Goal: Task Accomplishment & Management: Manage account settings

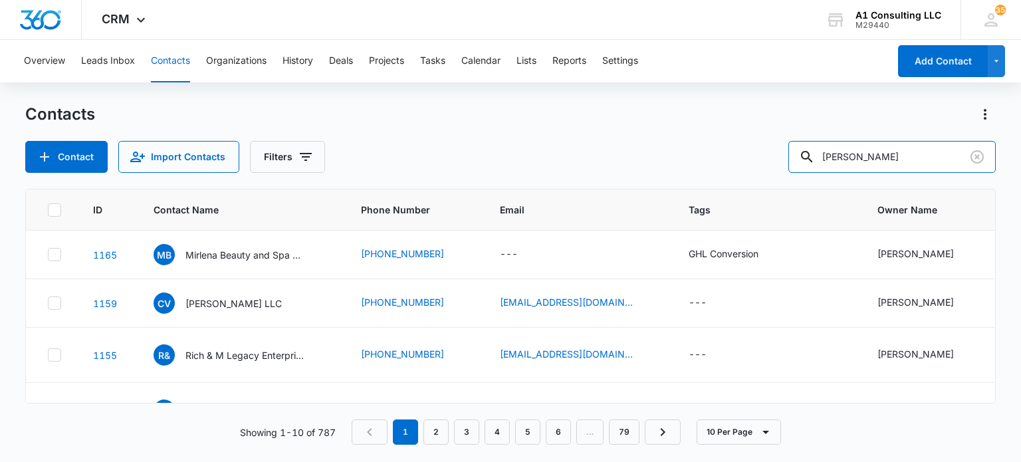
type input "manuel"
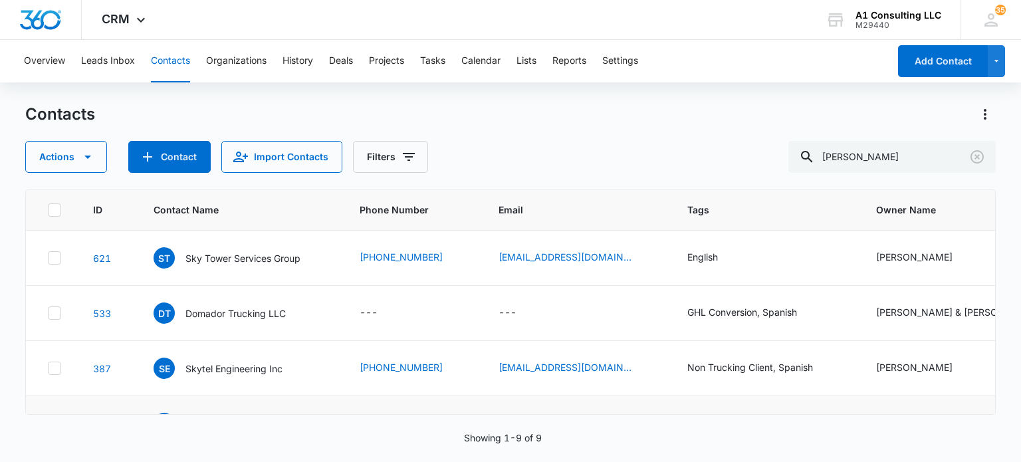
click at [239, 417] on p "Grade A Logistics LLC" at bounding box center [233, 424] width 97 height 14
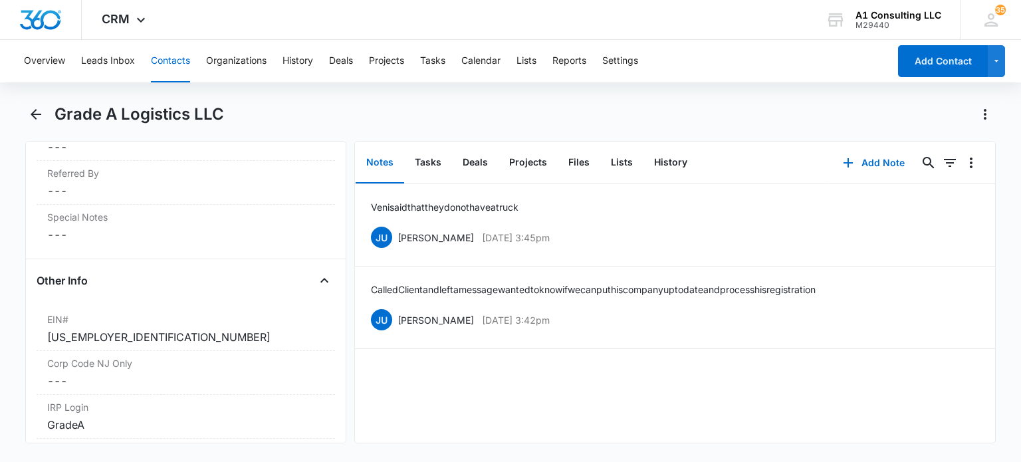
scroll to position [1662, 0]
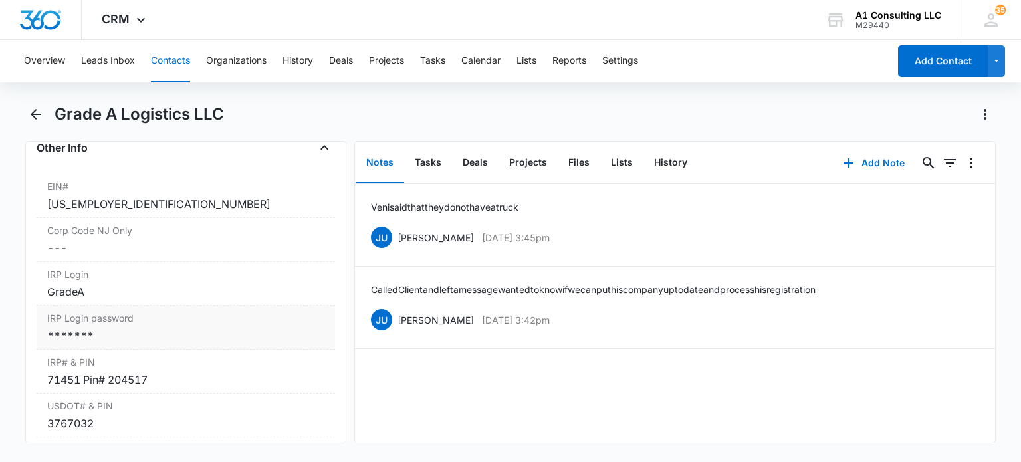
drag, startPoint x: 118, startPoint y: 335, endPoint x: 348, endPoint y: 335, distance: 230.0
click at [119, 335] on div "*******" at bounding box center [185, 336] width 277 height 16
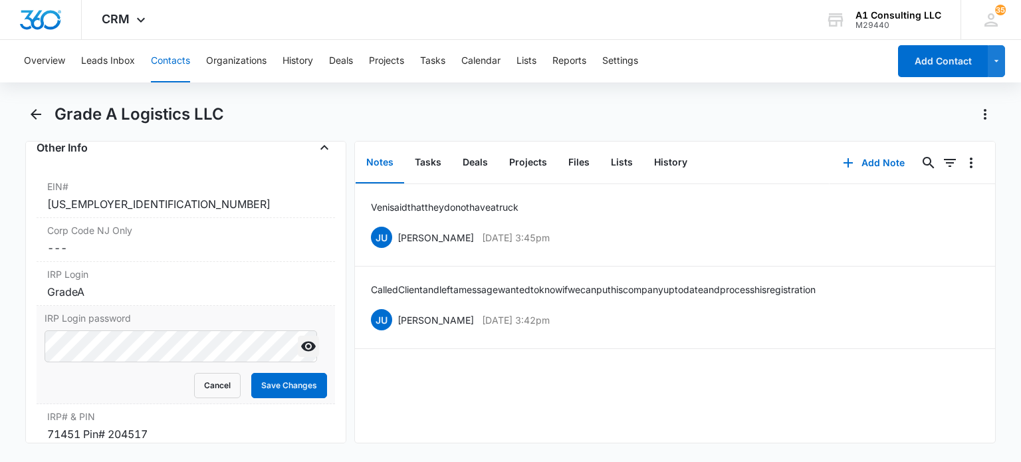
click at [301, 344] on icon "Show" at bounding box center [308, 347] width 15 height 10
click at [263, 373] on button "Save Changes" at bounding box center [289, 385] width 76 height 25
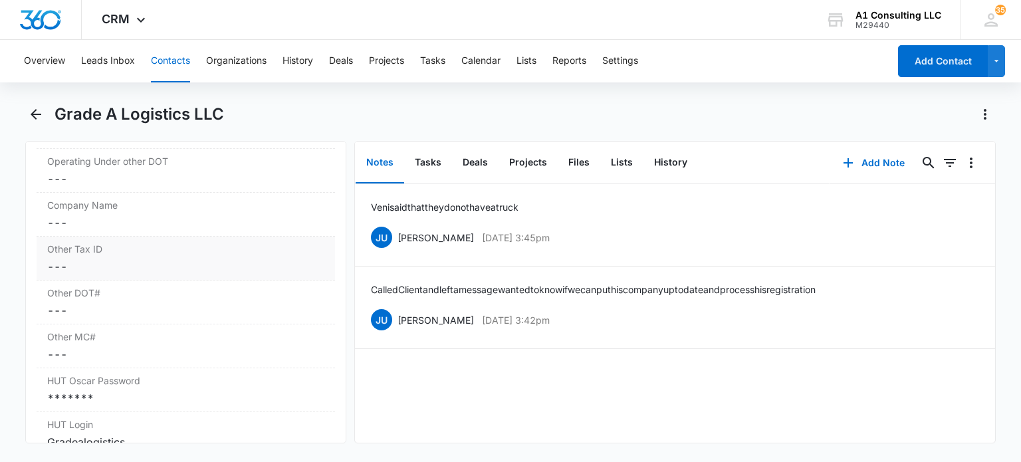
scroll to position [2061, 0]
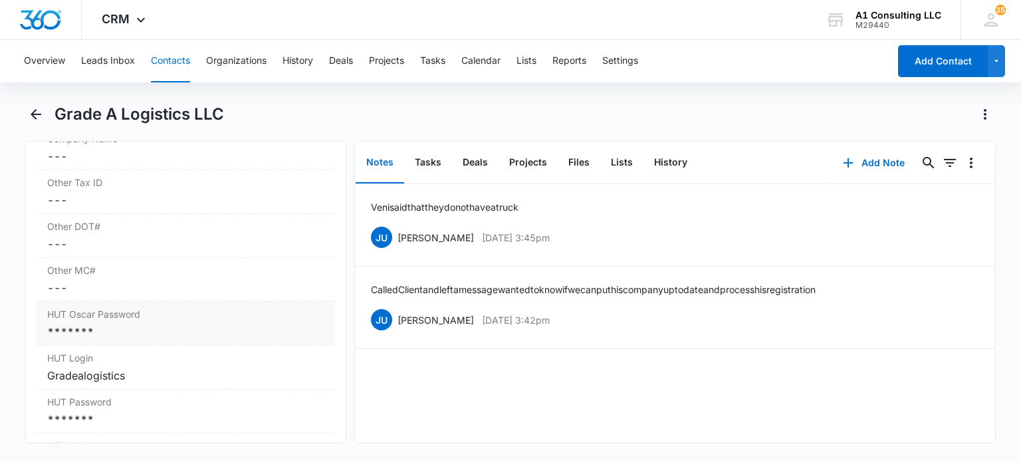
click at [146, 325] on div "*******" at bounding box center [185, 332] width 277 height 16
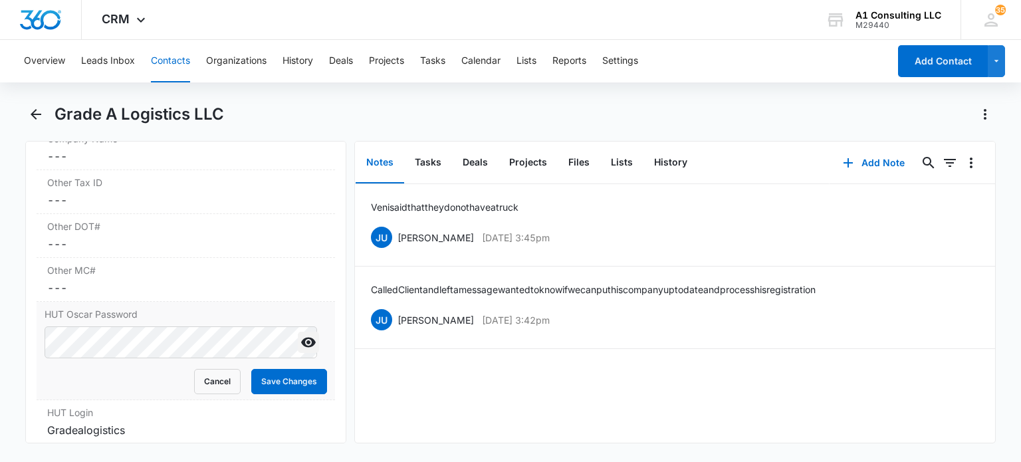
click at [301, 335] on icon "Show" at bounding box center [309, 342] width 16 height 16
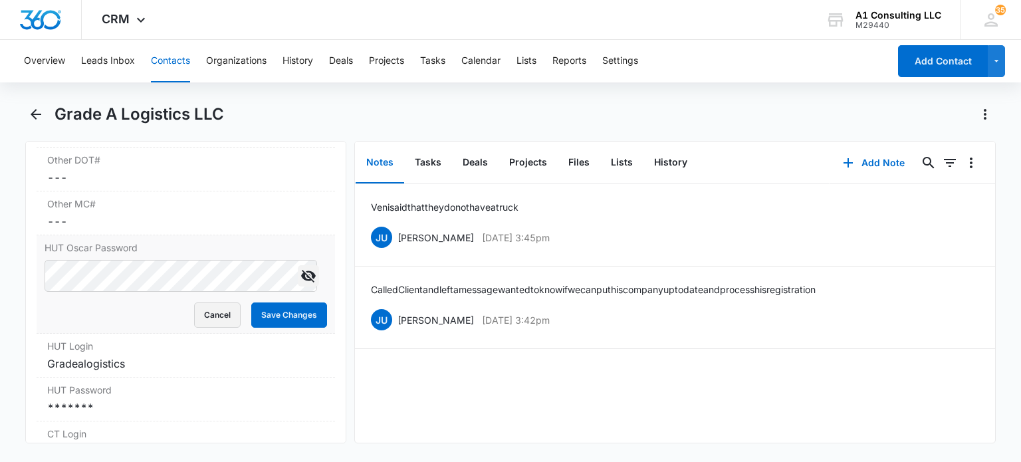
click at [197, 313] on button "Cancel" at bounding box center [217, 314] width 47 height 25
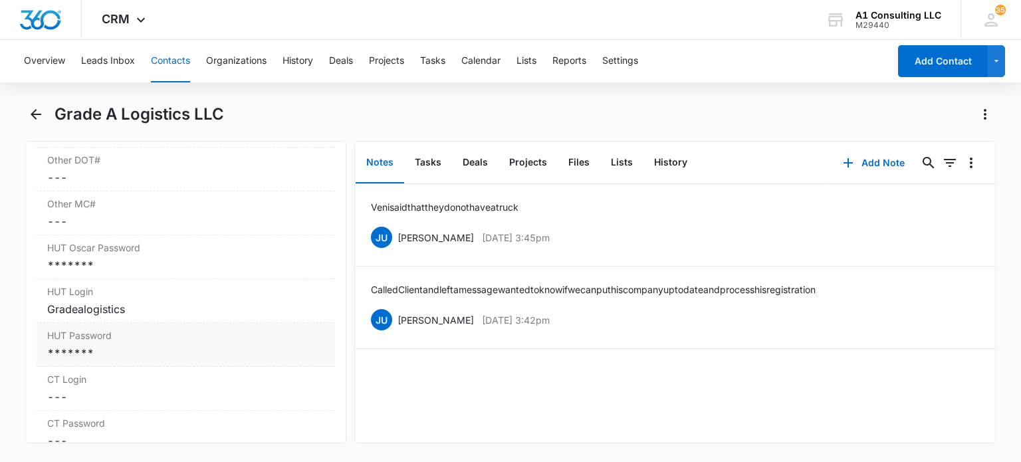
scroll to position [2194, 0]
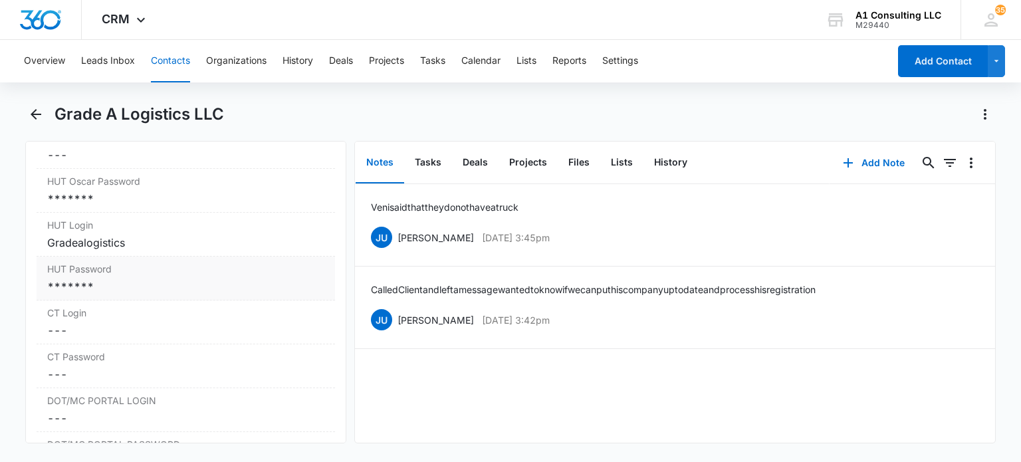
click at [114, 280] on div "*******" at bounding box center [185, 287] width 277 height 16
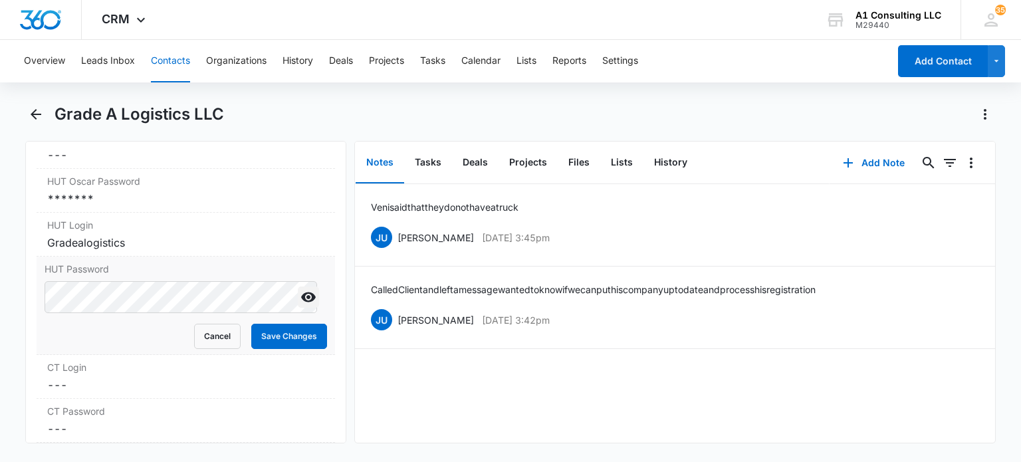
click at [305, 292] on icon "Show" at bounding box center [309, 297] width 16 height 16
drag, startPoint x: 275, startPoint y: 328, endPoint x: 389, endPoint y: 39, distance: 310.1
click at [276, 327] on button "Save Changes" at bounding box center [289, 336] width 76 height 25
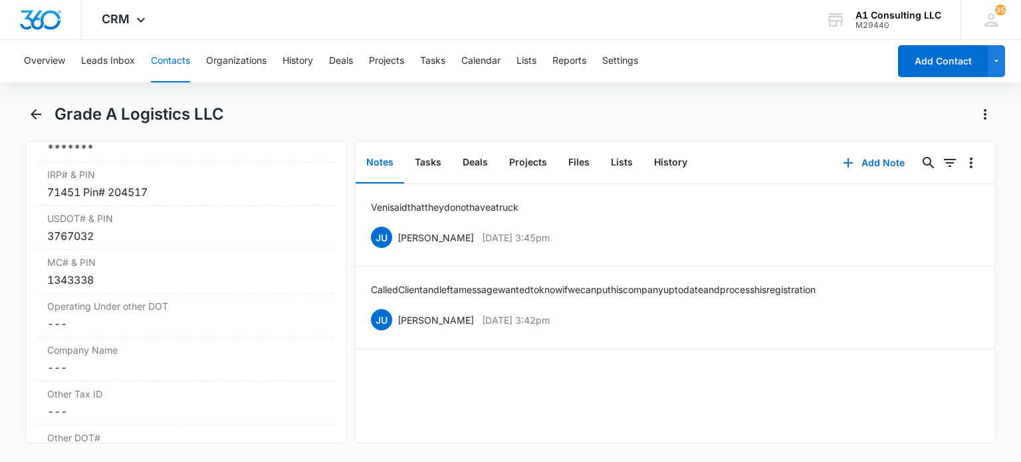
scroll to position [1783, 0]
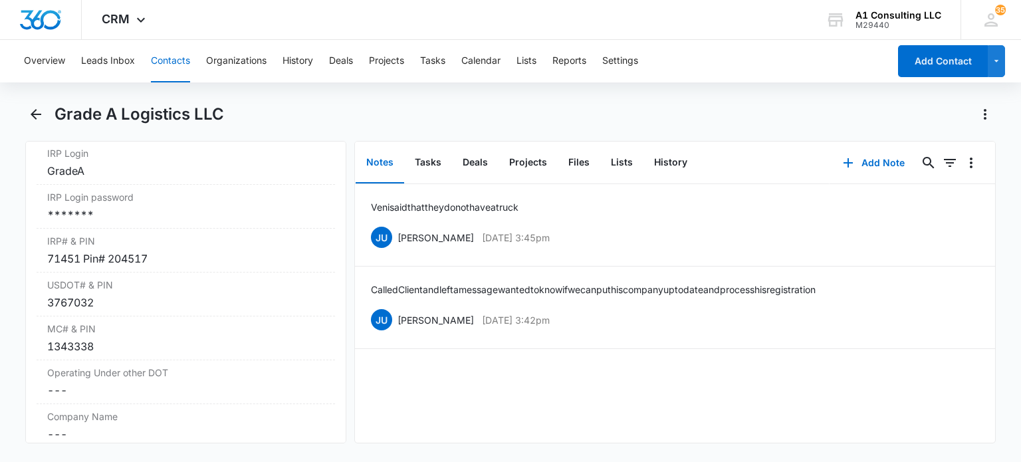
click at [170, 56] on button "Contacts" at bounding box center [170, 61] width 39 height 43
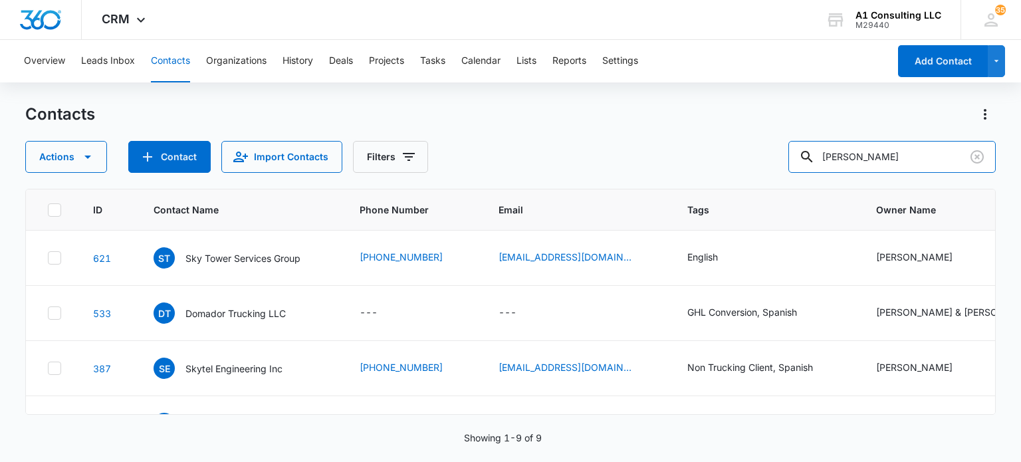
drag, startPoint x: 803, startPoint y: 172, endPoint x: 763, endPoint y: 178, distance: 40.9
click at [759, 178] on div "Contacts Actions Contact Import Contacts Filters manuel ID Contact Name Phone N…" at bounding box center [510, 282] width 970 height 357
type input "lourde"
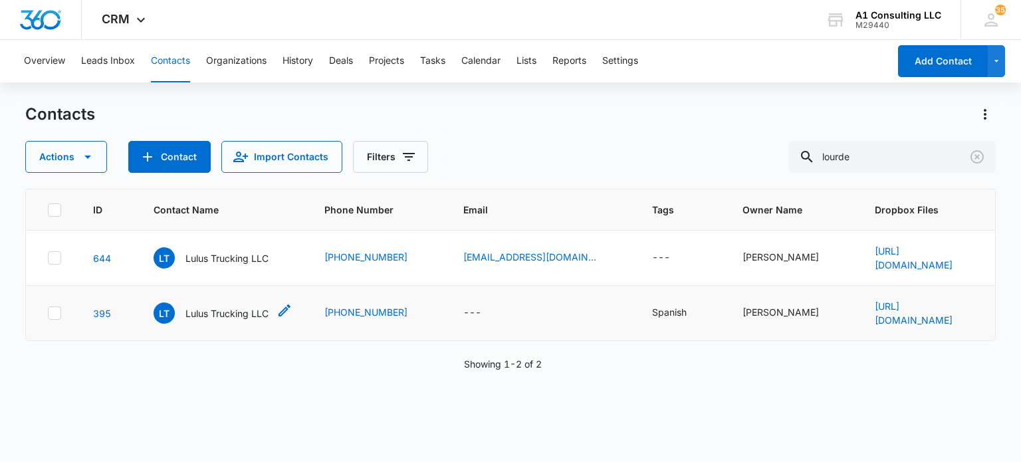
click at [196, 315] on p "Lulus Trucking LLC" at bounding box center [226, 313] width 83 height 14
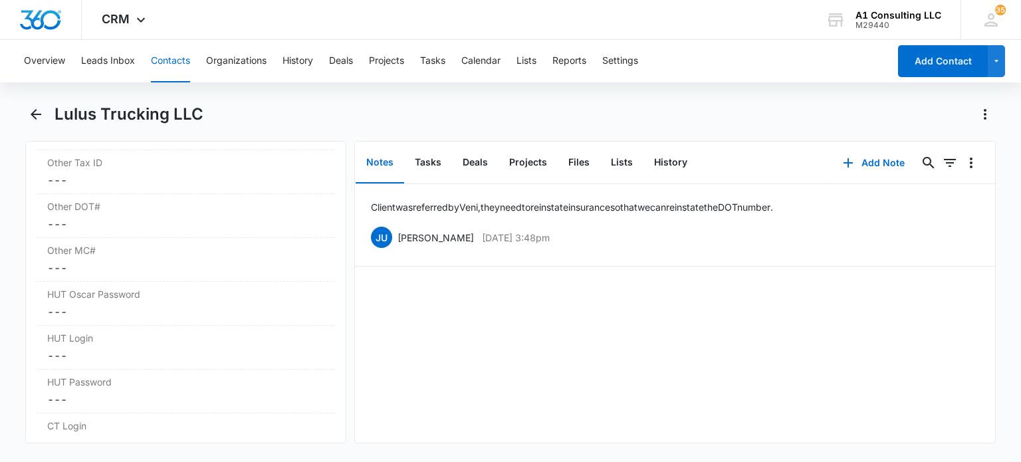
scroll to position [1881, 0]
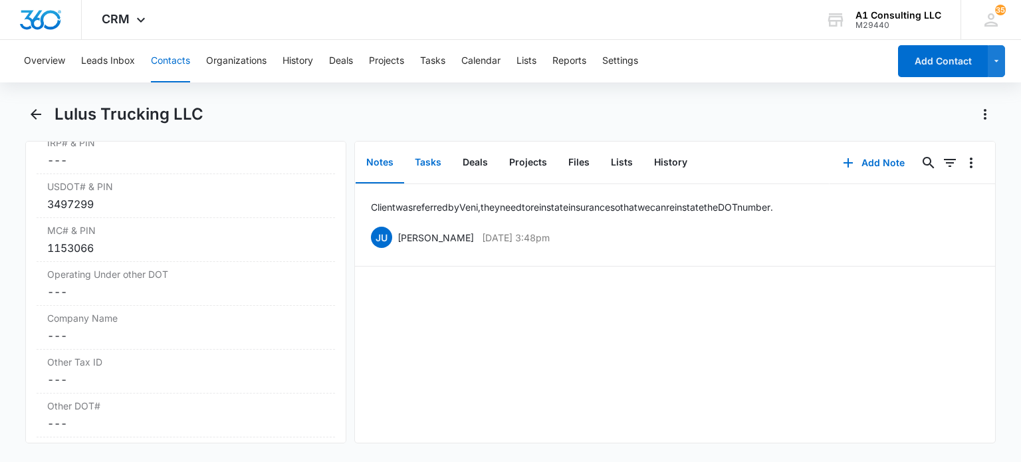
click at [444, 164] on button "Tasks" at bounding box center [428, 162] width 48 height 41
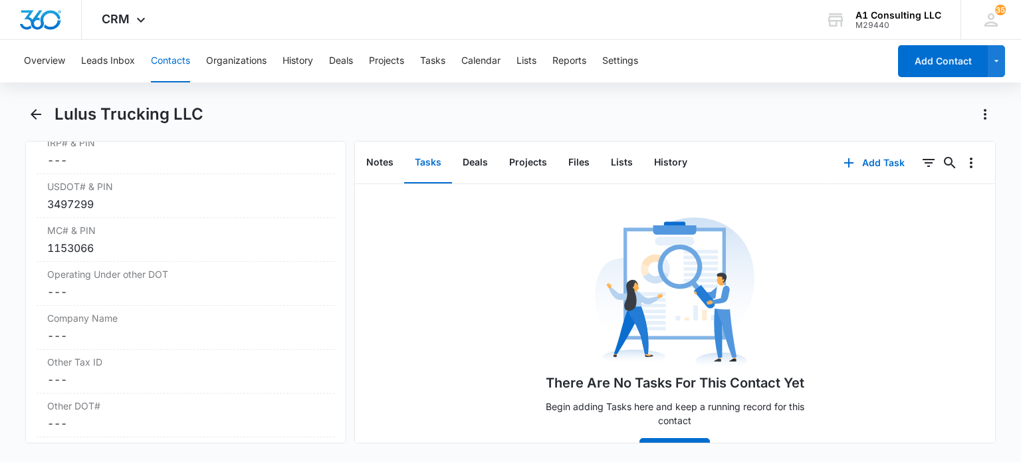
click at [168, 56] on button "Contacts" at bounding box center [170, 61] width 39 height 43
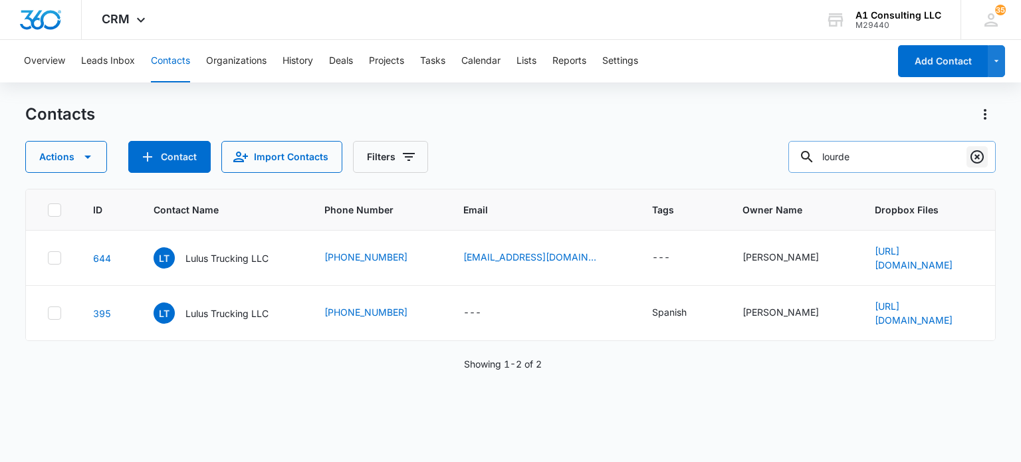
click at [976, 156] on icon "Clear" at bounding box center [977, 156] width 13 height 13
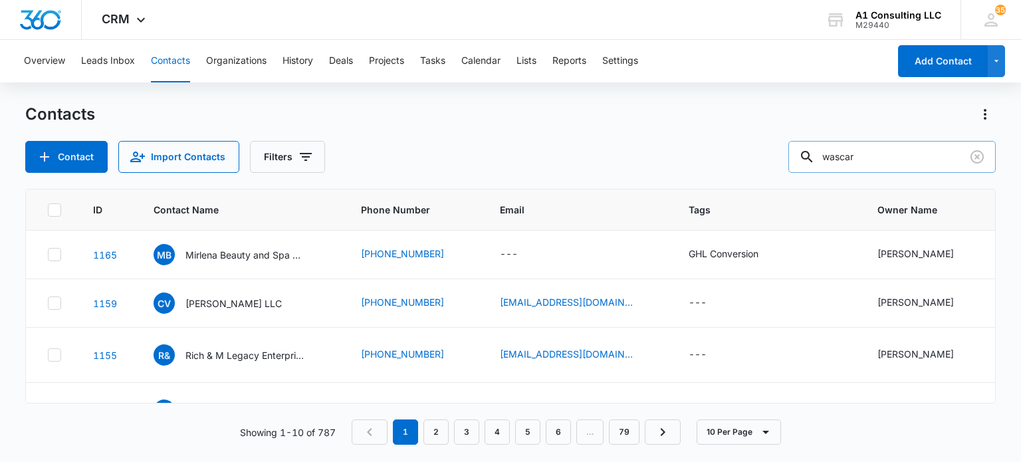
type input "wascar"
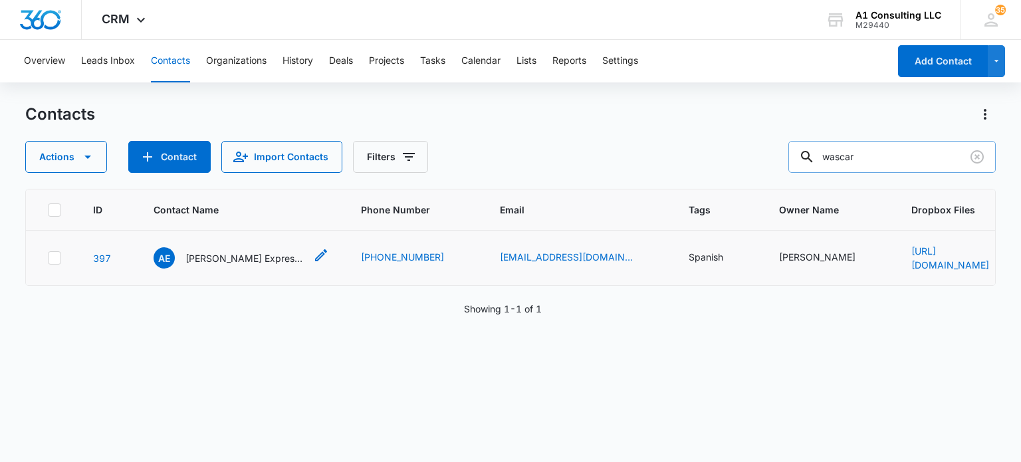
click at [259, 255] on p "Alisha Express Trucking LLC" at bounding box center [245, 258] width 120 height 14
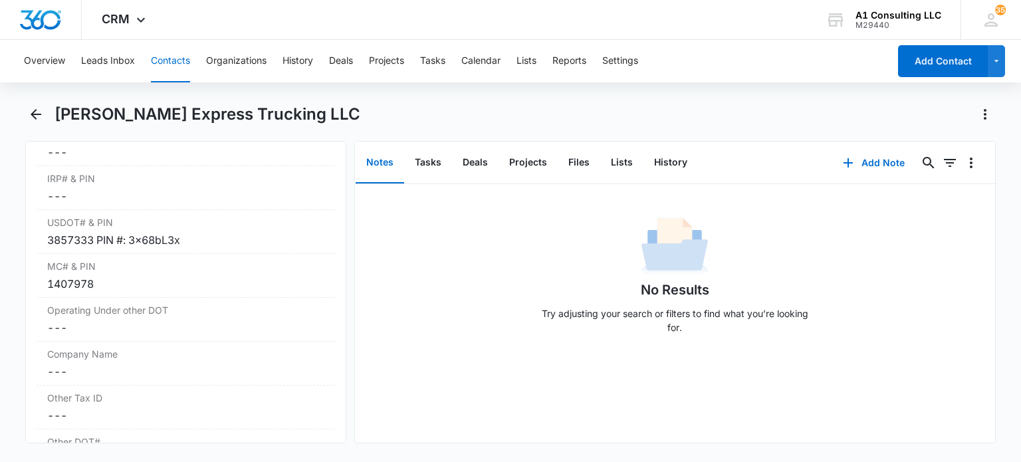
scroll to position [1799, 0]
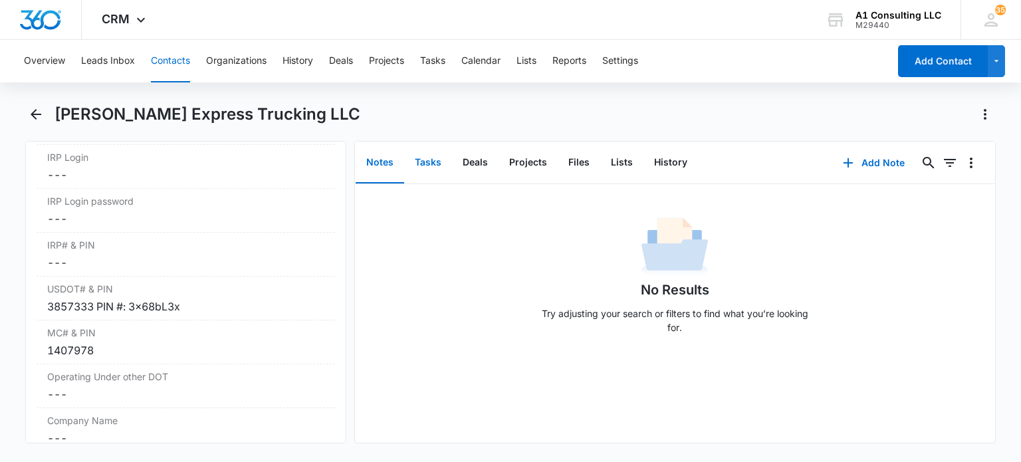
click at [425, 166] on button "Tasks" at bounding box center [428, 162] width 48 height 41
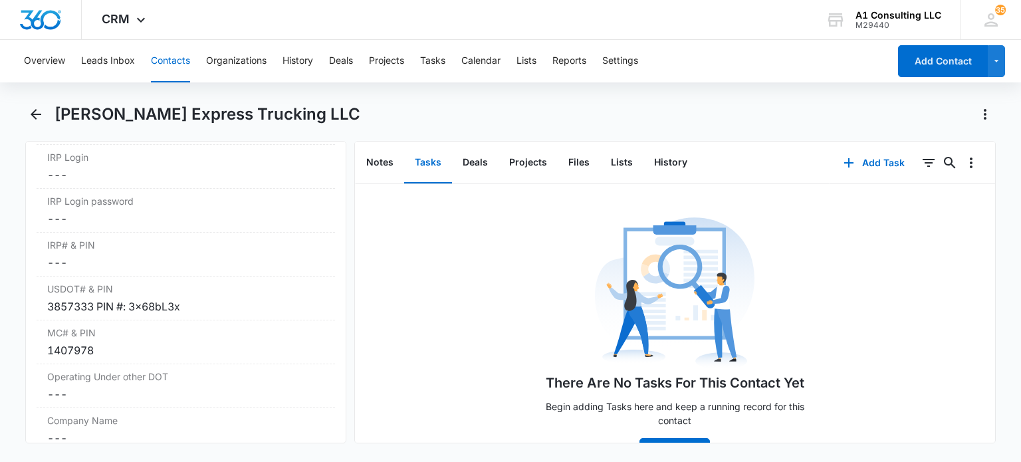
click at [175, 58] on button "Contacts" at bounding box center [170, 61] width 39 height 43
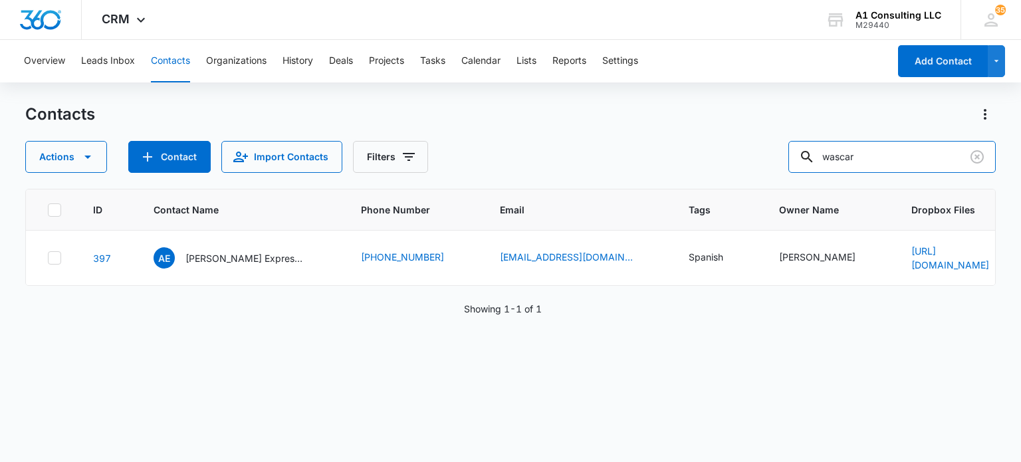
drag, startPoint x: 896, startPoint y: 170, endPoint x: 702, endPoint y: 180, distance: 193.7
click at [705, 179] on div "Contacts Actions Contact Import Contacts Filters wascar ID Contact Name Phone N…" at bounding box center [510, 282] width 970 height 357
type input "eduardo"
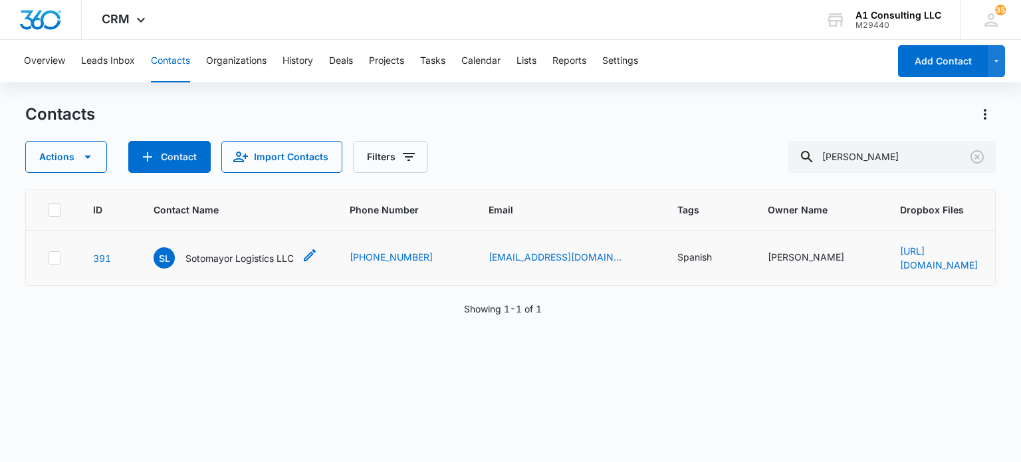
click at [223, 257] on p "Sotomayor Logistics LLC" at bounding box center [239, 258] width 108 height 14
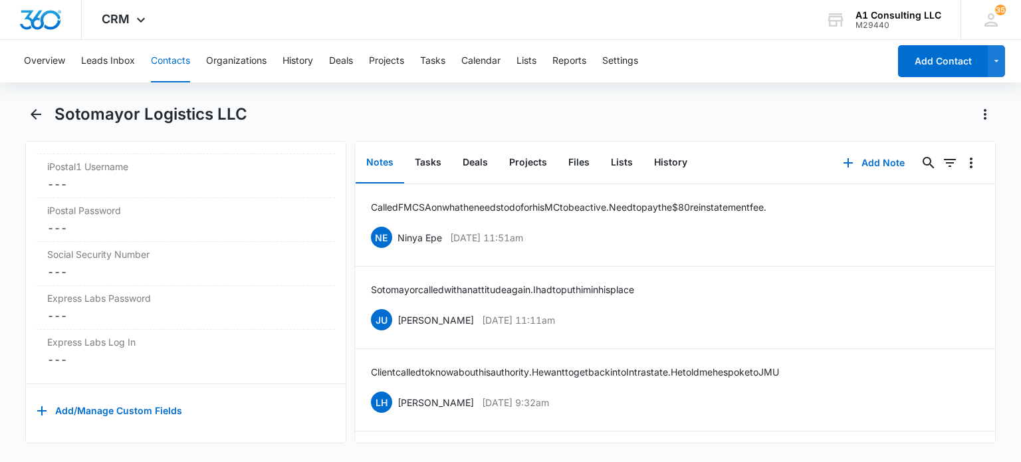
scroll to position [2663, 0]
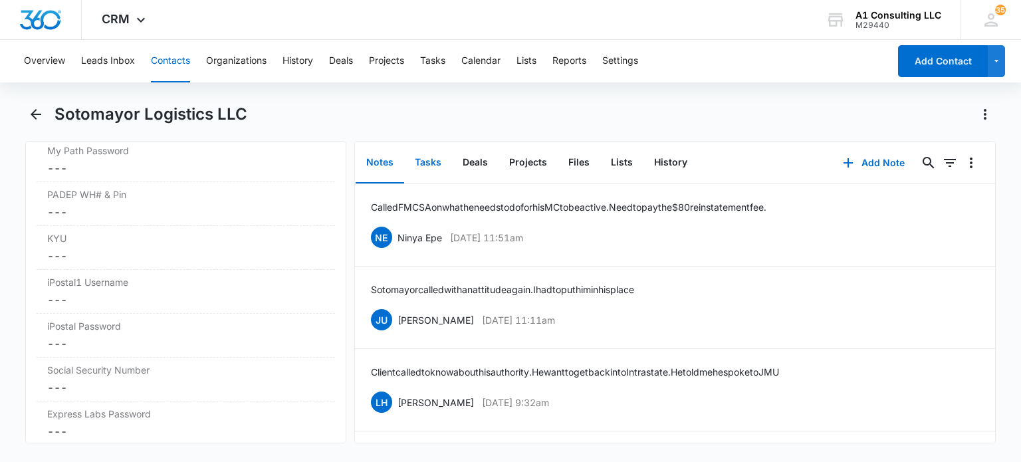
click at [436, 163] on button "Tasks" at bounding box center [428, 162] width 48 height 41
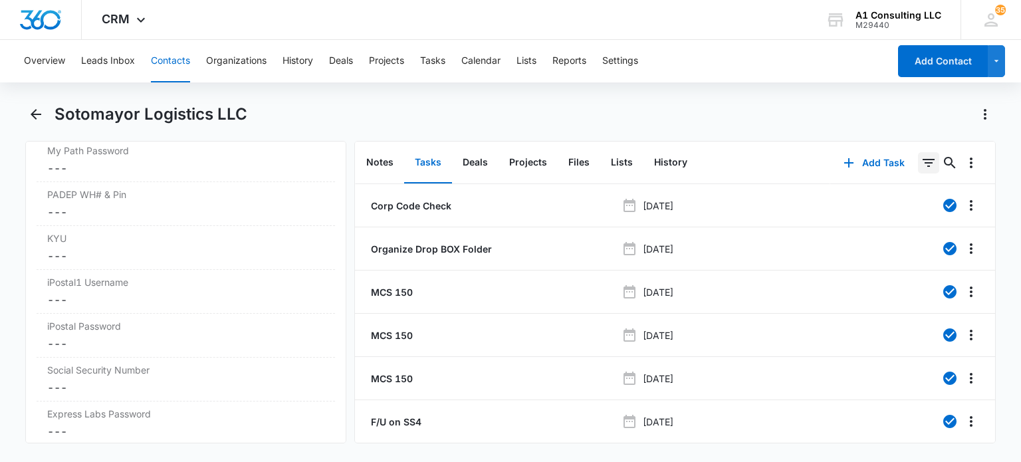
drag, startPoint x: 923, startPoint y: 161, endPoint x: 923, endPoint y: 172, distance: 11.3
click at [923, 164] on icon "Filters" at bounding box center [929, 163] width 16 height 16
click at [904, 272] on icon "Show Task status filters" at bounding box center [912, 275] width 16 height 16
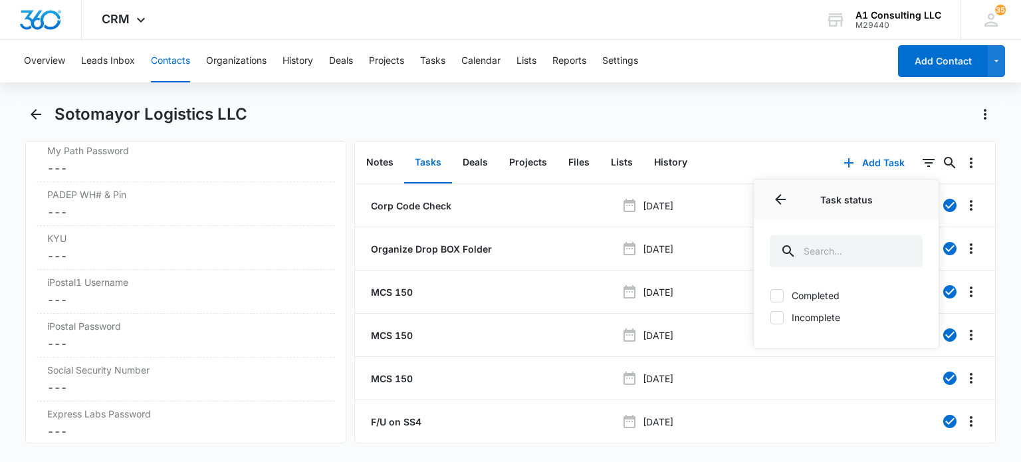
click at [795, 316] on label "Incomplete" at bounding box center [846, 317] width 153 height 14
click at [771, 317] on input "Incomplete" at bounding box center [770, 317] width 1 height 1
checkbox input "true"
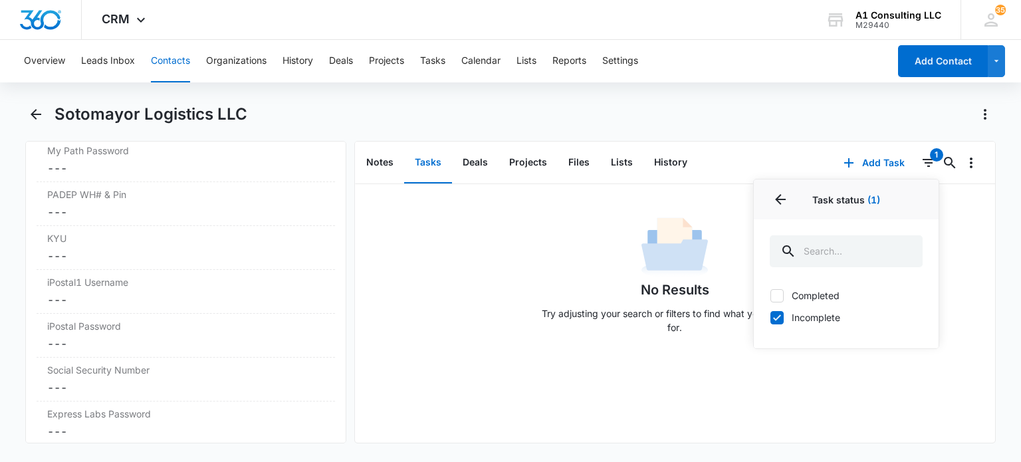
drag, startPoint x: 789, startPoint y: 132, endPoint x: 630, endPoint y: 66, distance: 172.9
click at [788, 132] on div "Sotomayor Logistics LLC" at bounding box center [510, 122] width 970 height 37
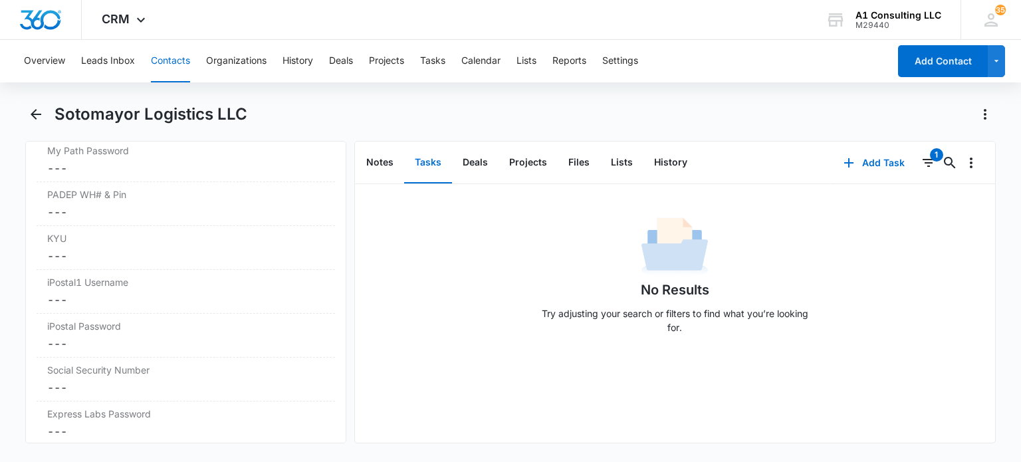
click at [170, 68] on button "Contacts" at bounding box center [170, 61] width 39 height 43
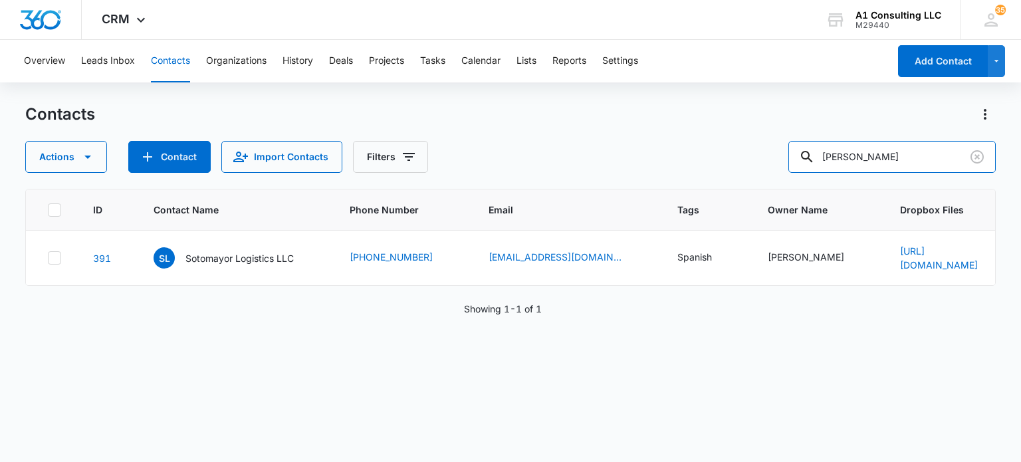
drag, startPoint x: 889, startPoint y: 169, endPoint x: 701, endPoint y: 172, distance: 188.2
click at [701, 172] on div "Actions Contact Import Contacts Filters eduardo" at bounding box center [510, 157] width 970 height 32
type input "bryan"
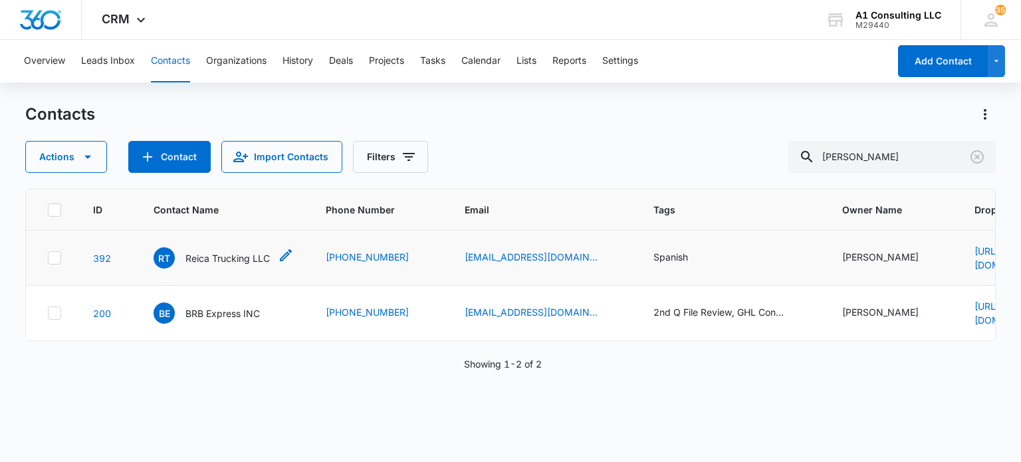
click at [236, 260] on p "Reica Trucking LLC" at bounding box center [227, 258] width 84 height 14
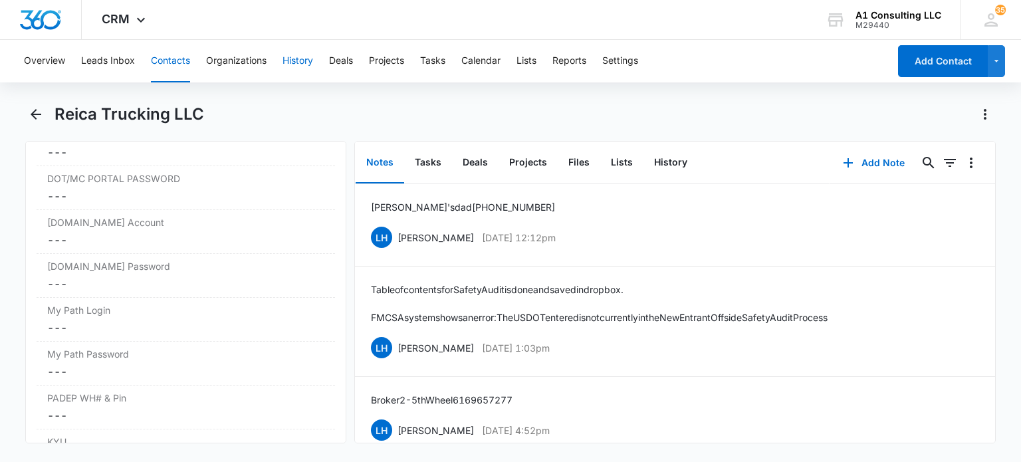
scroll to position [2194, 0]
drag, startPoint x: 431, startPoint y: 164, endPoint x: 440, endPoint y: 169, distance: 10.4
click at [430, 164] on button "Tasks" at bounding box center [428, 162] width 48 height 41
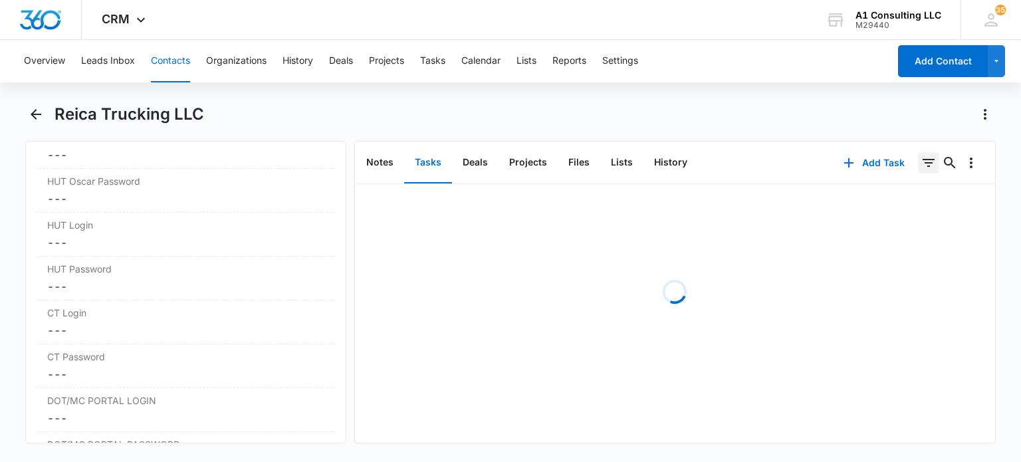
click at [923, 166] on icon "Filters" at bounding box center [929, 163] width 16 height 16
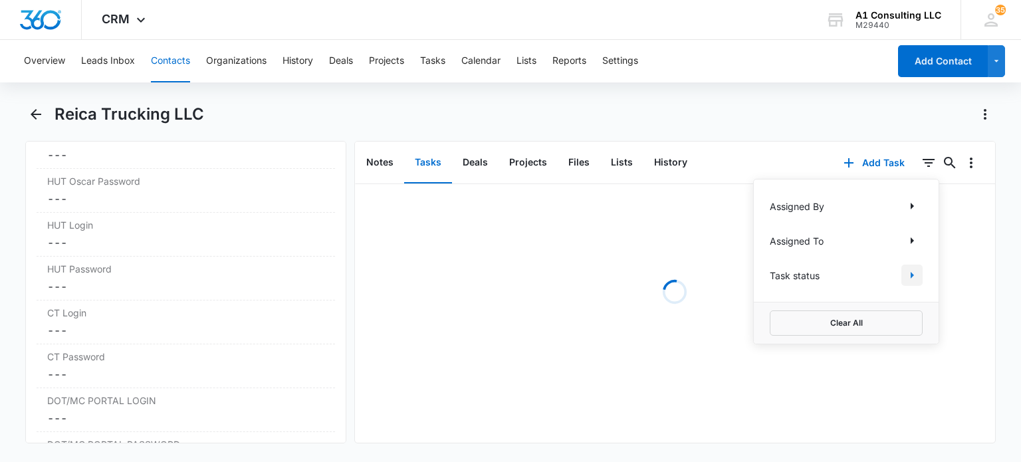
click at [904, 271] on icon "Show Task status filters" at bounding box center [912, 275] width 16 height 16
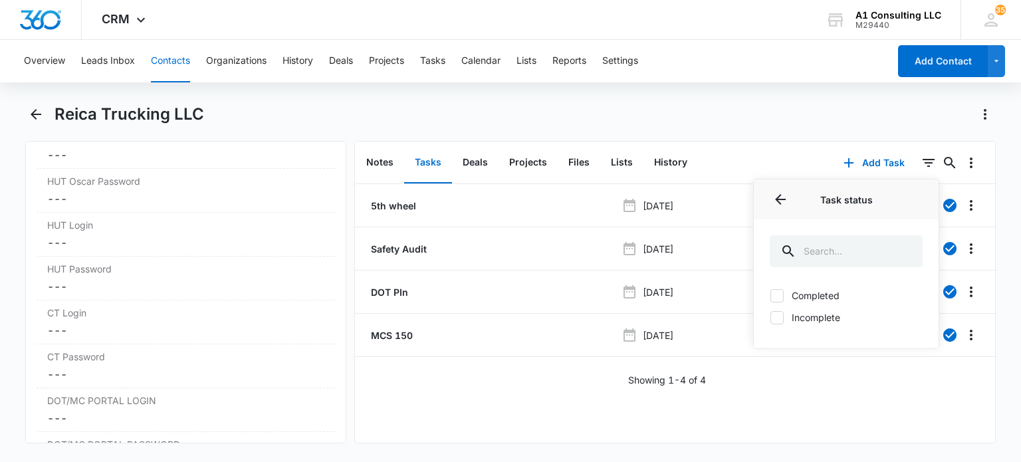
click at [800, 122] on div "Reica Trucking LLC" at bounding box center [525, 114] width 941 height 21
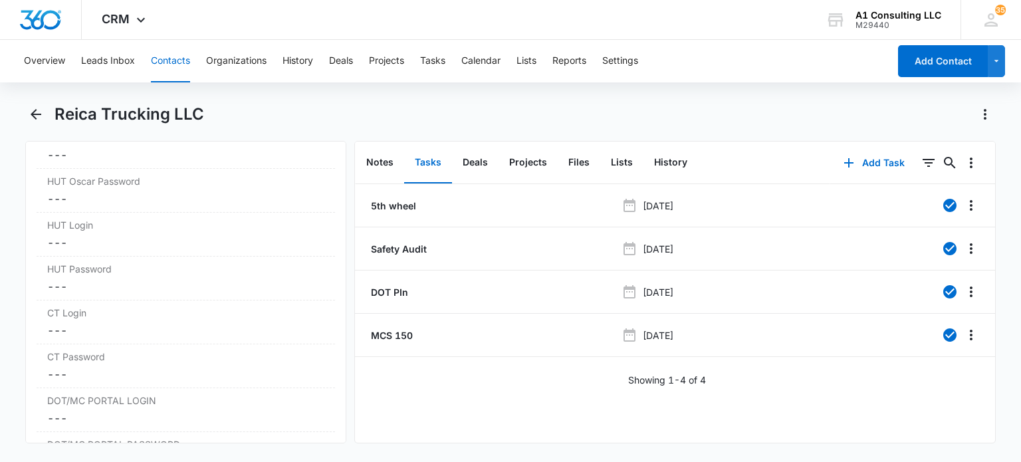
click at [169, 59] on button "Contacts" at bounding box center [170, 61] width 39 height 43
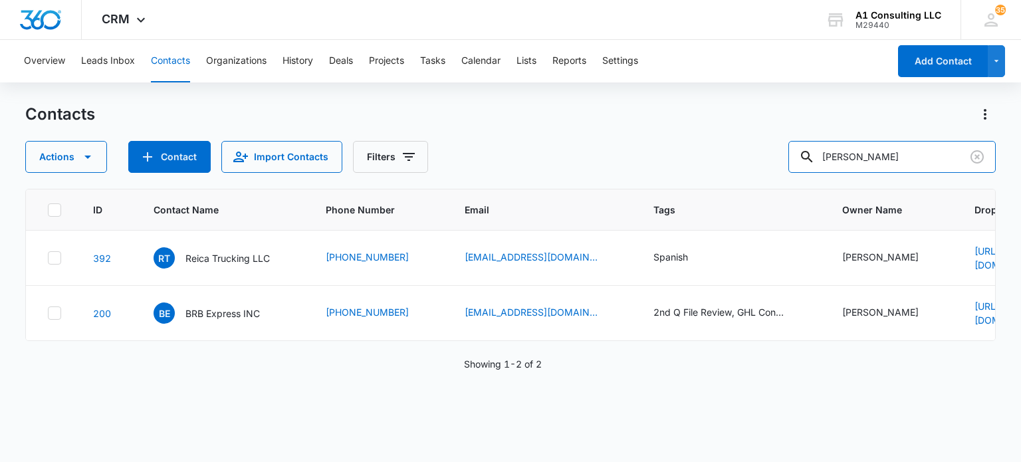
drag, startPoint x: 864, startPoint y: 167, endPoint x: 749, endPoint y: 167, distance: 115.0
click at [749, 167] on div "Actions Contact Import Contacts Filters bryan" at bounding box center [510, 157] width 970 height 32
type input "augustus"
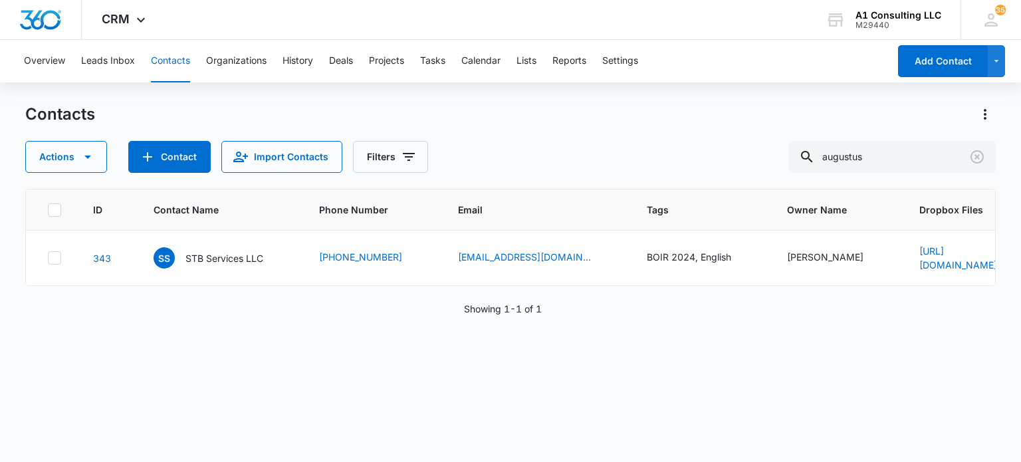
drag, startPoint x: 233, startPoint y: 260, endPoint x: 244, endPoint y: 229, distance: 33.2
click at [233, 261] on p "STB Services LLC" at bounding box center [224, 258] width 78 height 14
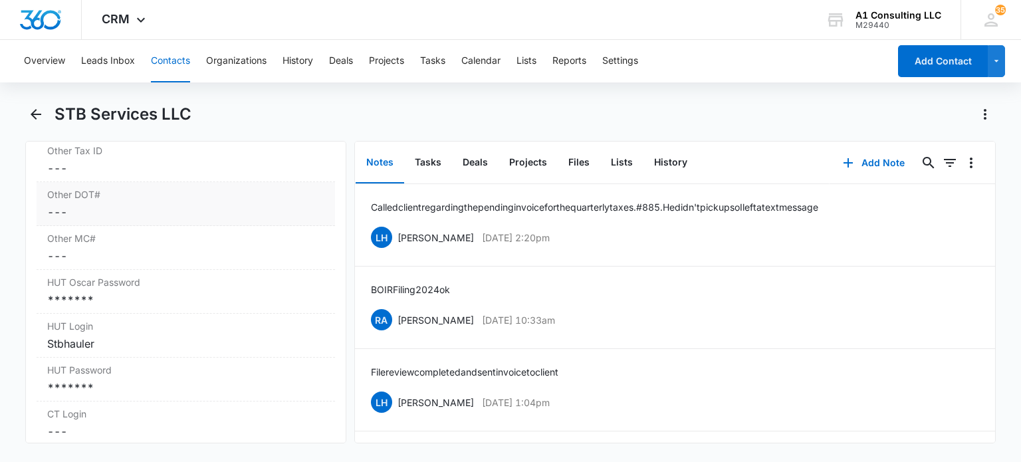
scroll to position [2127, 0]
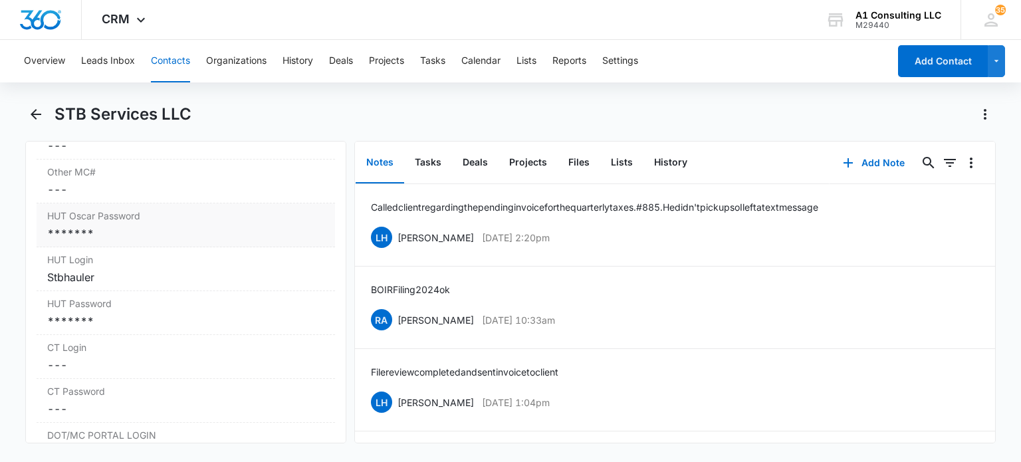
click at [110, 241] on div "*******" at bounding box center [185, 233] width 277 height 16
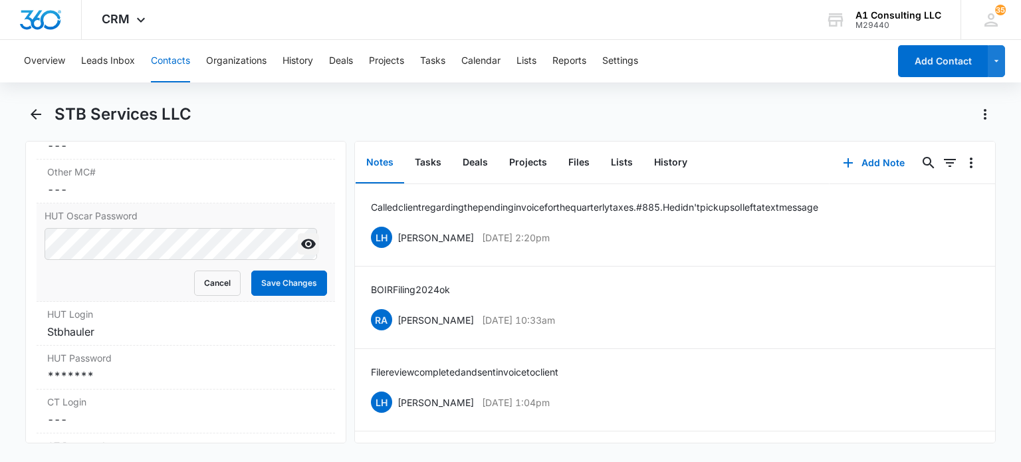
click at [301, 249] on icon "Show" at bounding box center [308, 244] width 15 height 10
drag, startPoint x: 218, startPoint y: 311, endPoint x: 138, endPoint y: 342, distance: 85.7
click at [218, 296] on button "Cancel" at bounding box center [217, 283] width 47 height 25
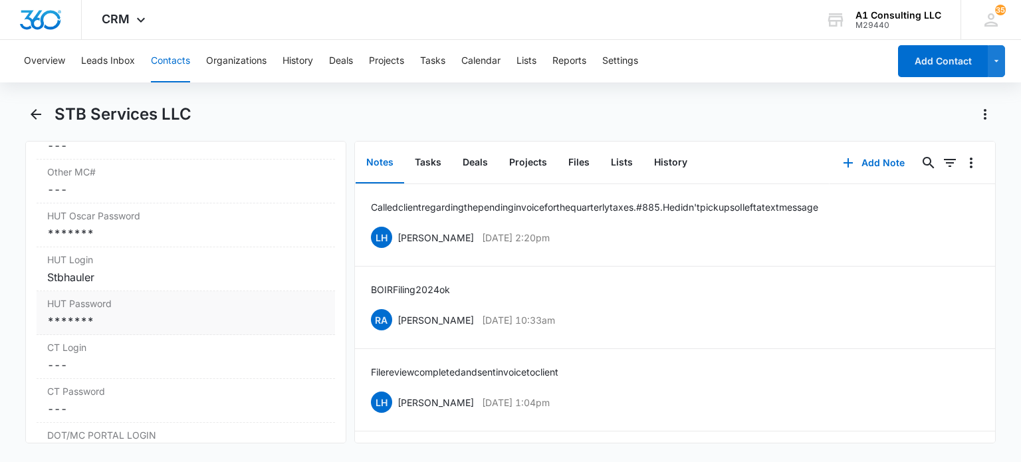
click at [138, 329] on div "*******" at bounding box center [185, 321] width 277 height 16
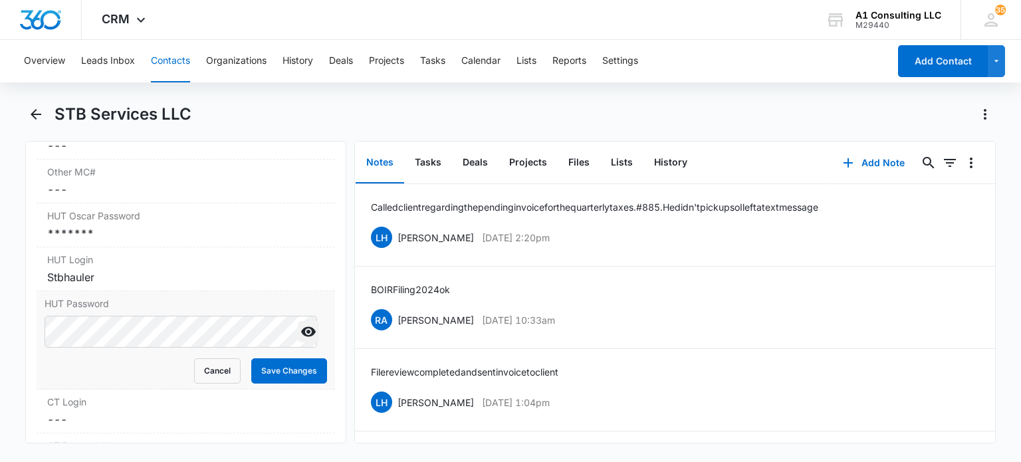
click at [301, 337] on icon "Show" at bounding box center [308, 332] width 15 height 10
click at [292, 384] on button "Save Changes" at bounding box center [289, 370] width 76 height 25
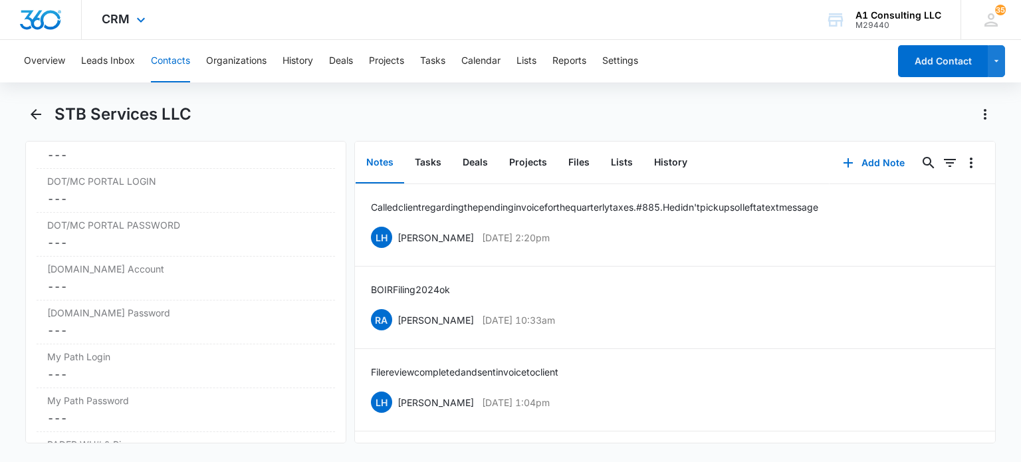
scroll to position [2116, 0]
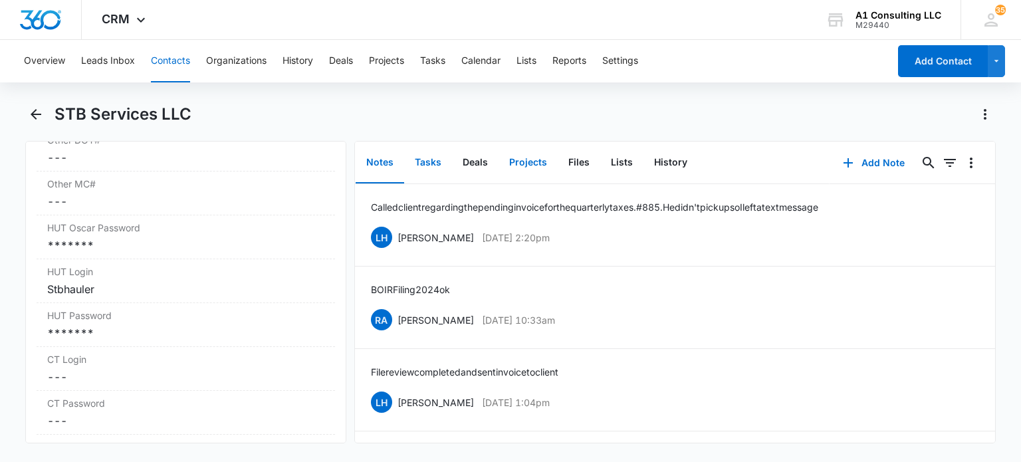
drag, startPoint x: 422, startPoint y: 166, endPoint x: 540, endPoint y: 183, distance: 118.8
click at [422, 167] on button "Tasks" at bounding box center [428, 162] width 48 height 41
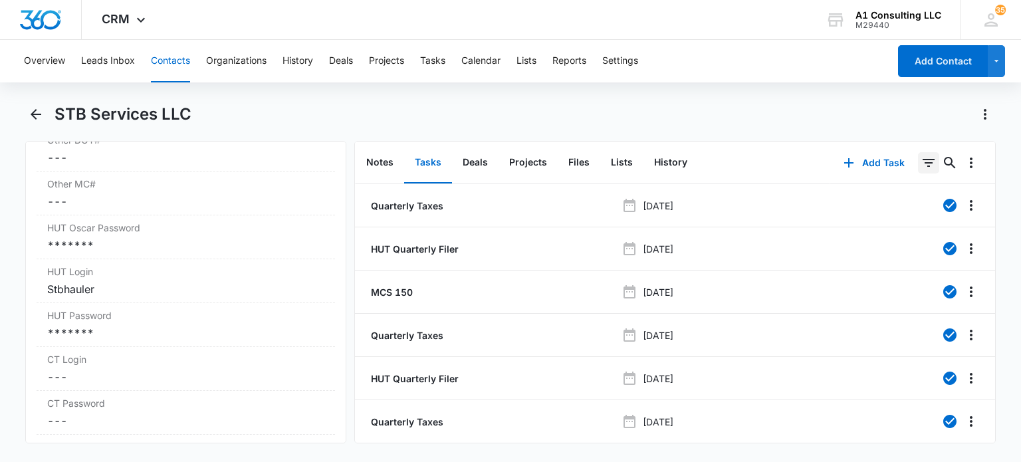
click at [928, 164] on button "0" at bounding box center [928, 162] width 21 height 21
click at [904, 278] on icon "Show Task status filters" at bounding box center [912, 275] width 16 height 16
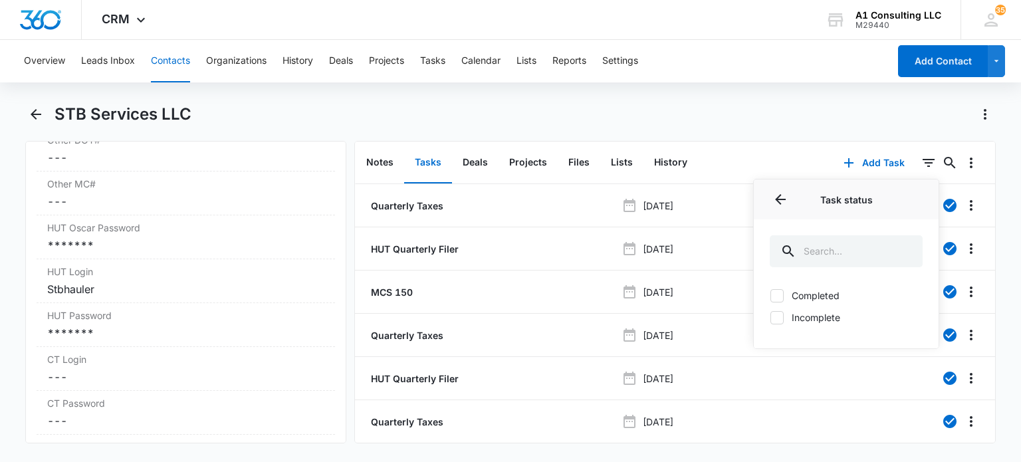
click at [800, 314] on label "Incomplete" at bounding box center [846, 317] width 153 height 14
click at [771, 317] on input "Incomplete" at bounding box center [770, 317] width 1 height 1
checkbox input "true"
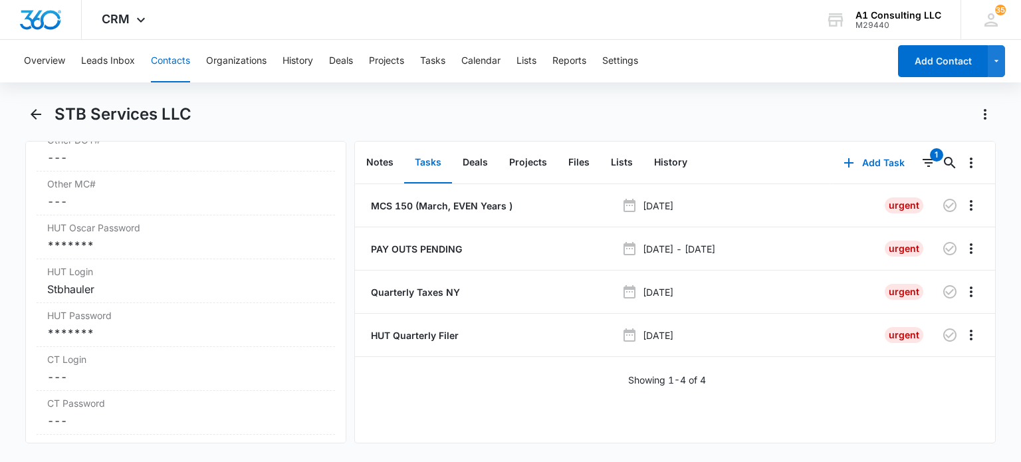
click at [687, 139] on div "STB Services LLC" at bounding box center [510, 122] width 970 height 37
click at [422, 201] on p "MCS 150 (March, EVEN Years )" at bounding box center [440, 206] width 144 height 14
click at [424, 241] on li "PAY OUTS PENDING May 7, 2024 - May 8, 2024 Urgent" at bounding box center [675, 248] width 640 height 43
click at [425, 249] on p "PAY OUTS PENDING" at bounding box center [415, 249] width 94 height 14
click at [425, 286] on p "Quarterly Taxes NY" at bounding box center [414, 292] width 92 height 14
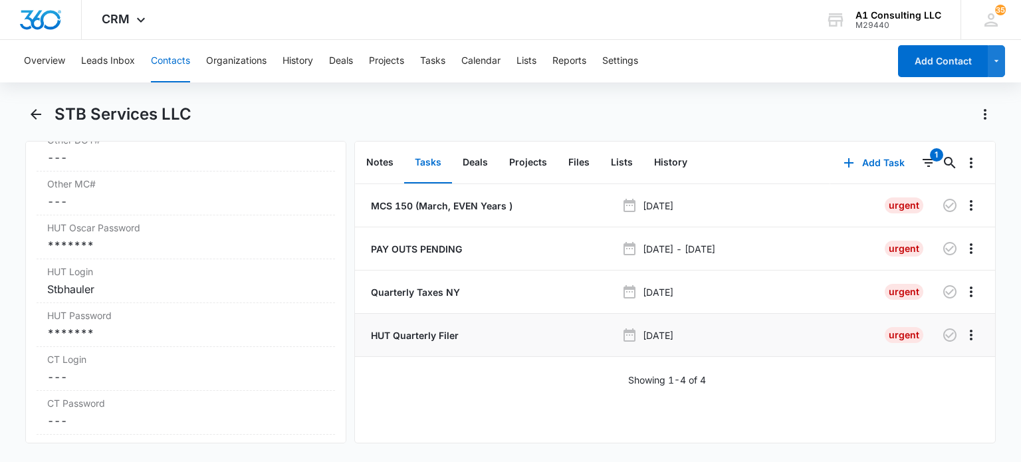
click at [422, 337] on p "HUT Quarterly Filer" at bounding box center [413, 335] width 90 height 14
click at [163, 68] on button "Contacts" at bounding box center [170, 61] width 39 height 43
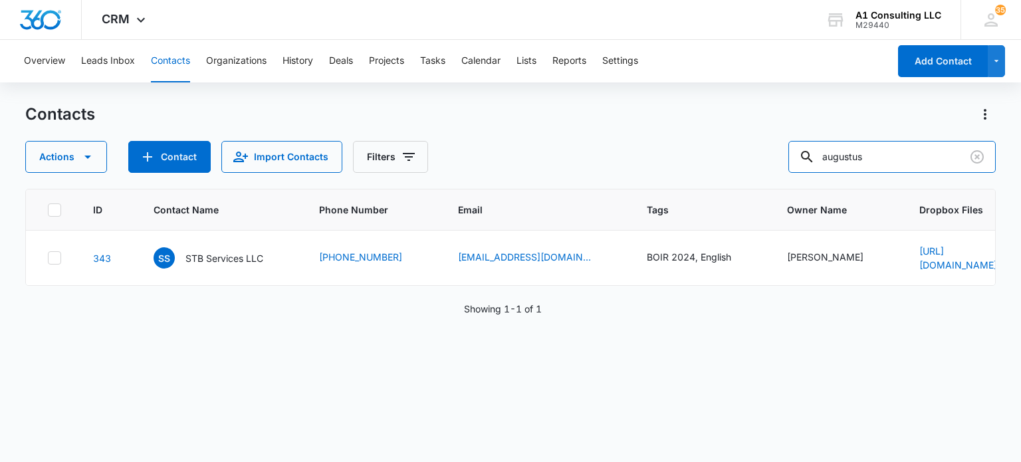
drag, startPoint x: 919, startPoint y: 155, endPoint x: 707, endPoint y: 158, distance: 212.1
click at [707, 158] on div "Actions Contact Import Contacts Filters augustus" at bounding box center [510, 157] width 970 height 32
type input "jorge"
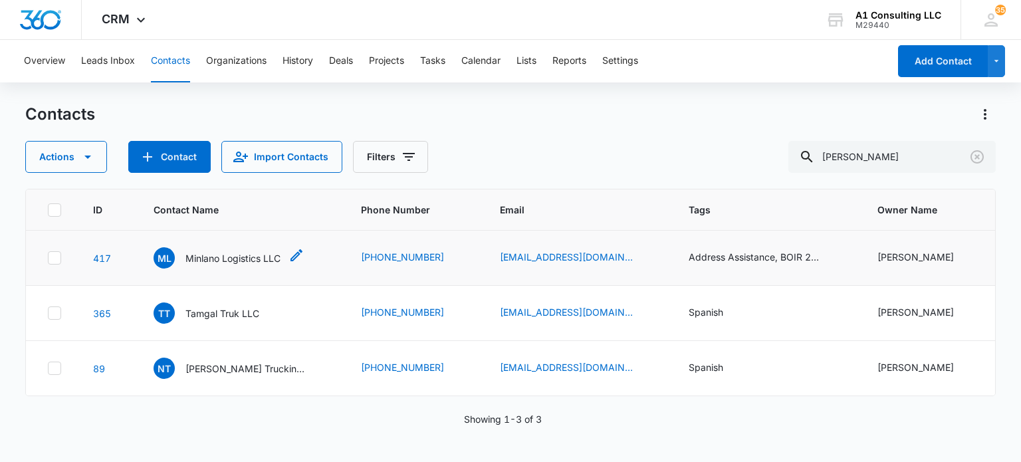
click at [229, 263] on p "Minlano Logistics LLC" at bounding box center [232, 258] width 95 height 14
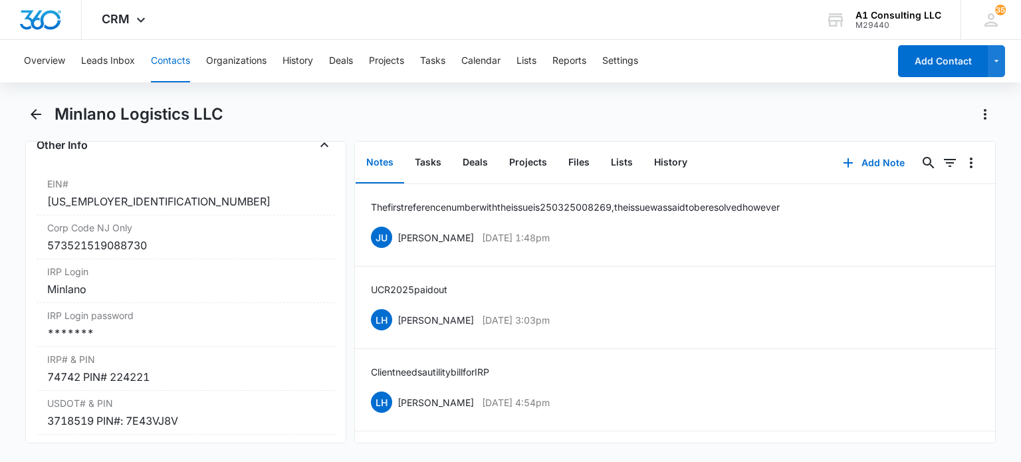
scroll to position [1795, 0]
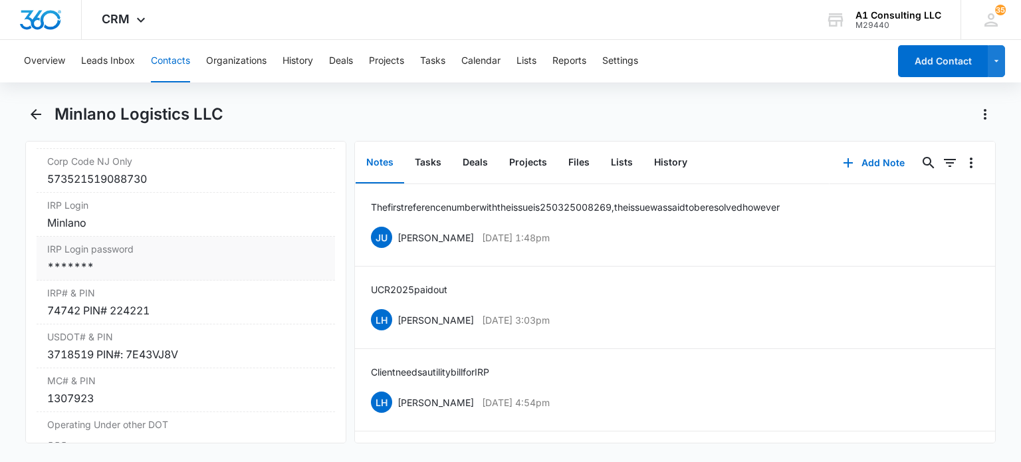
click at [134, 275] on div "*******" at bounding box center [185, 267] width 277 height 16
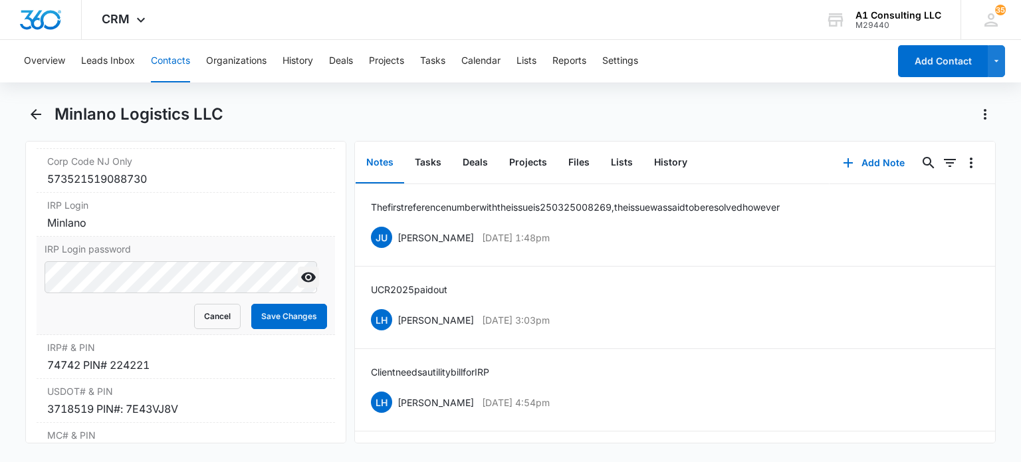
click at [301, 283] on icon "Show" at bounding box center [308, 278] width 15 height 10
click at [269, 329] on button "Save Changes" at bounding box center [289, 316] width 76 height 25
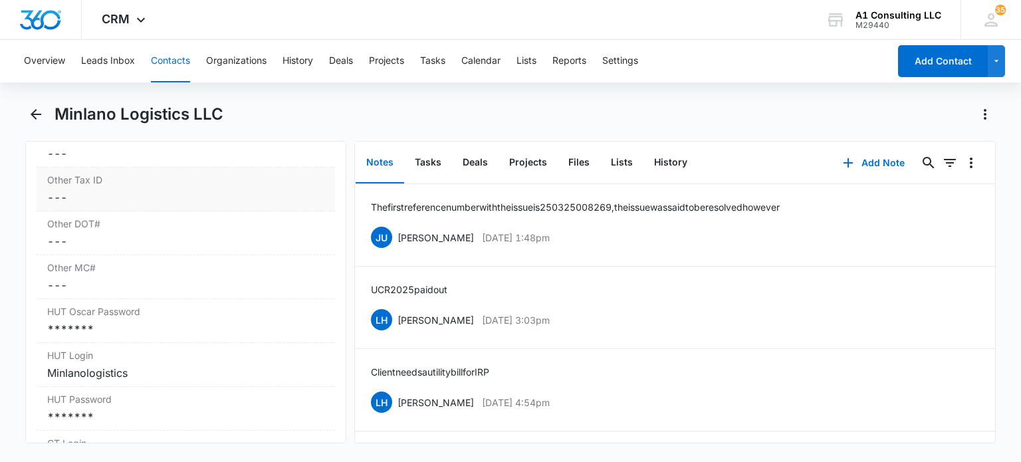
scroll to position [2194, 0]
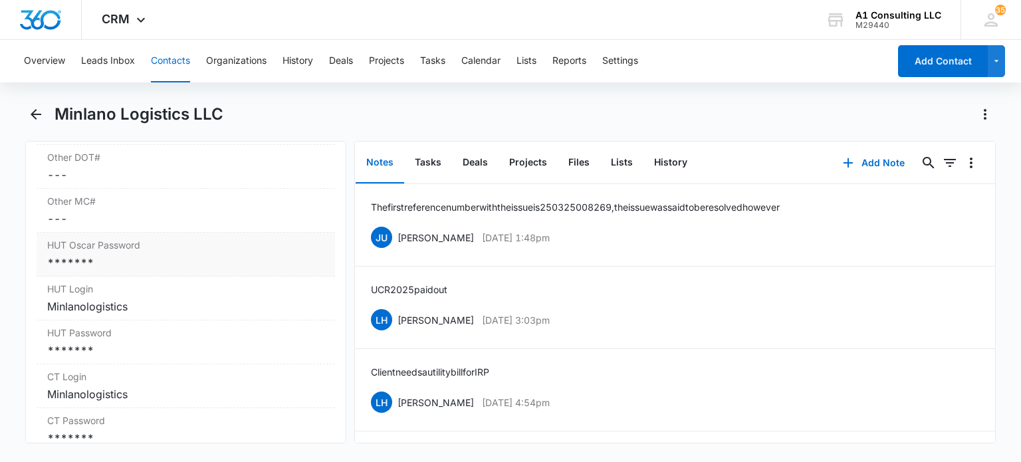
click at [175, 271] on div "*******" at bounding box center [185, 263] width 277 height 16
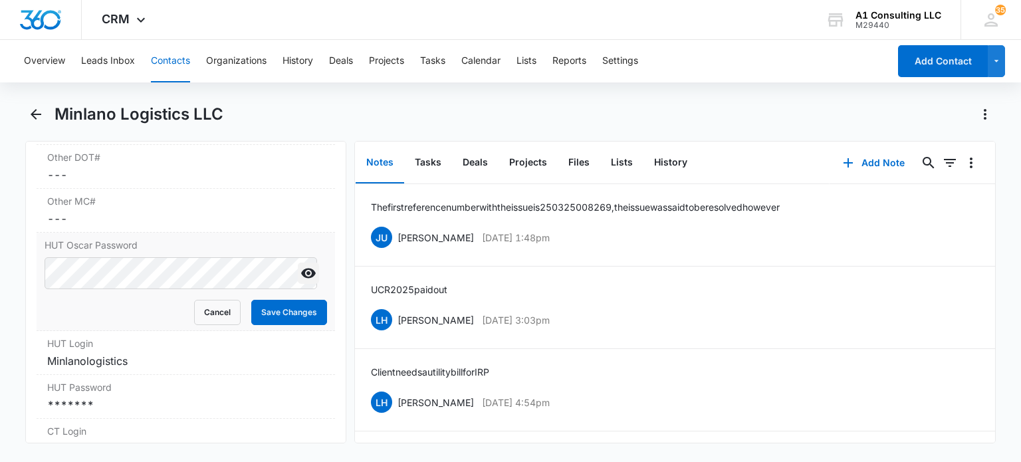
click at [301, 281] on icon "Show" at bounding box center [309, 273] width 16 height 16
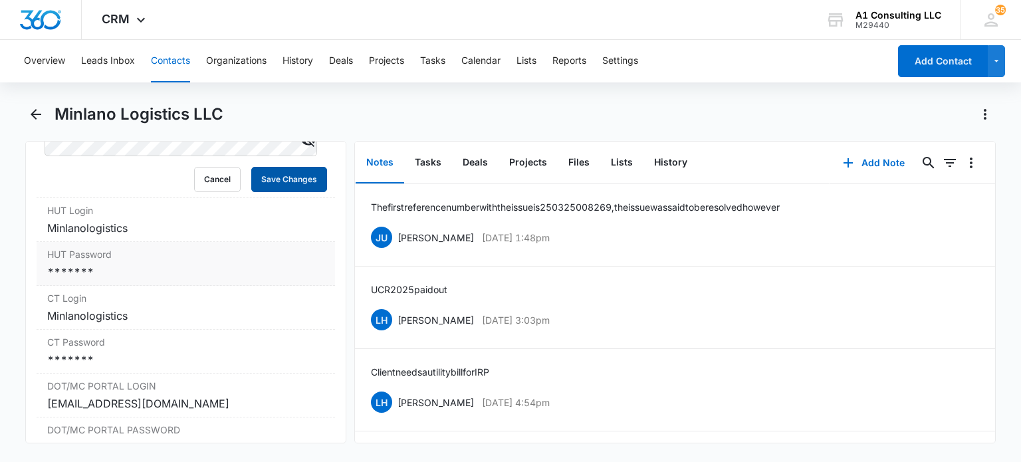
drag, startPoint x: 275, startPoint y: 205, endPoint x: 203, endPoint y: 302, distance: 121.7
click at [275, 192] on button "Save Changes" at bounding box center [289, 179] width 76 height 25
click at [165, 305] on label "CT Login" at bounding box center [185, 298] width 277 height 14
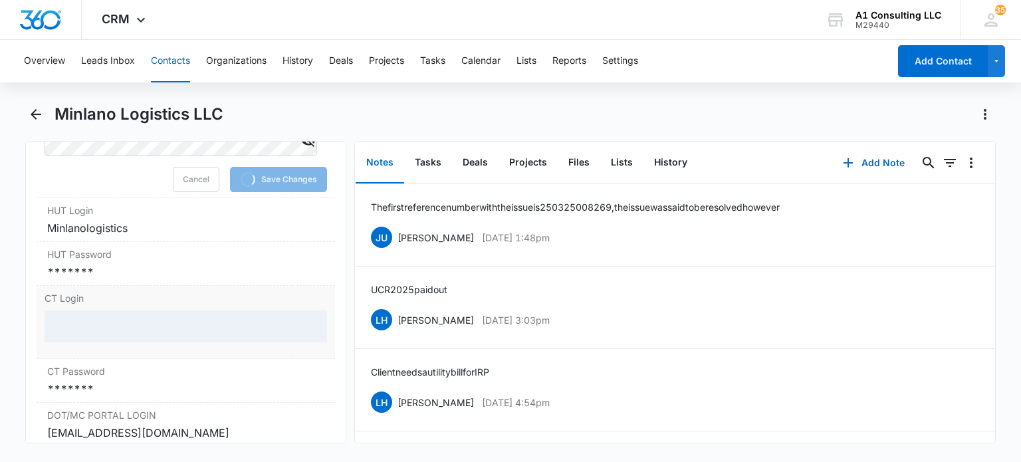
click at [166, 286] on div "HUT Password Cancel Save Changes *******" at bounding box center [186, 264] width 298 height 44
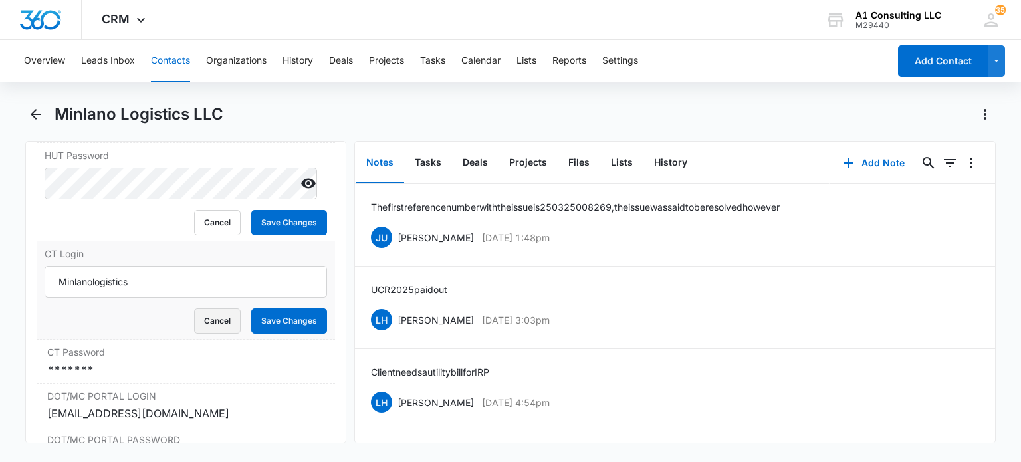
scroll to position [2368, 0]
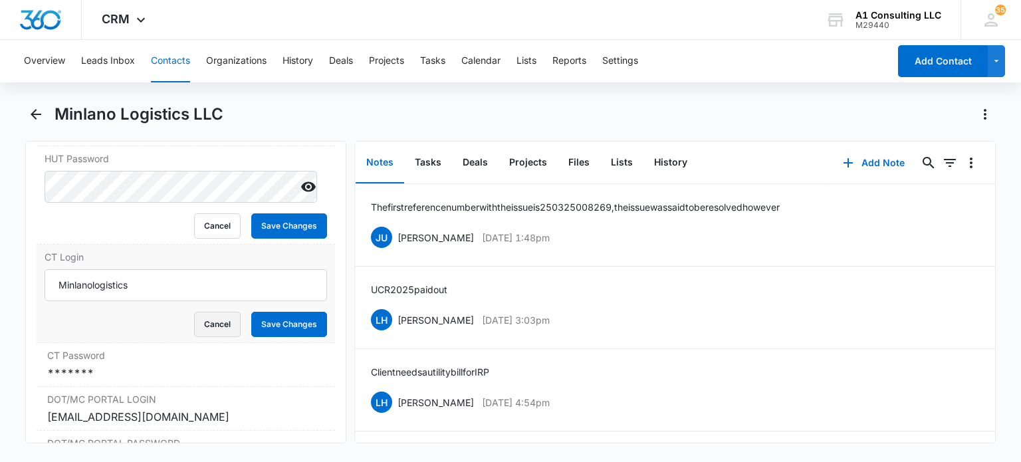
click at [221, 337] on button "Cancel" at bounding box center [217, 324] width 47 height 25
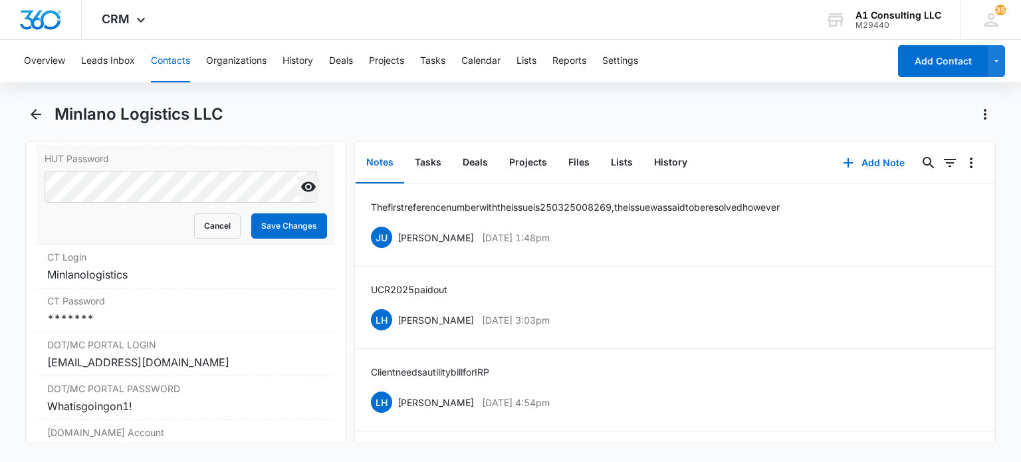
click at [301, 195] on icon "Show" at bounding box center [309, 187] width 16 height 16
click at [200, 239] on button "Cancel" at bounding box center [217, 225] width 47 height 25
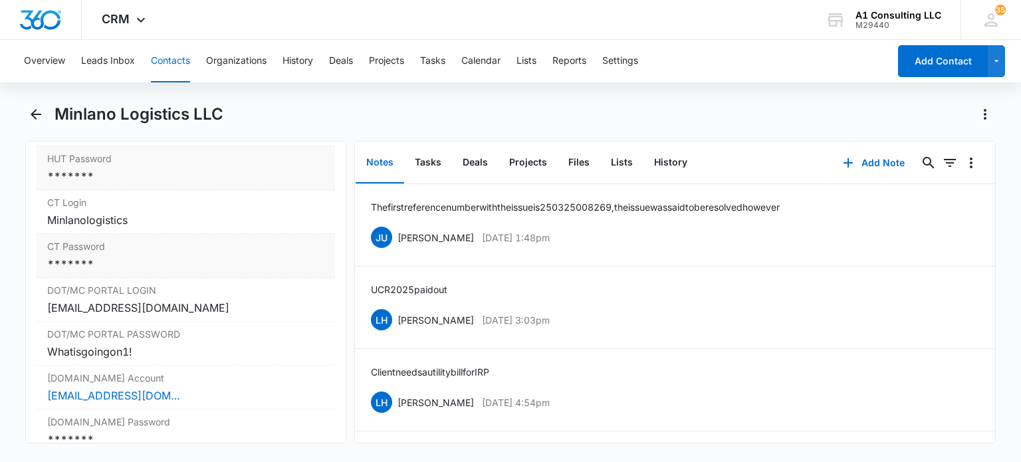
click at [133, 253] on label "CT Password" at bounding box center [185, 246] width 277 height 14
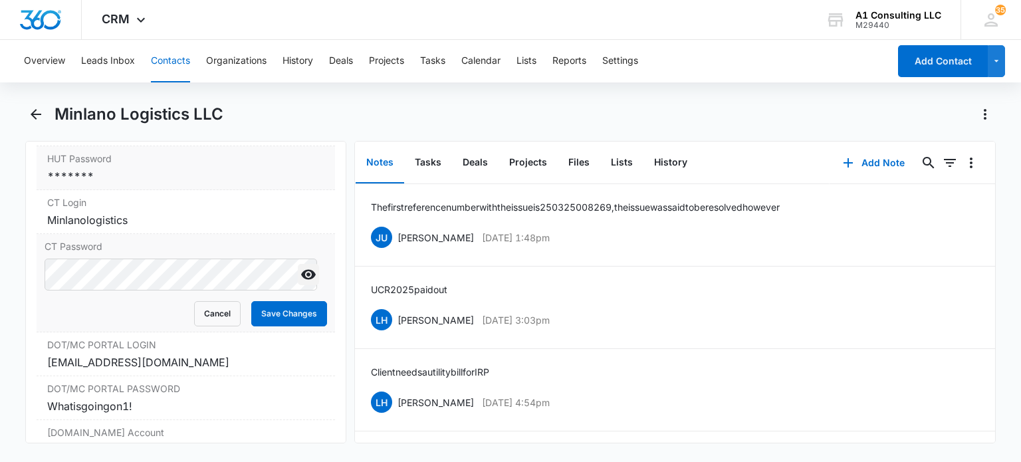
click at [301, 280] on icon "Show" at bounding box center [308, 275] width 15 height 10
drag, startPoint x: 265, startPoint y: 340, endPoint x: 320, endPoint y: 3, distance: 342.2
click at [269, 326] on button "Save Changes" at bounding box center [289, 313] width 76 height 25
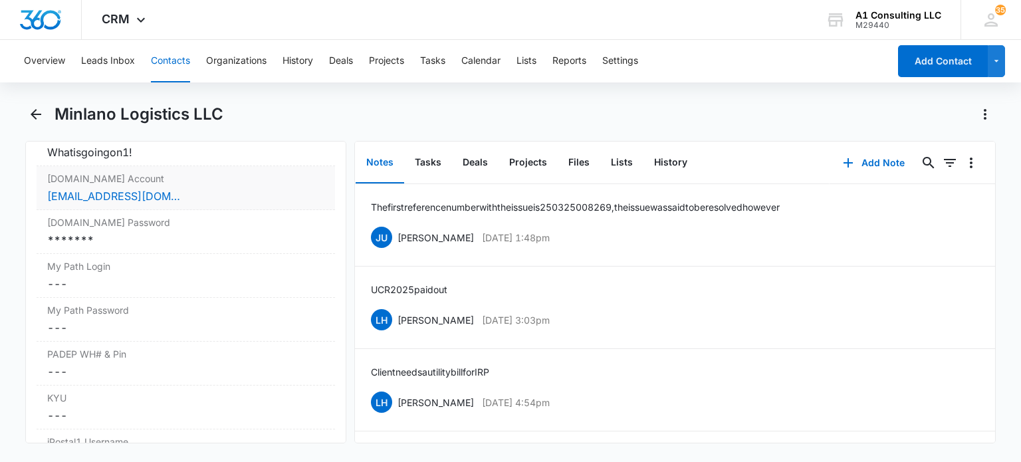
scroll to position [2501, 0]
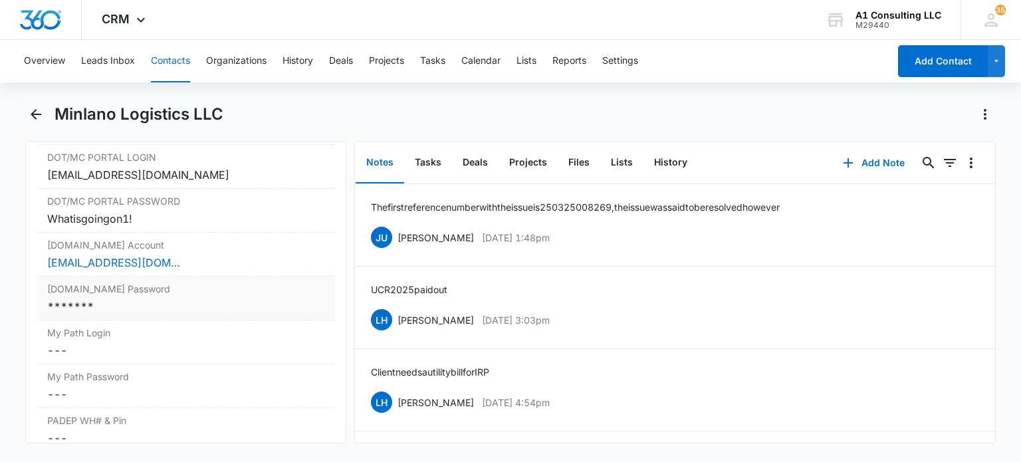
click at [184, 320] on div "Login.gov Password Cancel Save Changes *******" at bounding box center [186, 299] width 298 height 44
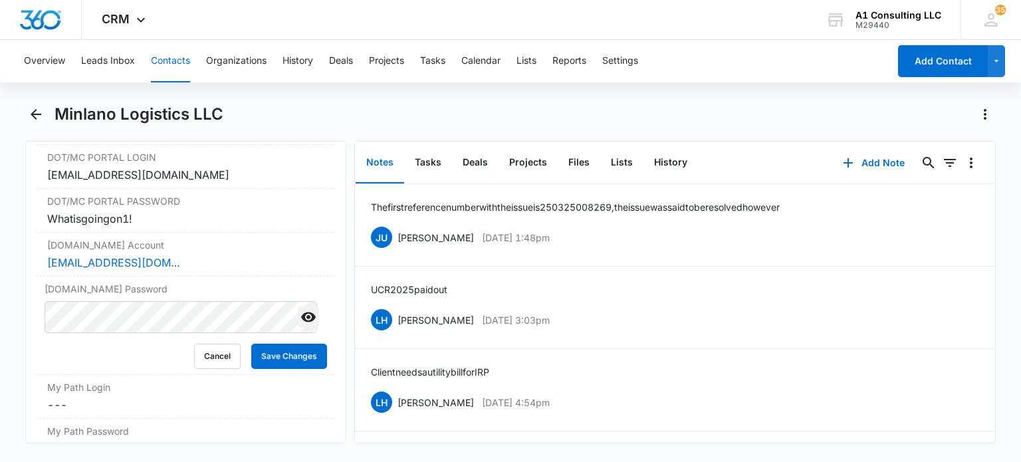
click at [301, 325] on icon "Show" at bounding box center [309, 317] width 16 height 16
drag, startPoint x: 215, startPoint y: 383, endPoint x: 379, endPoint y: 32, distance: 387.5
click at [215, 369] on button "Cancel" at bounding box center [217, 356] width 47 height 25
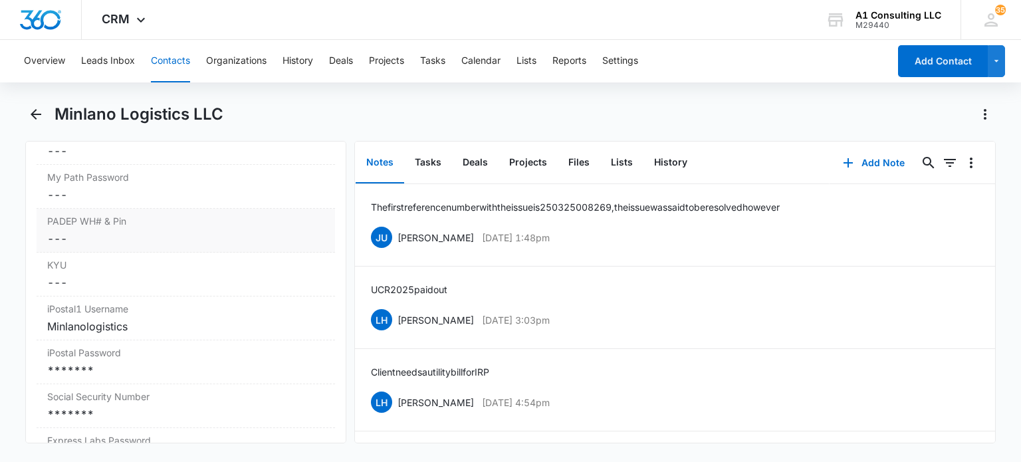
scroll to position [2767, 0]
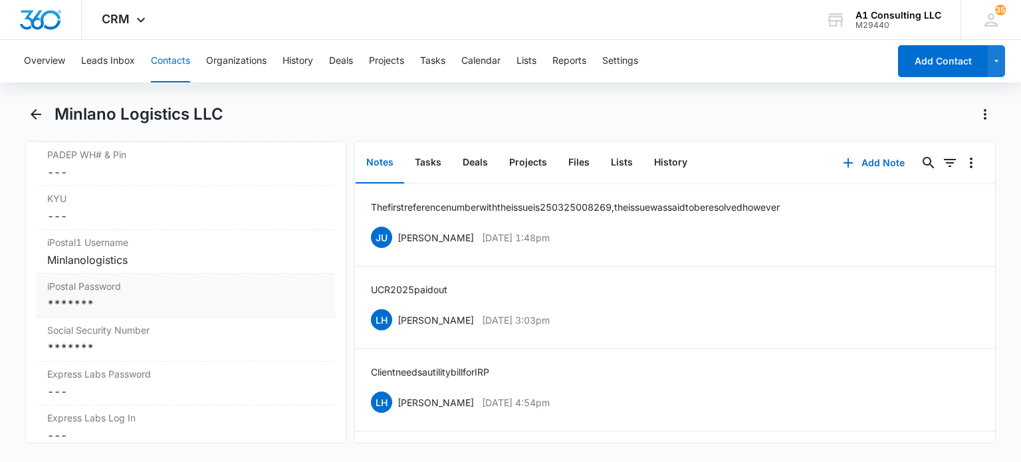
click at [126, 312] on div "*******" at bounding box center [185, 304] width 277 height 16
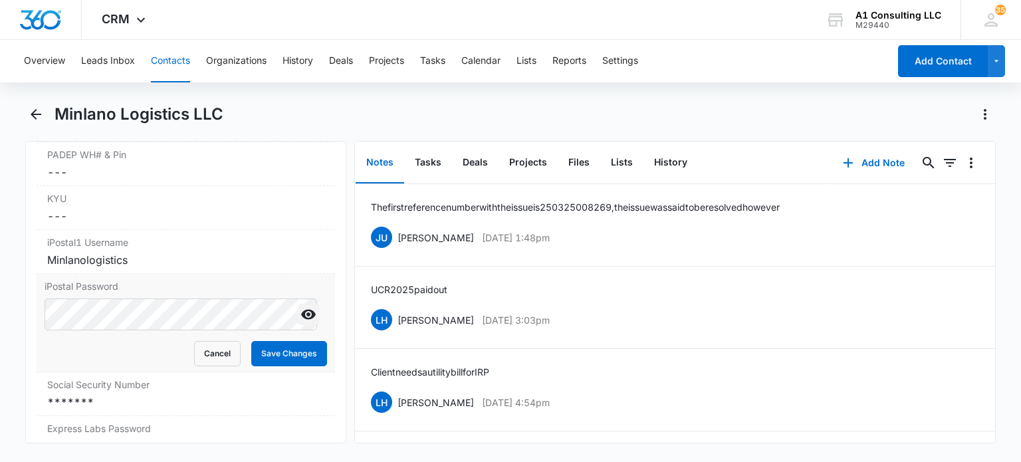
click at [301, 320] on icon "Show" at bounding box center [308, 315] width 15 height 10
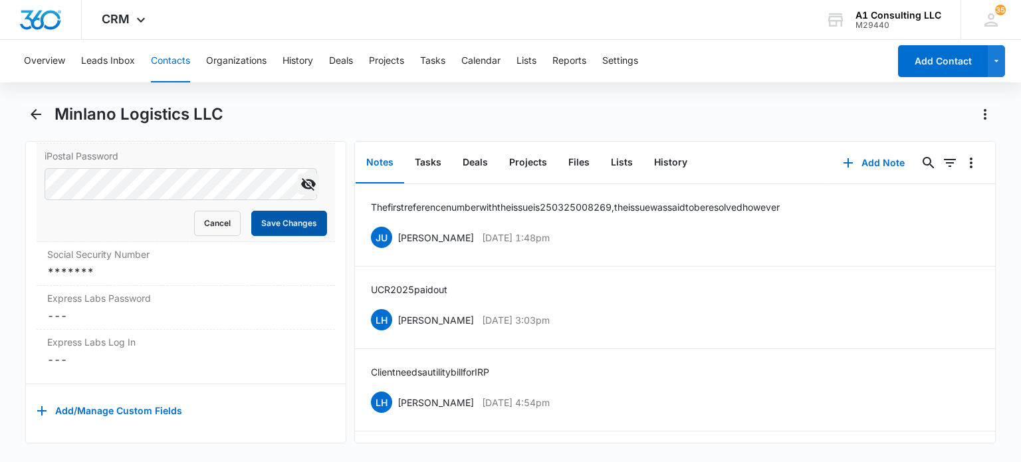
click at [275, 236] on button "Save Changes" at bounding box center [289, 223] width 76 height 25
click at [218, 280] on div "*******" at bounding box center [185, 272] width 277 height 16
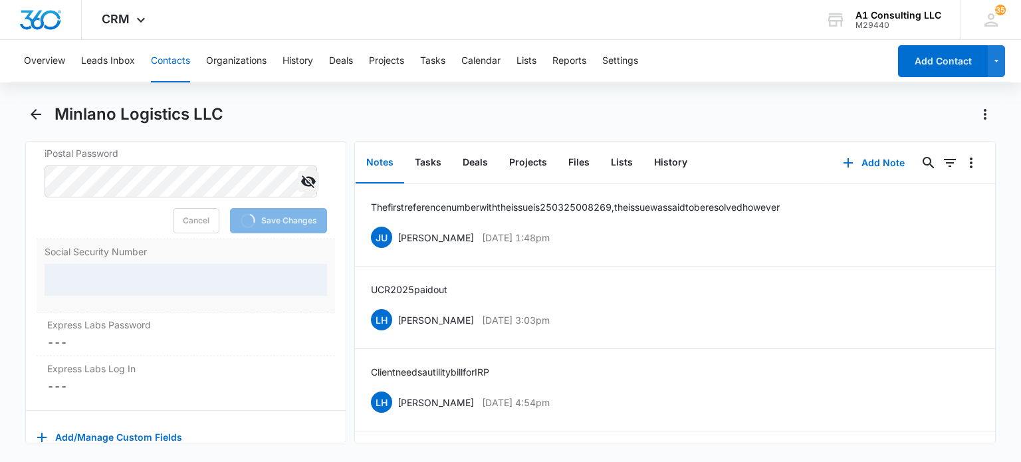
scroll to position [2960, 0]
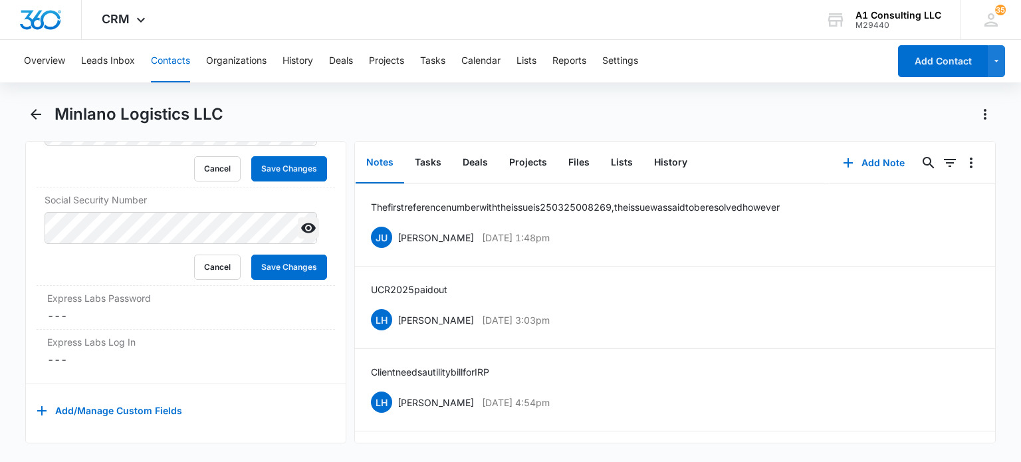
click at [302, 233] on icon "Show" at bounding box center [308, 228] width 15 height 10
click at [204, 255] on button "Cancel" at bounding box center [217, 267] width 47 height 25
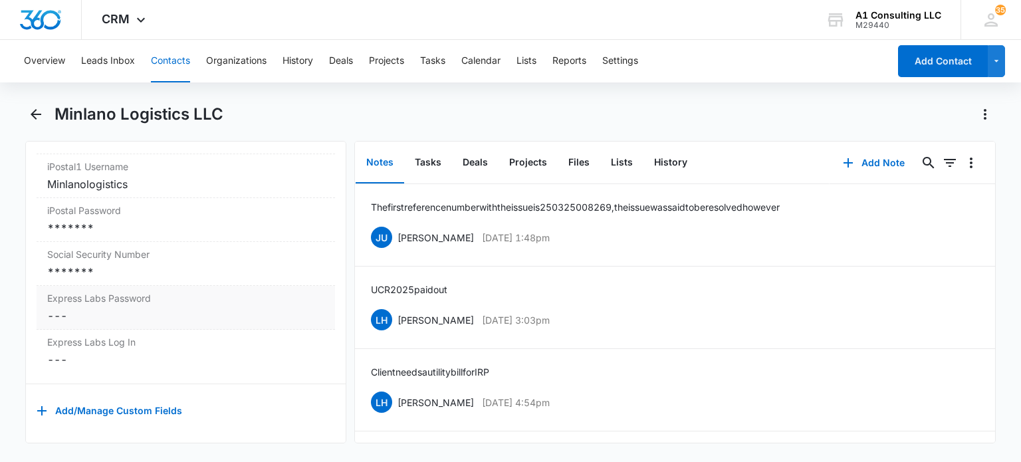
scroll to position [2743, 0]
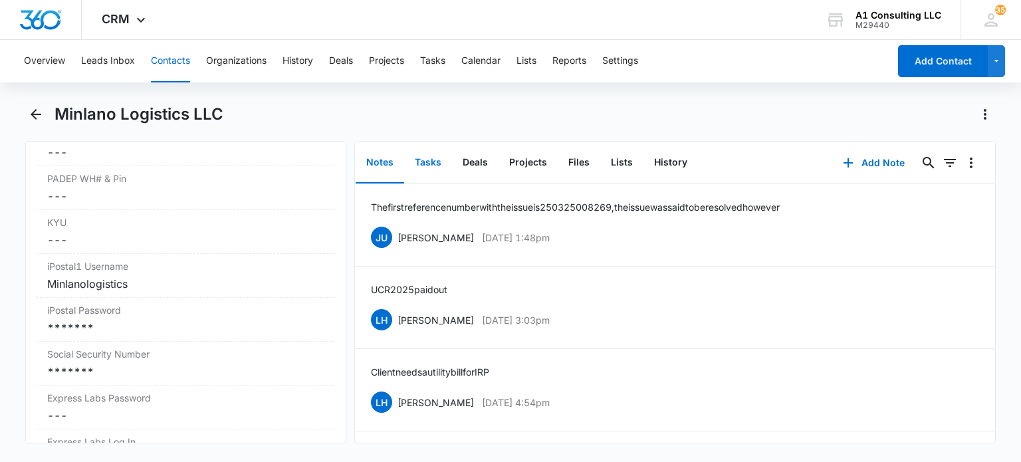
drag, startPoint x: 412, startPoint y: 158, endPoint x: 536, endPoint y: 178, distance: 125.2
click at [412, 158] on button "Tasks" at bounding box center [428, 162] width 48 height 41
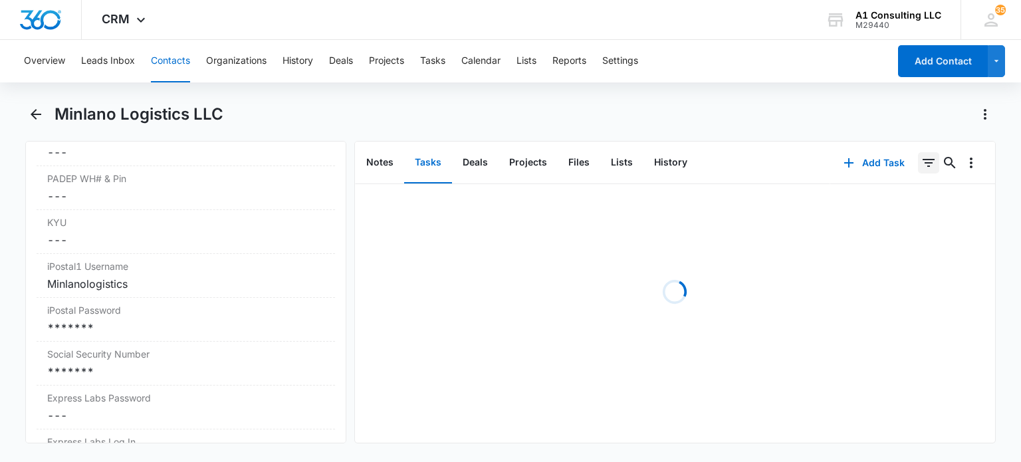
click at [921, 167] on icon "Filters" at bounding box center [929, 163] width 16 height 16
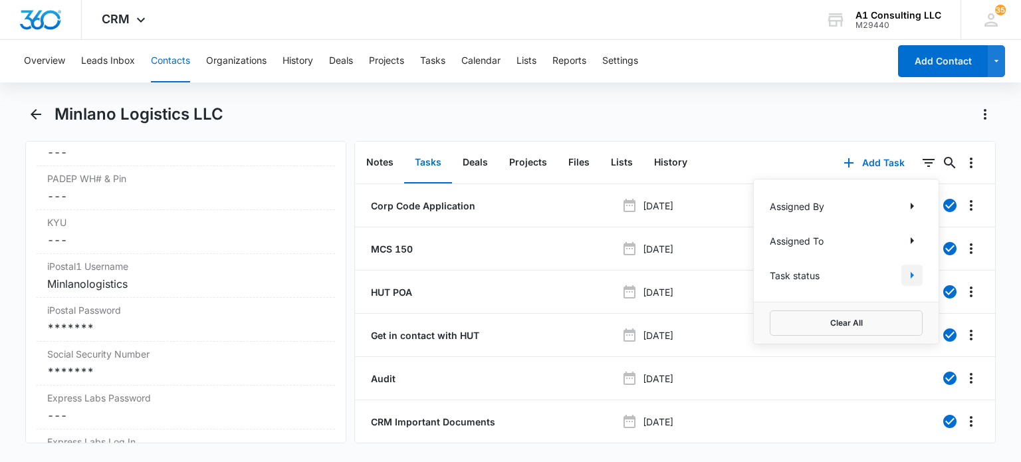
click at [904, 276] on icon "Show Task status filters" at bounding box center [912, 275] width 16 height 16
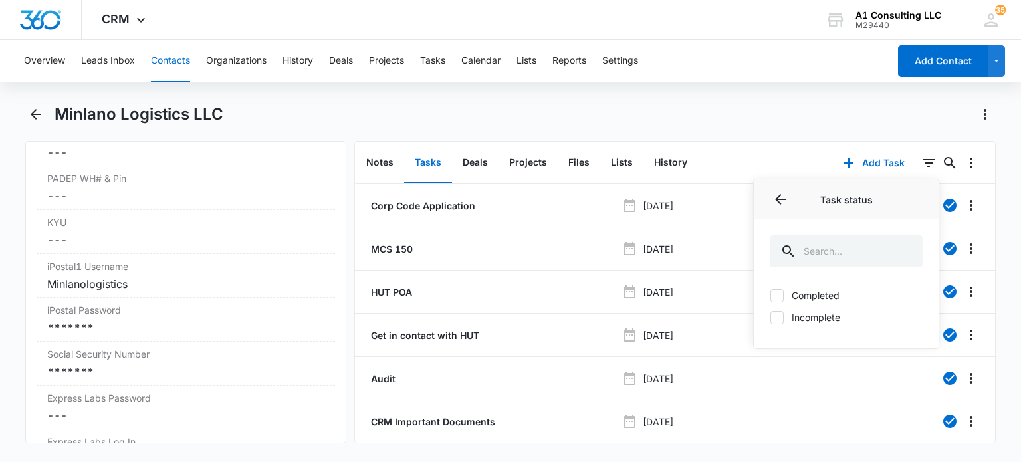
click at [816, 316] on label "Incomplete" at bounding box center [846, 317] width 153 height 14
click at [771, 317] on input "Incomplete" at bounding box center [770, 317] width 1 height 1
checkbox input "true"
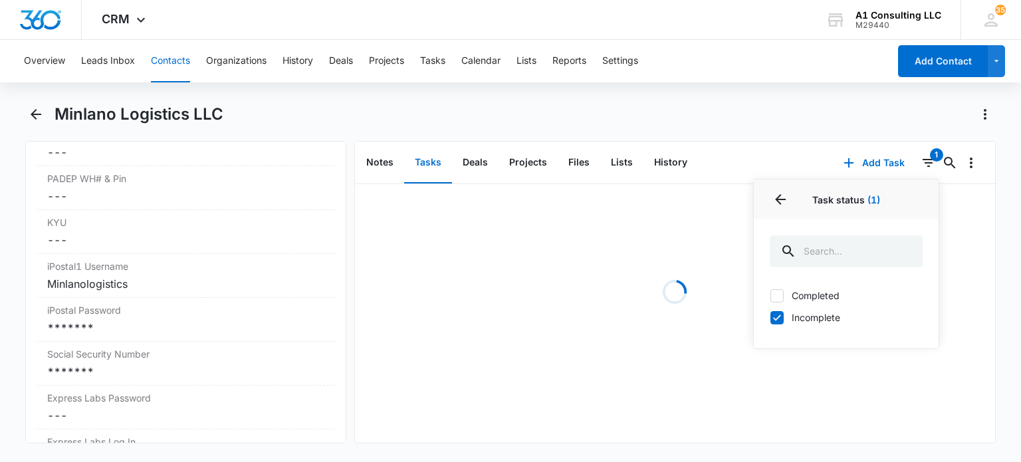
click at [749, 112] on div "Minlano Logistics LLC" at bounding box center [525, 114] width 941 height 21
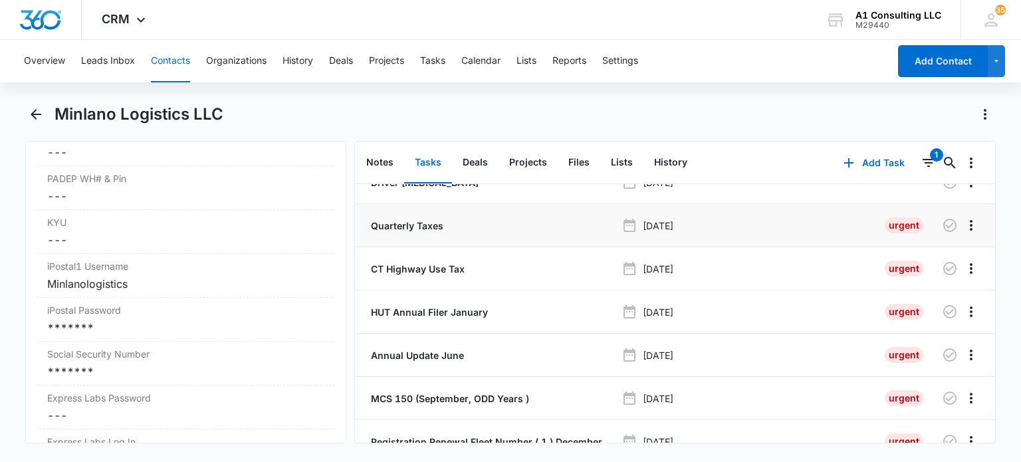
scroll to position [125, 0]
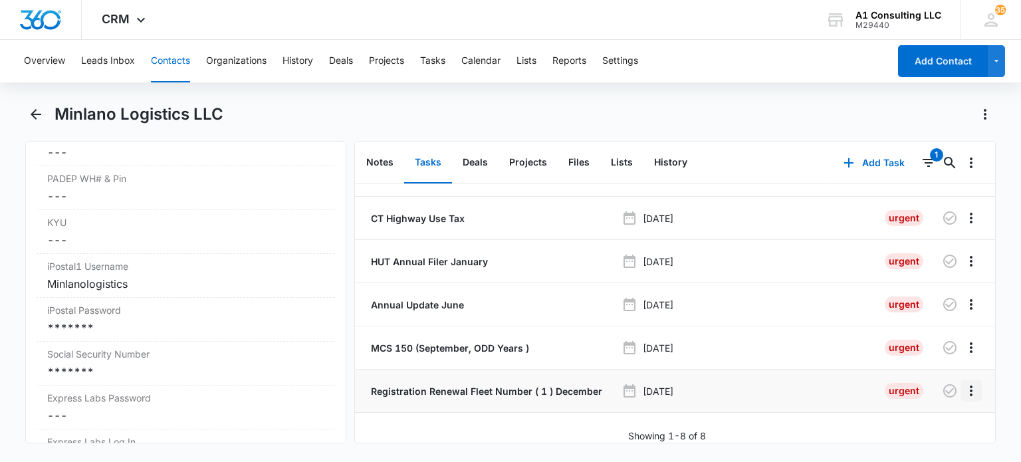
click at [963, 383] on icon "Overflow Menu" at bounding box center [971, 391] width 16 height 16
click at [917, 444] on button "Delete" at bounding box center [934, 439] width 76 height 20
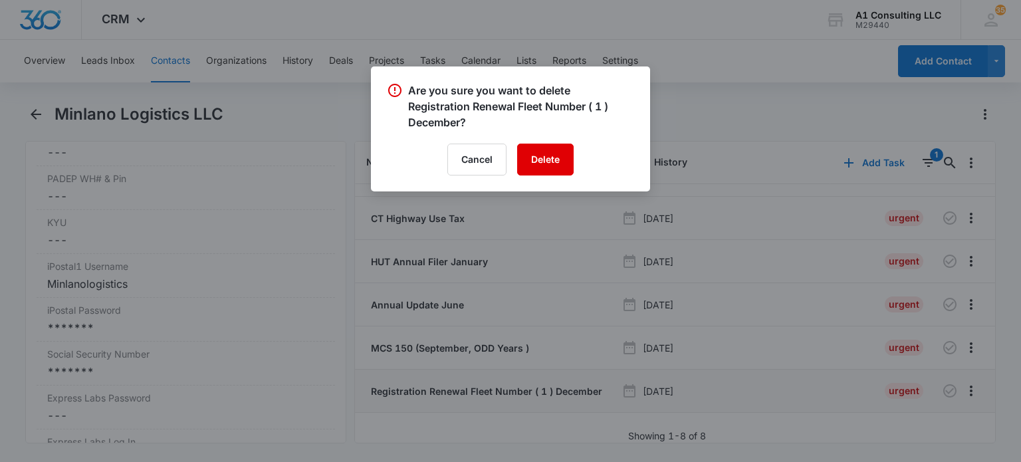
click at [544, 155] on button "Delete" at bounding box center [545, 160] width 57 height 32
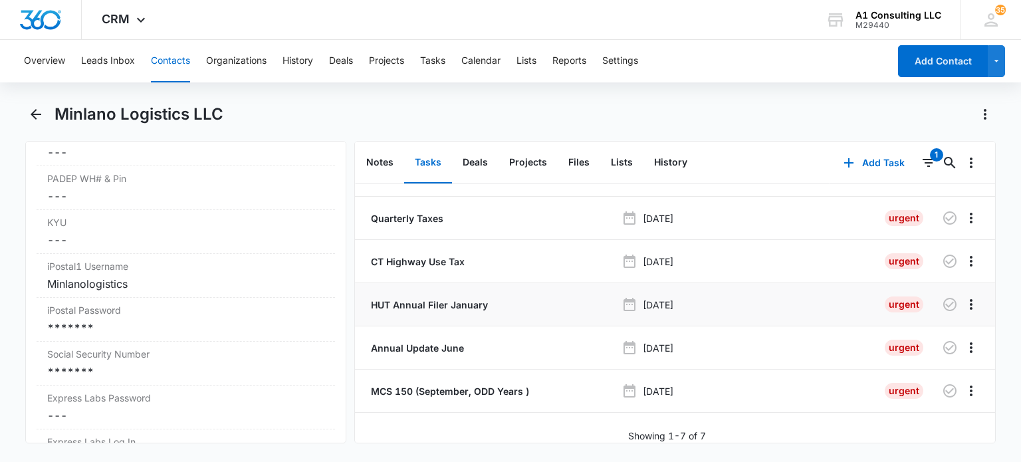
scroll to position [0, 0]
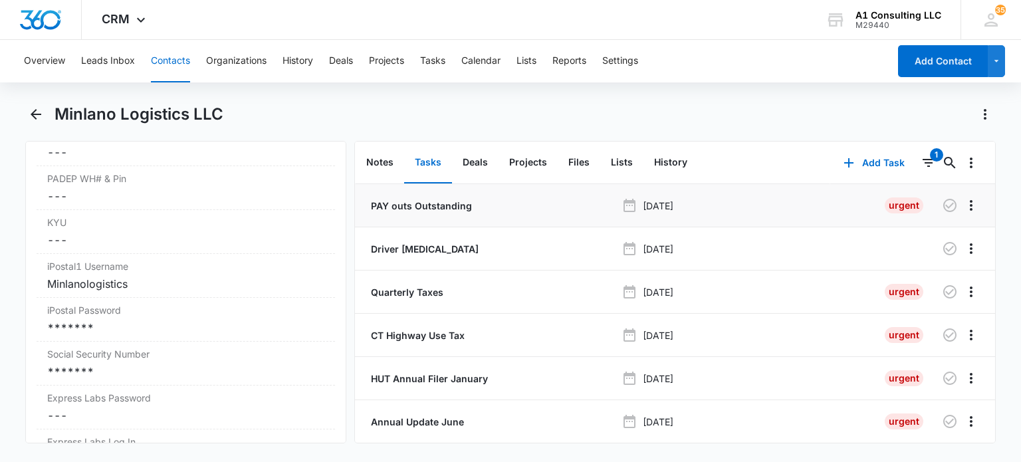
click at [453, 202] on p "PAY outs Outstanding" at bounding box center [420, 206] width 104 height 14
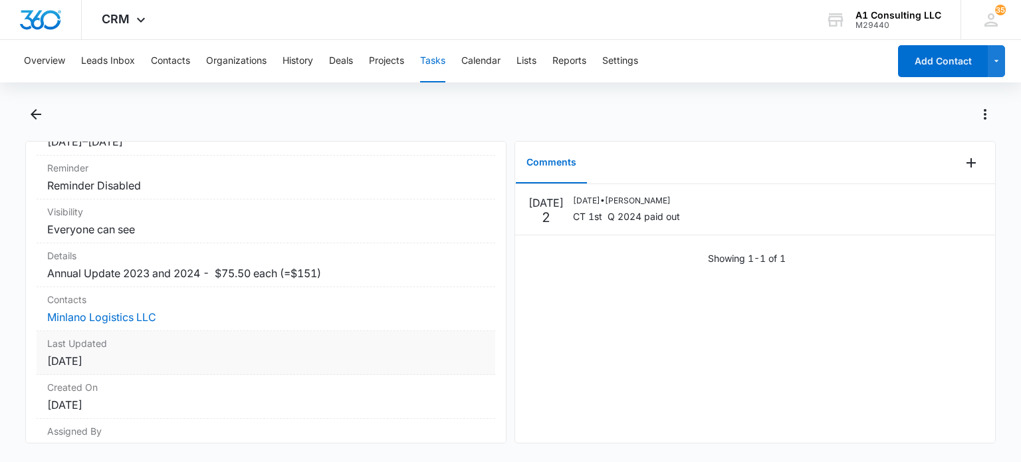
scroll to position [265, 0]
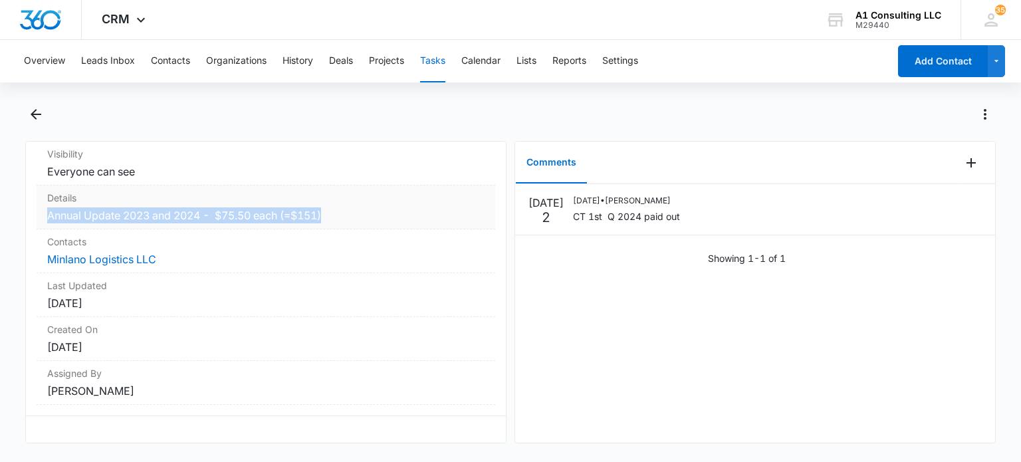
drag, startPoint x: 336, startPoint y: 207, endPoint x: 37, endPoint y: 211, distance: 299.2
click at [37, 211] on div "Details Annual Update 2023 and 2024 - $75.50 each (=$151)" at bounding box center [266, 207] width 459 height 44
copy dd "Annual Update 2023 and 2024 - $75.50 each (=$151)"
click at [80, 253] on link "Minlano Logistics LLC" at bounding box center [101, 259] width 109 height 13
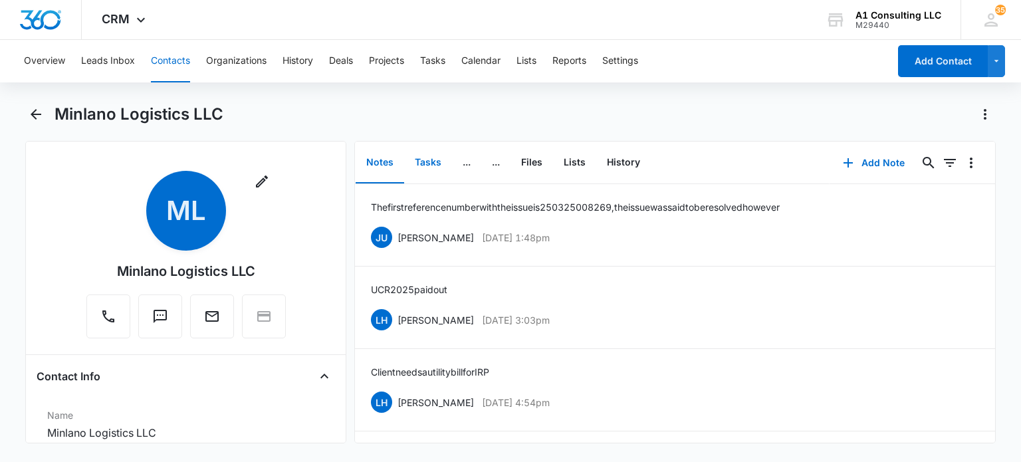
click at [431, 162] on button "Tasks" at bounding box center [428, 162] width 48 height 41
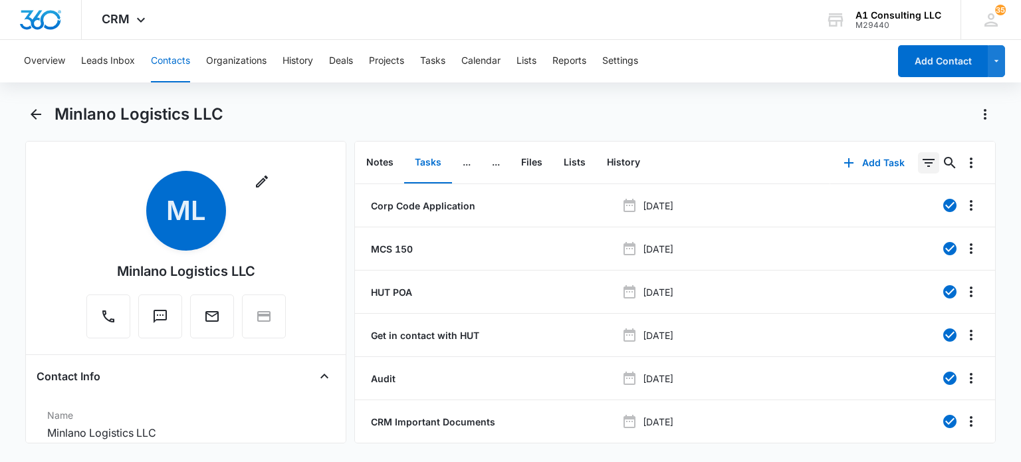
click at [923, 162] on icon "Filters" at bounding box center [929, 163] width 12 height 8
click at [904, 279] on icon "Show Task status filters" at bounding box center [912, 275] width 16 height 16
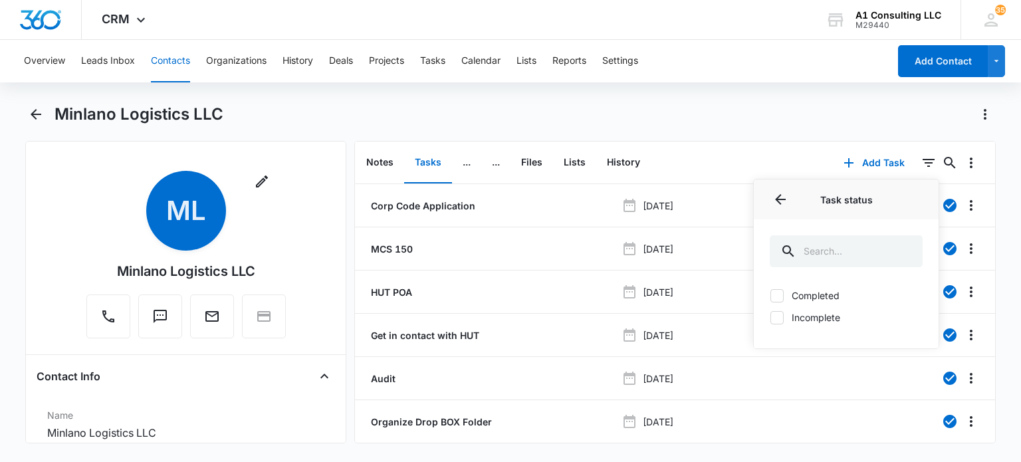
click at [798, 320] on label "Incomplete" at bounding box center [846, 317] width 153 height 14
click at [771, 318] on input "Incomplete" at bounding box center [770, 317] width 1 height 1
checkbox input "true"
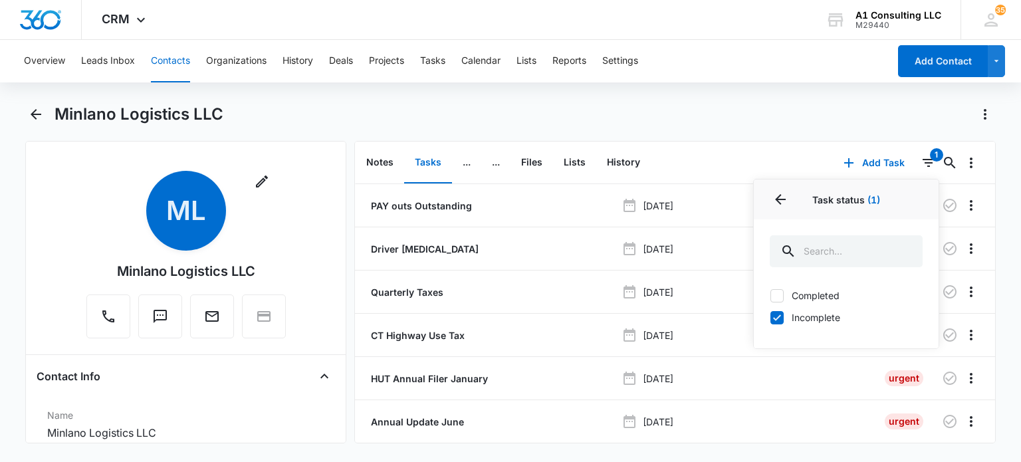
click at [711, 122] on div "Minlano Logistics LLC" at bounding box center [525, 114] width 941 height 21
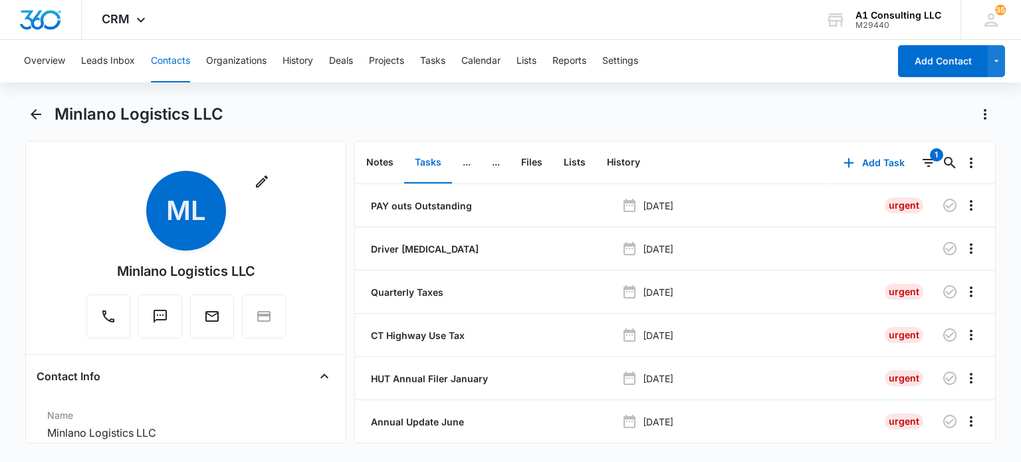
scroll to position [66, 0]
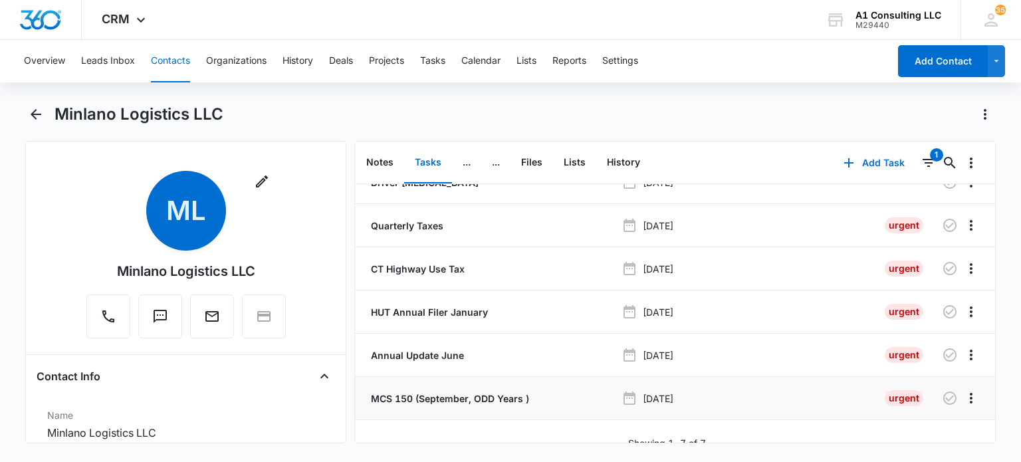
click at [422, 393] on p "MCS 150 (September, ODD Years )" at bounding box center [448, 399] width 161 height 14
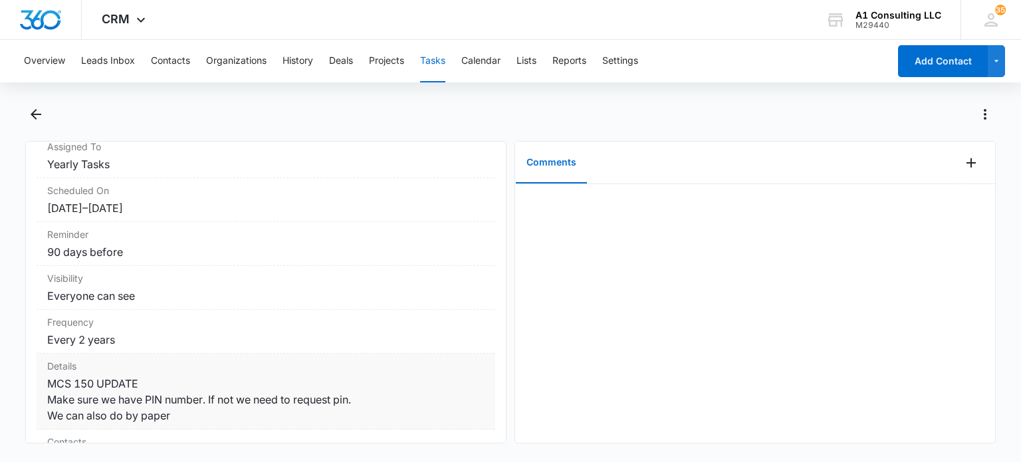
scroll to position [199, 0]
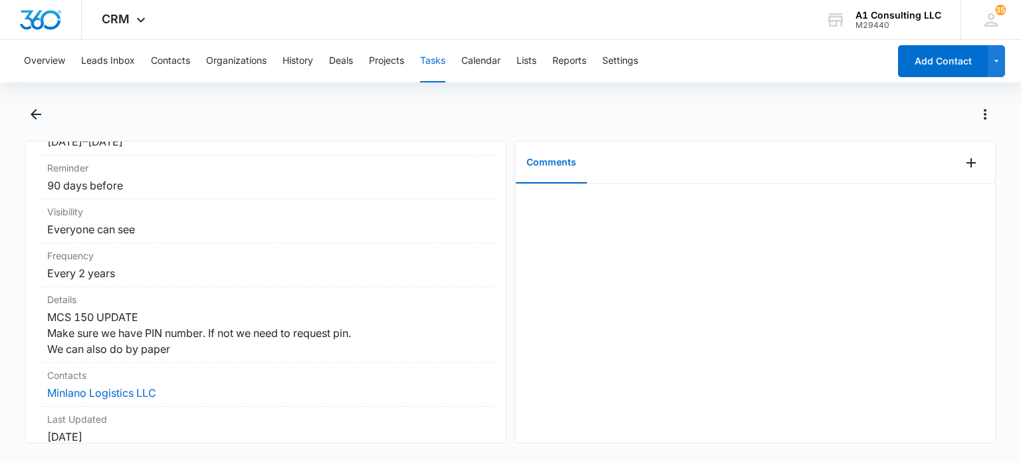
drag, startPoint x: 141, startPoint y: 348, endPoint x: 35, endPoint y: 320, distance: 110.1
click at [35, 320] on div "MCS 150 (September, ODD Years ) Urgent Task Info Assigned To Yearly Tasks Sched…" at bounding box center [265, 292] width 481 height 302
copy dd "MCS 150 UPDATE Make sure we have PIN number. If not we need to request pin. We …"
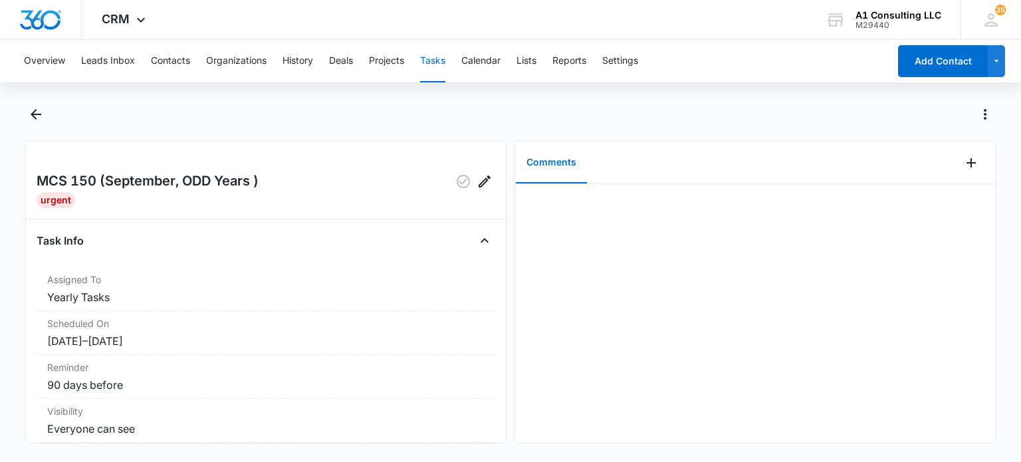
scroll to position [266, 0]
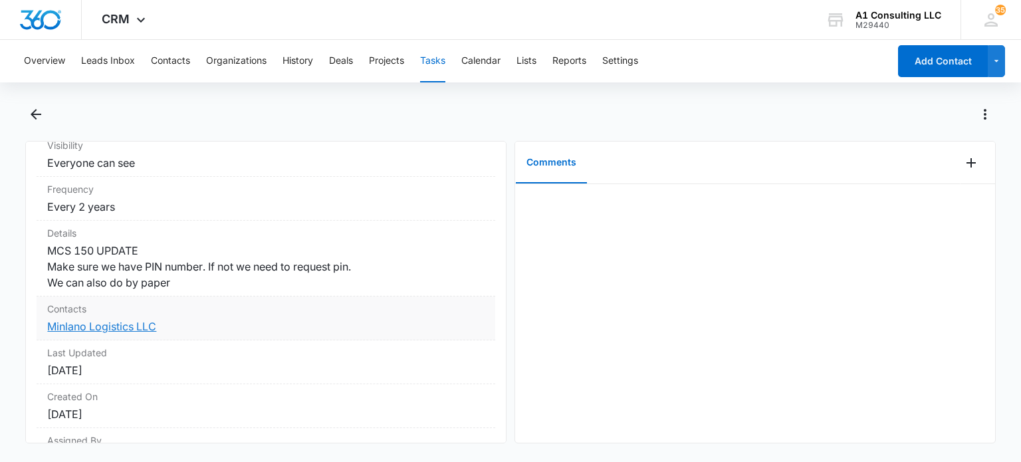
click at [96, 328] on link "Minlano Logistics LLC" at bounding box center [101, 326] width 109 height 13
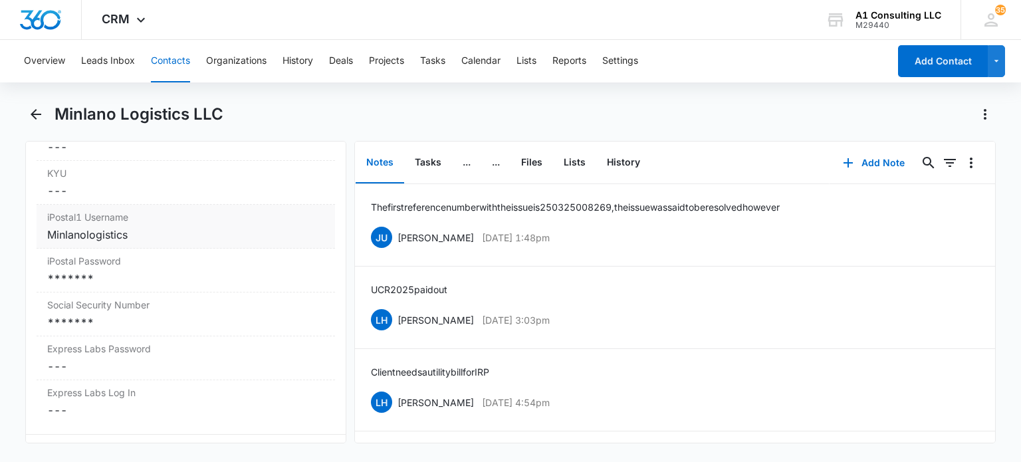
scroll to position [2859, 0]
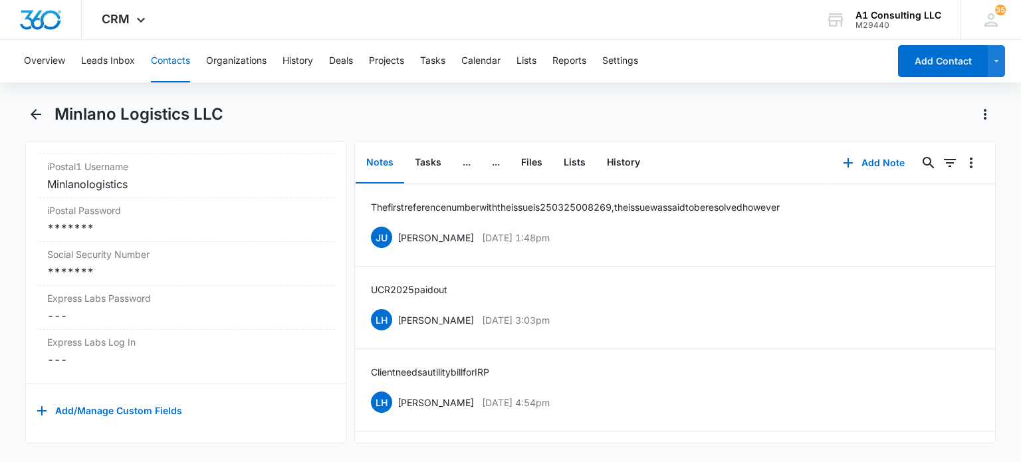
drag, startPoint x: 162, startPoint y: 58, endPoint x: 450, endPoint y: 115, distance: 293.5
click at [162, 59] on button "Contacts" at bounding box center [170, 61] width 39 height 43
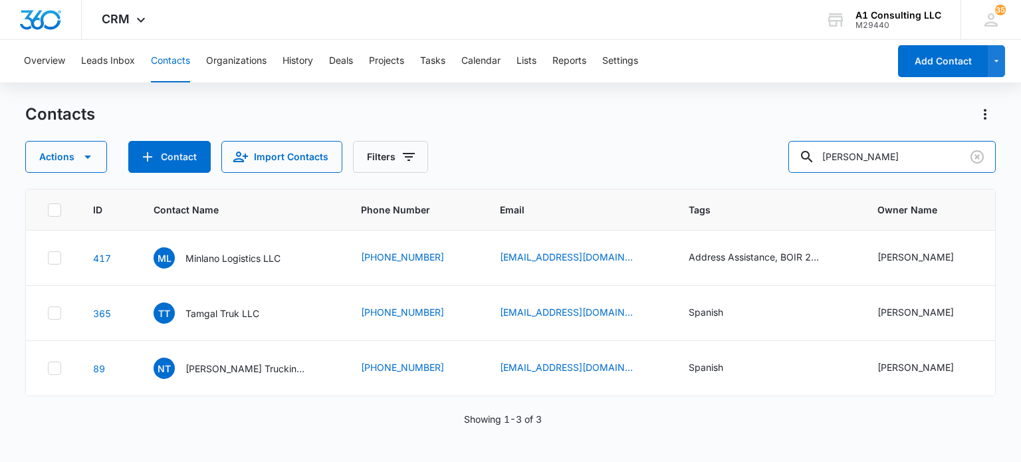
drag, startPoint x: 866, startPoint y: 151, endPoint x: 691, endPoint y: 153, distance: 175.5
click at [691, 153] on div "Actions Contact Import Contacts Filters jorge" at bounding box center [510, 157] width 970 height 32
type input "mj supreme"
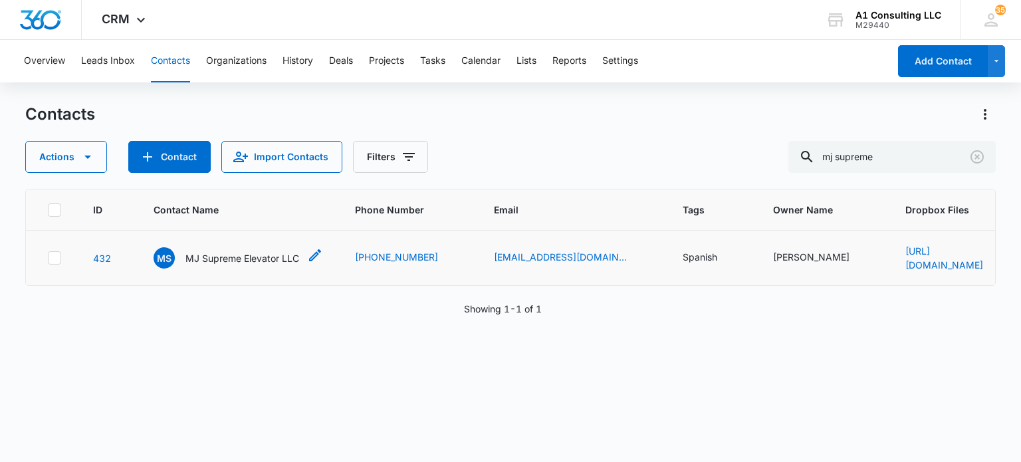
drag, startPoint x: 214, startPoint y: 261, endPoint x: 215, endPoint y: 249, distance: 12.6
click at [214, 261] on p "MJ Supreme Elevator LLC" at bounding box center [242, 258] width 114 height 14
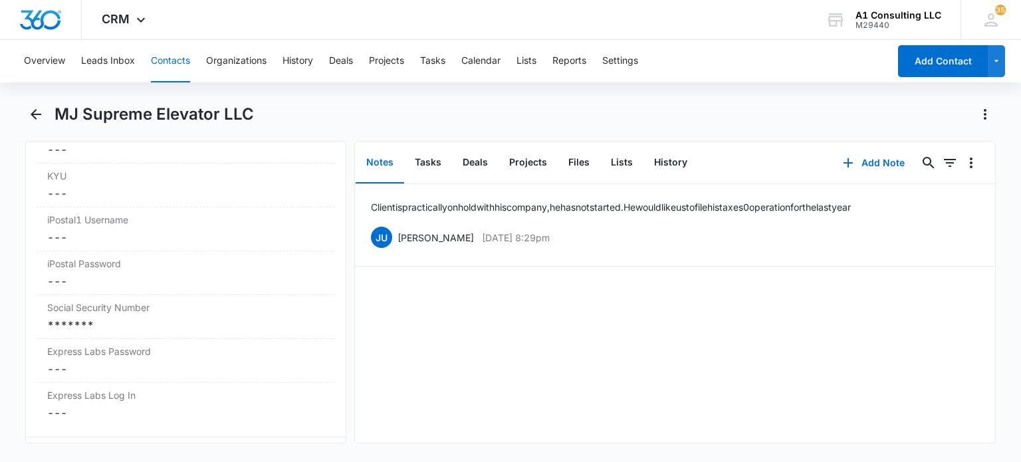
scroll to position [2796, 0]
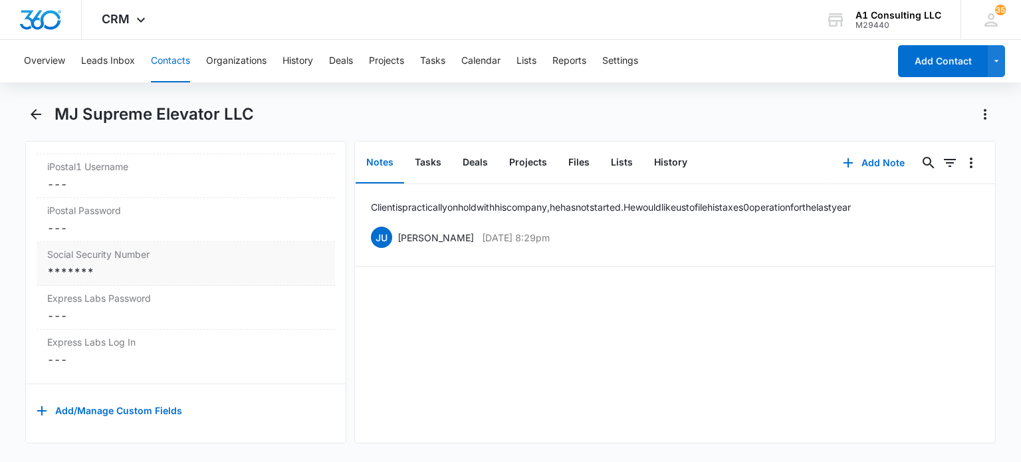
click at [128, 252] on div "Social Security Number Cancel Save Changes *******" at bounding box center [186, 264] width 298 height 44
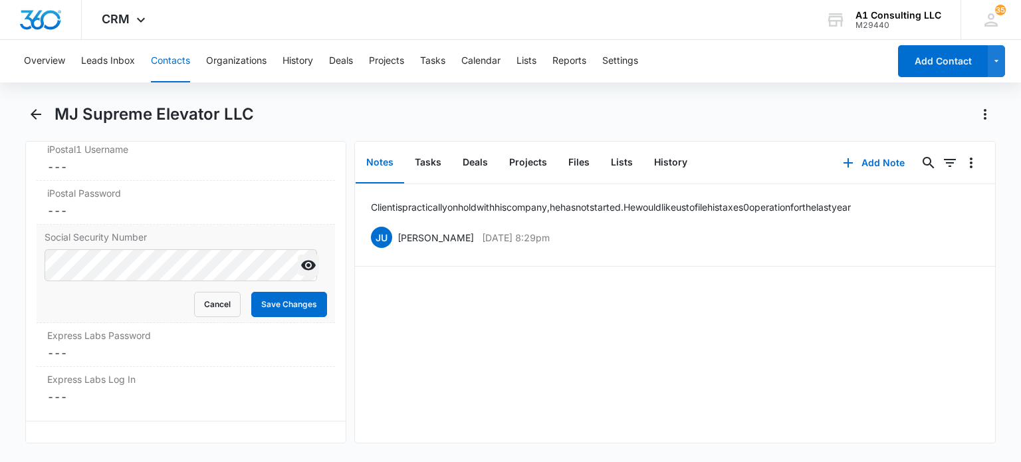
click at [301, 271] on icon "Show" at bounding box center [309, 265] width 16 height 16
click at [265, 316] on button "Save Changes" at bounding box center [289, 304] width 76 height 25
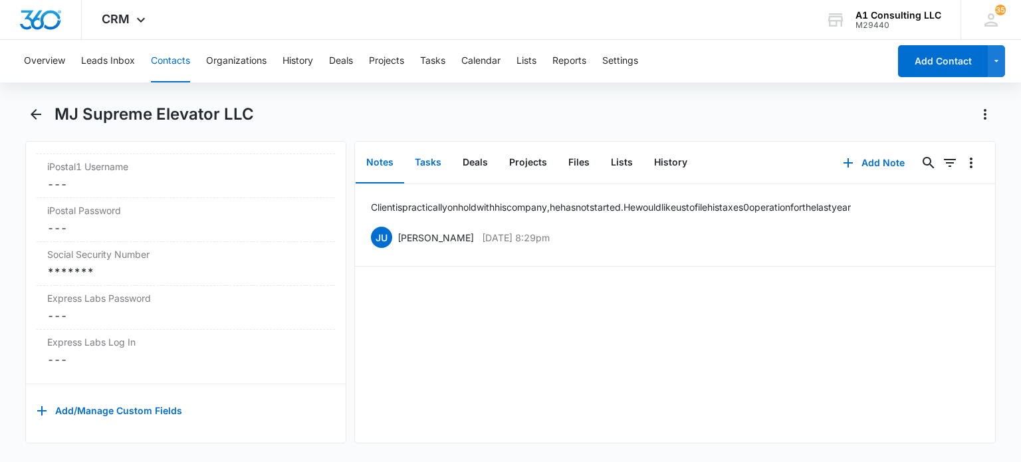
click at [418, 178] on button "Tasks" at bounding box center [428, 162] width 48 height 41
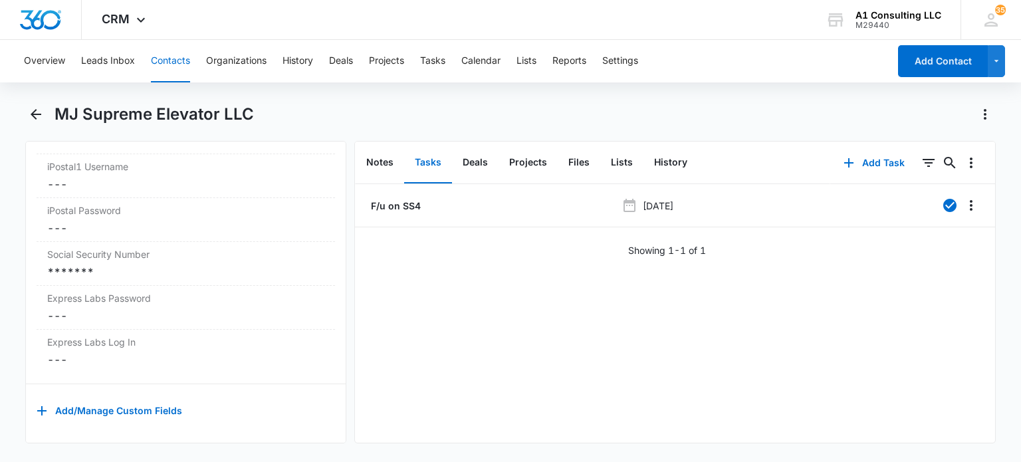
click at [161, 70] on button "Contacts" at bounding box center [170, 61] width 39 height 43
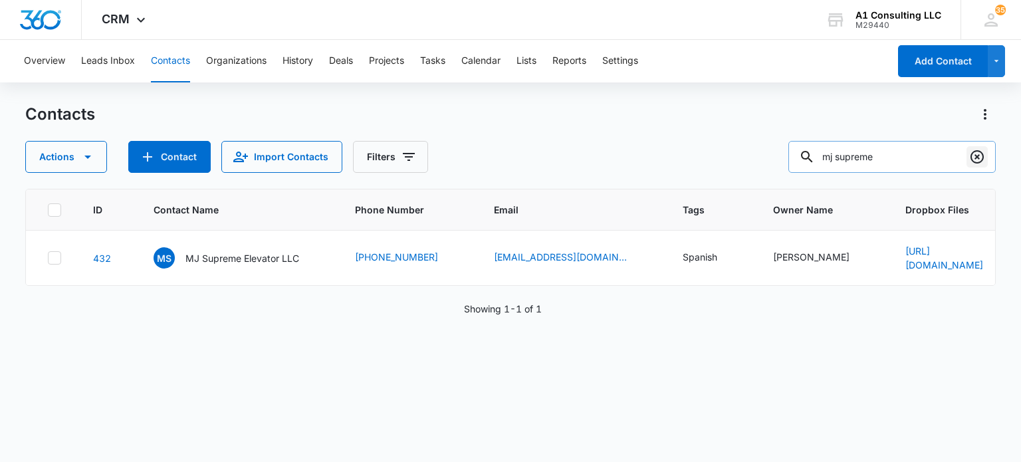
click at [975, 157] on icon "Clear" at bounding box center [977, 157] width 16 height 16
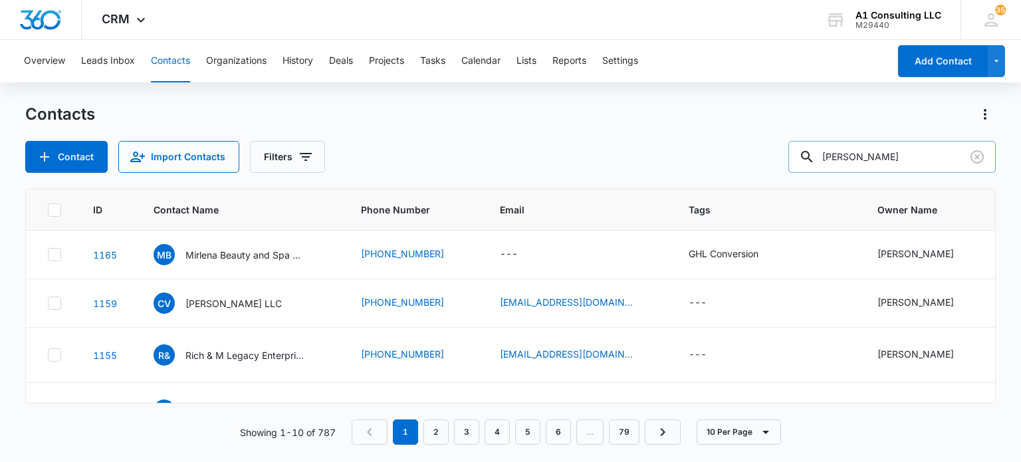
type input "lewis"
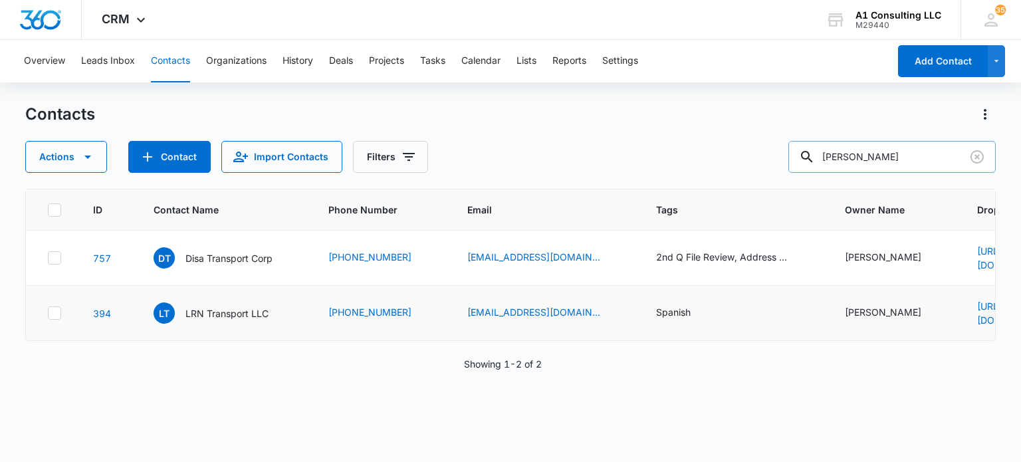
click at [214, 328] on td "LT LRN Transport LLC" at bounding box center [225, 313] width 175 height 55
click at [222, 308] on p "LRN Transport LLC" at bounding box center [226, 313] width 83 height 14
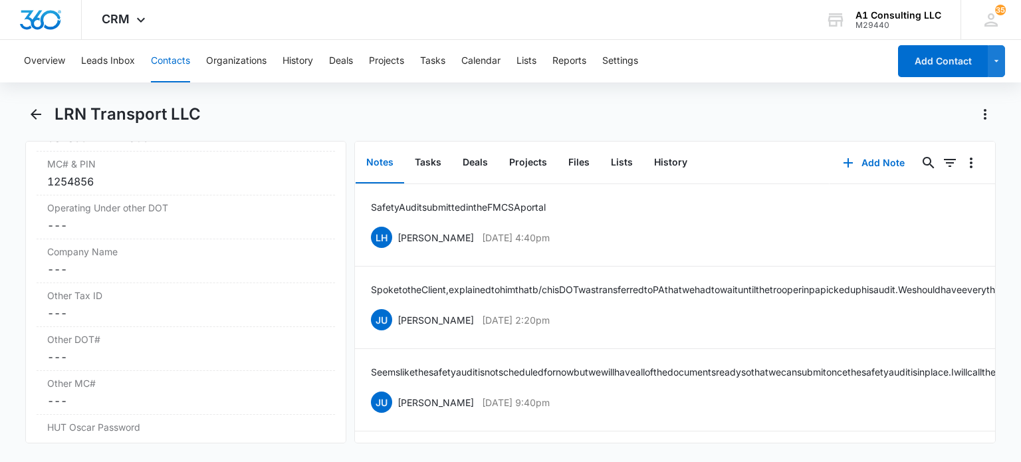
scroll to position [1815, 0]
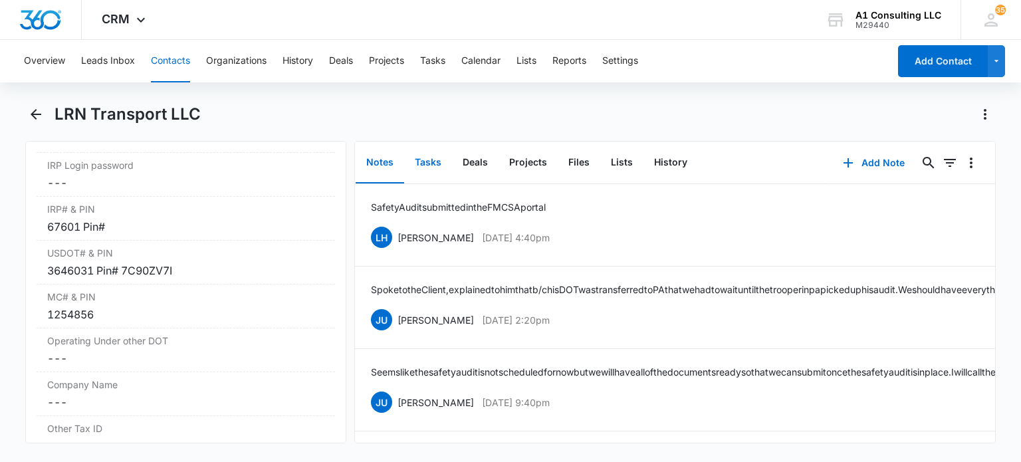
click at [427, 166] on button "Tasks" at bounding box center [428, 162] width 48 height 41
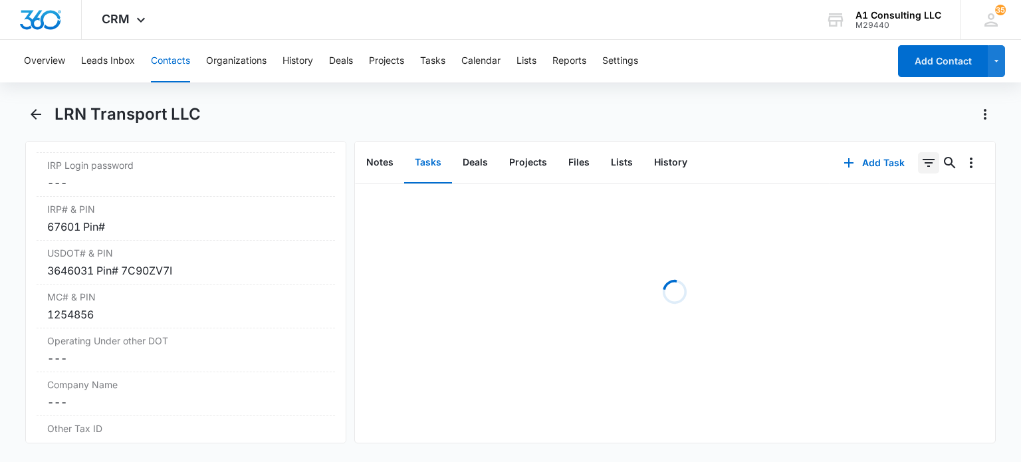
click at [921, 166] on icon "Filters" at bounding box center [929, 163] width 16 height 16
click at [904, 281] on icon "Show Task status filters" at bounding box center [912, 275] width 16 height 16
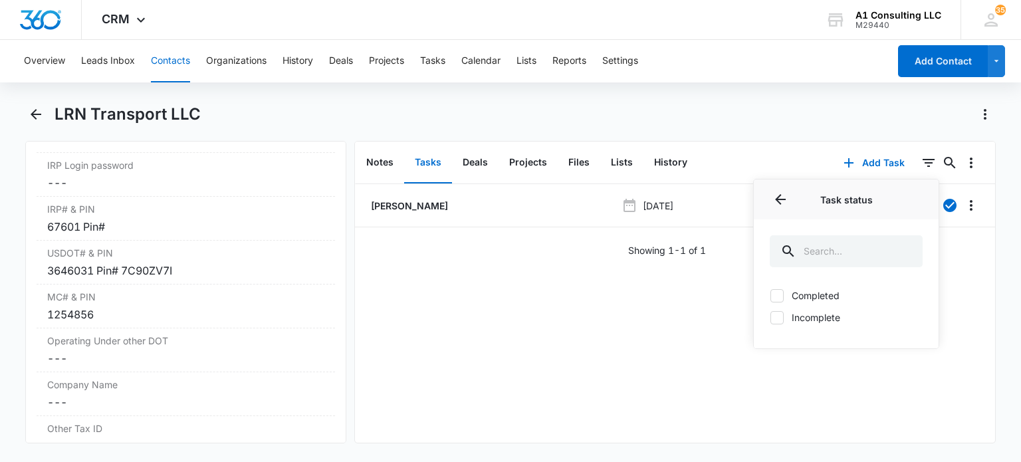
click at [804, 313] on label "Incomplete" at bounding box center [846, 317] width 153 height 14
click at [771, 317] on input "Incomplete" at bounding box center [770, 317] width 1 height 1
checkbox input "true"
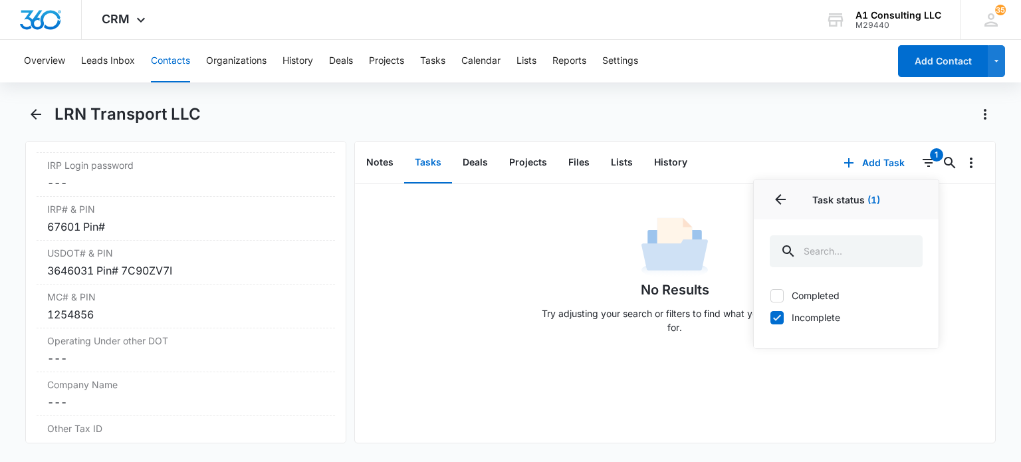
click at [752, 141] on div "Notes Tasks Deals Projects Files Lists History Add Task 1 Assigned By Assigned …" at bounding box center [675, 292] width 642 height 302
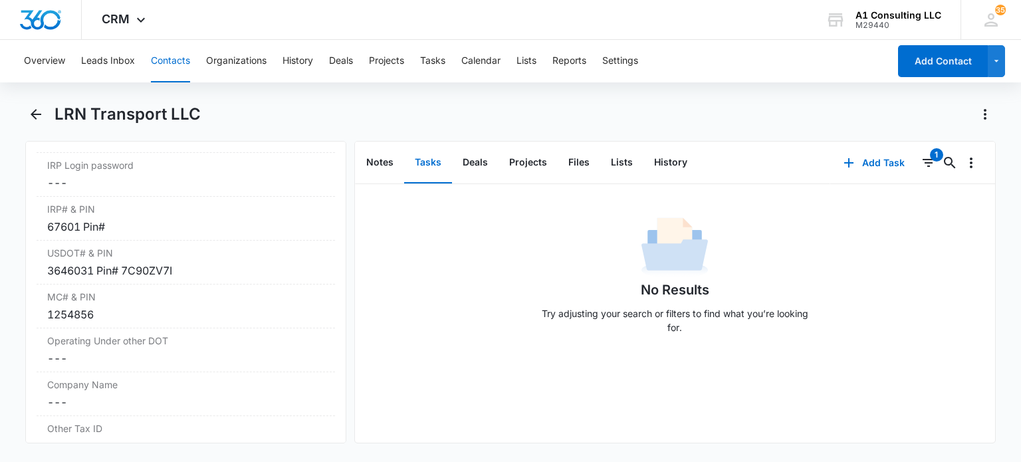
click at [168, 55] on button "Contacts" at bounding box center [170, 61] width 39 height 43
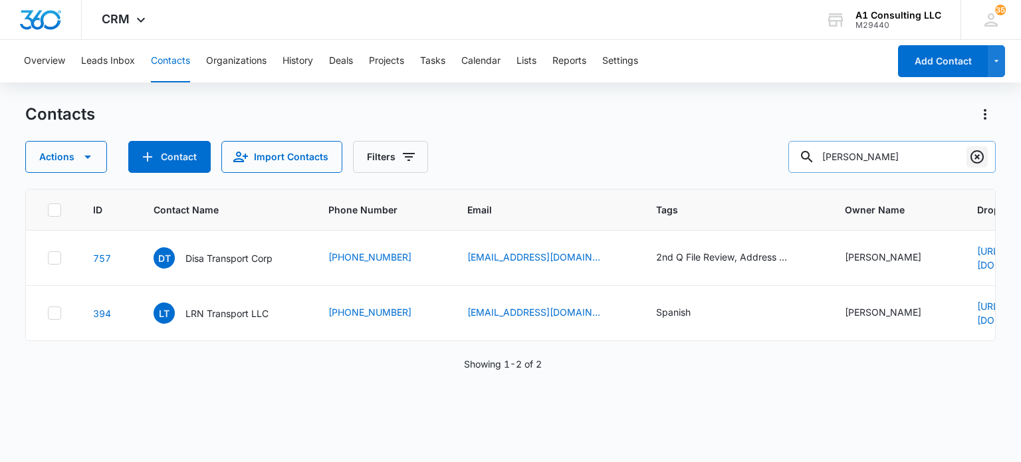
click at [981, 158] on icon "Clear" at bounding box center [977, 157] width 16 height 16
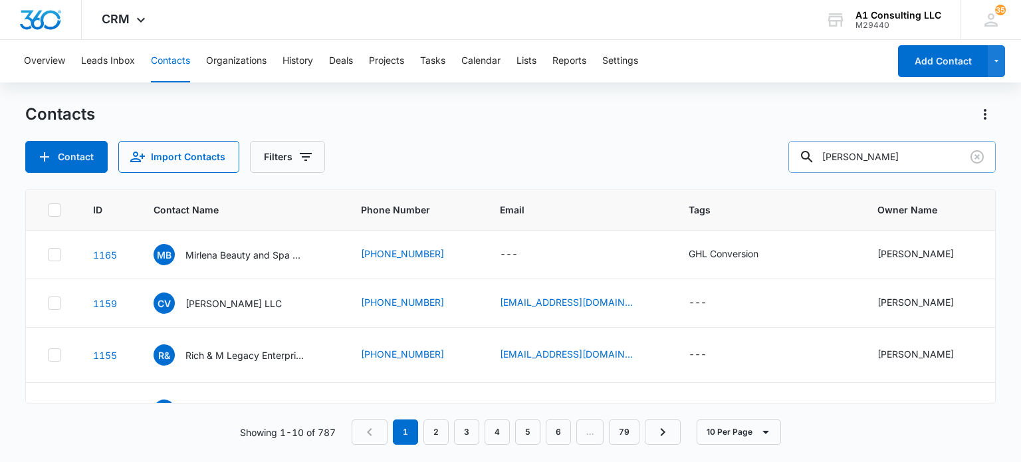
type input "zapata"
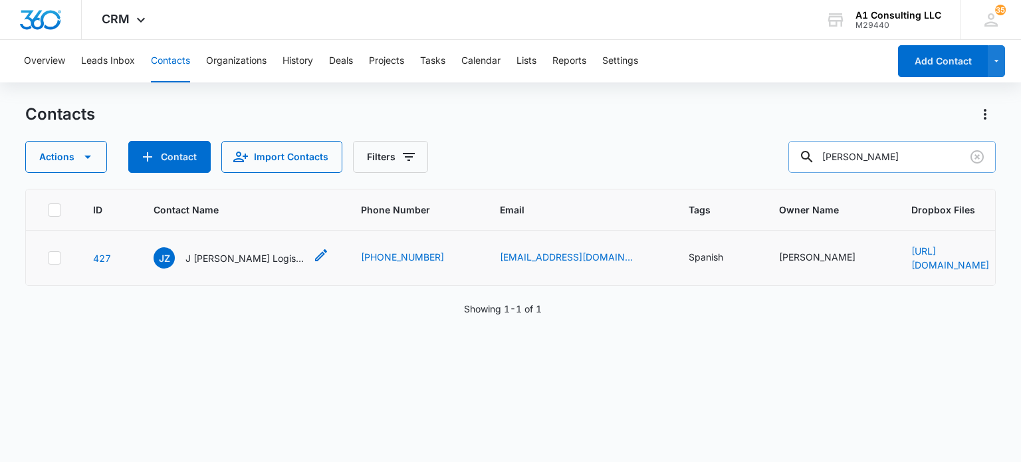
click at [227, 259] on p "J Zapata Logistics LLC" at bounding box center [245, 258] width 120 height 14
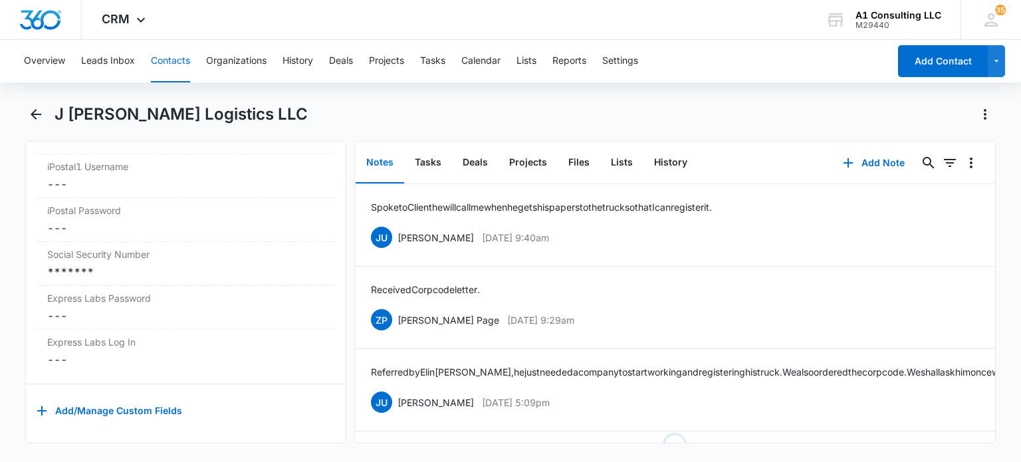
scroll to position [2796, 0]
click at [187, 264] on div "*******" at bounding box center [185, 272] width 277 height 16
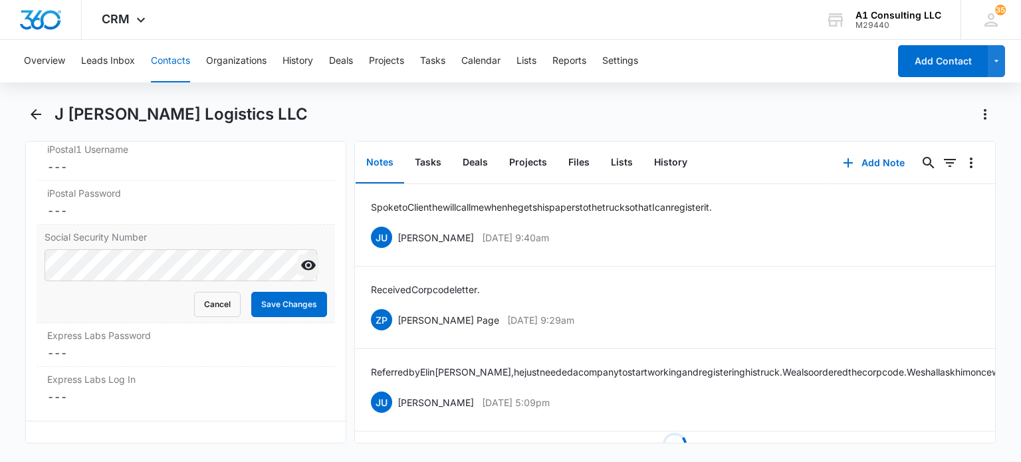
click at [301, 273] on icon "Show" at bounding box center [309, 265] width 16 height 16
drag, startPoint x: 261, startPoint y: 314, endPoint x: 287, endPoint y: 35, distance: 281.0
click at [261, 314] on button "Save Changes" at bounding box center [289, 304] width 76 height 25
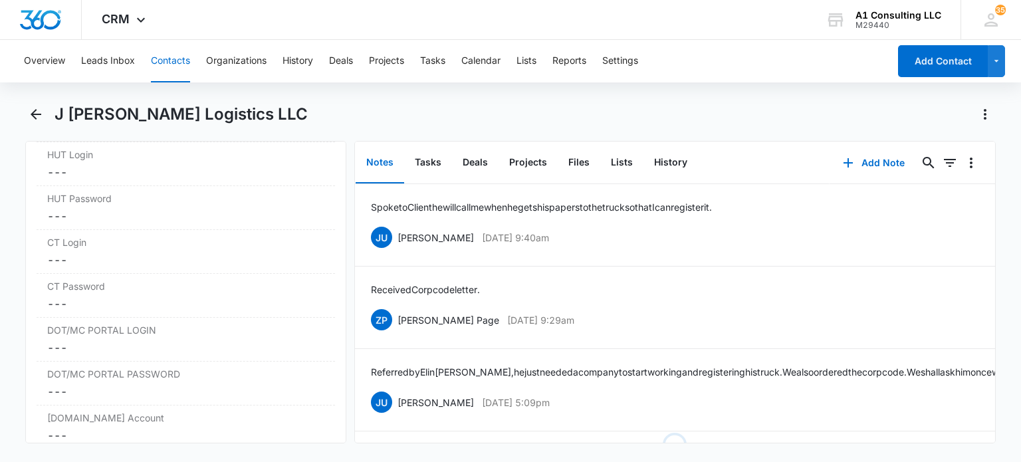
scroll to position [2198, 0]
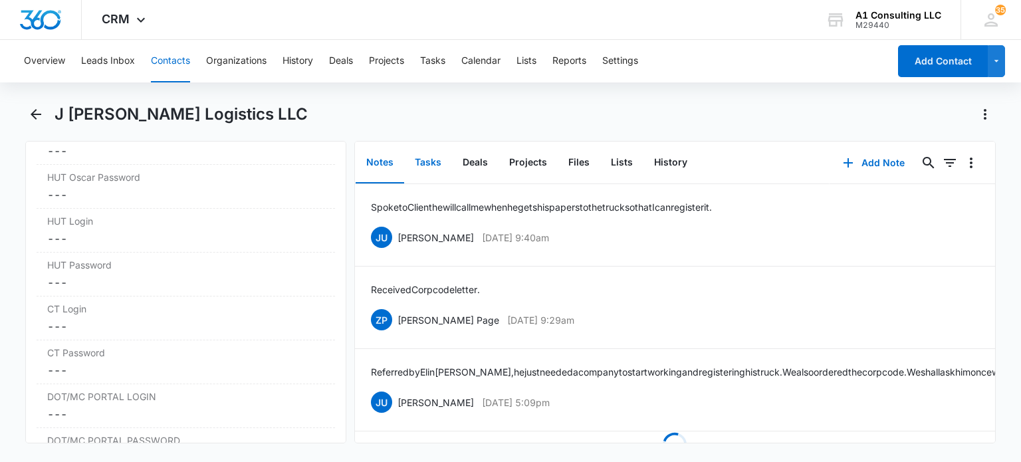
click at [434, 166] on button "Tasks" at bounding box center [428, 162] width 48 height 41
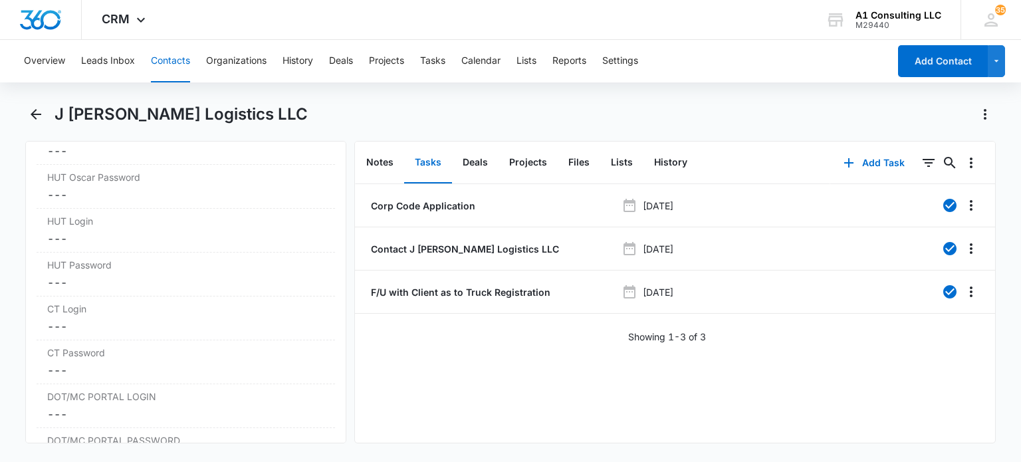
click at [165, 59] on button "Contacts" at bounding box center [170, 61] width 39 height 43
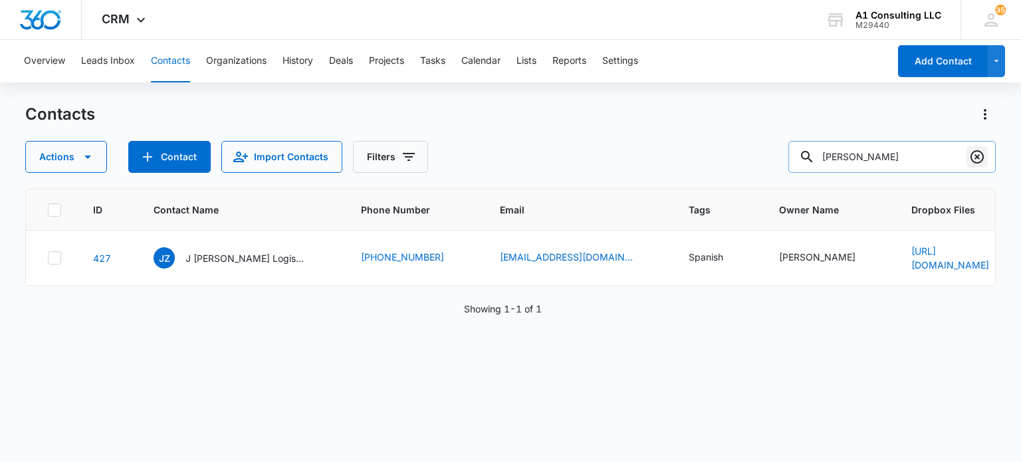
click at [979, 155] on icon "Clear" at bounding box center [977, 156] width 13 height 13
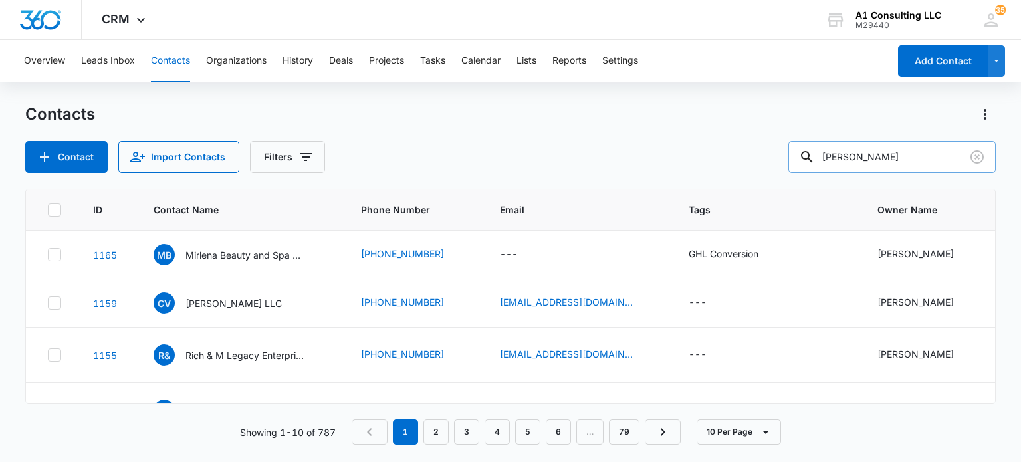
type input "sammy"
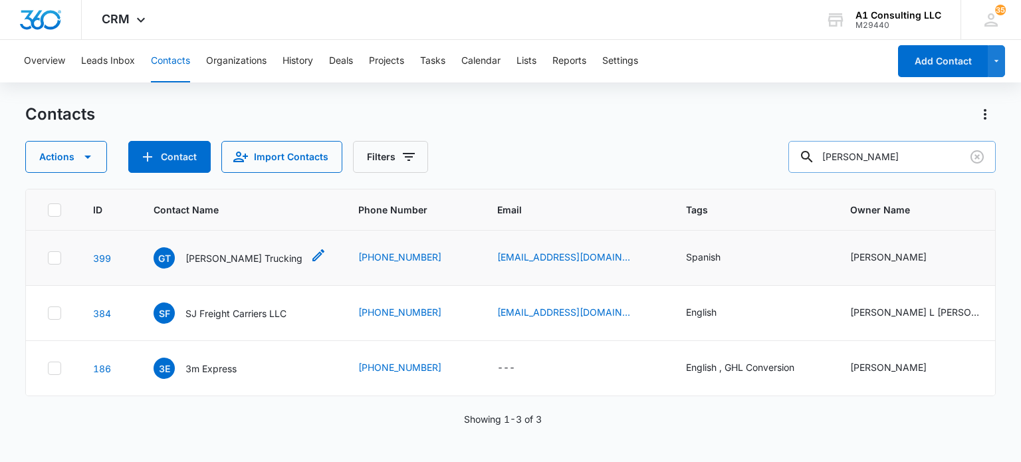
click at [249, 253] on p "Germosen Trucking" at bounding box center [243, 258] width 117 height 14
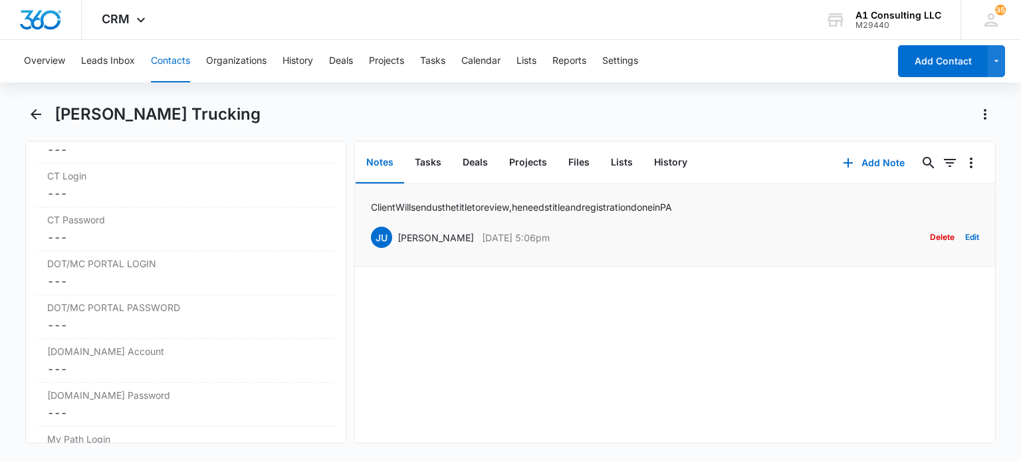
scroll to position [2131, 0]
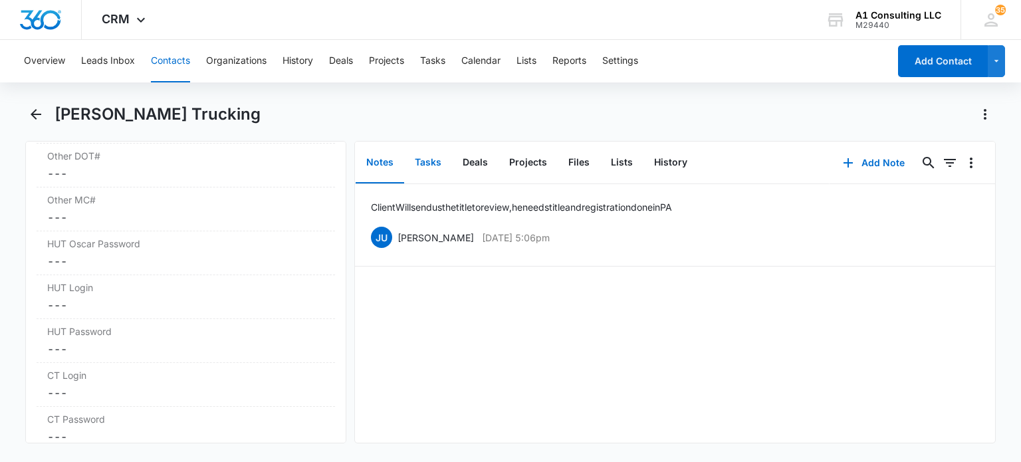
click at [418, 157] on button "Tasks" at bounding box center [428, 162] width 48 height 41
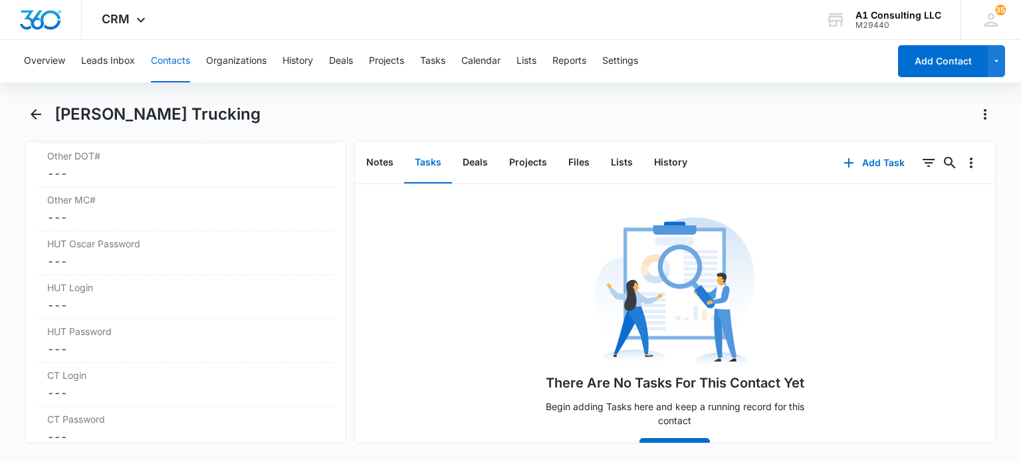
drag, startPoint x: 167, startPoint y: 63, endPoint x: 456, endPoint y: 123, distance: 295.3
click at [172, 63] on button "Contacts" at bounding box center [170, 61] width 39 height 43
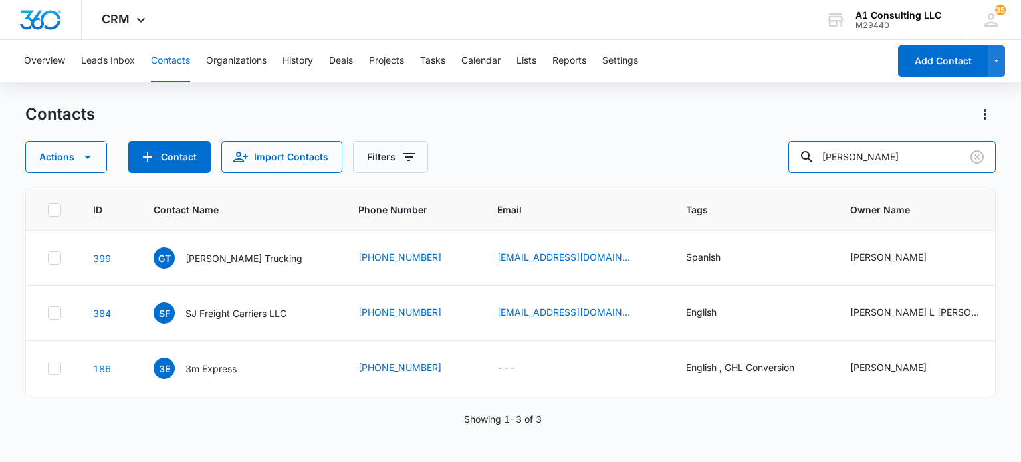
drag, startPoint x: 748, startPoint y: 170, endPoint x: 725, endPoint y: 151, distance: 29.3
click at [725, 170] on div "Actions Contact Import Contacts Filters sammy" at bounding box center [510, 157] width 970 height 32
type input "leonardo"
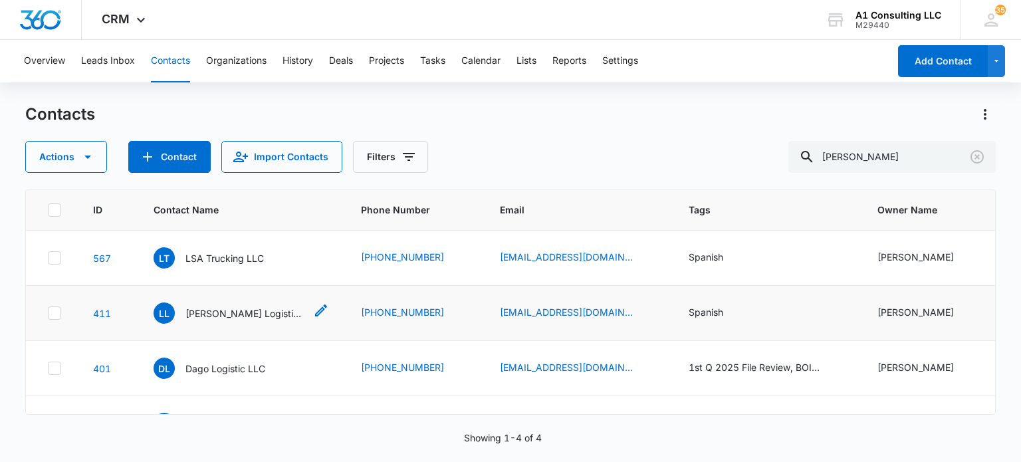
click at [253, 310] on p "Leonardo Logistics LLC" at bounding box center [245, 313] width 120 height 14
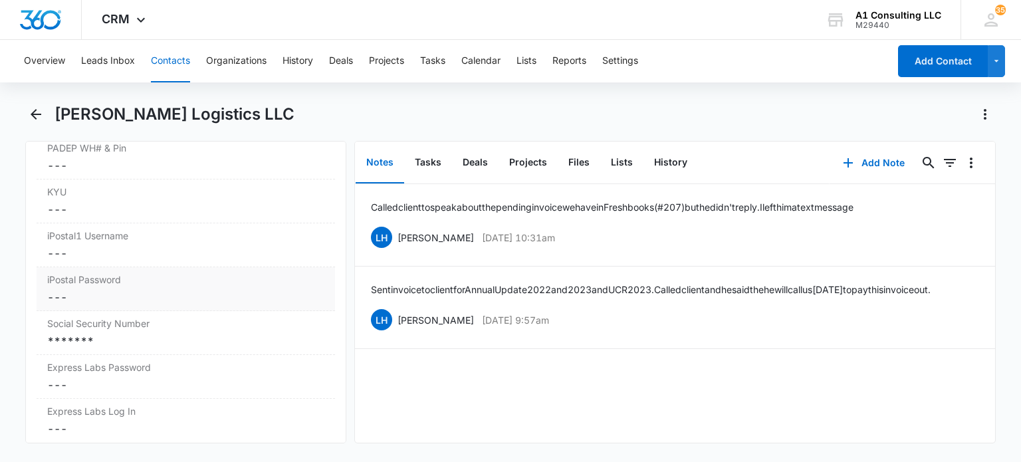
scroll to position [2792, 0]
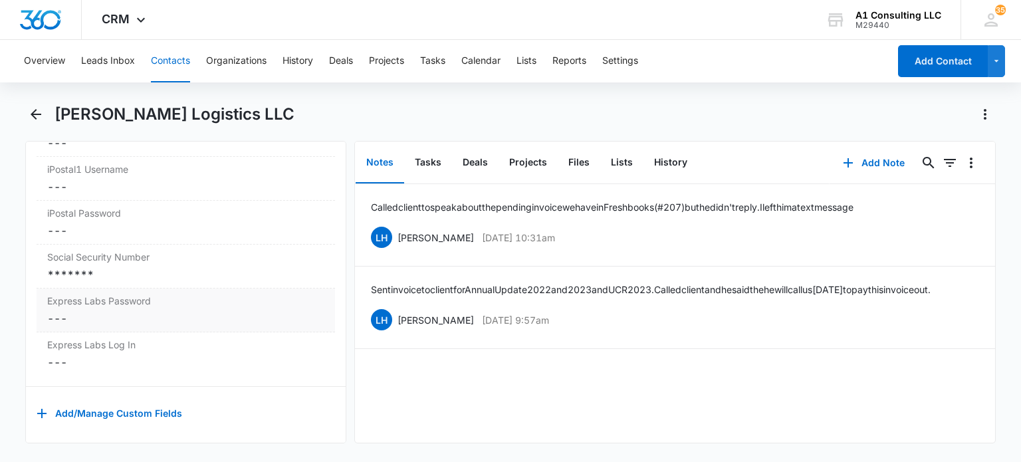
click at [147, 283] on div "*******" at bounding box center [185, 275] width 277 height 16
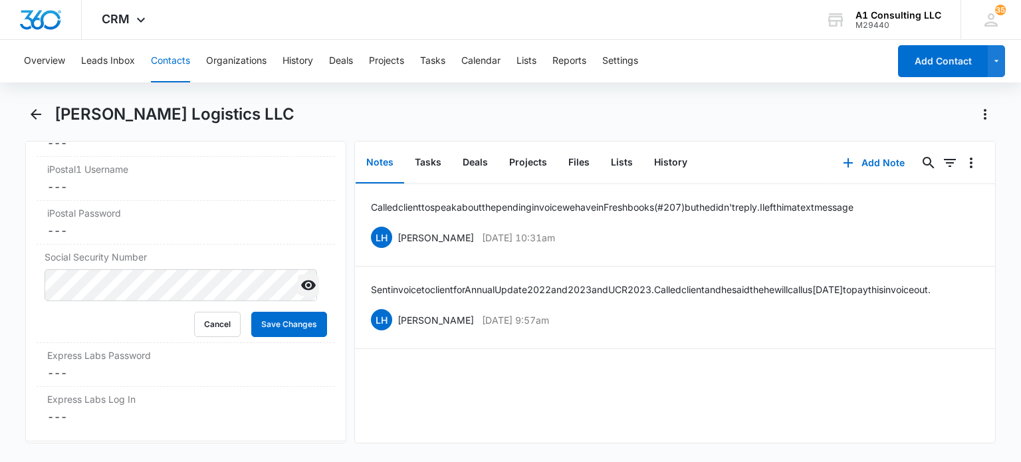
click at [301, 291] on icon "Show" at bounding box center [308, 286] width 15 height 10
drag, startPoint x: 274, startPoint y: 338, endPoint x: 346, endPoint y: 128, distance: 222.0
click at [275, 336] on button "Save Changes" at bounding box center [289, 324] width 76 height 25
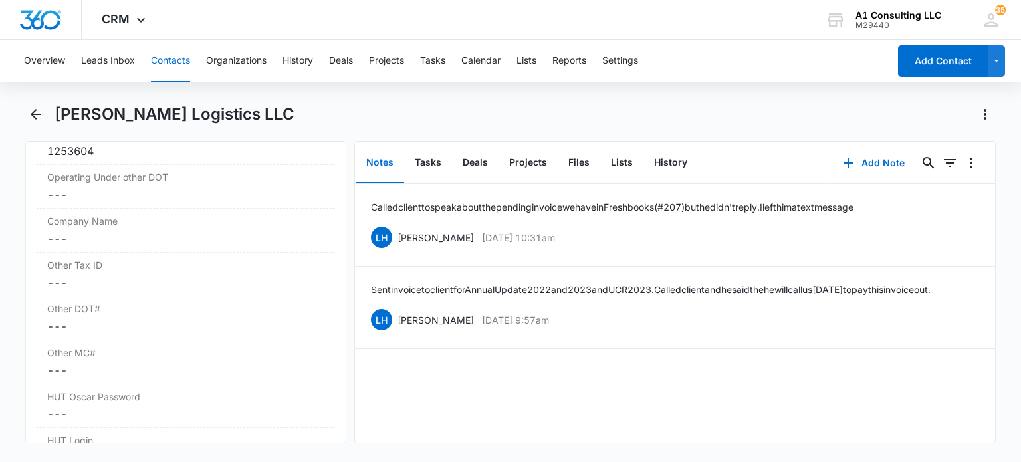
scroll to position [1862, 0]
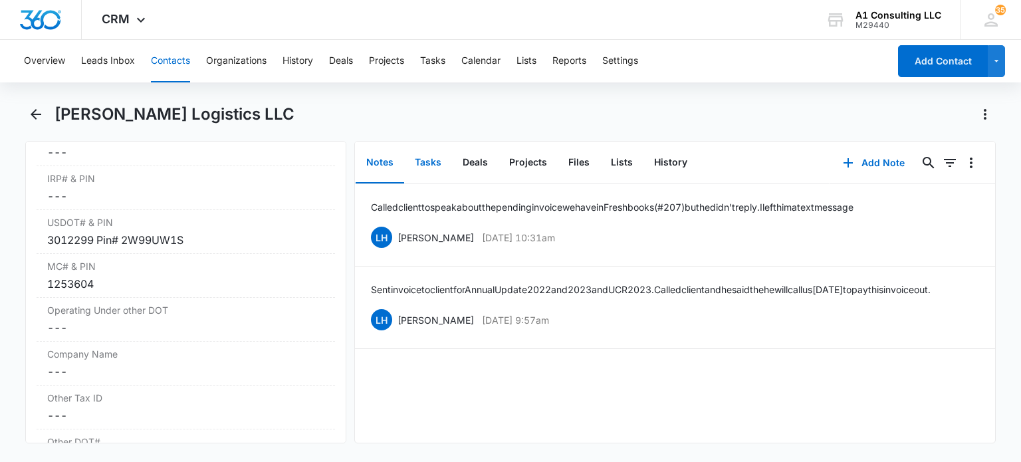
click at [429, 170] on button "Tasks" at bounding box center [428, 162] width 48 height 41
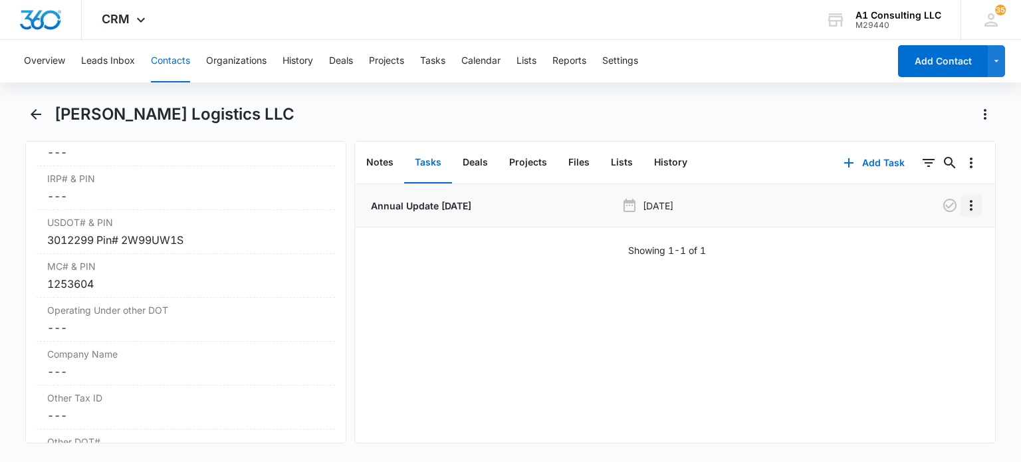
click at [963, 207] on icon "Overflow Menu" at bounding box center [971, 205] width 16 height 16
click at [919, 269] on button "Delete" at bounding box center [934, 263] width 76 height 20
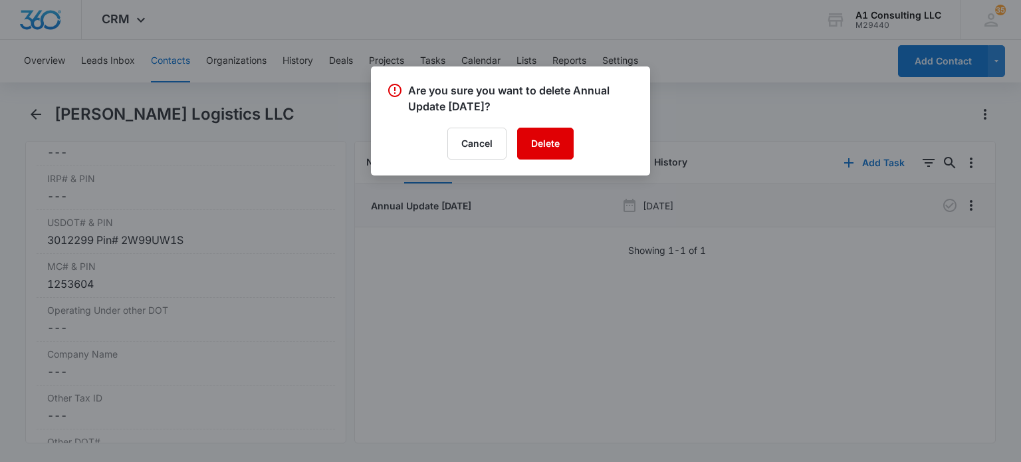
click at [550, 147] on button "Delete" at bounding box center [545, 144] width 57 height 32
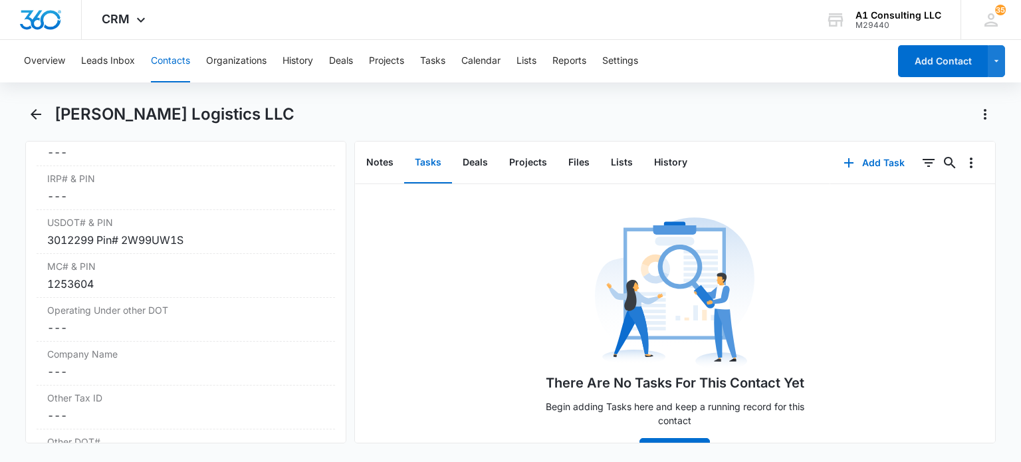
click at [169, 63] on button "Contacts" at bounding box center [170, 61] width 39 height 43
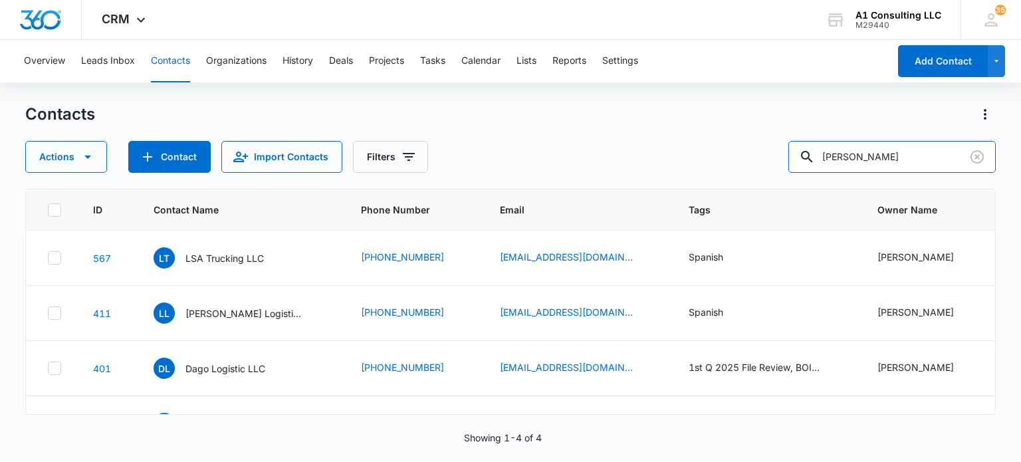
drag, startPoint x: 905, startPoint y: 156, endPoint x: 672, endPoint y: 157, distance: 232.7
click at [673, 159] on div "Actions Contact Import Contacts Filters leonardo" at bounding box center [510, 157] width 970 height 32
type input "sonia"
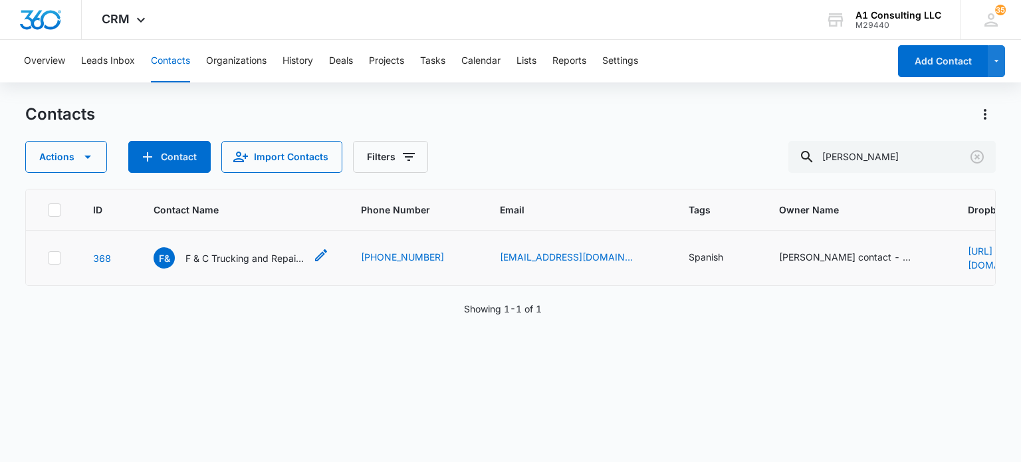
click at [259, 262] on p "F & C Trucking and Repair LLC" at bounding box center [245, 258] width 120 height 14
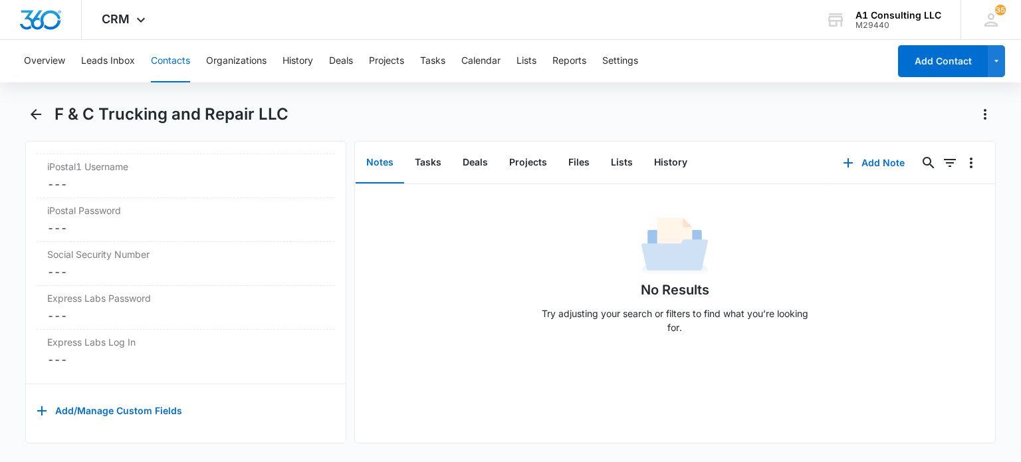
scroll to position [2812, 0]
drag, startPoint x: 438, startPoint y: 170, endPoint x: 424, endPoint y: 180, distance: 17.2
click at [435, 171] on button "Tasks" at bounding box center [428, 162] width 48 height 41
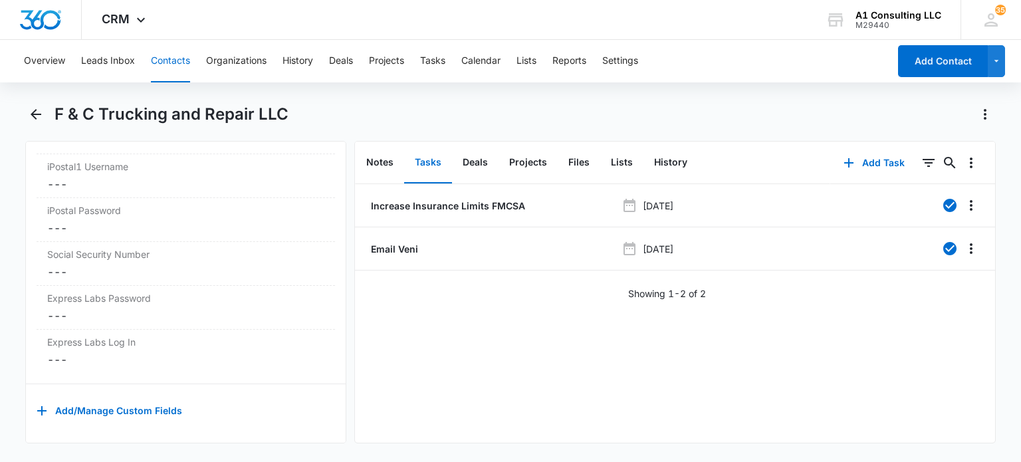
click at [176, 59] on button "Contacts" at bounding box center [170, 61] width 39 height 43
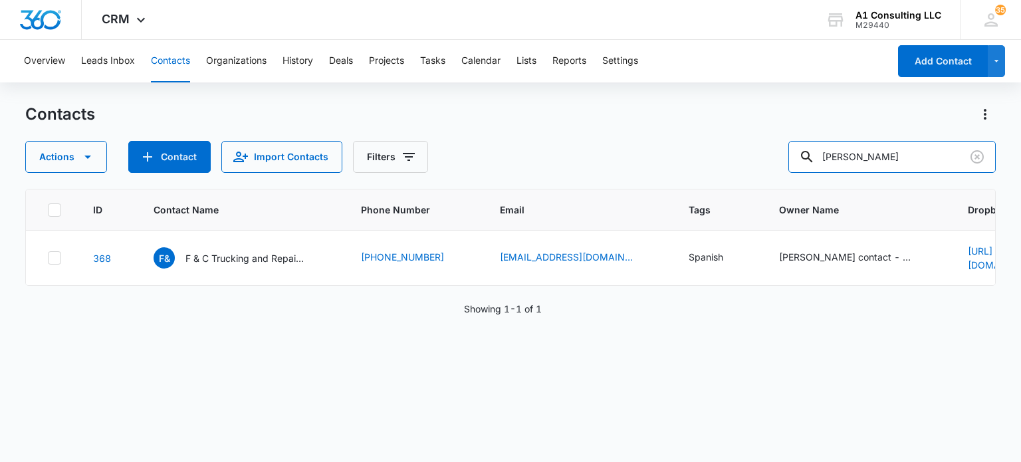
drag, startPoint x: 870, startPoint y: 164, endPoint x: 747, endPoint y: 162, distance: 123.0
click at [747, 162] on div "Actions Contact Import Contacts Filters sonia" at bounding box center [510, 157] width 970 height 32
type input "jtg"
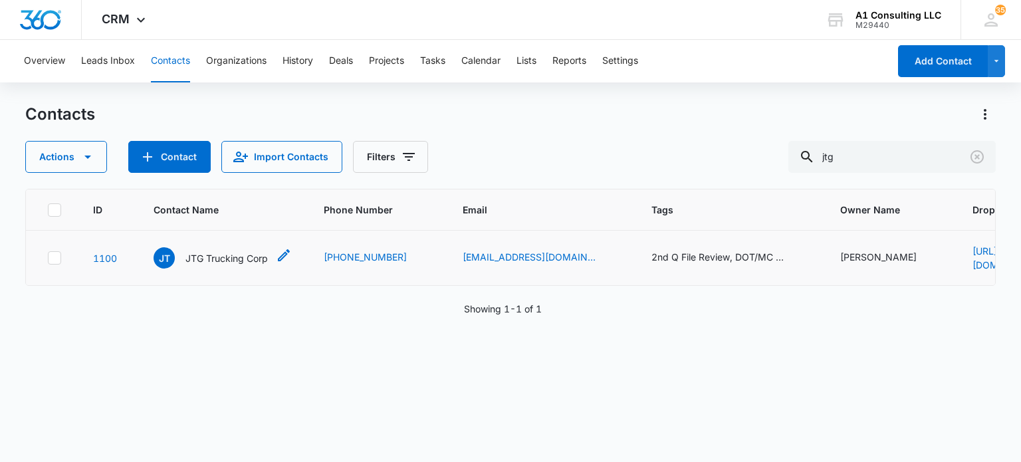
click at [243, 260] on p "JTG Trucking Corp" at bounding box center [226, 258] width 82 height 14
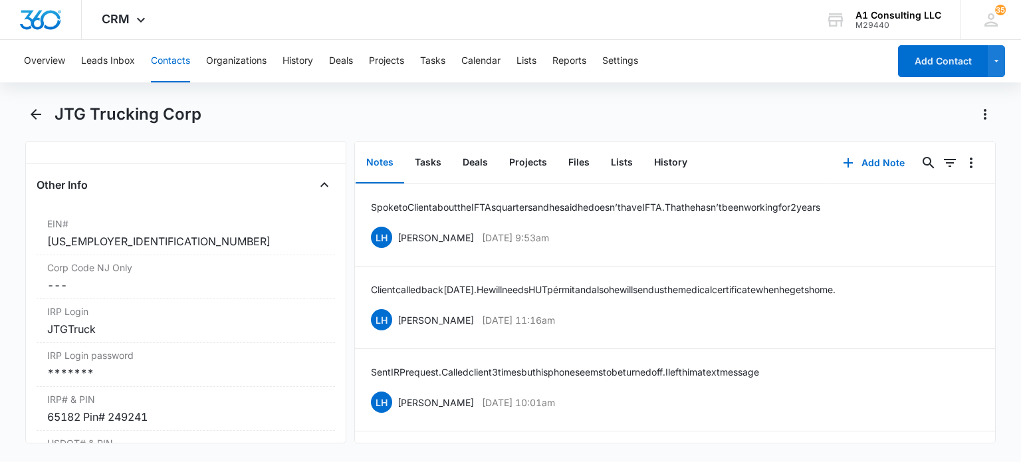
scroll to position [1795, 0]
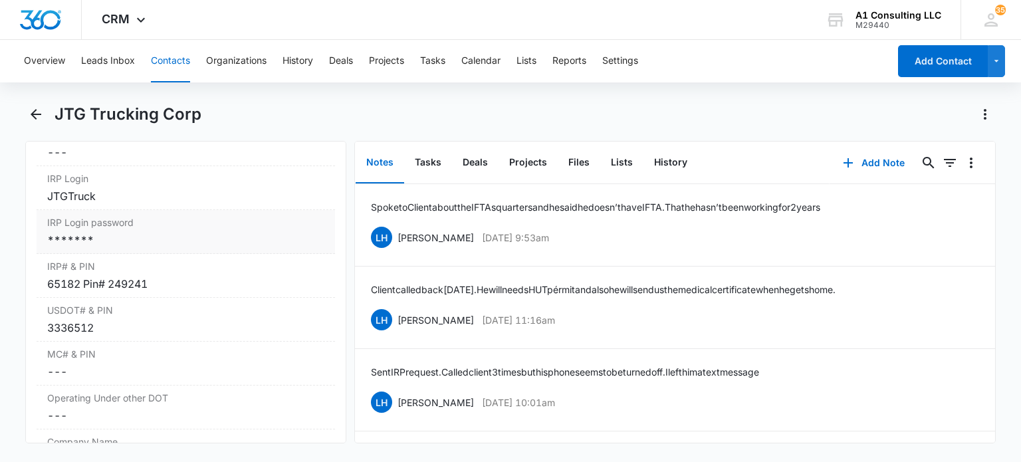
click at [175, 248] on div "*******" at bounding box center [185, 240] width 277 height 16
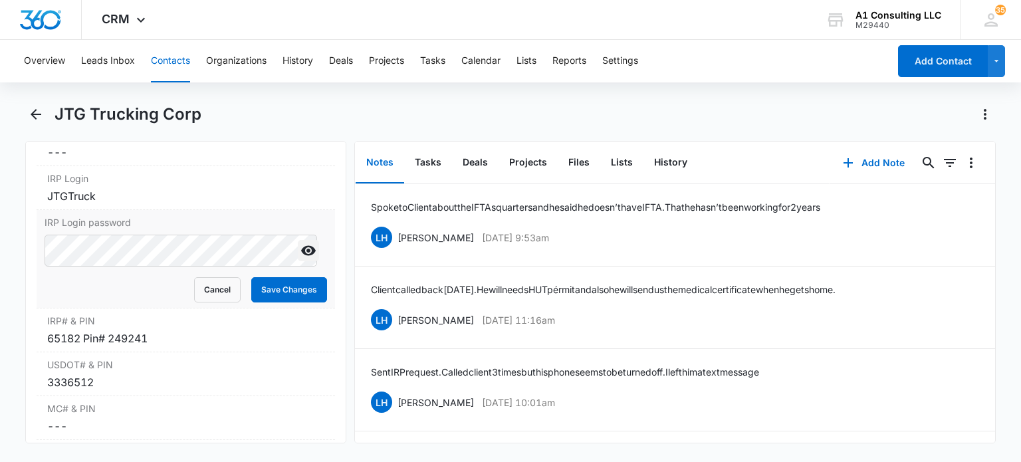
click at [301, 259] on icon "Show" at bounding box center [309, 251] width 16 height 16
click at [223, 302] on button "Cancel" at bounding box center [217, 289] width 47 height 25
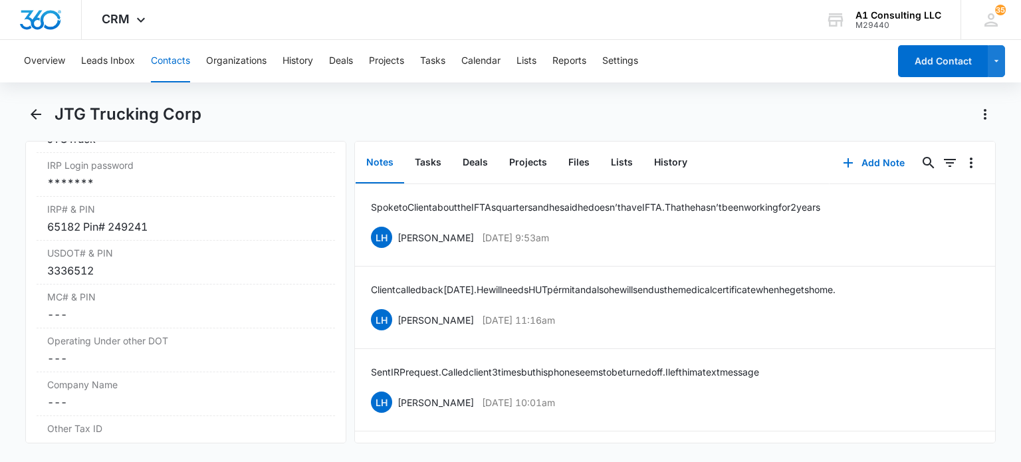
scroll to position [1786, 0]
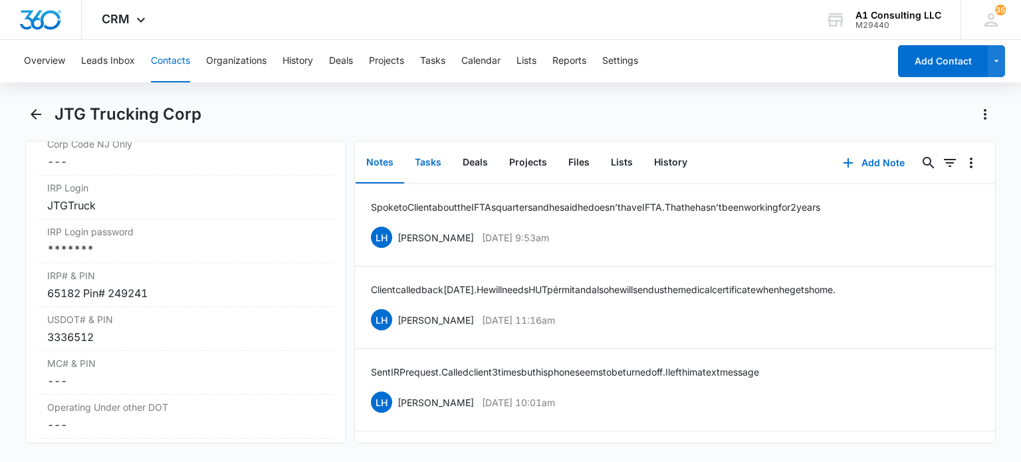
click at [420, 155] on button "Tasks" at bounding box center [428, 162] width 48 height 41
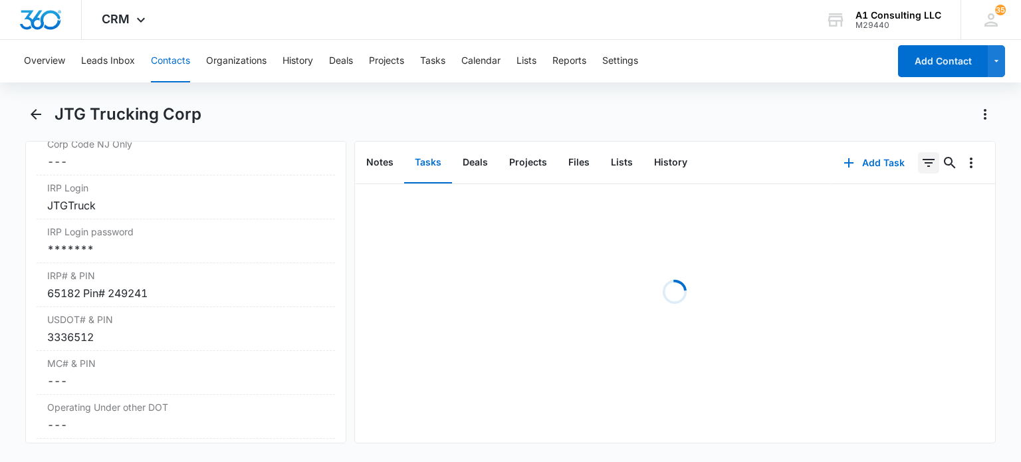
click at [921, 165] on icon "Filters" at bounding box center [929, 163] width 16 height 16
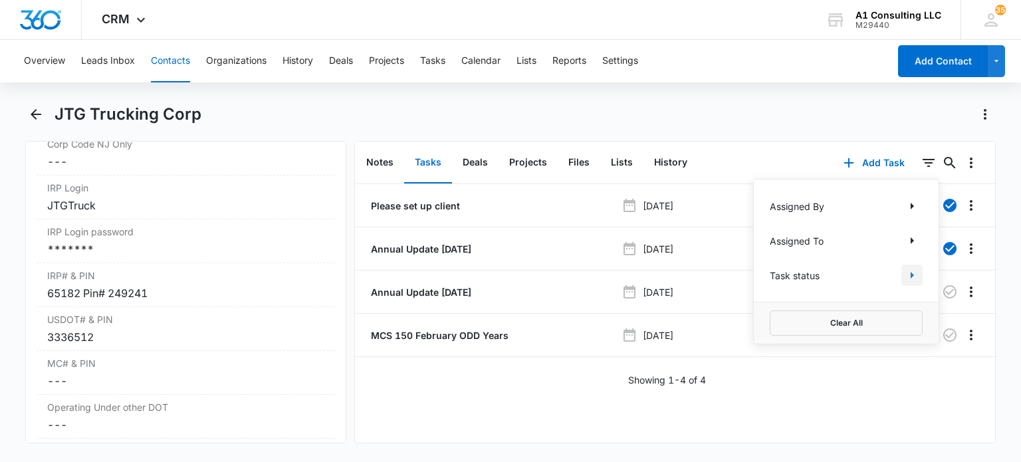
click at [904, 276] on icon "Show Task status filters" at bounding box center [912, 275] width 16 height 16
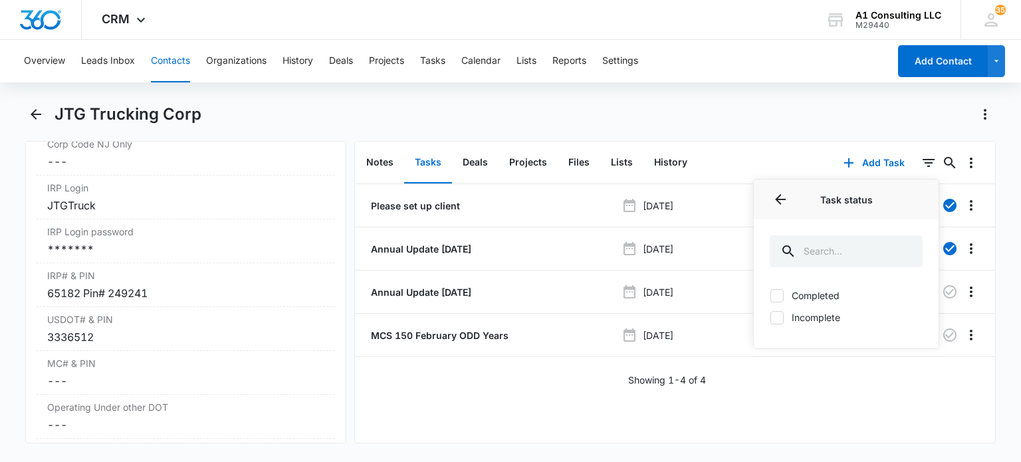
drag, startPoint x: 822, startPoint y: 312, endPoint x: 653, endPoint y: 39, distance: 322.1
click at [822, 311] on label "Incomplete" at bounding box center [846, 317] width 153 height 14
click at [771, 317] on input "Incomplete" at bounding box center [770, 317] width 1 height 1
checkbox input "true"
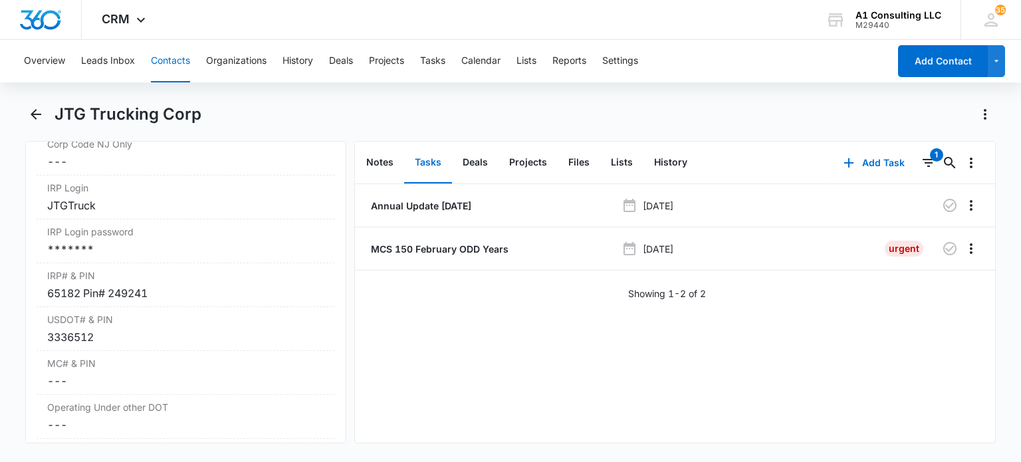
drag, startPoint x: 543, startPoint y: 359, endPoint x: 486, endPoint y: 281, distance: 96.1
click at [543, 358] on div "Annual Update Sept 2019 Sep 1, 2026 MCS 150 February ODD Years Feb 1, 2027 Urge…" at bounding box center [675, 313] width 640 height 259
click at [441, 247] on p "MCS 150 February ODD Years" at bounding box center [438, 249] width 140 height 14
click at [168, 62] on button "Contacts" at bounding box center [170, 61] width 39 height 43
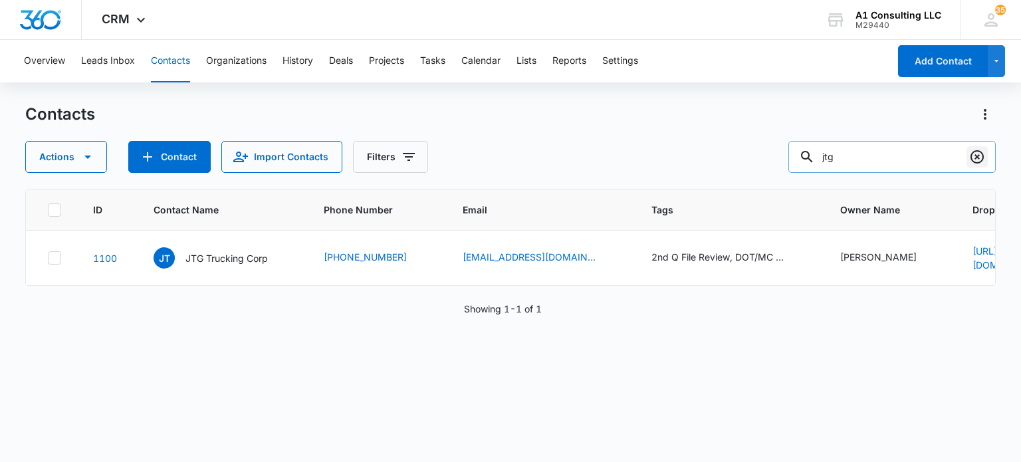
click at [975, 159] on icon "Clear" at bounding box center [977, 157] width 16 height 16
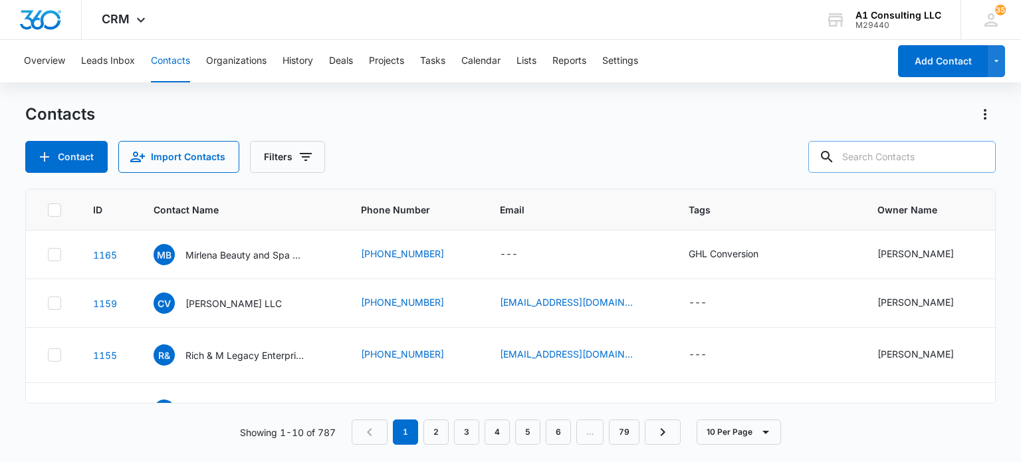
click at [941, 160] on input "text" at bounding box center [901, 157] width 187 height 32
type input "giova"
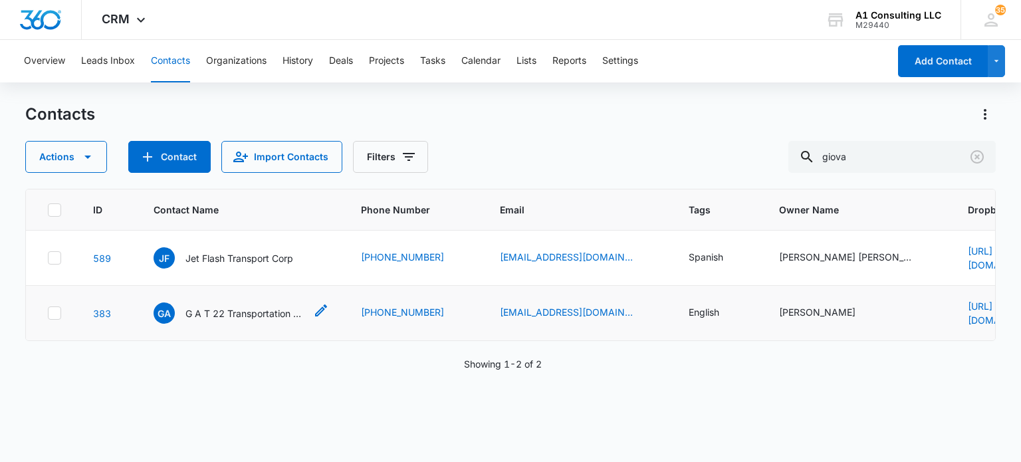
click at [262, 316] on p "G A T 22 Transportation LLC" at bounding box center [245, 313] width 120 height 14
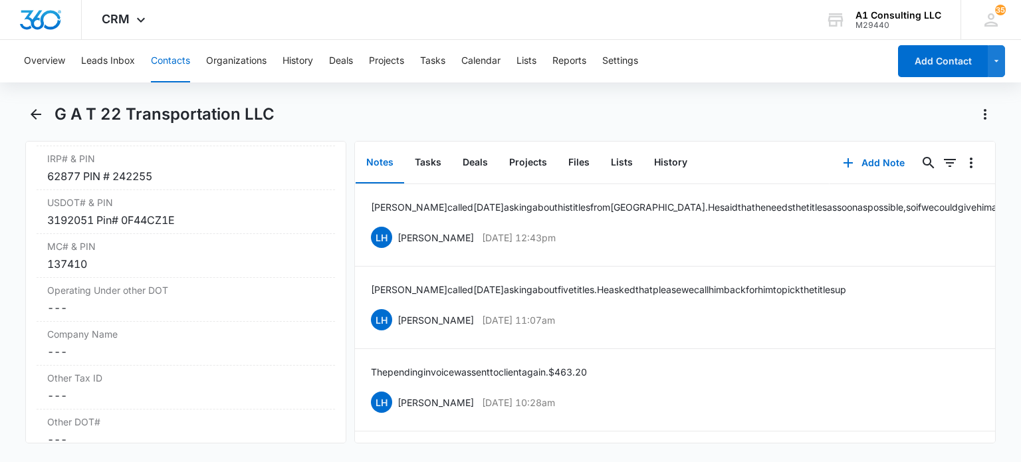
scroll to position [1717, 0]
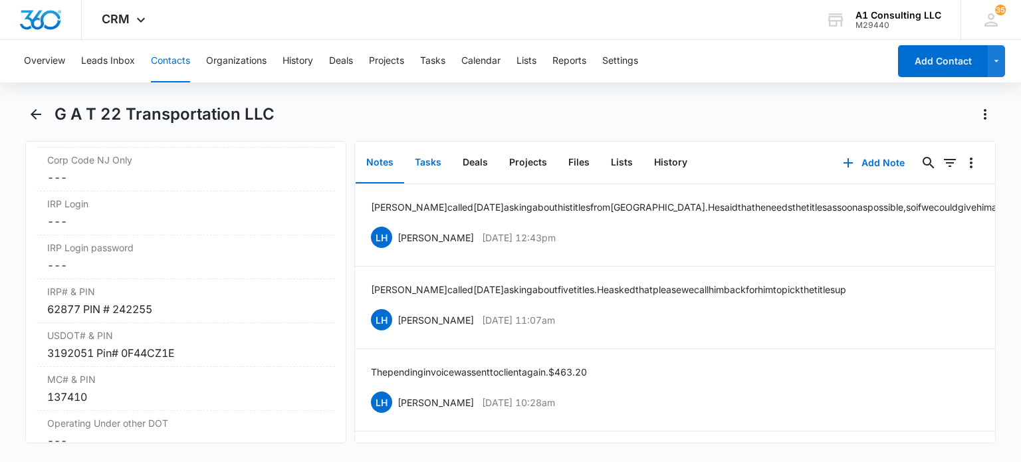
click at [440, 168] on button "Tasks" at bounding box center [428, 162] width 48 height 41
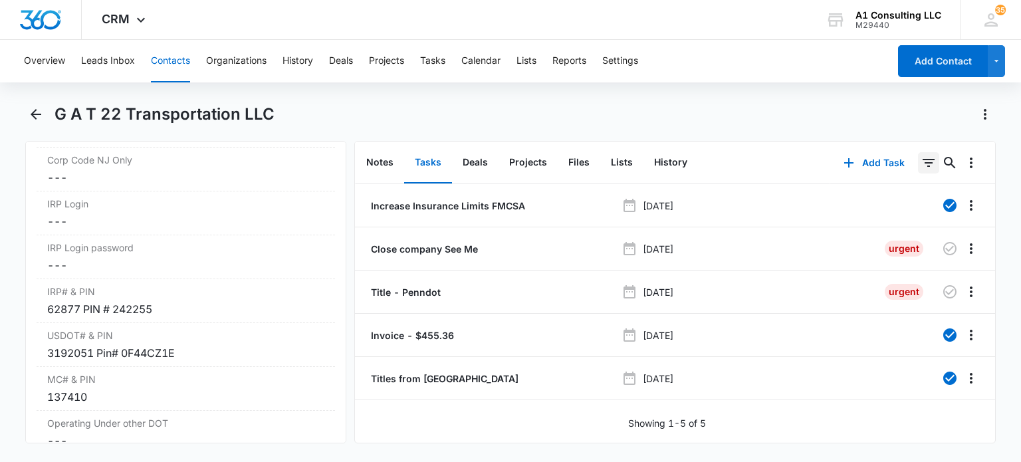
click at [923, 159] on icon "Filters" at bounding box center [929, 163] width 12 height 8
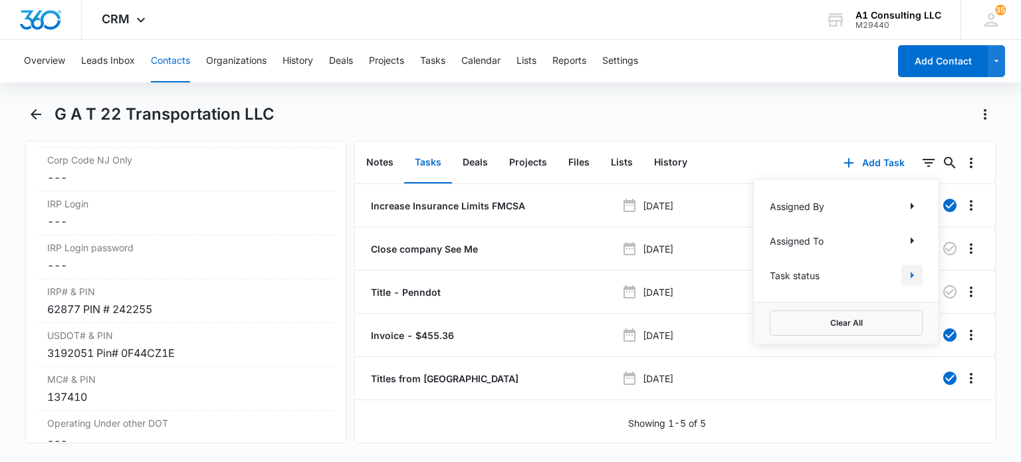
click at [905, 272] on icon "Show Task status filters" at bounding box center [912, 275] width 16 height 16
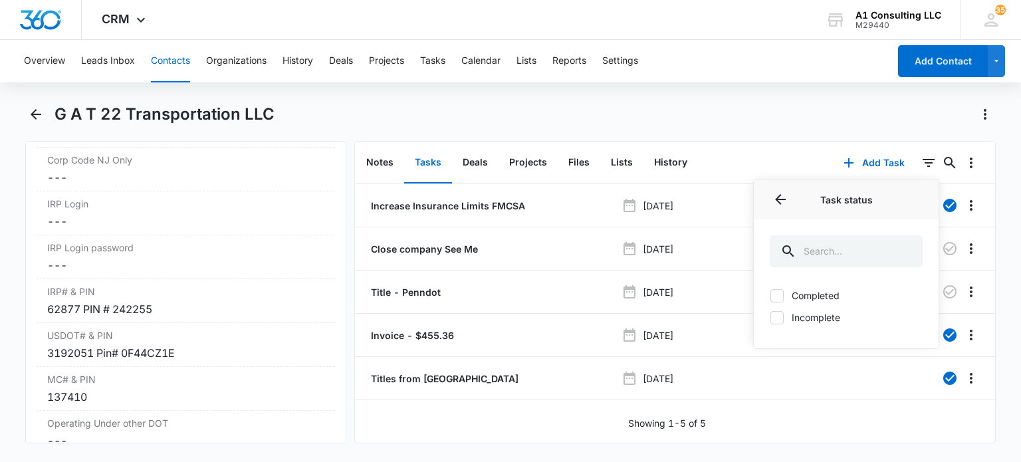
click at [804, 317] on label "Incomplete" at bounding box center [846, 317] width 153 height 14
click at [771, 317] on input "Incomplete" at bounding box center [770, 317] width 1 height 1
checkbox input "true"
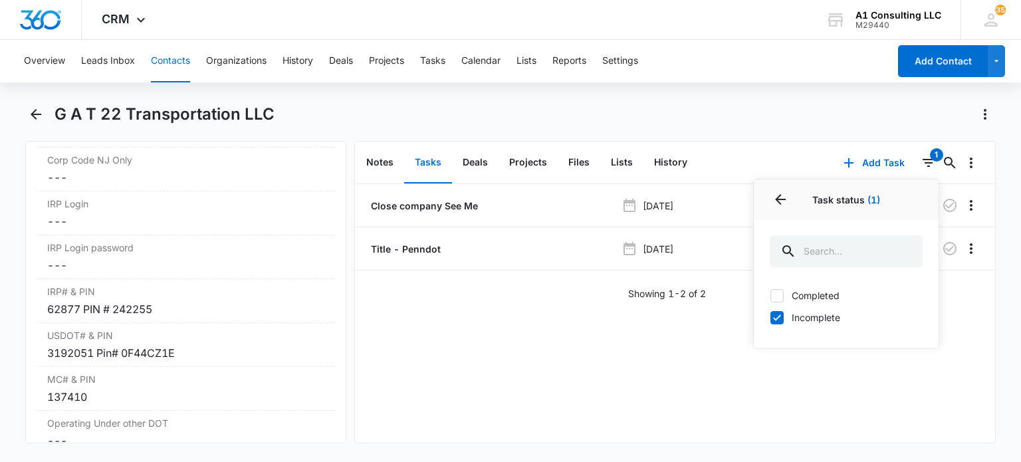
click at [827, 114] on div "G A T 22 Transportation LLC" at bounding box center [525, 114] width 941 height 21
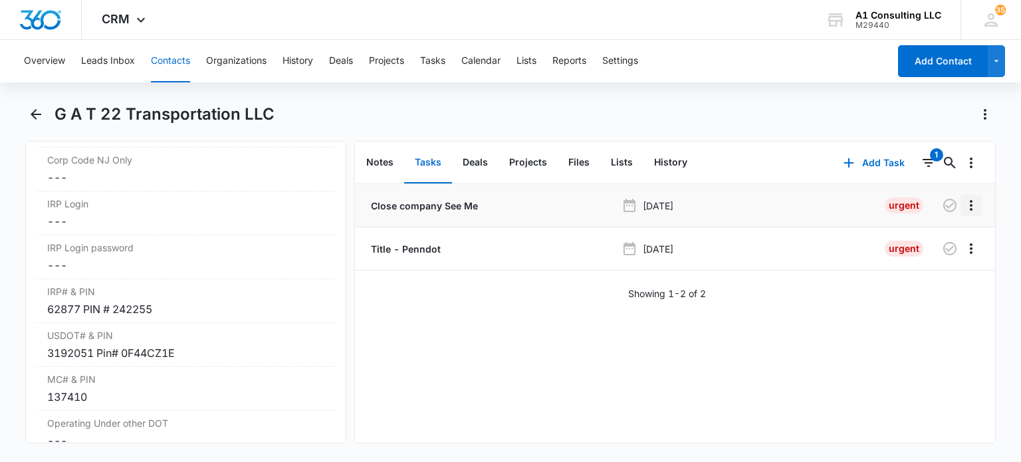
click at [964, 207] on icon "Overflow Menu" at bounding box center [971, 205] width 16 height 16
click at [937, 267] on div "Delete" at bounding box center [925, 262] width 28 height 9
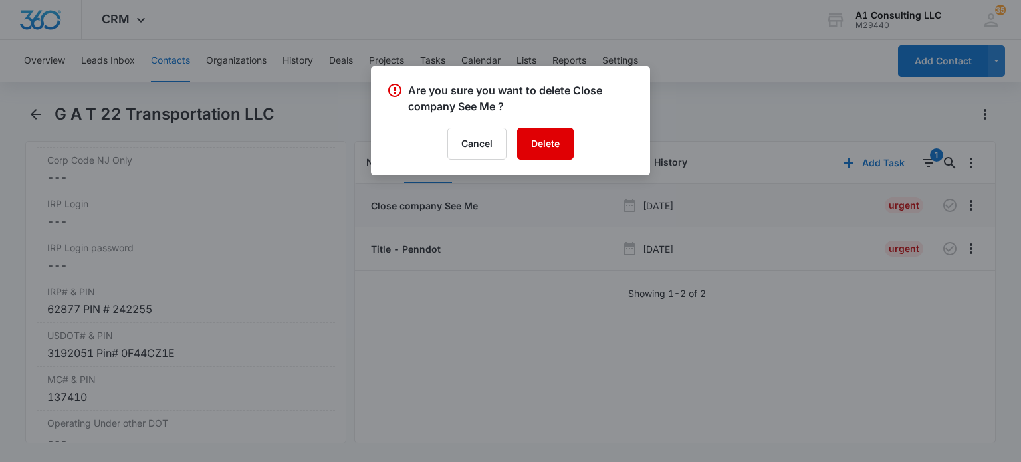
click at [558, 147] on button "Delete" at bounding box center [545, 144] width 57 height 32
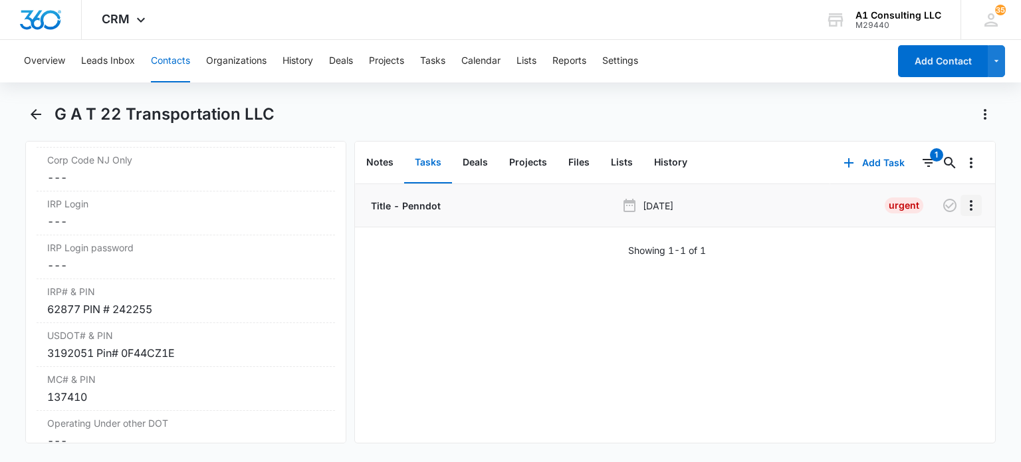
click at [963, 211] on icon "Overflow Menu" at bounding box center [971, 205] width 16 height 16
click at [909, 257] on button "Delete" at bounding box center [934, 263] width 76 height 20
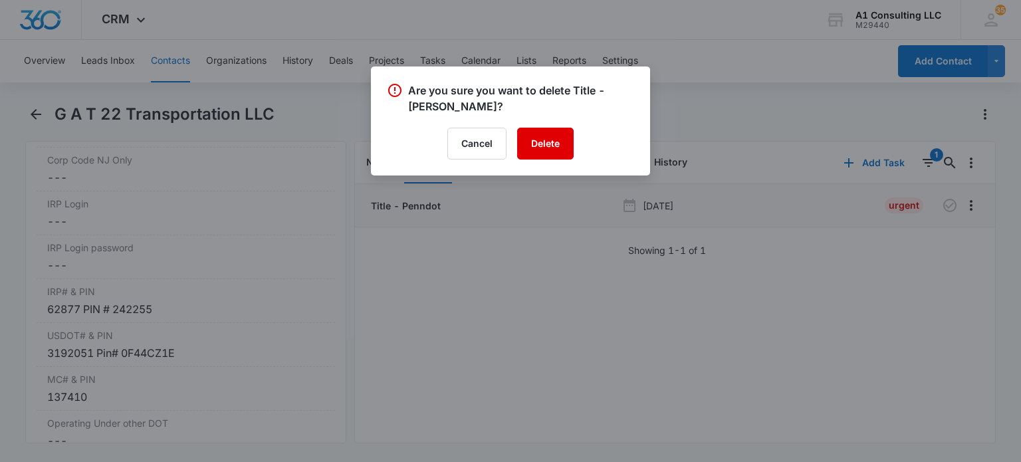
click at [566, 140] on button "Delete" at bounding box center [545, 144] width 57 height 32
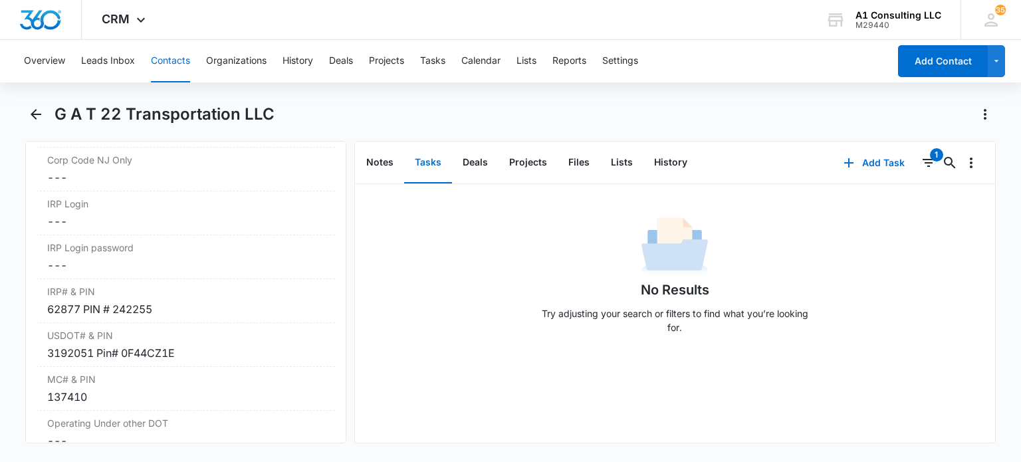
click at [168, 60] on button "Contacts" at bounding box center [170, 61] width 39 height 43
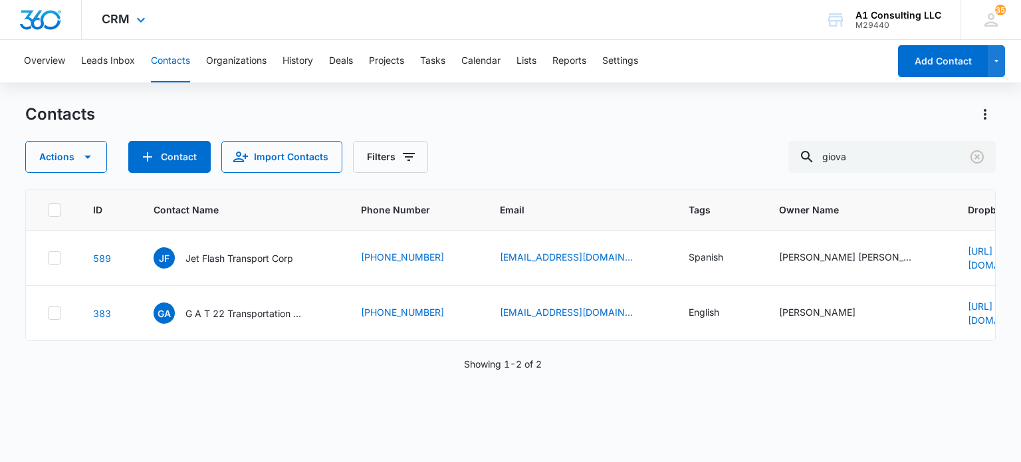
drag, startPoint x: 977, startPoint y: 158, endPoint x: 444, endPoint y: 8, distance: 553.1
click at [975, 158] on icon "Clear" at bounding box center [977, 157] width 16 height 16
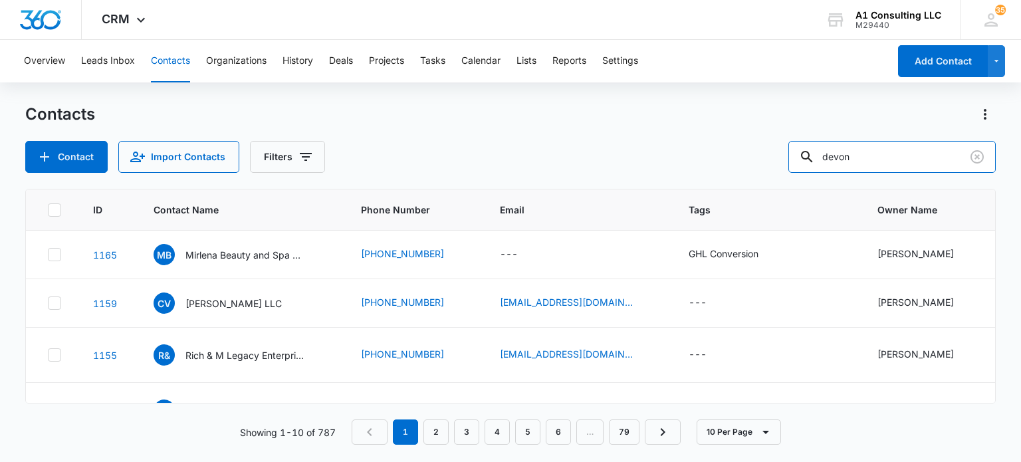
type input "devon"
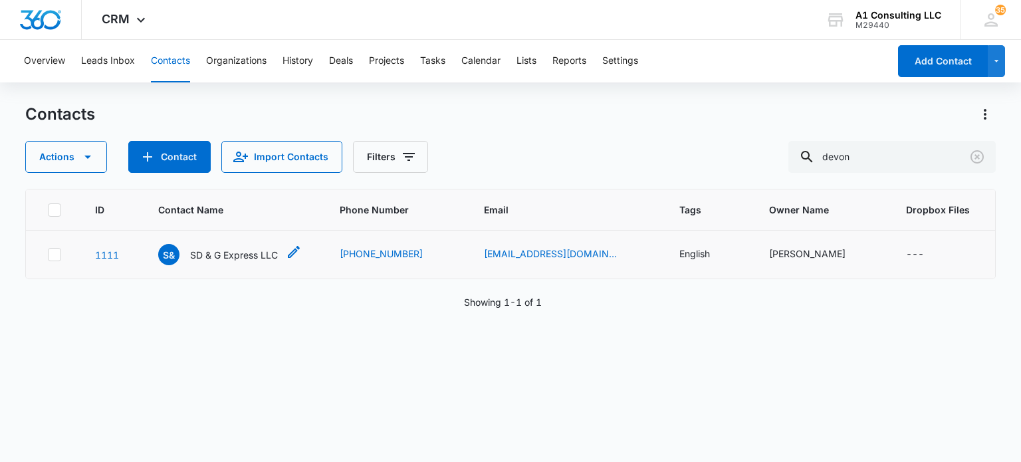
click at [252, 258] on p "SD & G Express LLC" at bounding box center [234, 255] width 88 height 14
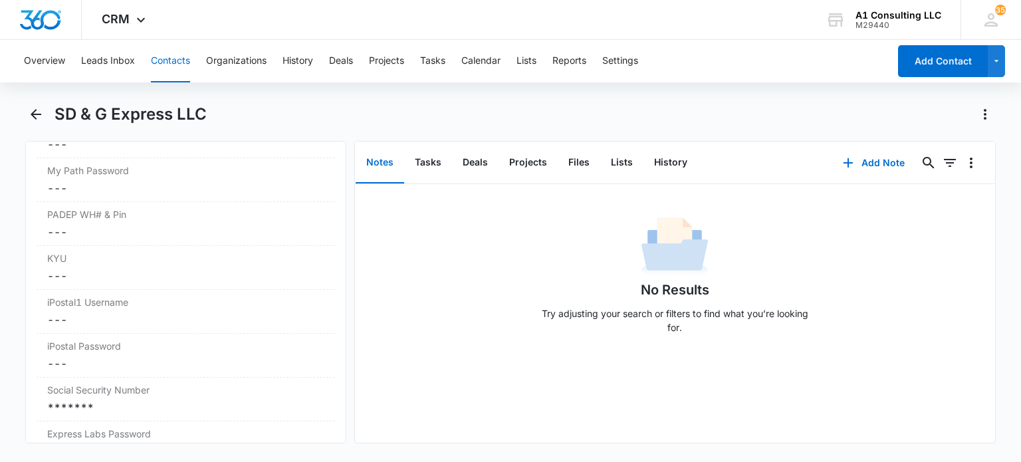
scroll to position [2792, 0]
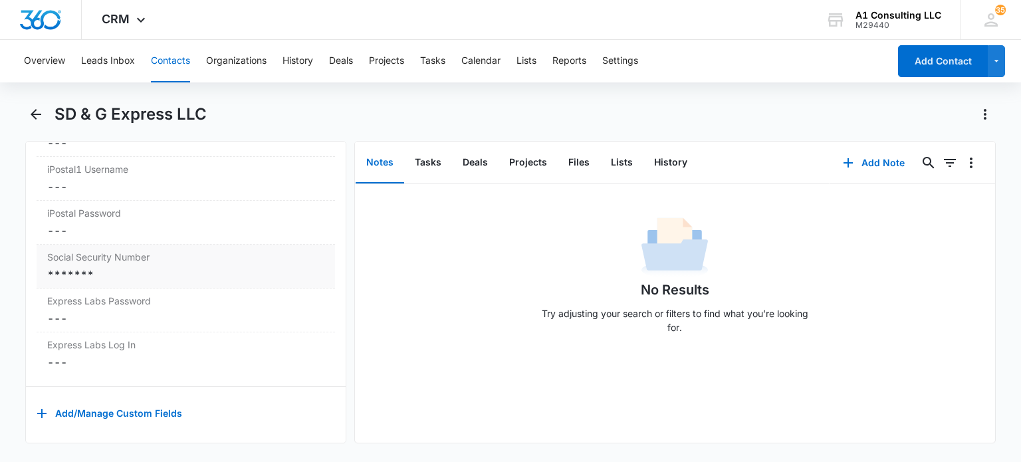
click at [132, 267] on div "*******" at bounding box center [185, 275] width 277 height 16
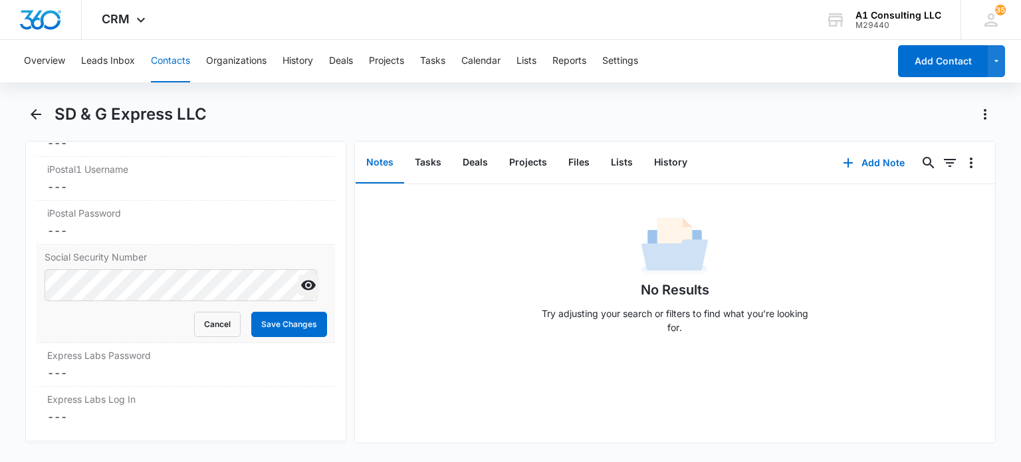
click at [301, 284] on icon "Show" at bounding box center [309, 285] width 16 height 16
click at [263, 312] on button "Save Changes" at bounding box center [289, 324] width 76 height 25
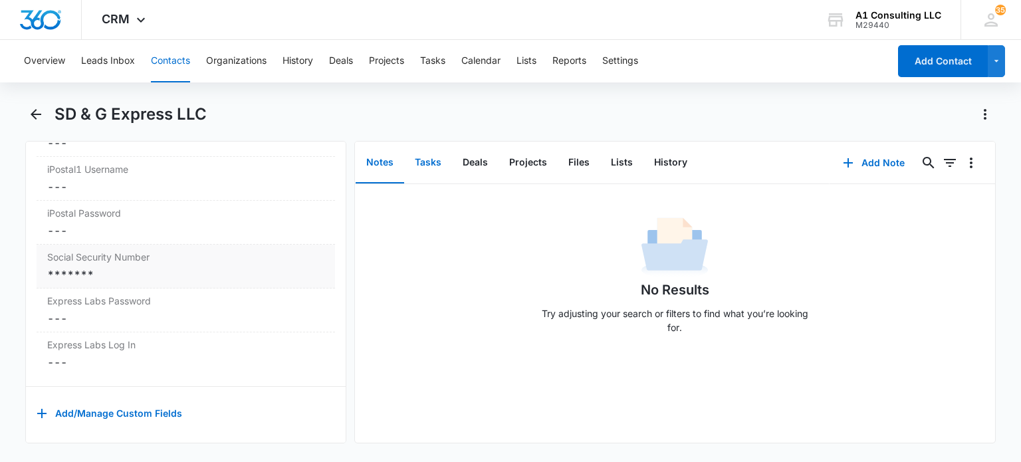
click at [424, 164] on button "Tasks" at bounding box center [428, 162] width 48 height 41
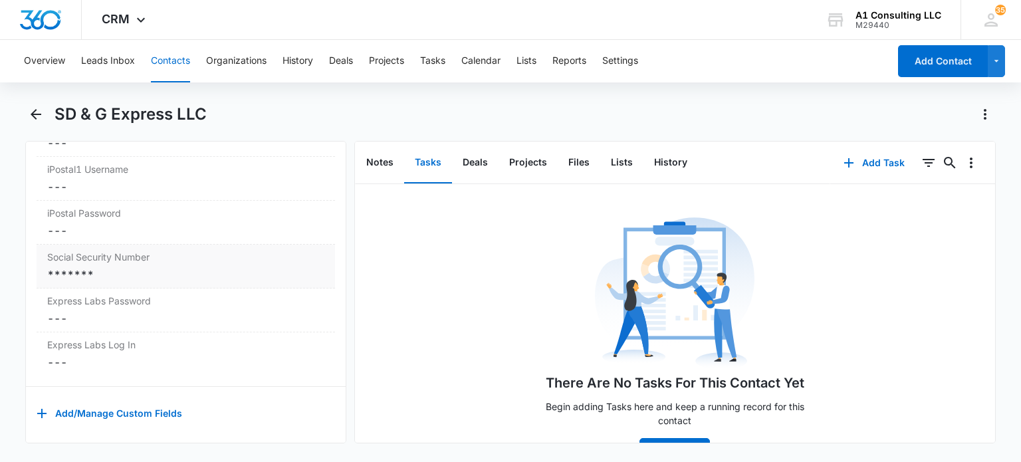
click at [141, 268] on div "*******" at bounding box center [185, 275] width 277 height 16
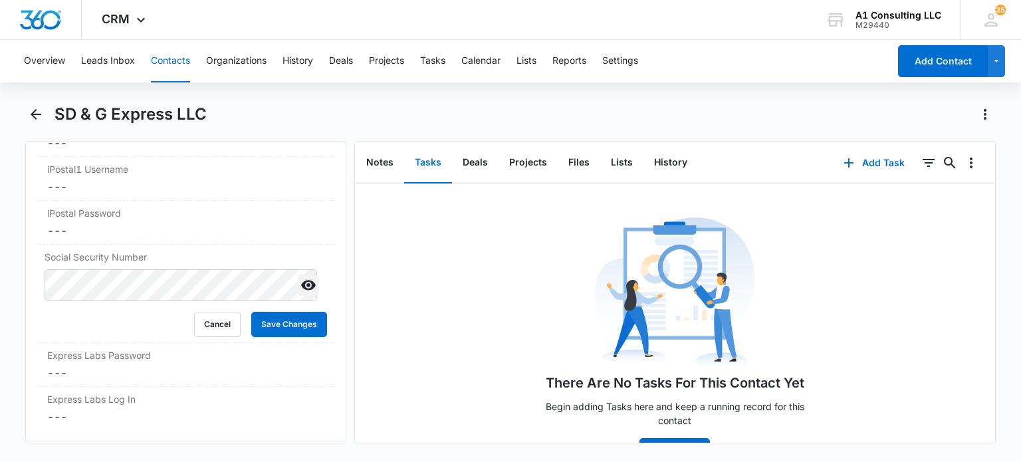
click at [301, 281] on icon "Show" at bounding box center [308, 286] width 15 height 10
click at [301, 279] on icon "Hide" at bounding box center [308, 285] width 15 height 13
click at [301, 277] on icon "Show" at bounding box center [309, 285] width 16 height 16
click at [292, 320] on button "Save Changes" at bounding box center [289, 324] width 76 height 25
click at [176, 60] on button "Contacts" at bounding box center [170, 61] width 39 height 43
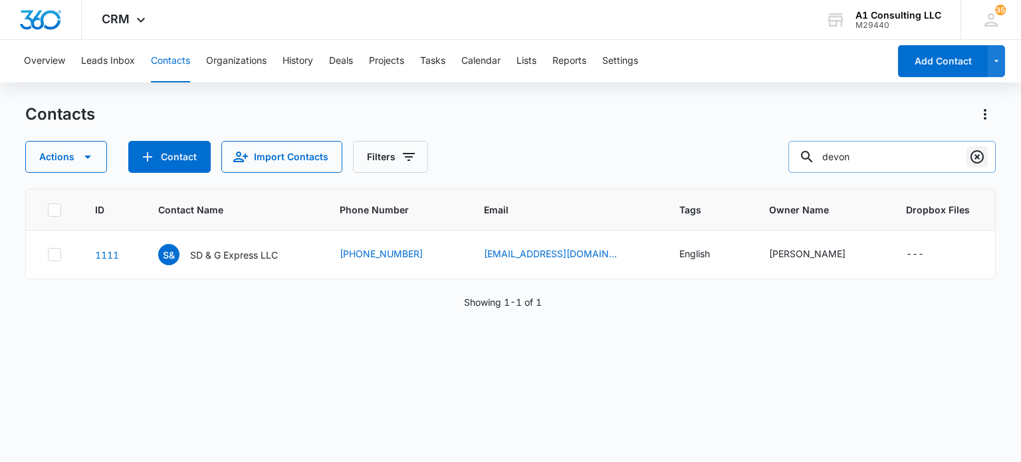
click at [970, 162] on icon "Clear" at bounding box center [977, 157] width 16 height 16
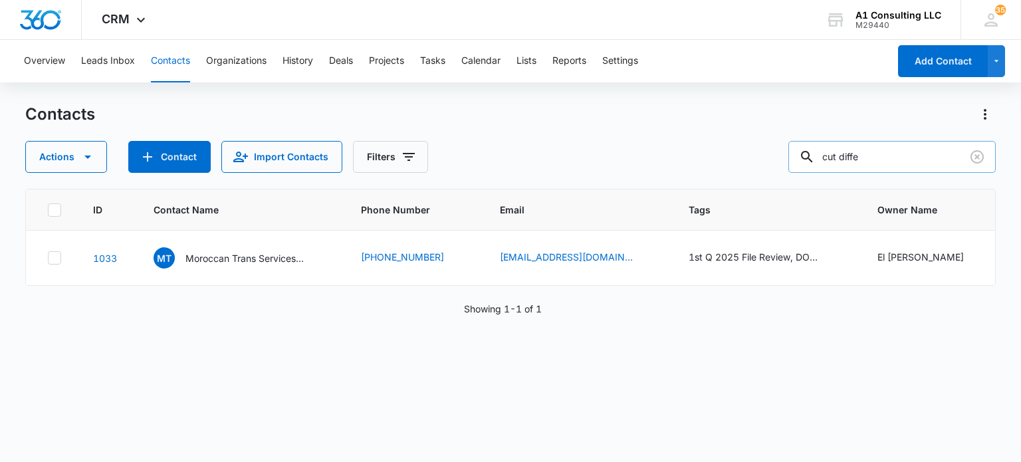
type input "cut diffe"
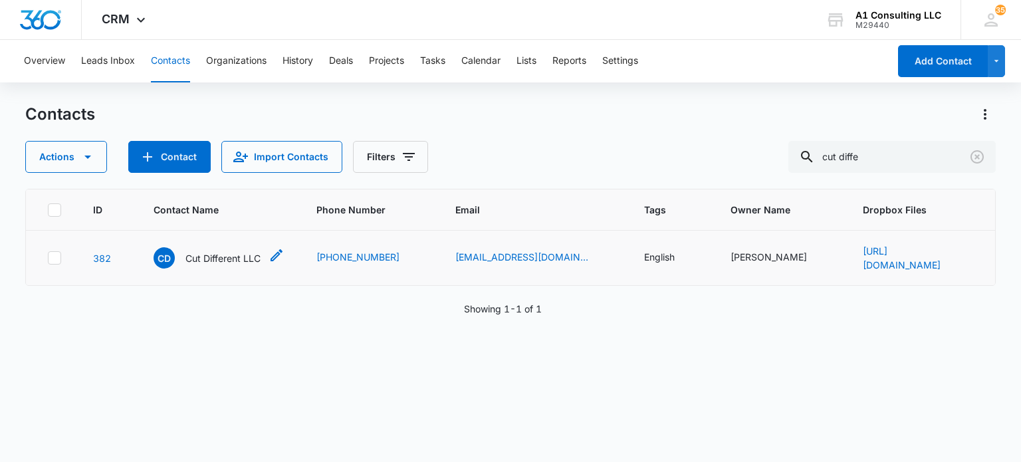
click at [242, 254] on p "Cut Different LLC" at bounding box center [222, 258] width 75 height 14
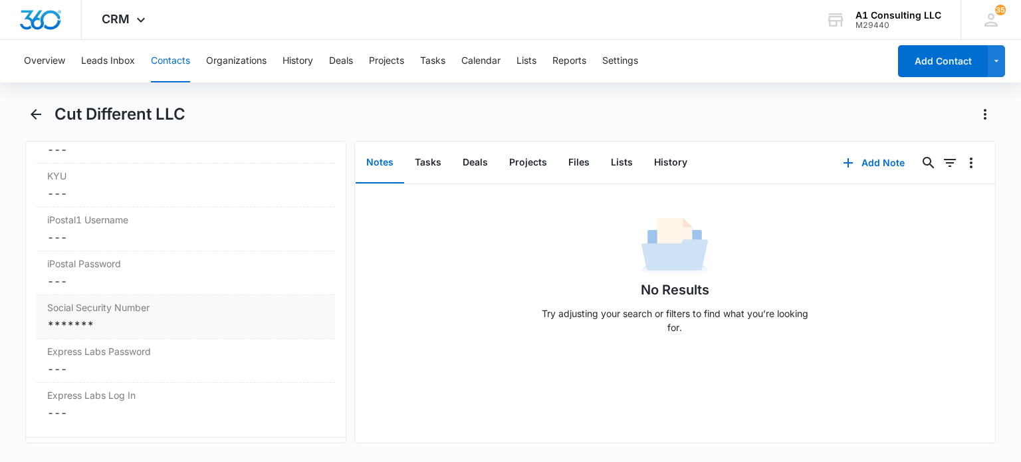
scroll to position [2792, 0]
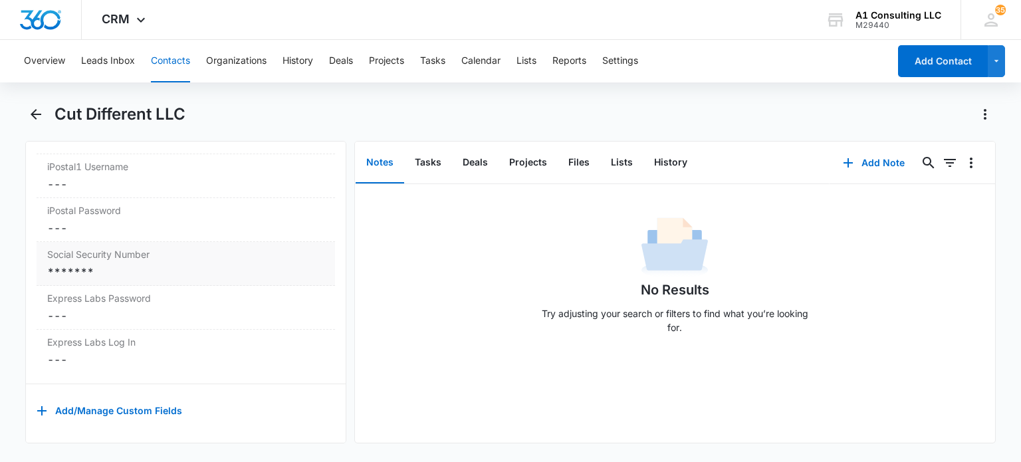
click at [181, 280] on div "*******" at bounding box center [185, 272] width 277 height 16
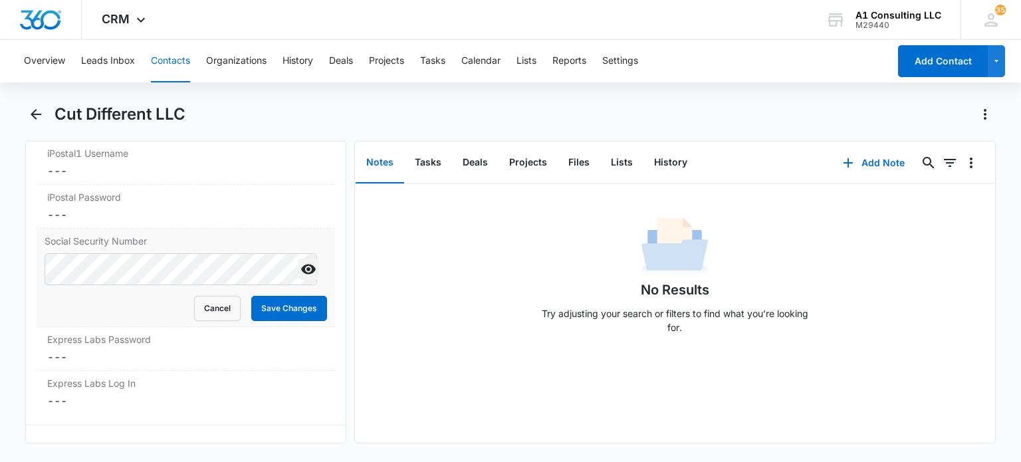
click at [301, 277] on icon "Show" at bounding box center [309, 269] width 16 height 16
click at [289, 321] on button "Save Changes" at bounding box center [289, 308] width 76 height 25
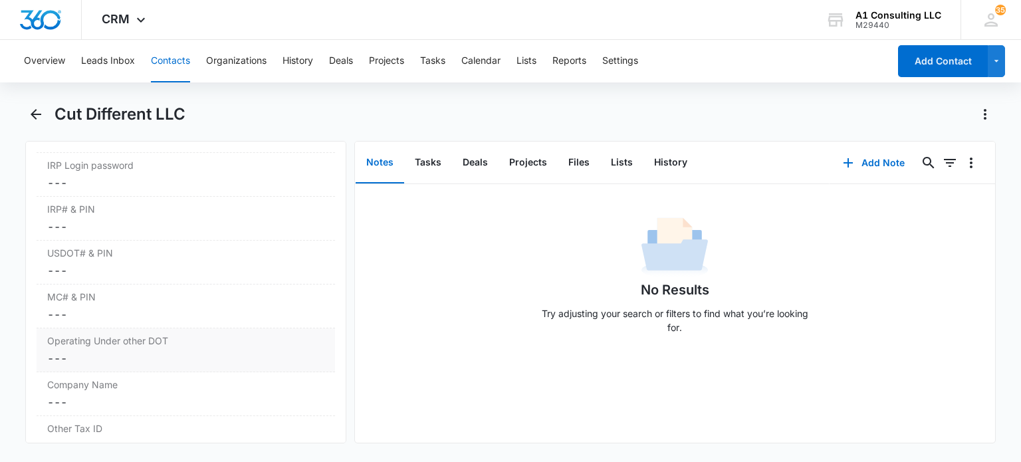
scroll to position [1749, 0]
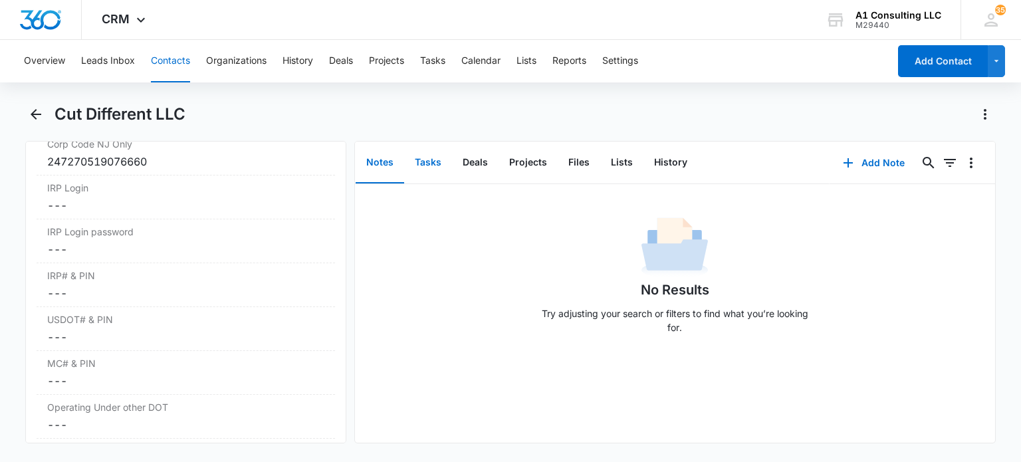
click at [436, 170] on button "Tasks" at bounding box center [428, 162] width 48 height 41
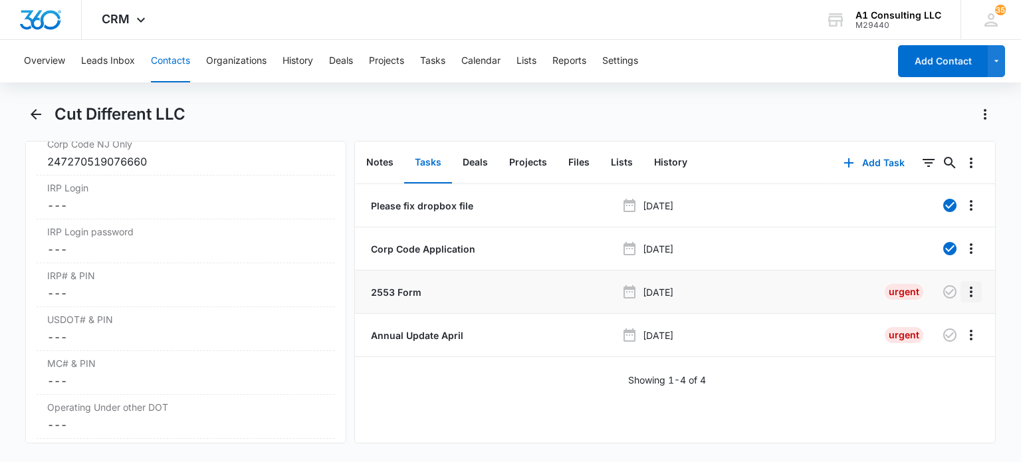
click at [963, 297] on icon "Overflow Menu" at bounding box center [971, 292] width 16 height 16
click at [935, 347] on div "Delete" at bounding box center [925, 348] width 28 height 9
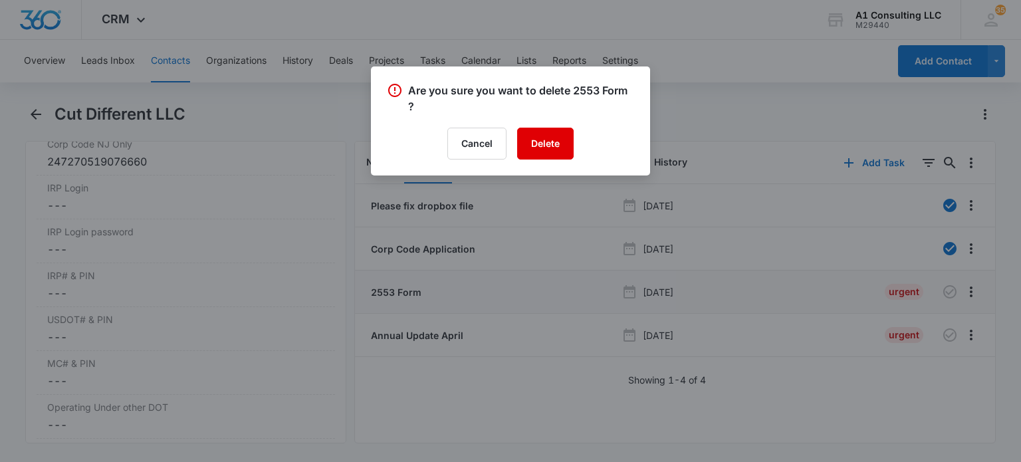
click at [549, 140] on button "Delete" at bounding box center [545, 144] width 57 height 32
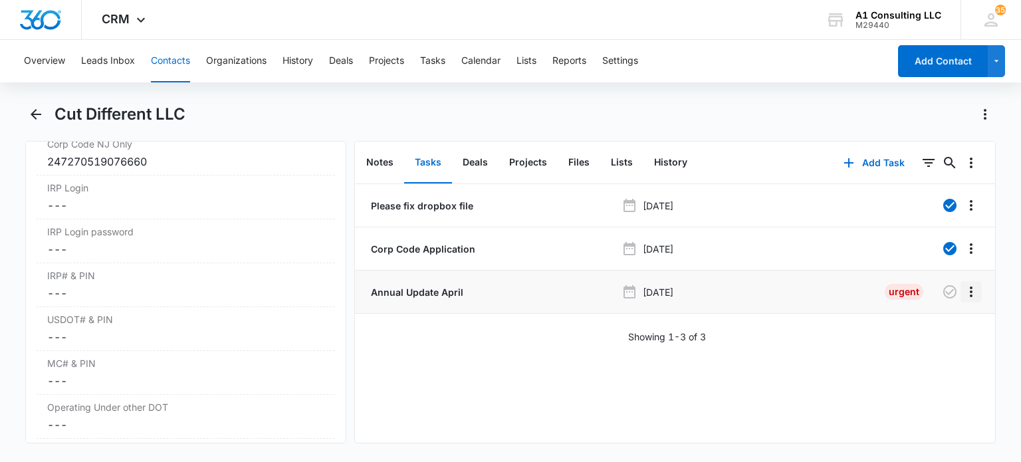
click at [963, 294] on icon "Overflow Menu" at bounding box center [971, 292] width 16 height 16
click at [928, 350] on div "Delete" at bounding box center [925, 348] width 28 height 9
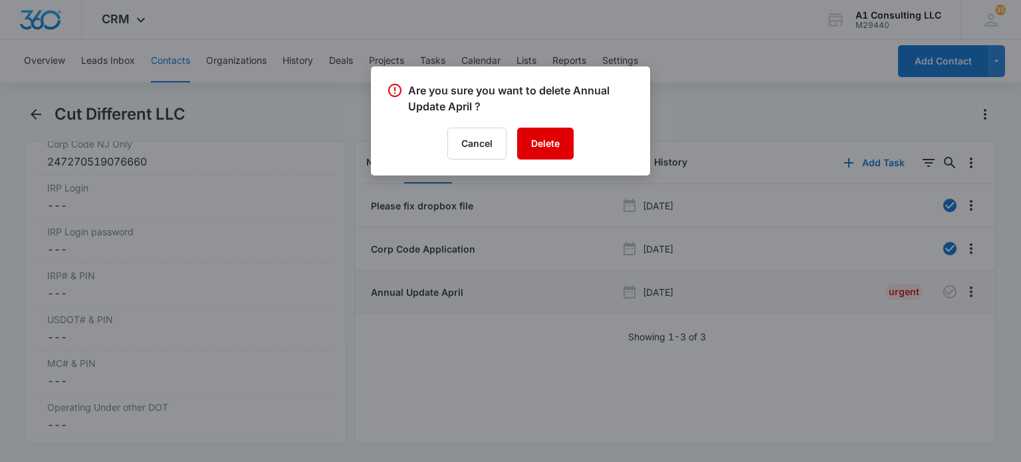
drag, startPoint x: 545, startPoint y: 138, endPoint x: 530, endPoint y: 101, distance: 39.6
click at [545, 137] on button "Delete" at bounding box center [545, 144] width 57 height 32
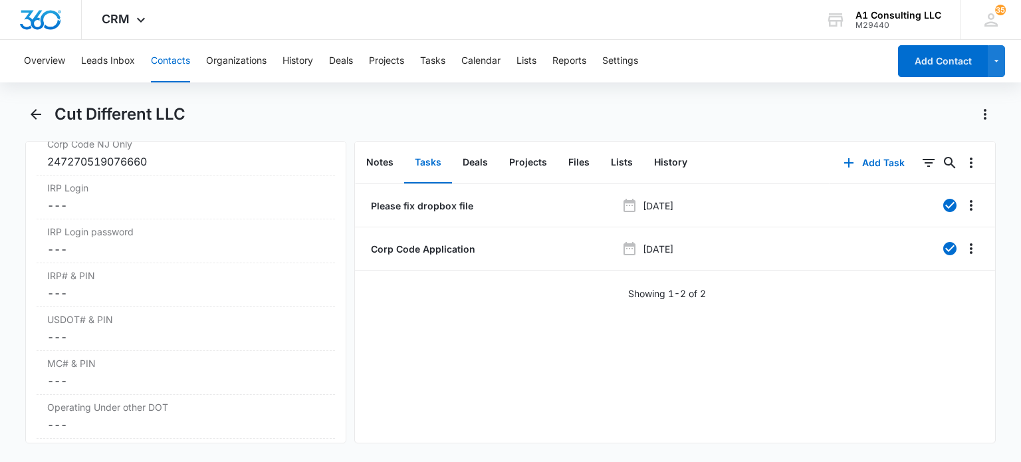
click at [176, 60] on button "Contacts" at bounding box center [170, 61] width 39 height 43
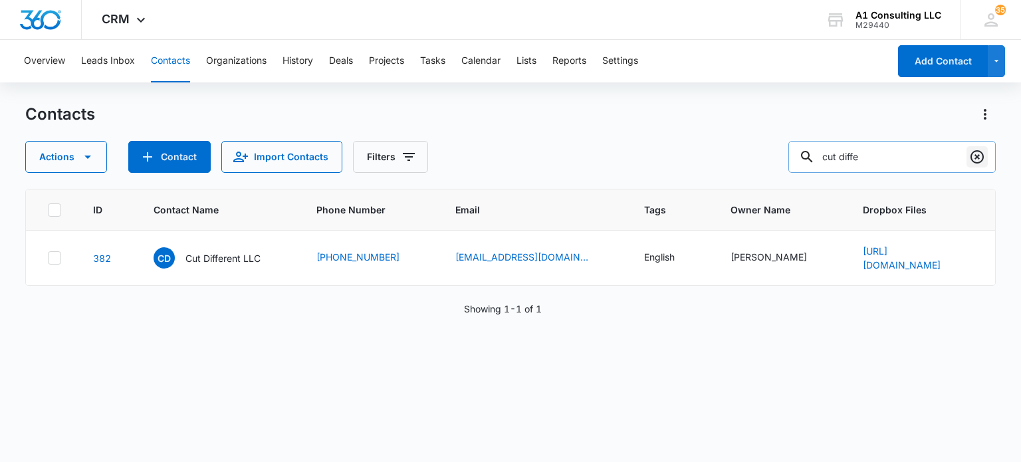
click at [977, 160] on icon "Clear" at bounding box center [977, 157] width 16 height 16
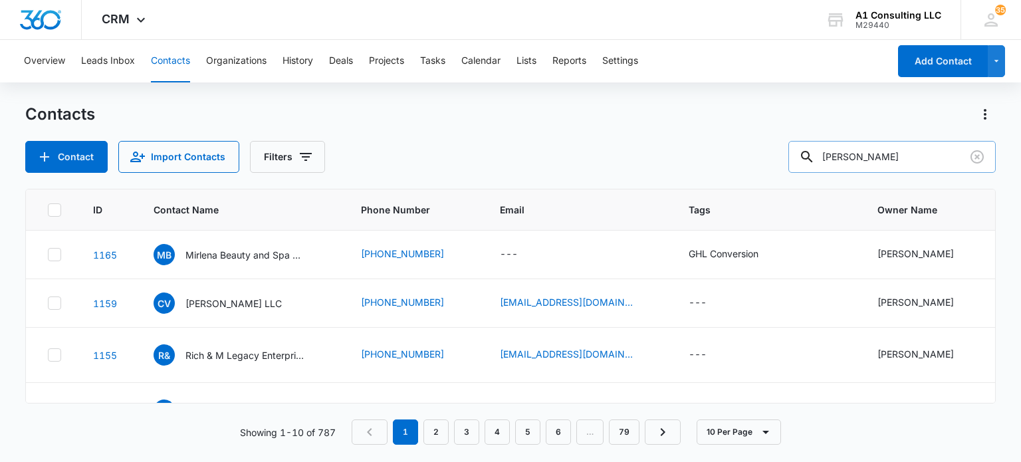
type input "luz"
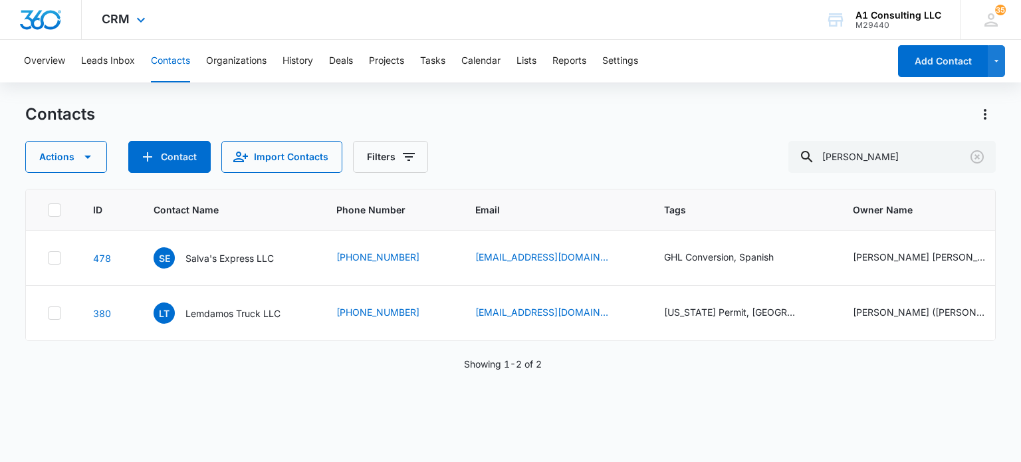
drag, startPoint x: 207, startPoint y: 306, endPoint x: 381, endPoint y: 23, distance: 332.1
click at [207, 306] on p "Lemdamos Truck LLC" at bounding box center [232, 313] width 95 height 14
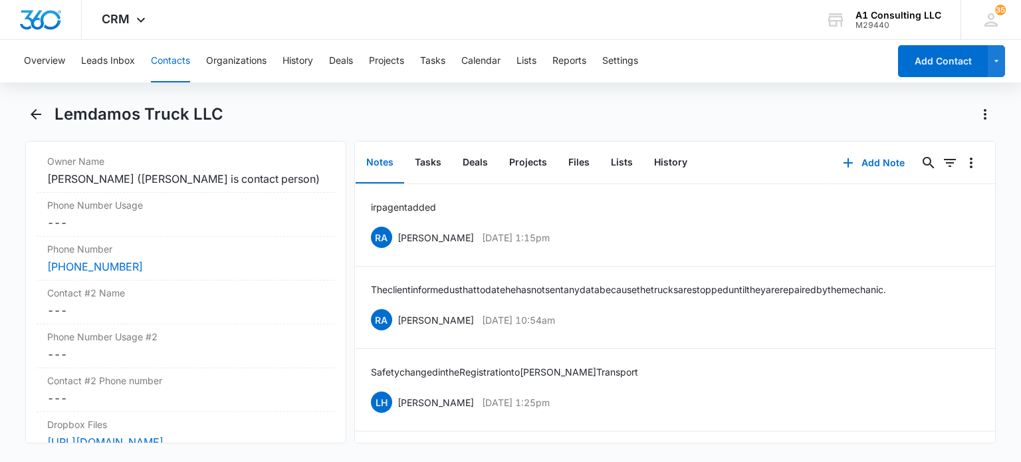
scroll to position [665, 0]
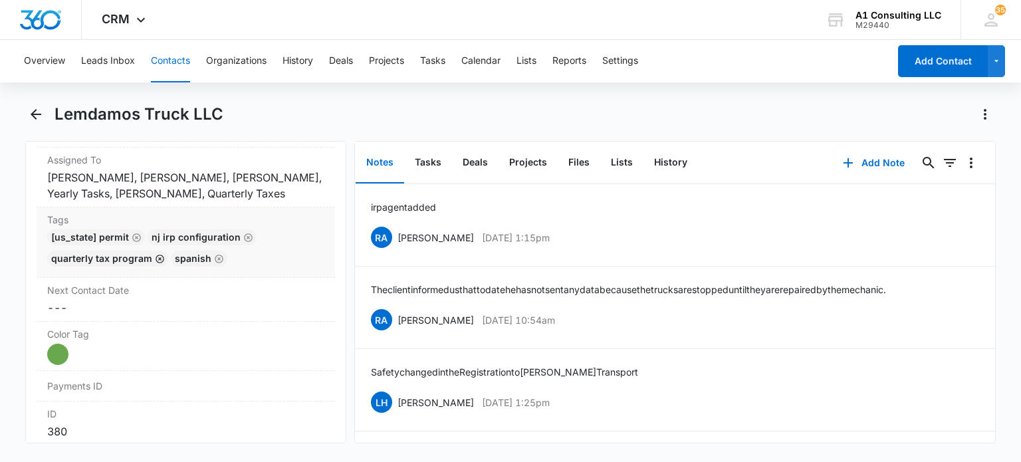
click at [155, 259] on icon "Remove" at bounding box center [160, 259] width 10 height 10
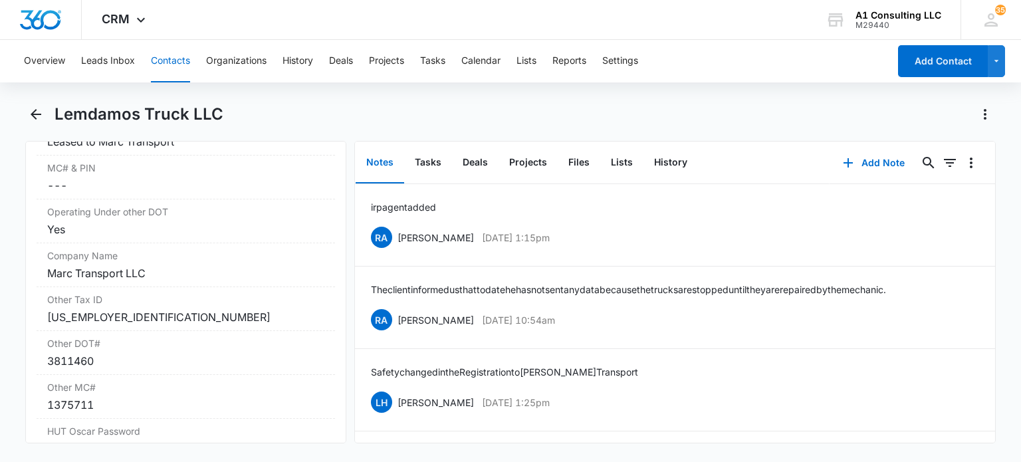
scroll to position [1795, 0]
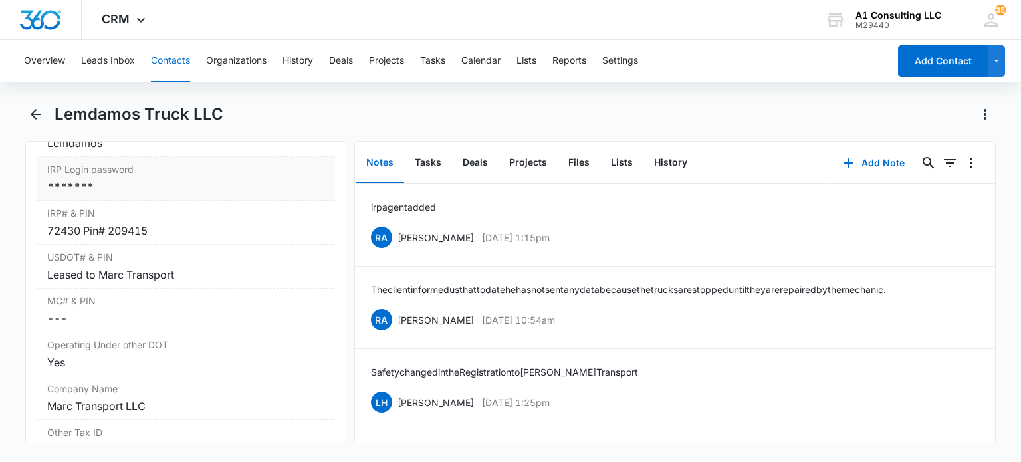
click at [99, 195] on div "*******" at bounding box center [185, 187] width 277 height 16
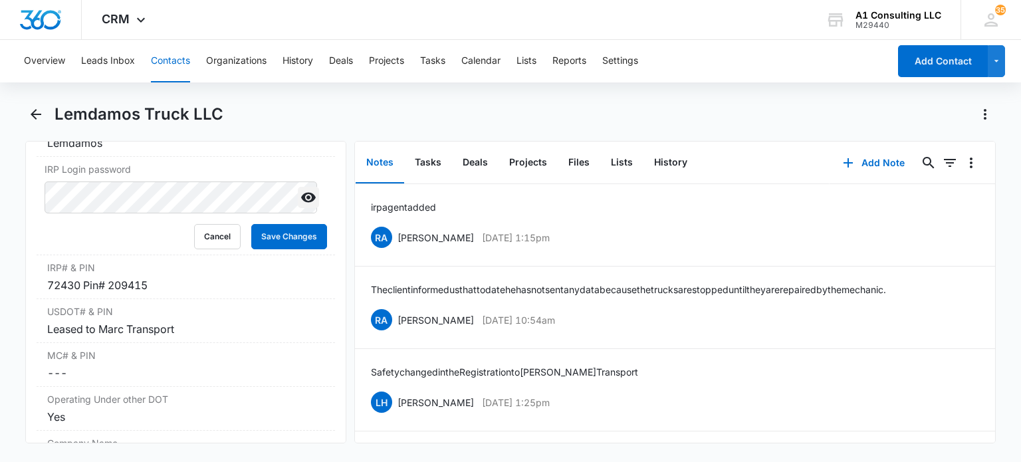
click at [301, 203] on icon "Show" at bounding box center [308, 198] width 15 height 10
click at [290, 249] on form "Cancel Save Changes" at bounding box center [186, 215] width 282 height 68
click at [282, 249] on button "Save Changes" at bounding box center [289, 236] width 76 height 25
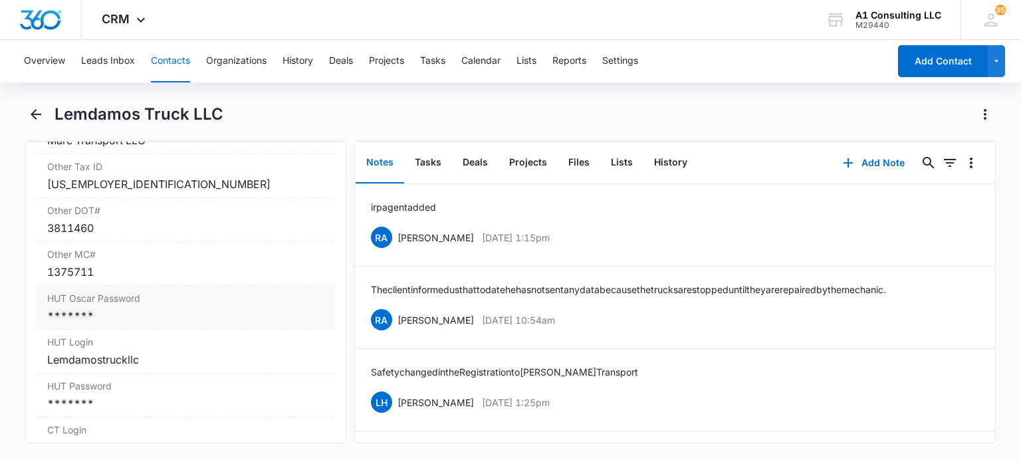
scroll to position [2127, 0]
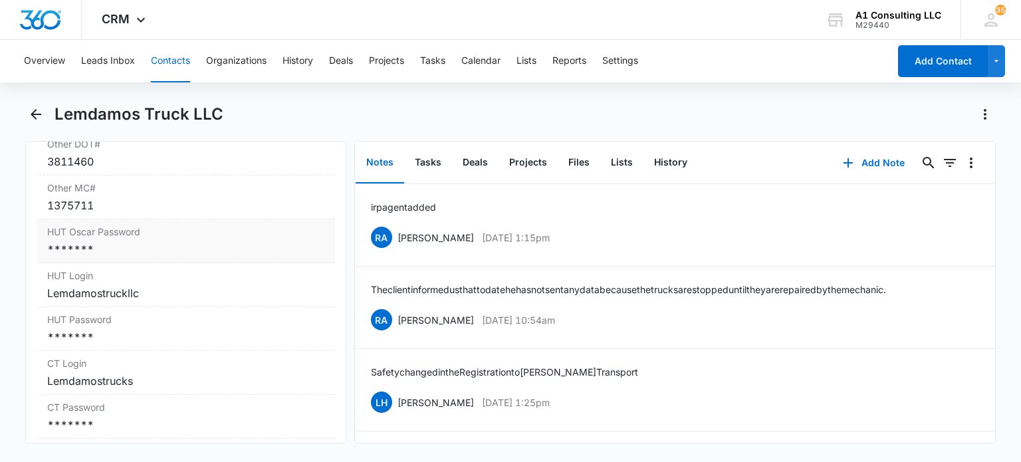
click at [137, 257] on div "*******" at bounding box center [185, 249] width 277 height 16
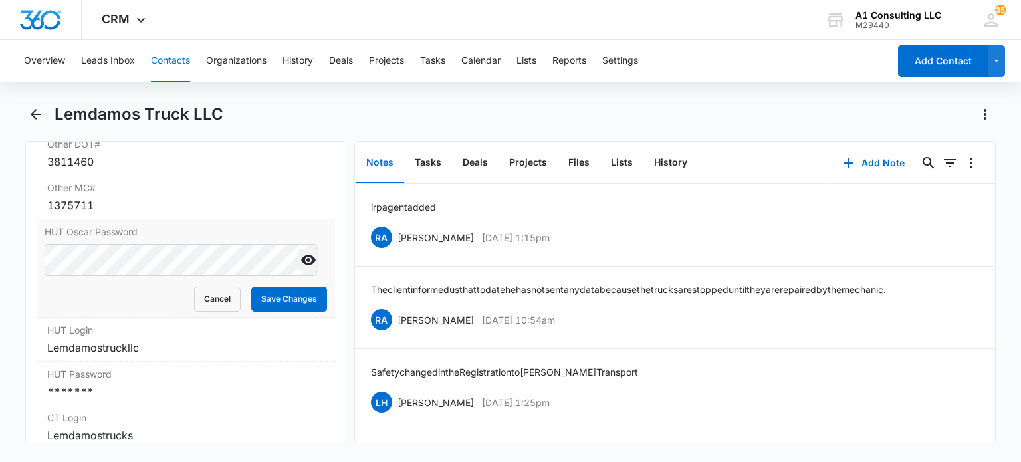
click at [301, 265] on icon "Show" at bounding box center [308, 260] width 15 height 10
click at [285, 312] on button "Save Changes" at bounding box center [289, 299] width 76 height 25
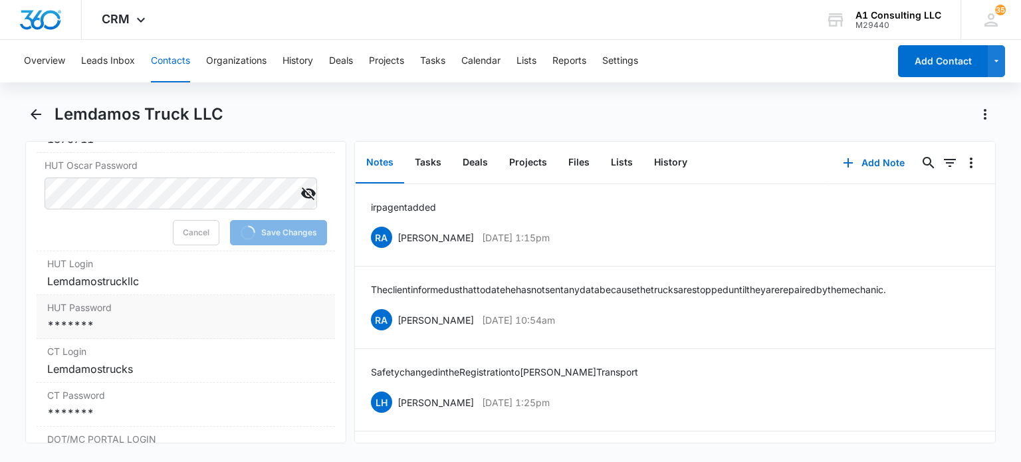
click at [120, 333] on div "*******" at bounding box center [185, 325] width 277 height 16
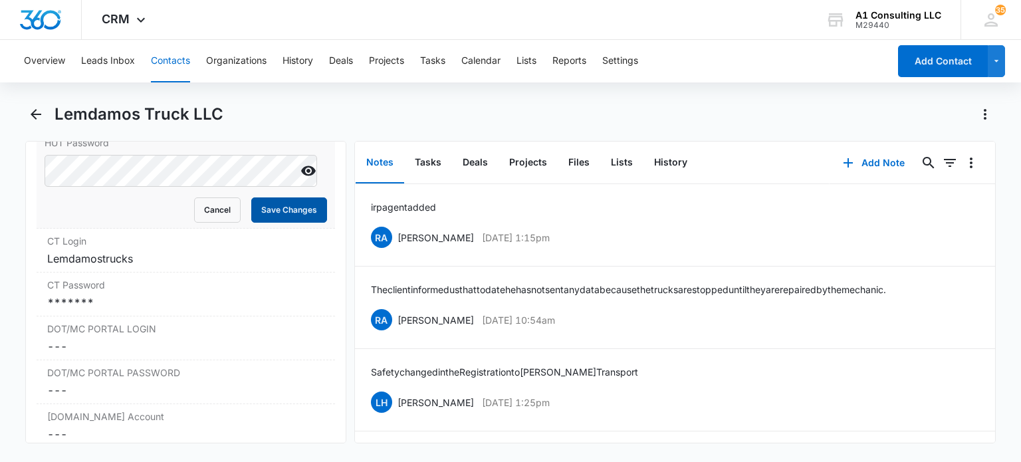
scroll to position [2301, 0]
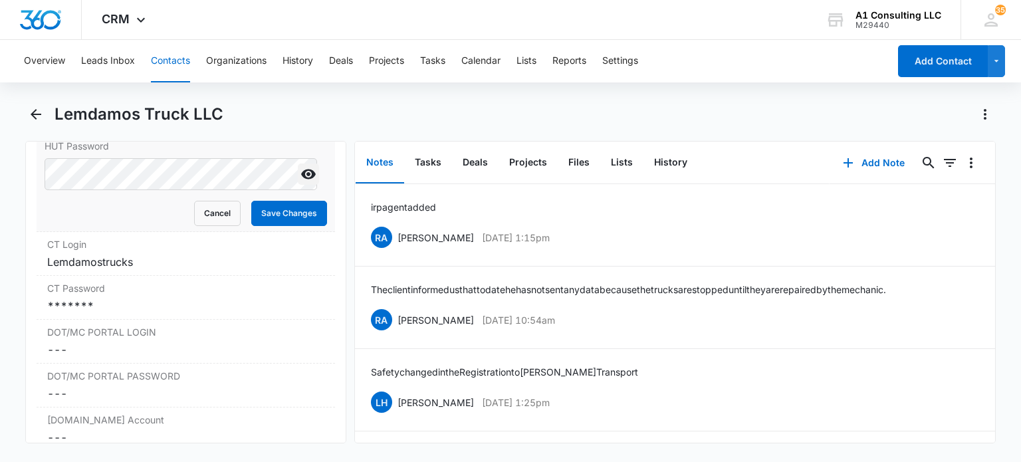
drag, startPoint x: 297, startPoint y: 205, endPoint x: 290, endPoint y: 209, distance: 8.0
click at [301, 180] on icon "Show" at bounding box center [308, 175] width 15 height 10
drag, startPoint x: 267, startPoint y: 241, endPoint x: 77, endPoint y: 365, distance: 226.8
click at [266, 226] on button "Save Changes" at bounding box center [289, 213] width 76 height 25
click at [123, 295] on label "CT Password" at bounding box center [185, 288] width 277 height 14
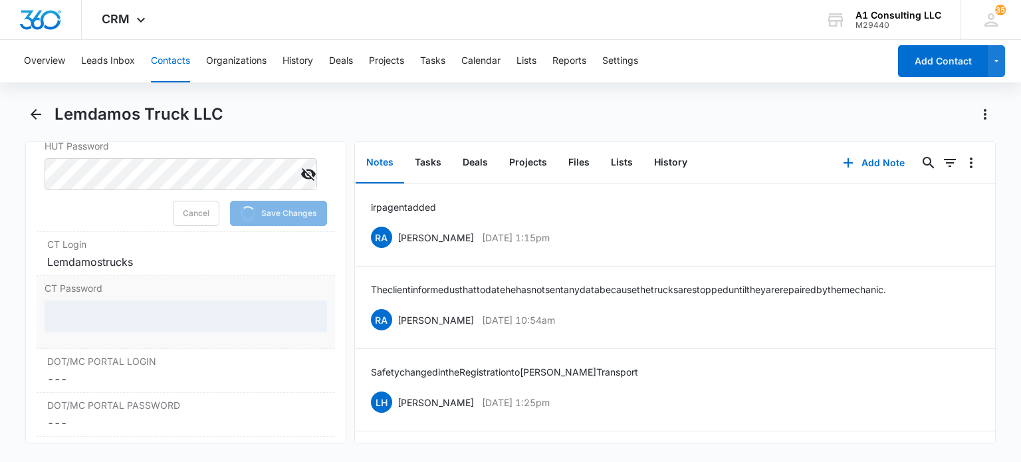
click at [123, 332] on div at bounding box center [186, 317] width 282 height 32
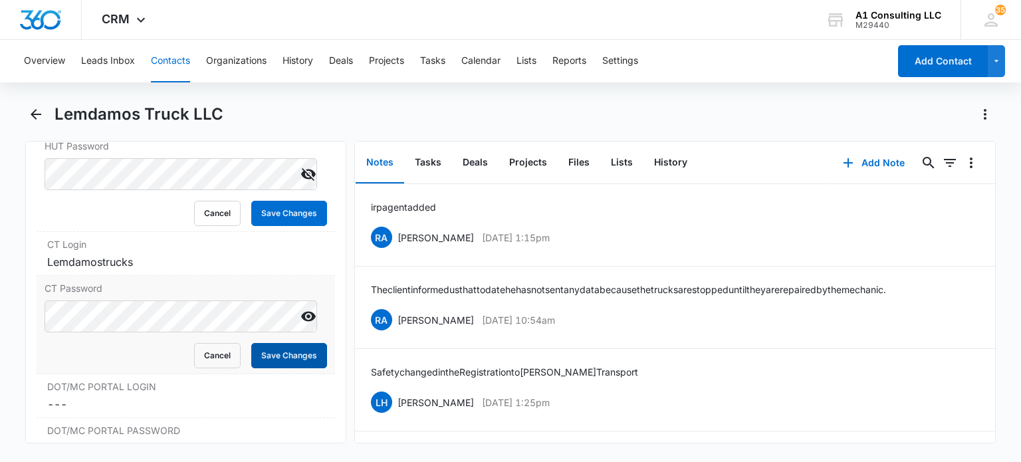
scroll to position [2367, 0]
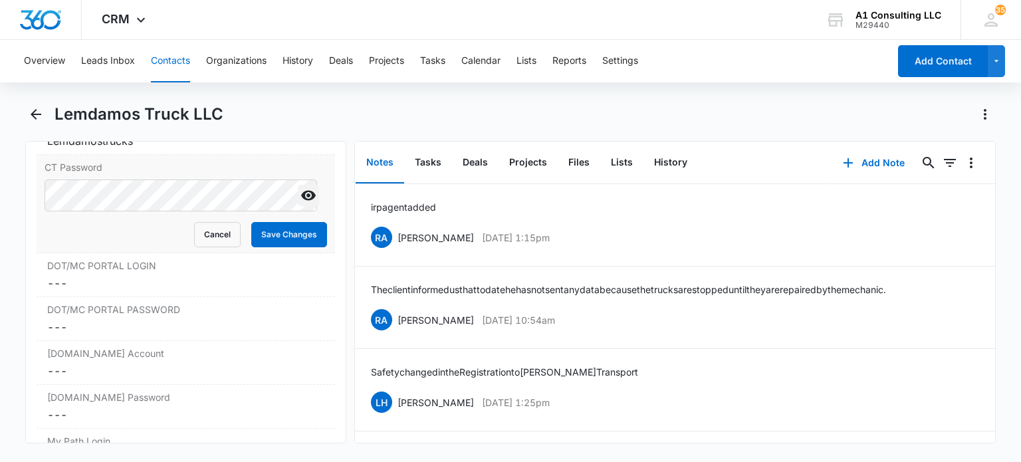
click at [301, 201] on icon "Show" at bounding box center [308, 196] width 15 height 10
click at [272, 247] on button "Save Changes" at bounding box center [289, 234] width 76 height 25
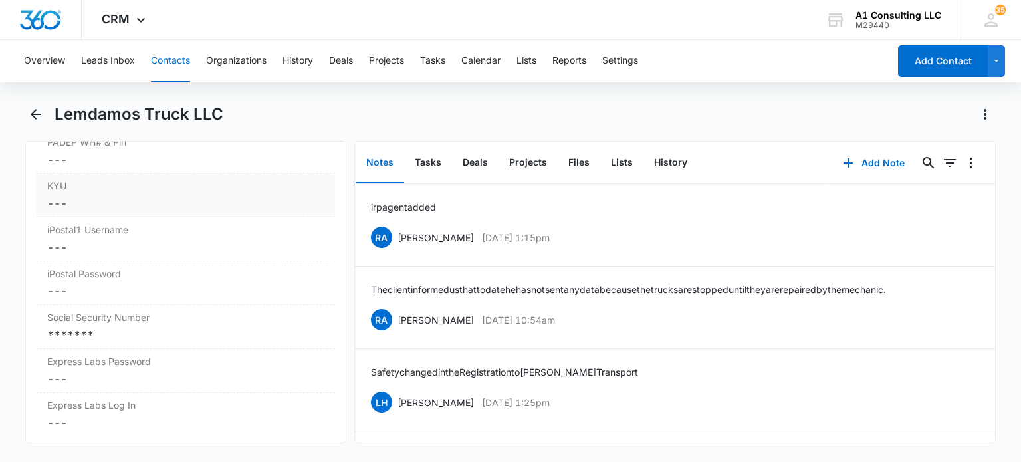
scroll to position [2766, 0]
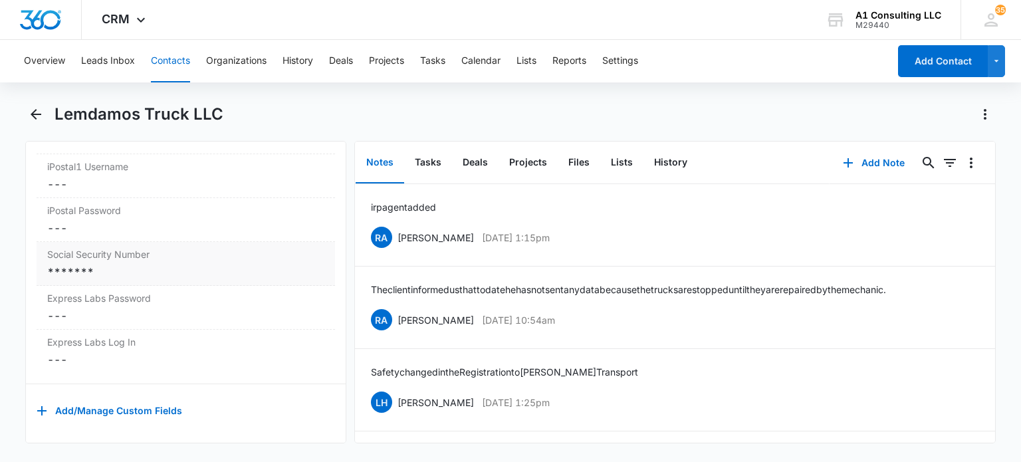
click at [136, 280] on div "*******" at bounding box center [185, 272] width 277 height 16
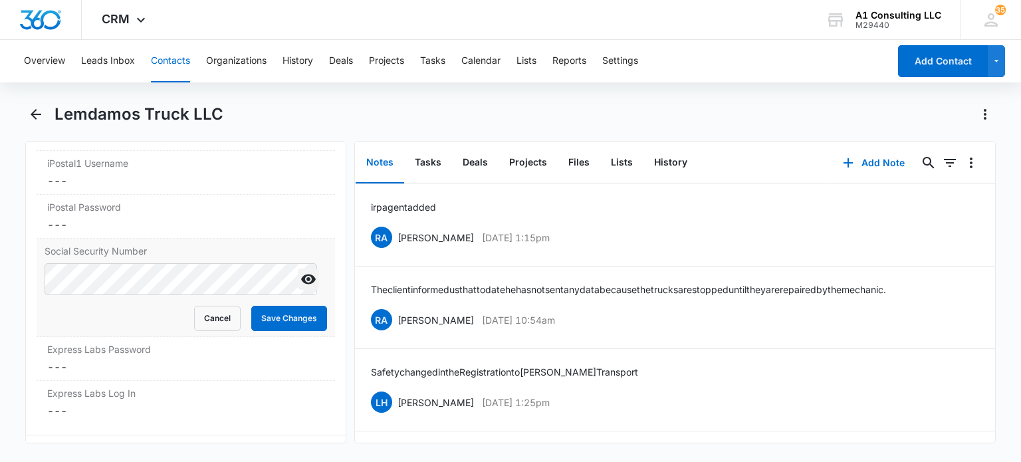
drag, startPoint x: 302, startPoint y: 308, endPoint x: 292, endPoint y: 316, distance: 12.9
click at [302, 285] on icon "Show" at bounding box center [308, 280] width 15 height 10
drag, startPoint x: 257, startPoint y: 358, endPoint x: 271, endPoint y: 332, distance: 30.0
click at [257, 331] on button "Save Changes" at bounding box center [289, 318] width 76 height 25
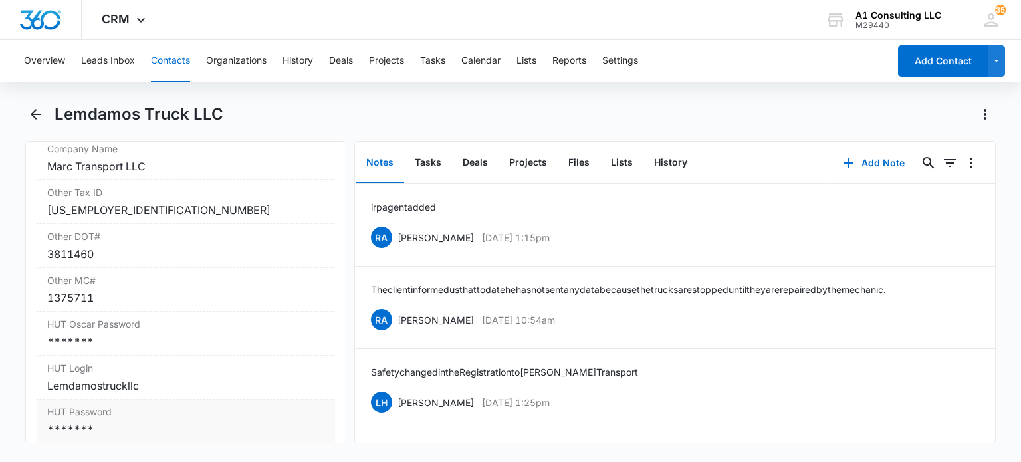
scroll to position [1969, 0]
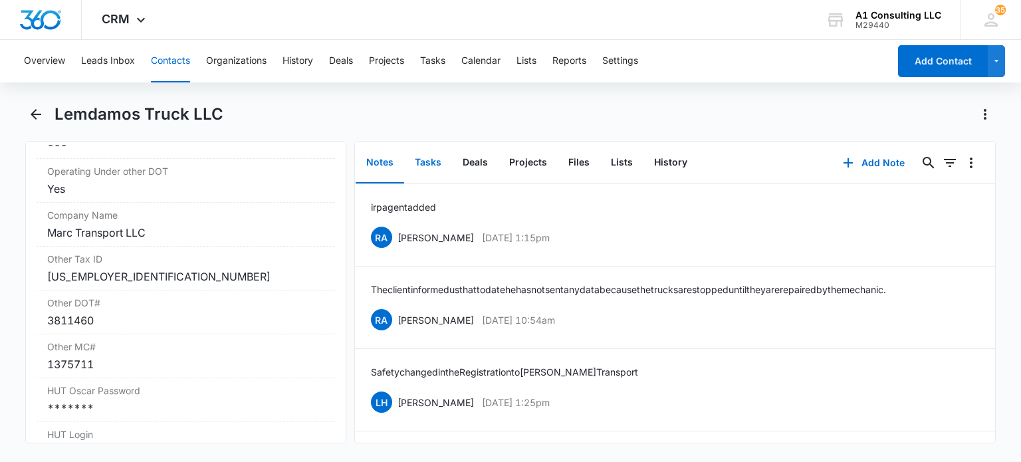
click at [425, 164] on button "Tasks" at bounding box center [428, 162] width 48 height 41
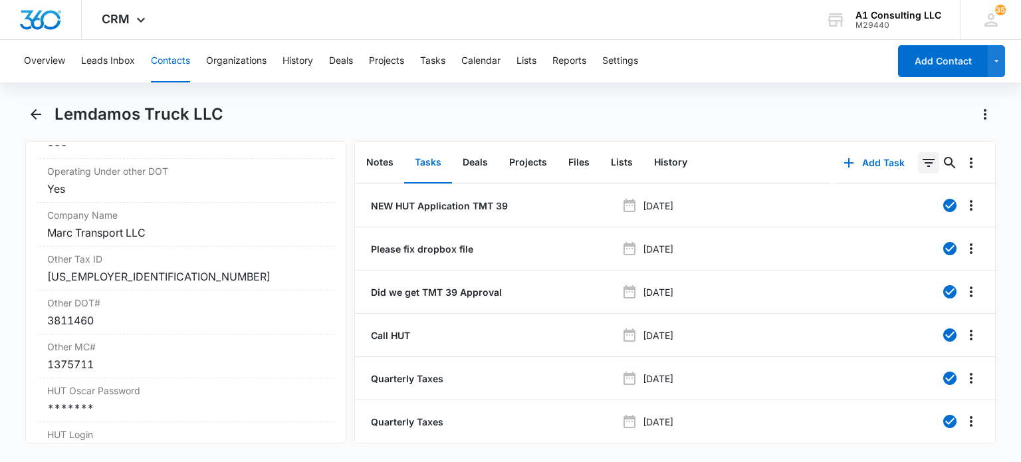
click at [921, 165] on icon "Filters" at bounding box center [929, 163] width 16 height 16
click at [902, 285] on button "Show Task status filters" at bounding box center [912, 275] width 21 height 21
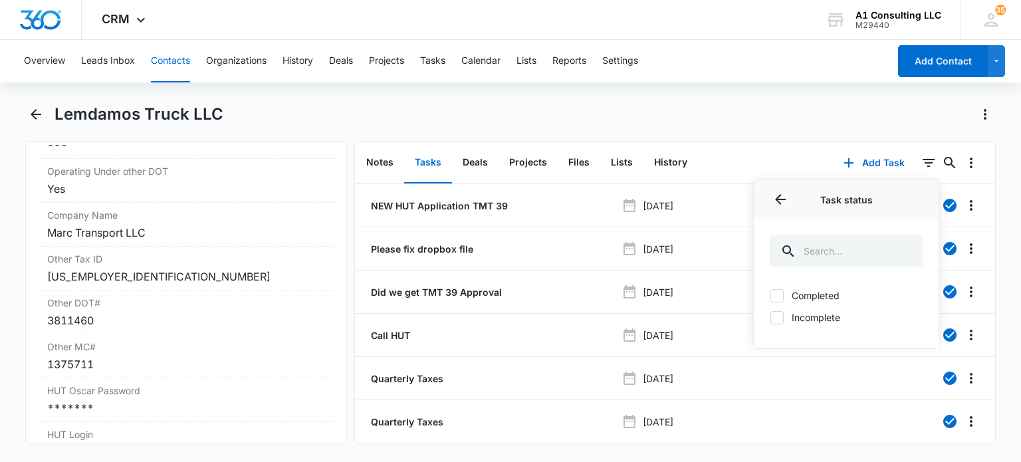
click at [813, 310] on label "Incomplete" at bounding box center [846, 317] width 153 height 14
click at [771, 317] on input "Incomplete" at bounding box center [770, 317] width 1 height 1
checkbox input "true"
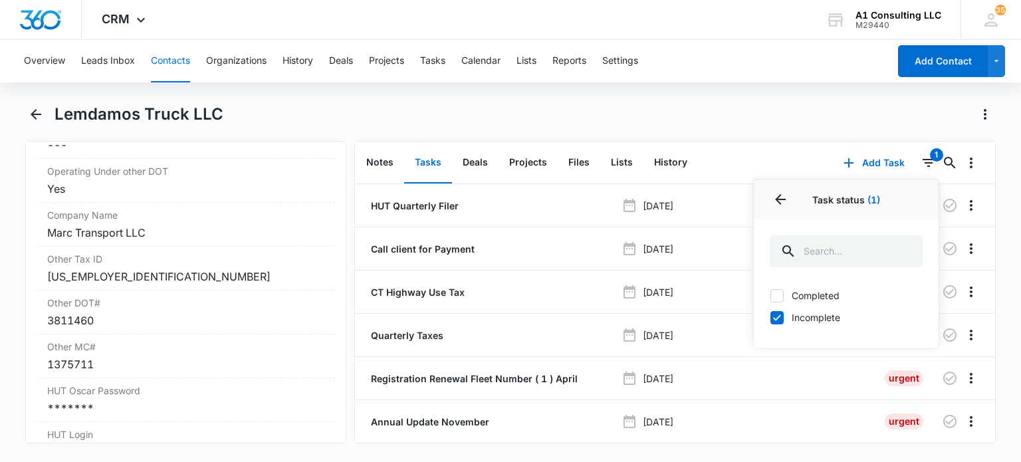
click at [798, 112] on div "Lemdamos Truck LLC" at bounding box center [525, 114] width 941 height 21
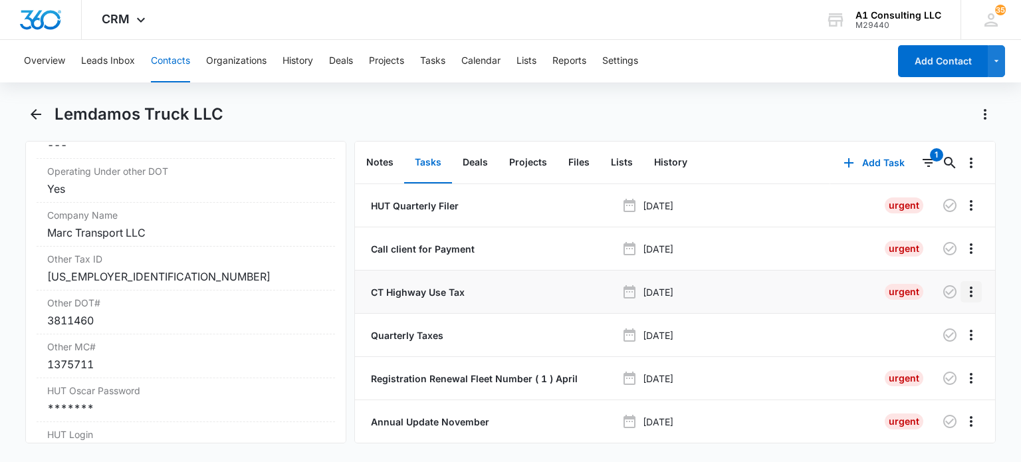
click at [963, 285] on icon "Overflow Menu" at bounding box center [971, 292] width 16 height 16
click at [925, 349] on div "Delete" at bounding box center [925, 348] width 28 height 9
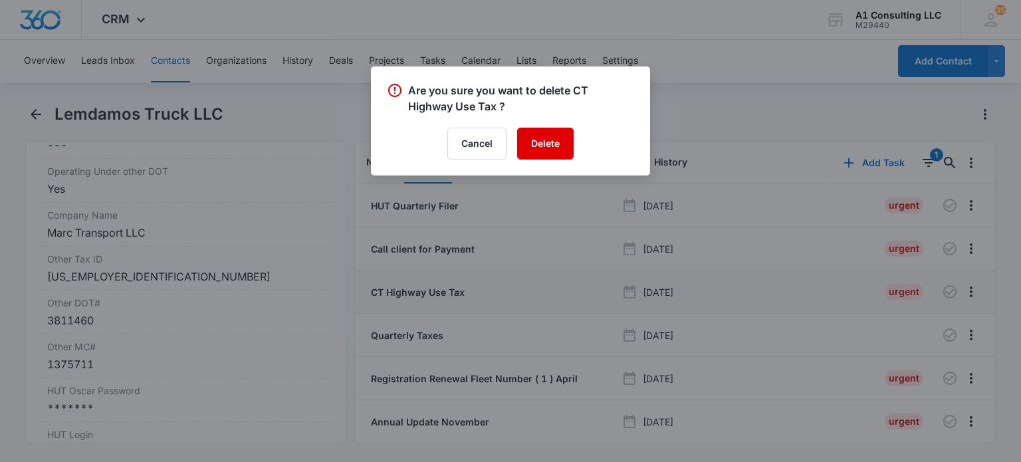
drag, startPoint x: 551, startPoint y: 147, endPoint x: 555, endPoint y: 153, distance: 7.2
click at [550, 147] on button "Delete" at bounding box center [545, 144] width 57 height 32
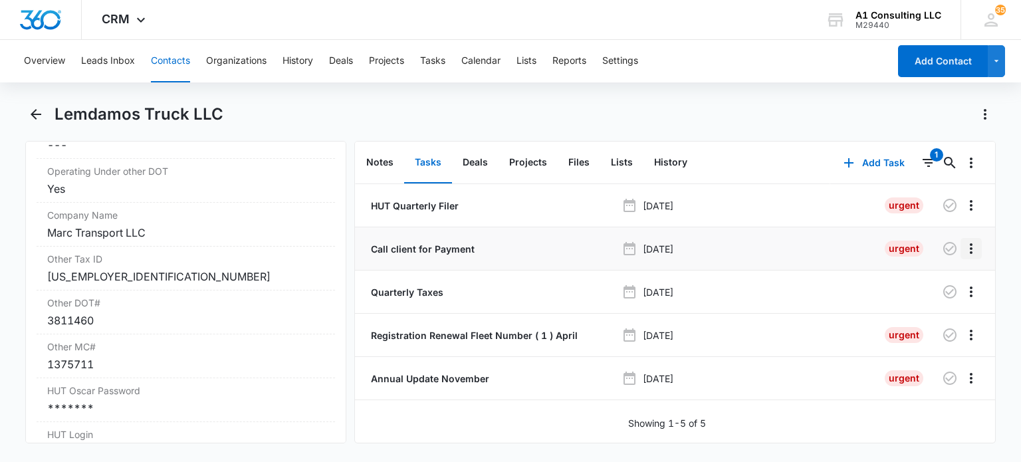
click at [963, 247] on icon "Overflow Menu" at bounding box center [971, 249] width 16 height 16
click at [963, 202] on icon "Overflow Menu" at bounding box center [971, 205] width 16 height 16
click at [920, 261] on div "Delete" at bounding box center [925, 262] width 28 height 9
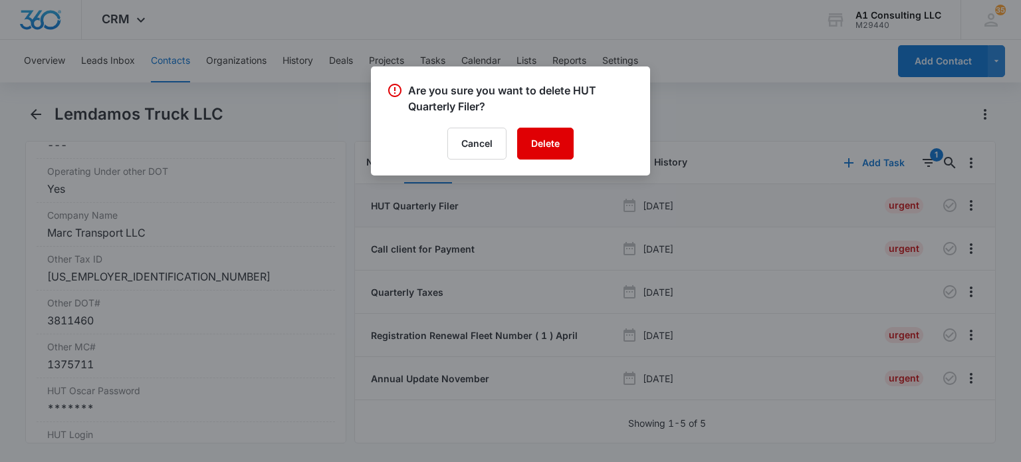
drag, startPoint x: 553, startPoint y: 142, endPoint x: 564, endPoint y: 148, distance: 12.8
click at [554, 143] on button "Delete" at bounding box center [545, 144] width 57 height 32
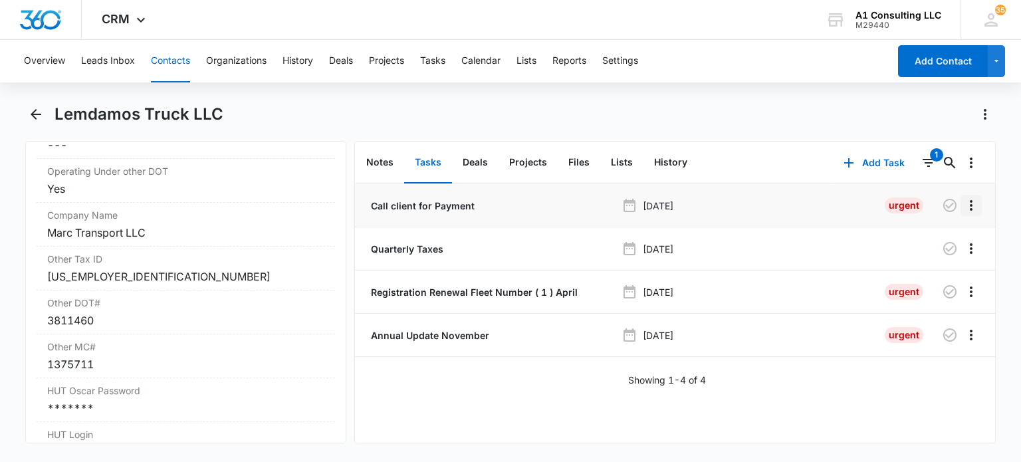
click at [967, 203] on icon "Overflow Menu" at bounding box center [971, 205] width 16 height 16
drag, startPoint x: 923, startPoint y: 260, endPoint x: 916, endPoint y: 264, distance: 8.3
click at [916, 264] on div "Delete" at bounding box center [925, 262] width 28 height 9
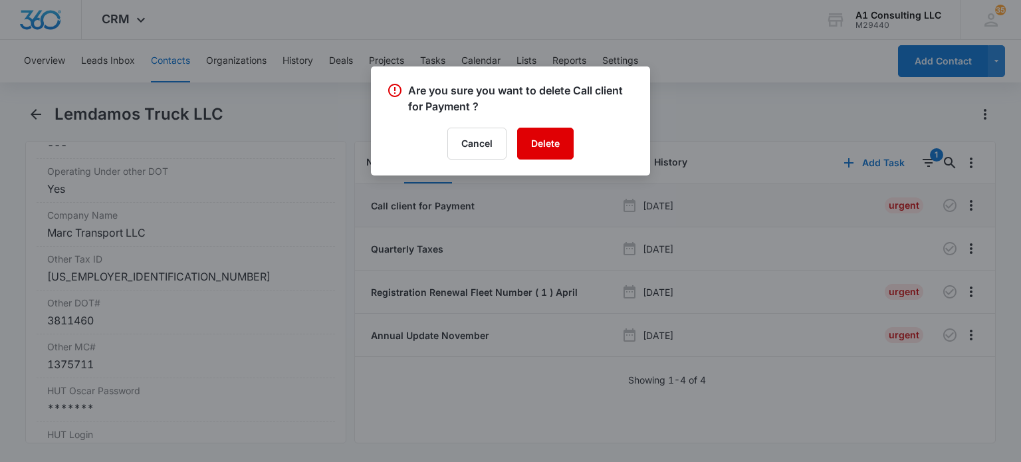
click at [544, 126] on div "Are you sure you want to delete Call client for Payment ? Cancel Delete" at bounding box center [510, 120] width 279 height 109
drag, startPoint x: 556, startPoint y: 140, endPoint x: 564, endPoint y: 148, distance: 11.3
click at [556, 142] on button "Delete" at bounding box center [545, 144] width 57 height 32
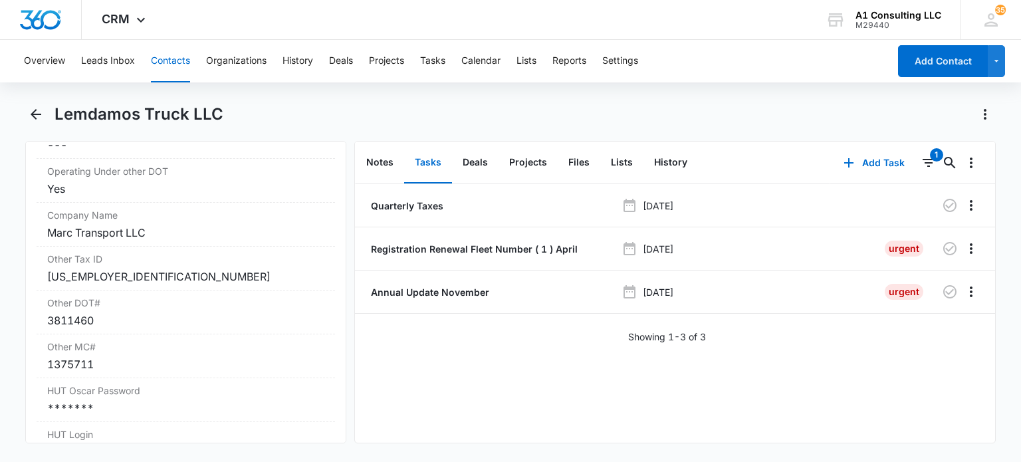
click at [917, 263] on li "Registration Renewal Fleet Number ( 1 ) April Apr 30, 2024 Urgent" at bounding box center [675, 248] width 640 height 43
click at [963, 201] on icon "Overflow Menu" at bounding box center [971, 205] width 16 height 16
click at [913, 255] on button "Delete" at bounding box center [934, 263] width 76 height 20
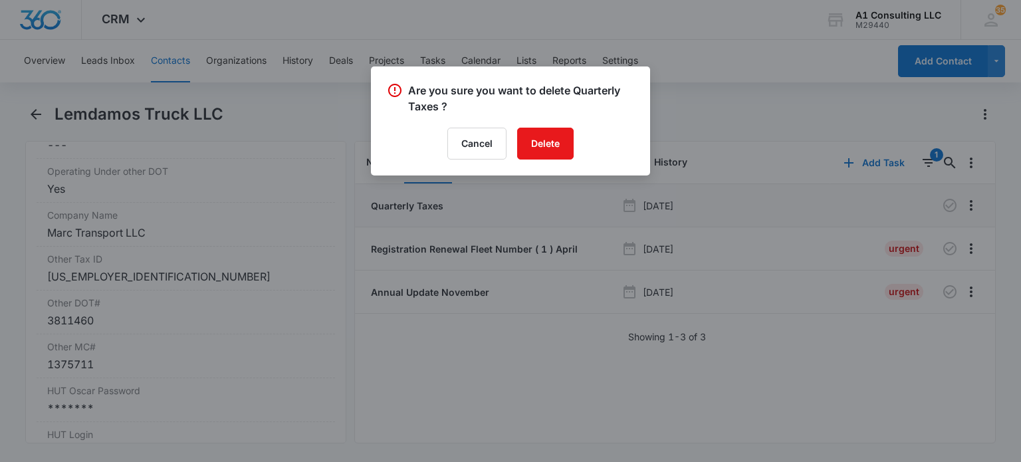
click at [580, 144] on div "Cancel Delete" at bounding box center [510, 144] width 247 height 32
click at [566, 144] on button "Delete" at bounding box center [545, 144] width 57 height 32
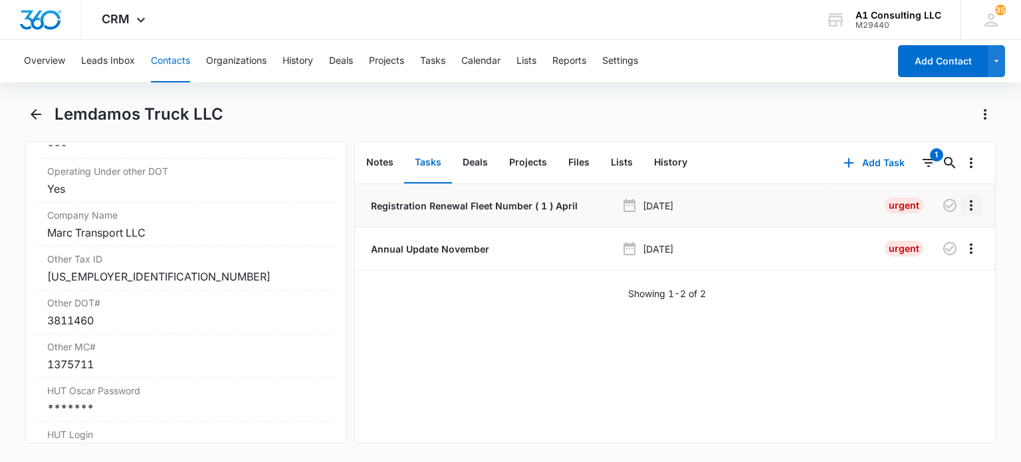
click at [963, 205] on icon "Overflow Menu" at bounding box center [971, 205] width 16 height 16
click at [921, 259] on div "Delete" at bounding box center [925, 262] width 28 height 9
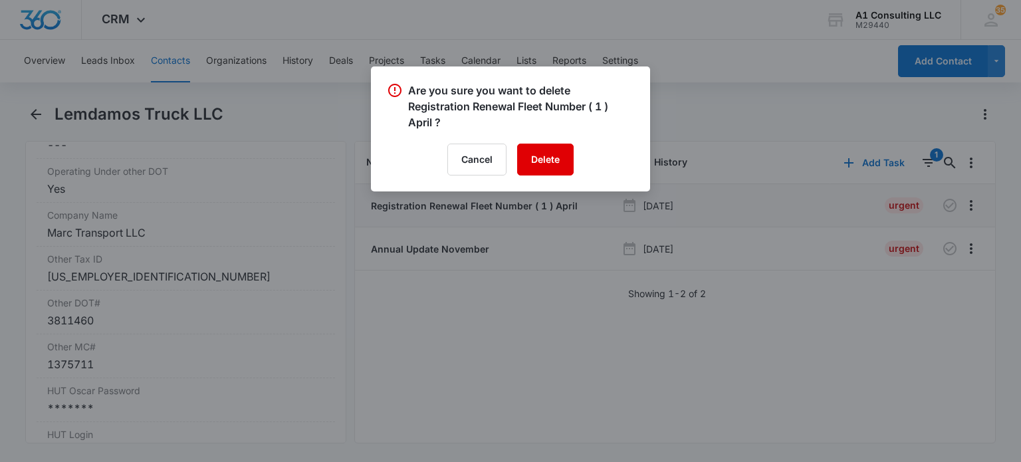
click at [540, 160] on button "Delete" at bounding box center [545, 160] width 57 height 32
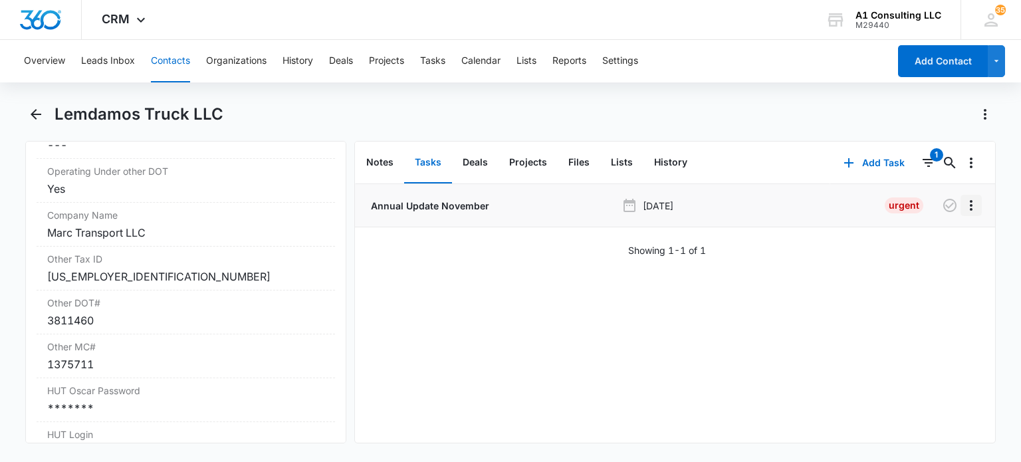
click at [963, 204] on icon "Overflow Menu" at bounding box center [971, 205] width 16 height 16
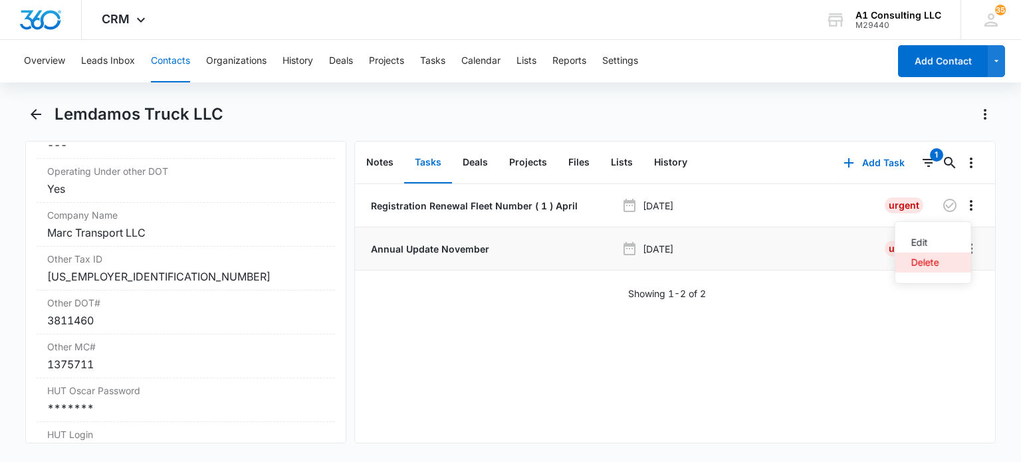
click at [930, 263] on div "Delete" at bounding box center [925, 262] width 28 height 9
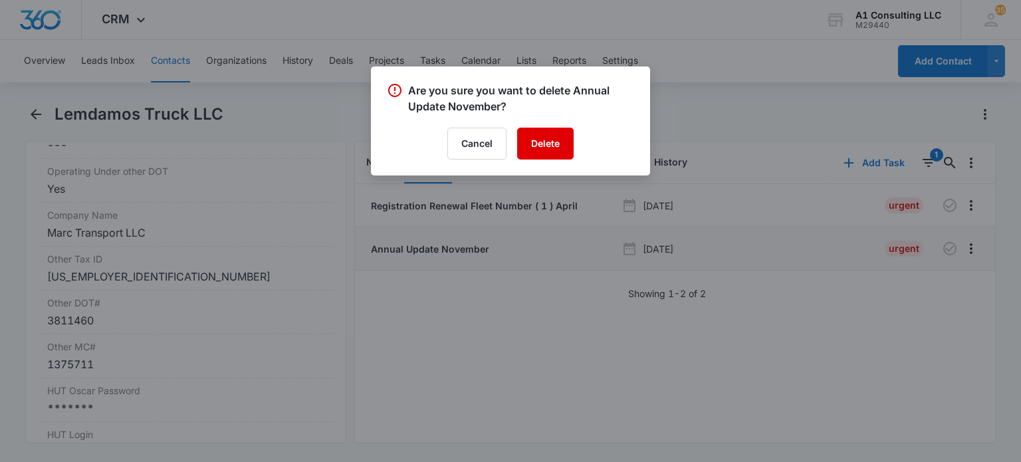
click at [549, 146] on button "Delete" at bounding box center [545, 144] width 57 height 32
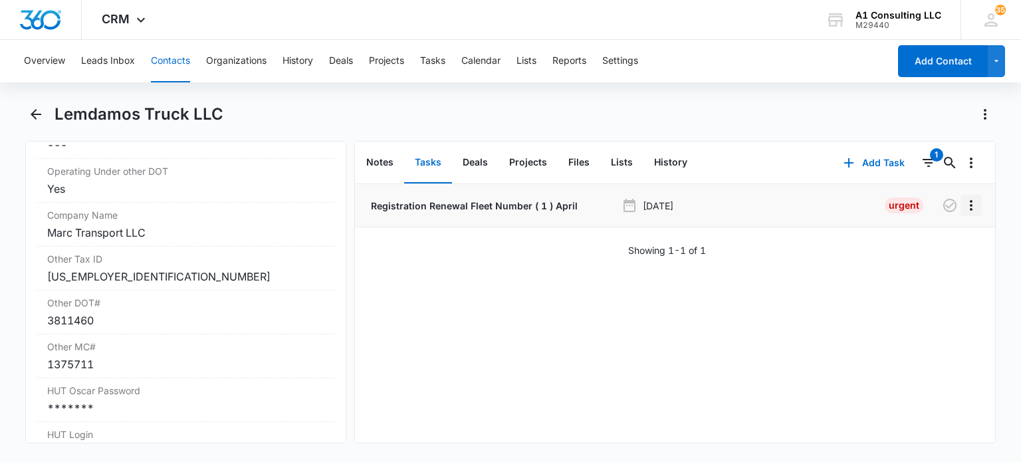
click at [963, 203] on icon "Overflow Menu" at bounding box center [971, 205] width 16 height 16
click at [918, 260] on div "Delete" at bounding box center [925, 262] width 28 height 9
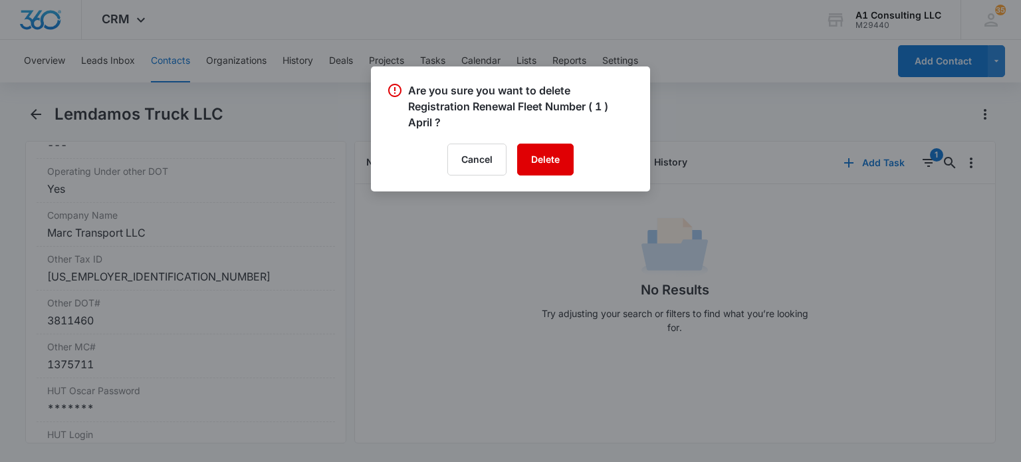
click at [539, 144] on button "Delete" at bounding box center [545, 160] width 57 height 32
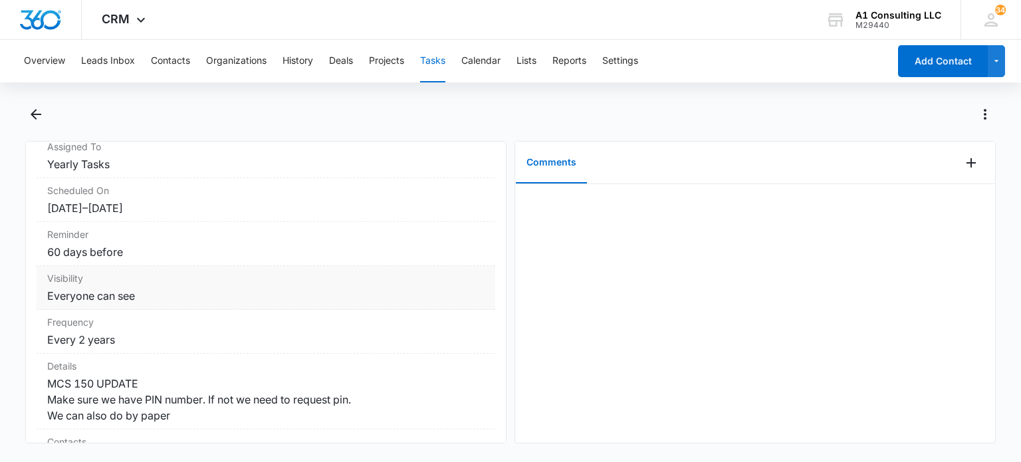
scroll to position [199, 0]
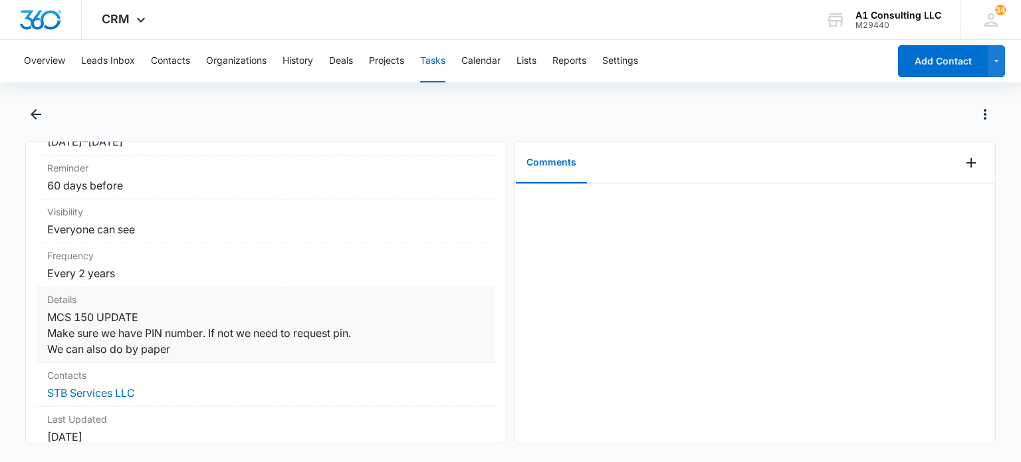
drag, startPoint x: 174, startPoint y: 354, endPoint x: 44, endPoint y: 321, distance: 134.3
click at [44, 321] on div "Details MCS 150 UPDATE Make sure we have PIN number. If not we need to request …" at bounding box center [266, 325] width 459 height 76
copy dd "MCS 150 UPDATE Make sure we have PIN number. If not we need to request pin. We …"
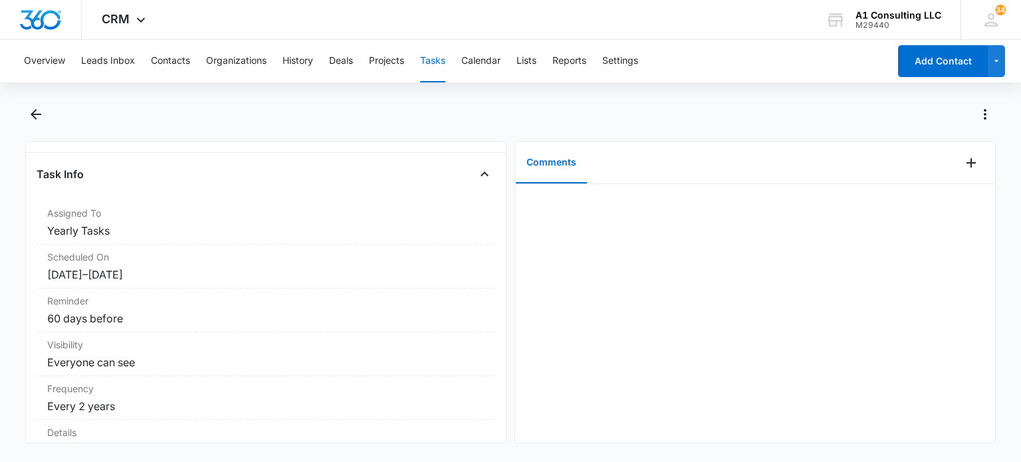
scroll to position [0, 0]
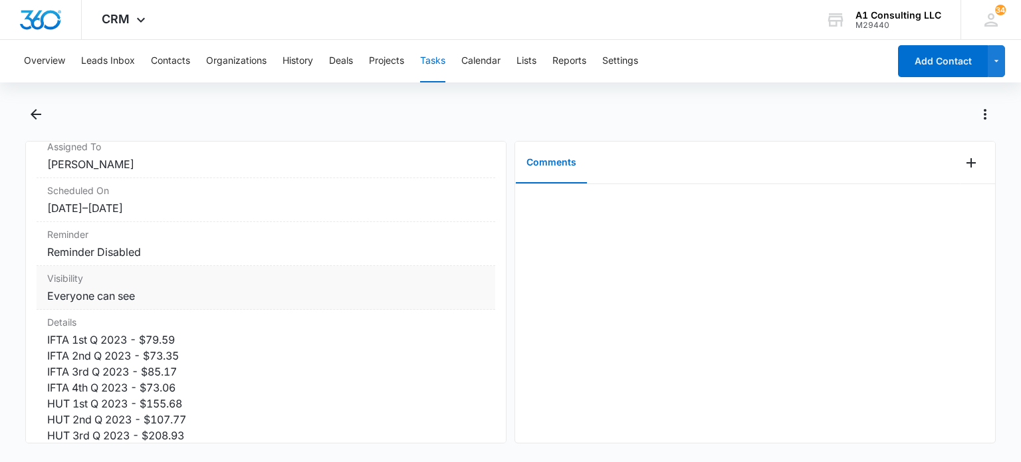
scroll to position [199, 0]
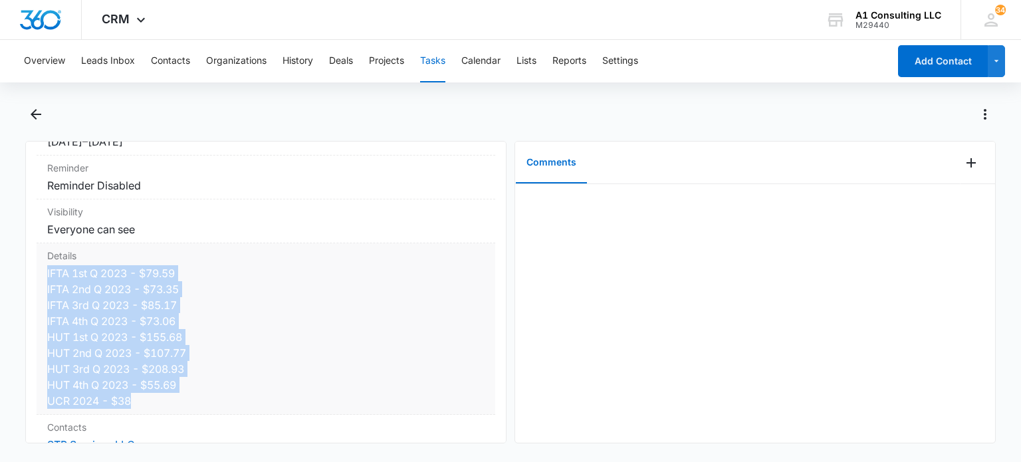
drag, startPoint x: 45, startPoint y: 269, endPoint x: 141, endPoint y: 400, distance: 162.2
click at [141, 400] on div "Details IFTA 1st Q 2023 - $79.59 IFTA 2nd Q 2023 - $73.35 IFTA 3rd Q 2023 - $85…" at bounding box center [266, 329] width 459 height 172
copy dd "IFTA 1st Q 2023 - $79.59 IFTA 2nd Q 2023 - $73.35 IFTA 3rd Q 2023 - $85.17 IFTA…"
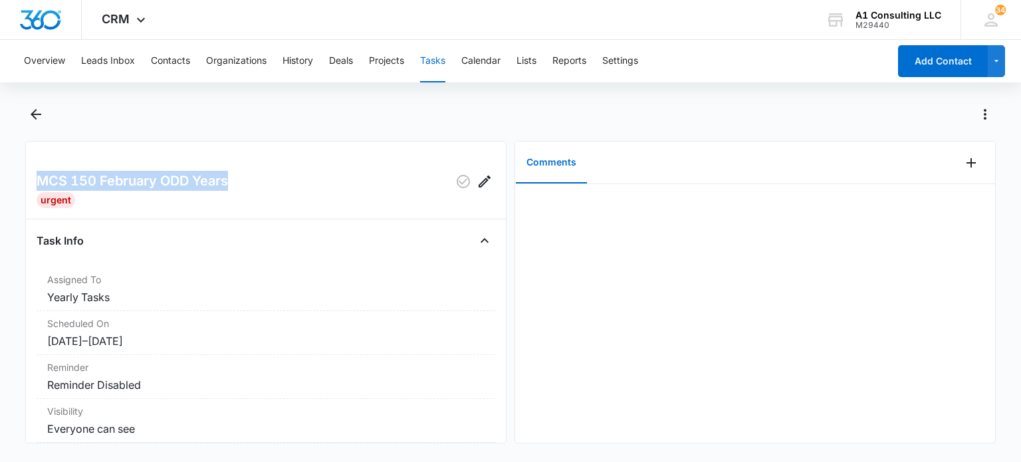
drag, startPoint x: 230, startPoint y: 186, endPoint x: 29, endPoint y: 181, distance: 201.5
click at [29, 181] on div "MCS 150 February ODD Years Urgent Task Info Assigned To Yearly Tasks Scheduled …" at bounding box center [265, 292] width 481 height 302
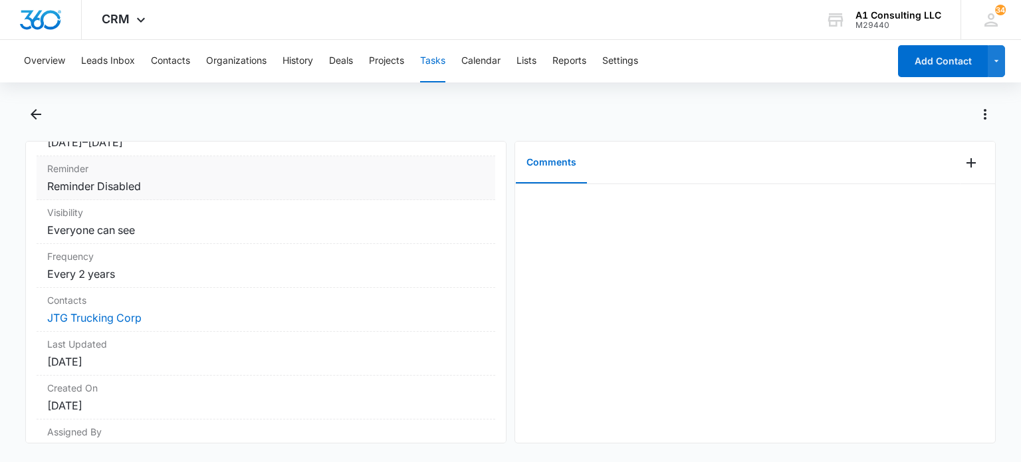
scroll to position [132, 0]
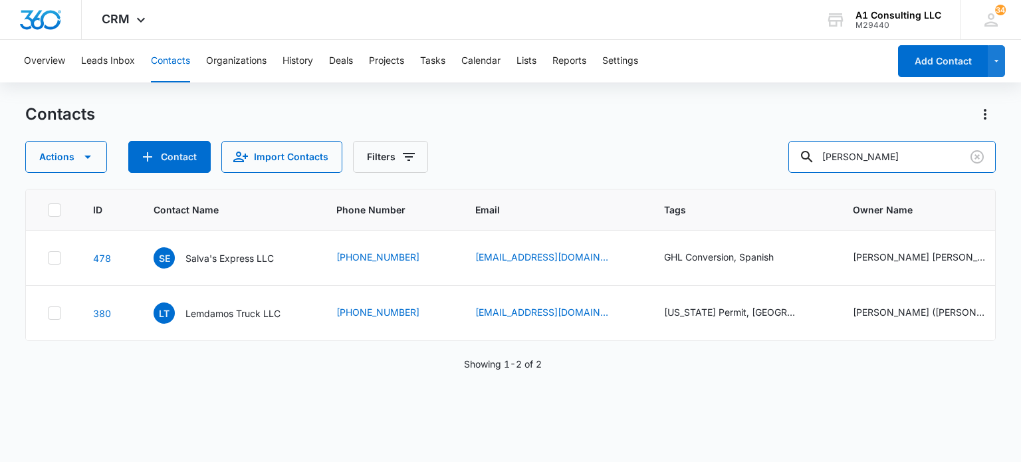
drag, startPoint x: 888, startPoint y: 160, endPoint x: 758, endPoint y: 160, distance: 129.6
click at [758, 160] on div "Actions Contact Import Contacts Filters luz" at bounding box center [510, 157] width 970 height 32
type input "anthony"
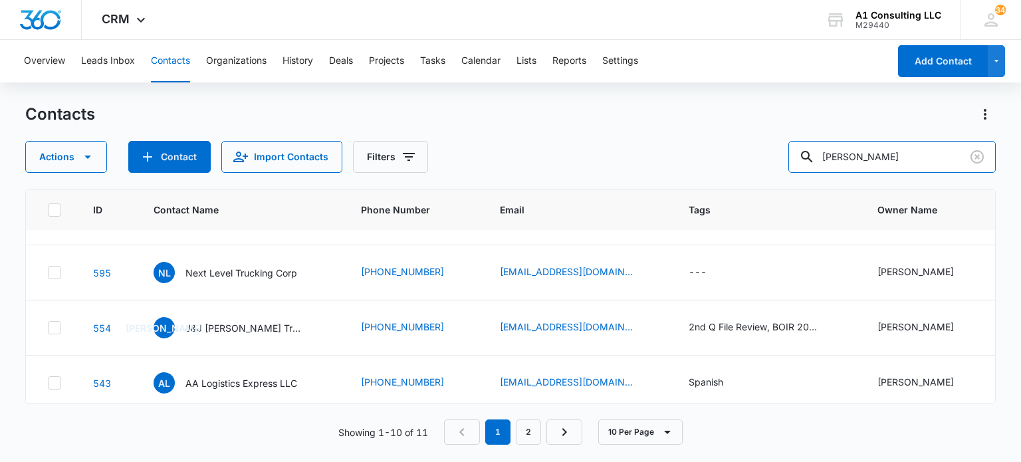
scroll to position [266, 0]
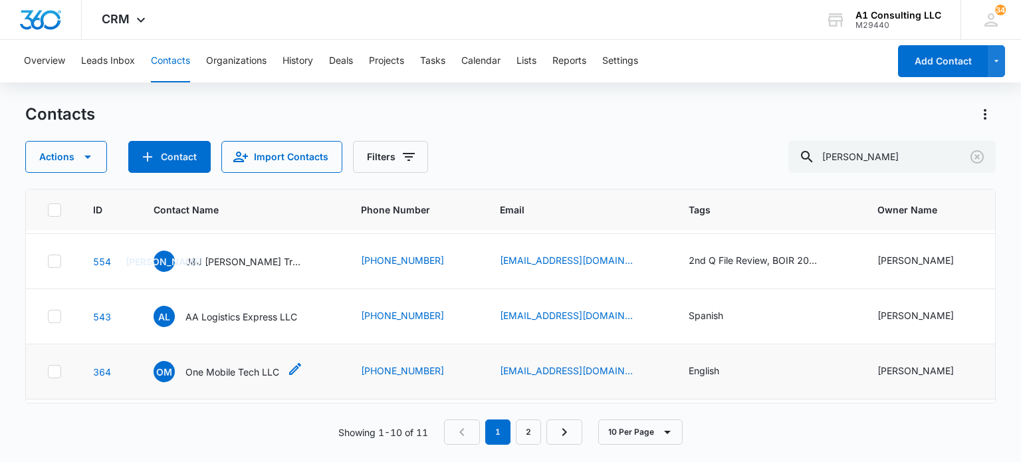
click at [241, 365] on p "One Mobile Tech LLC" at bounding box center [232, 372] width 94 height 14
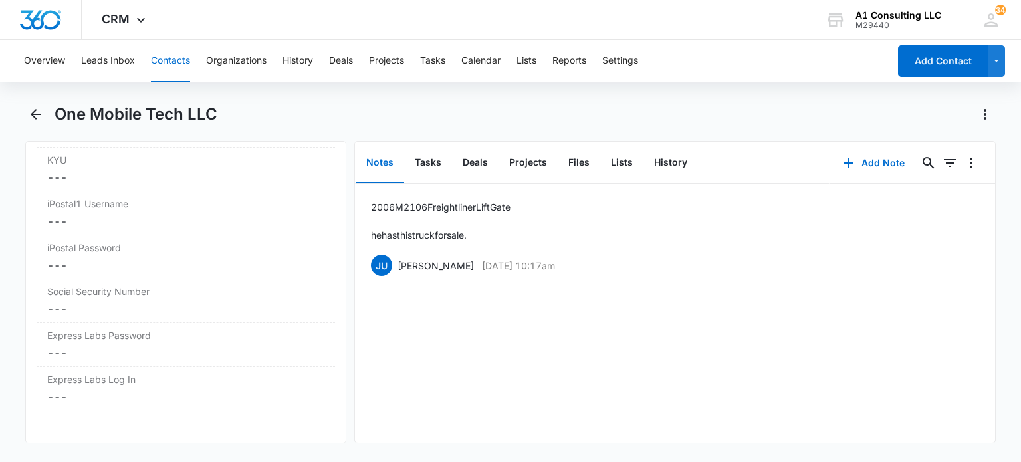
scroll to position [2792, 0]
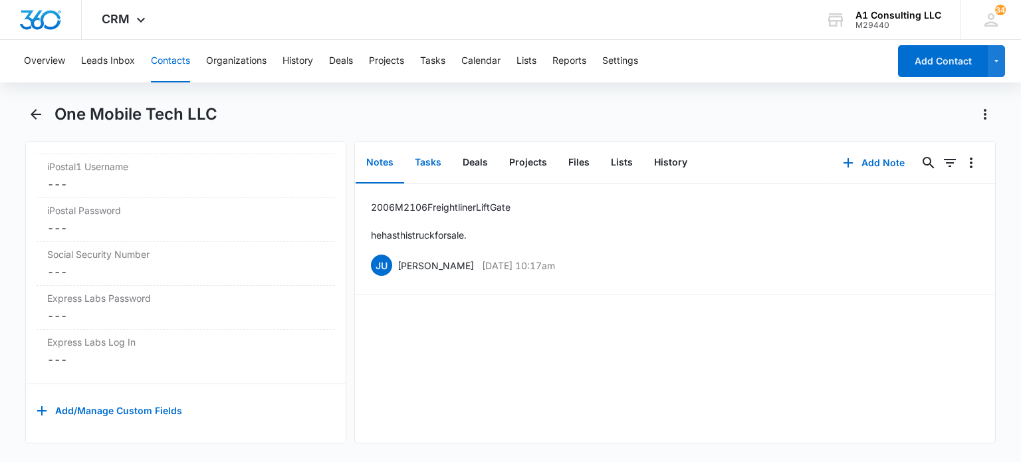
click at [437, 164] on button "Tasks" at bounding box center [428, 162] width 48 height 41
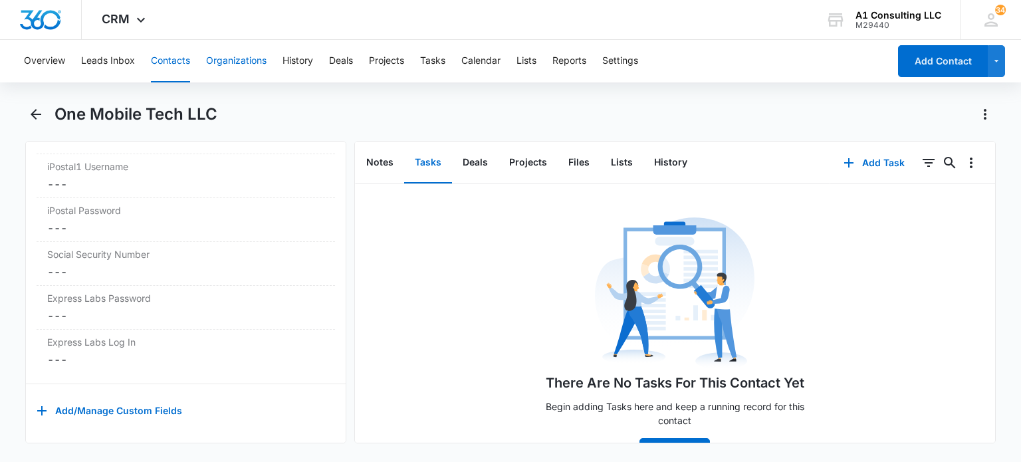
drag, startPoint x: 179, startPoint y: 63, endPoint x: 211, endPoint y: 78, distance: 35.4
click at [179, 64] on button "Contacts" at bounding box center [170, 61] width 39 height 43
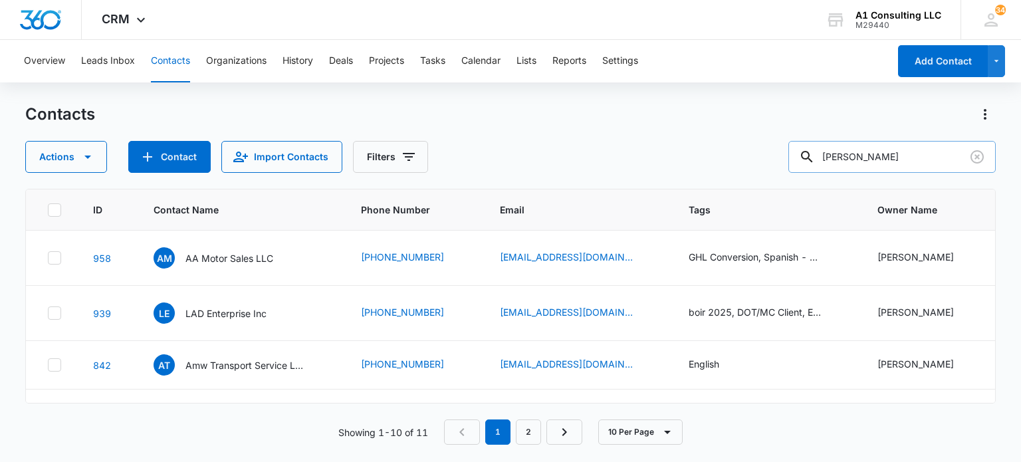
scroll to position [266, 0]
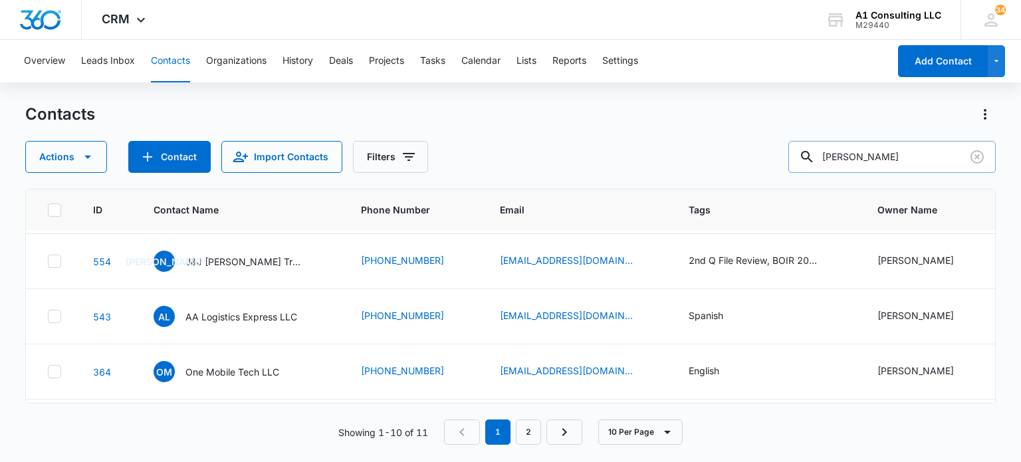
click at [885, 163] on input "anthony" at bounding box center [891, 157] width 207 height 32
type input "carlos"
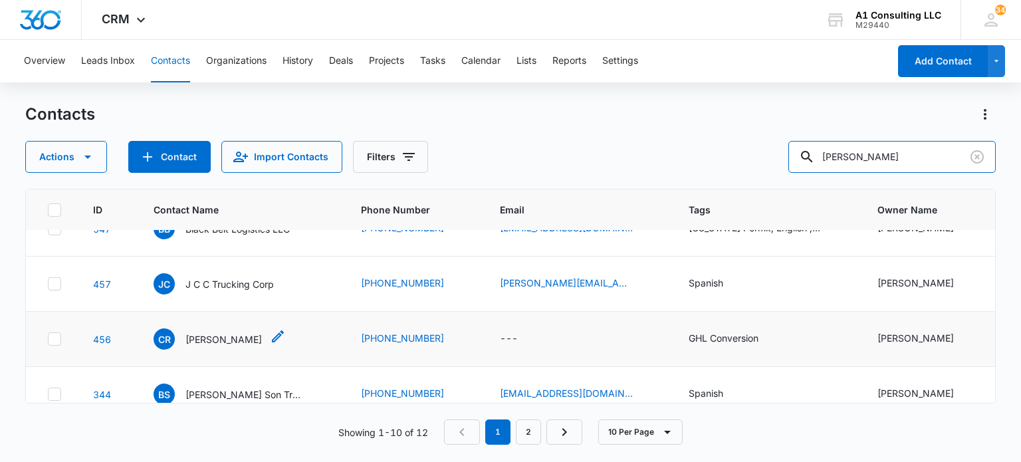
scroll to position [199, 0]
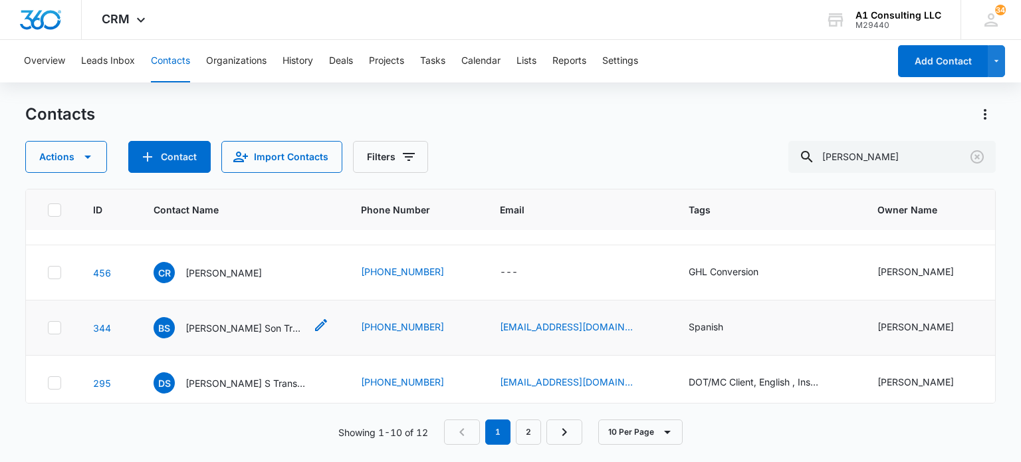
click at [267, 321] on p "Brito Son Transportation LLC" at bounding box center [245, 328] width 120 height 14
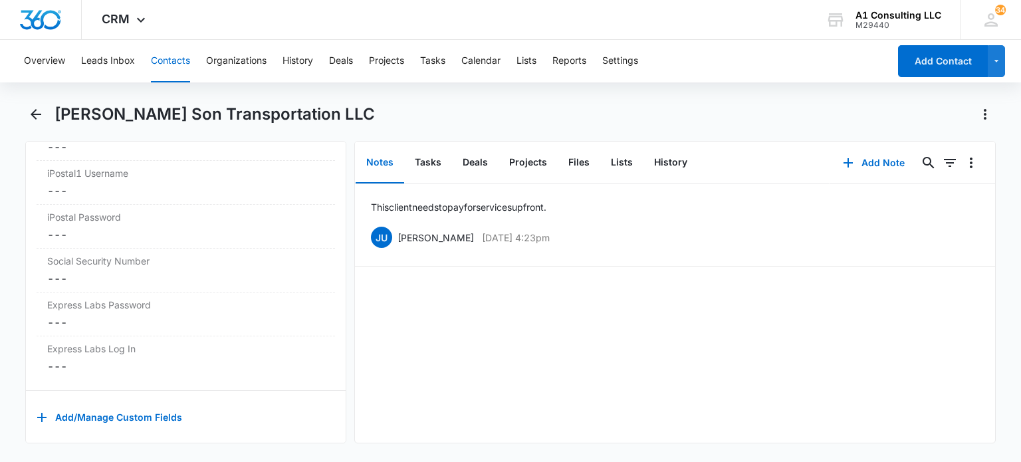
scroll to position [2812, 0]
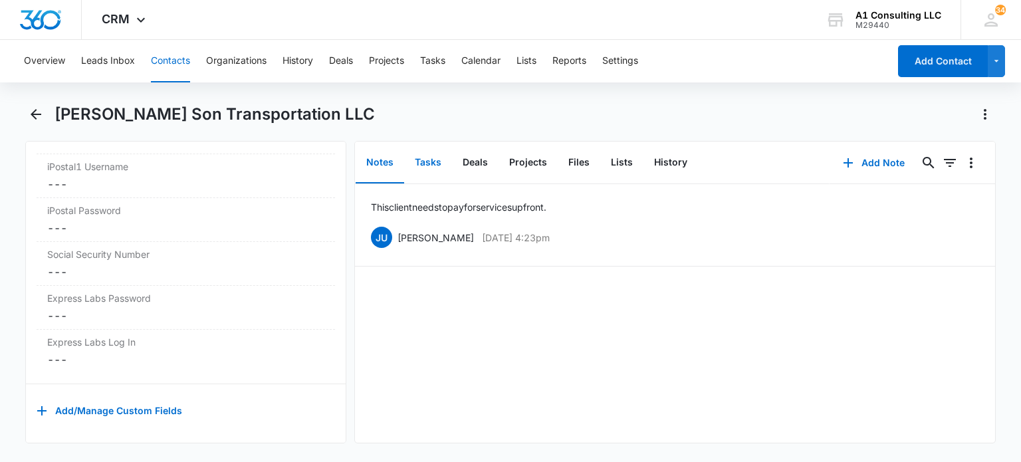
click at [430, 155] on button "Tasks" at bounding box center [428, 162] width 48 height 41
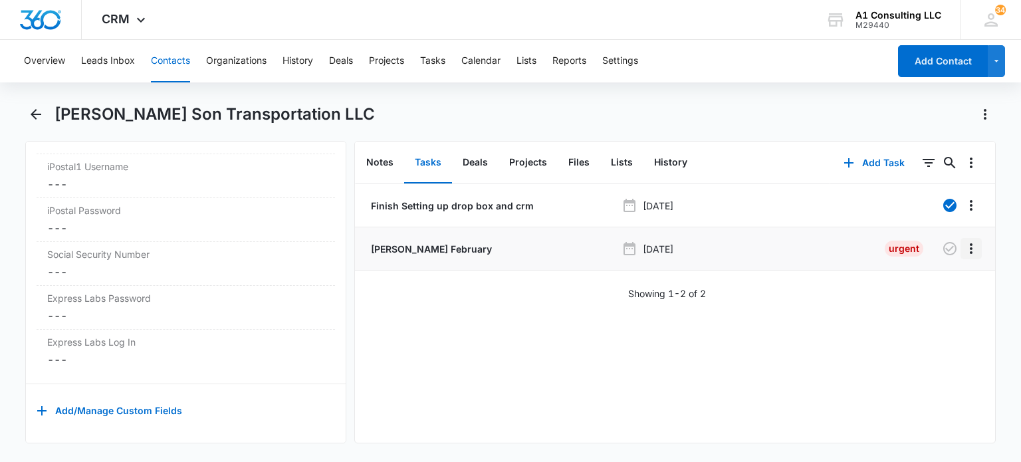
click at [963, 247] on icon "Overflow Menu" at bounding box center [971, 249] width 16 height 16
click at [930, 301] on div "Delete" at bounding box center [925, 305] width 28 height 9
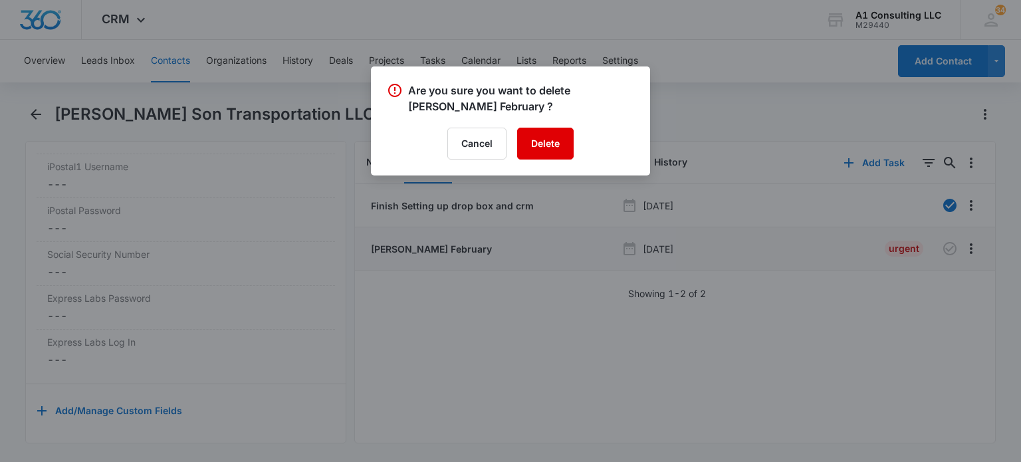
click at [550, 134] on button "Delete" at bounding box center [545, 144] width 57 height 32
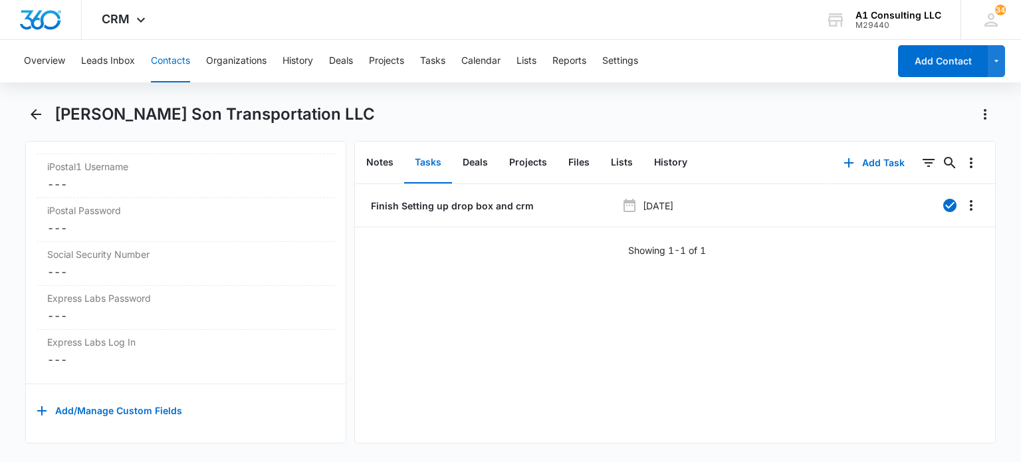
click at [177, 68] on button "Contacts" at bounding box center [170, 61] width 39 height 43
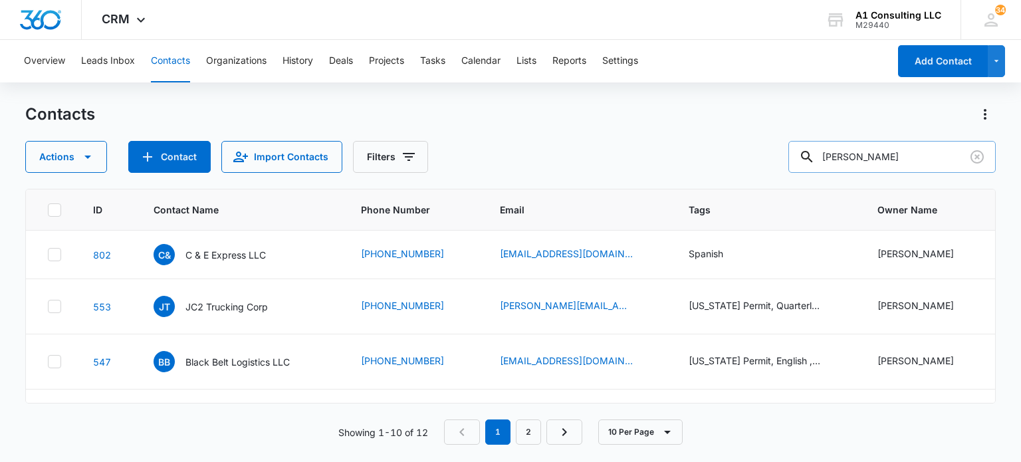
scroll to position [199, 0]
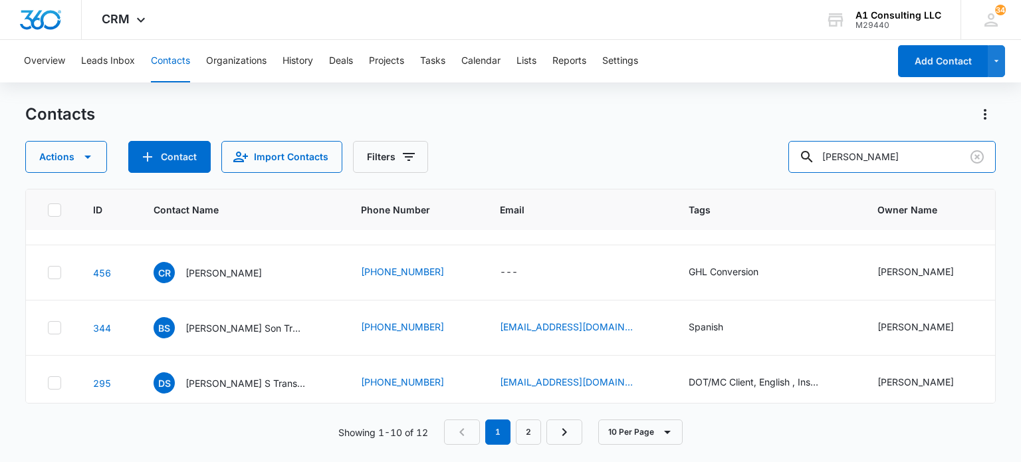
click at [674, 170] on div "Actions Contact Import Contacts Filters carlos" at bounding box center [510, 157] width 970 height 32
type input "raed"
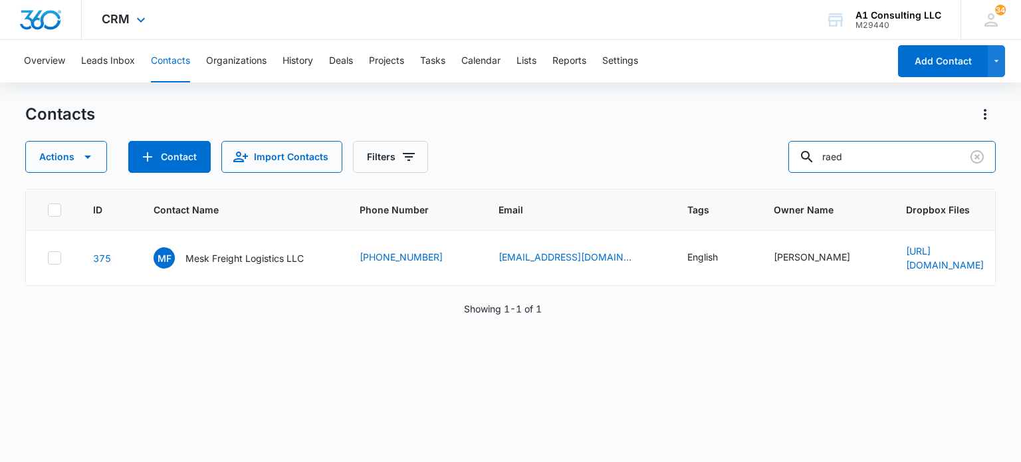
scroll to position [0, 0]
click at [277, 259] on p "Mesk Freight Logistics LLC" at bounding box center [244, 258] width 118 height 14
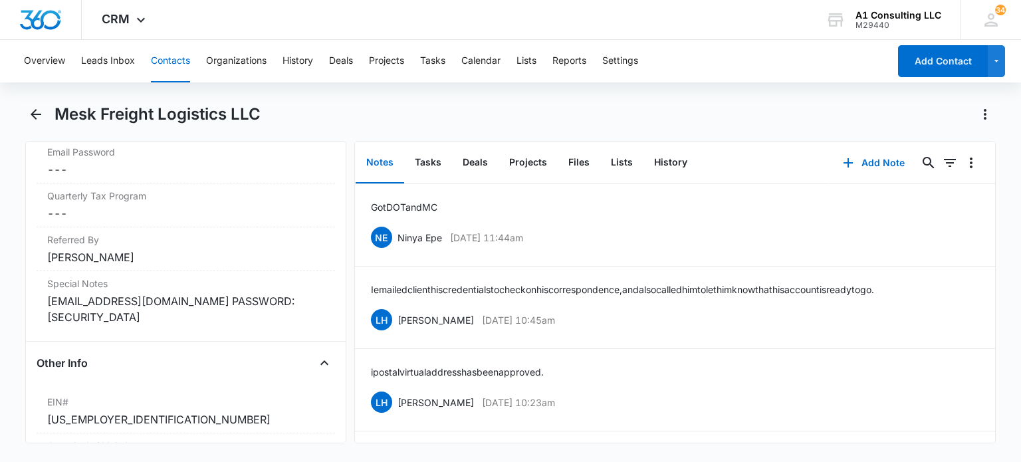
scroll to position [1529, 0]
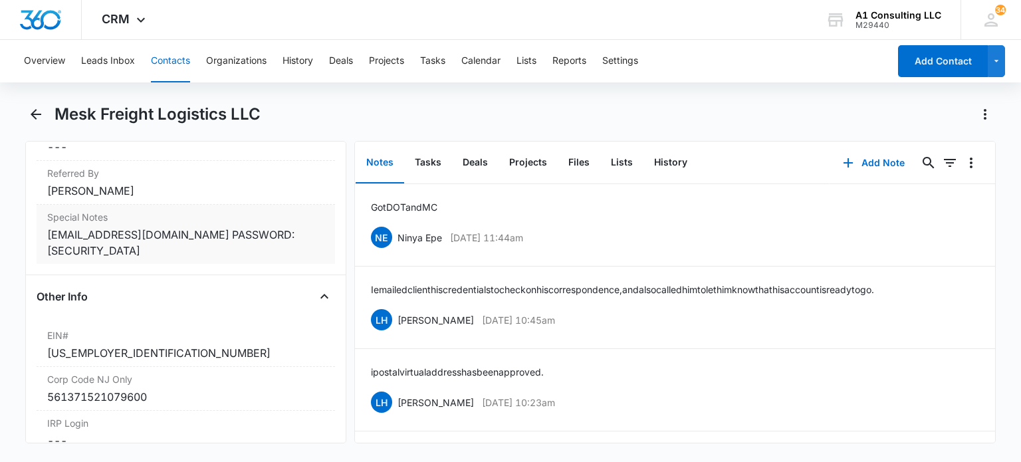
click at [207, 259] on div "meskfreightlogistics@gmail.com PASSWORD: Maram@30lafayette" at bounding box center [185, 243] width 277 height 32
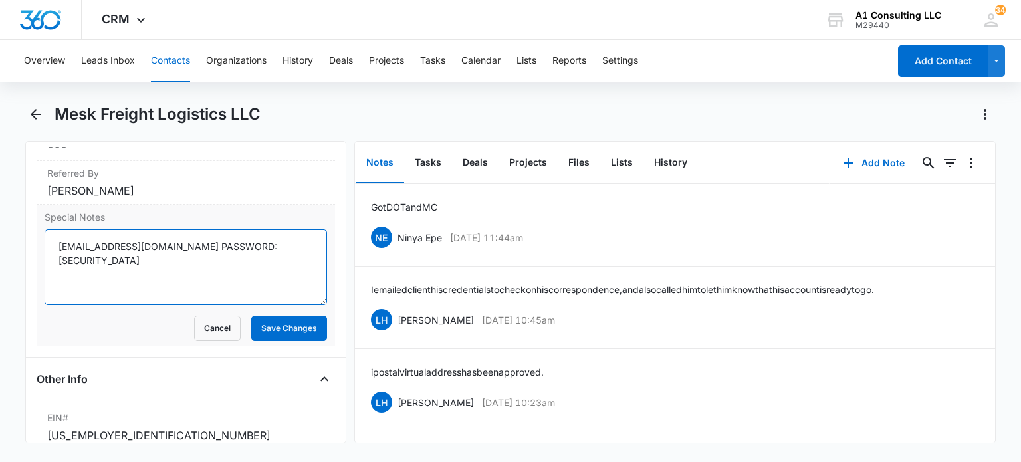
drag, startPoint x: 201, startPoint y: 273, endPoint x: 197, endPoint y: 122, distance: 151.0
click at [47, 271] on textarea "meskfreightlogistics@gmail.com PASSWORD: Maram@30lafayette" at bounding box center [186, 267] width 282 height 76
drag, startPoint x: 174, startPoint y: 292, endPoint x: 51, endPoint y: 293, distance: 122.3
click at [51, 293] on textarea "meskfreightlogistics@gmail.com PASSWORD: Maram@30lafayette" at bounding box center [186, 267] width 282 height 76
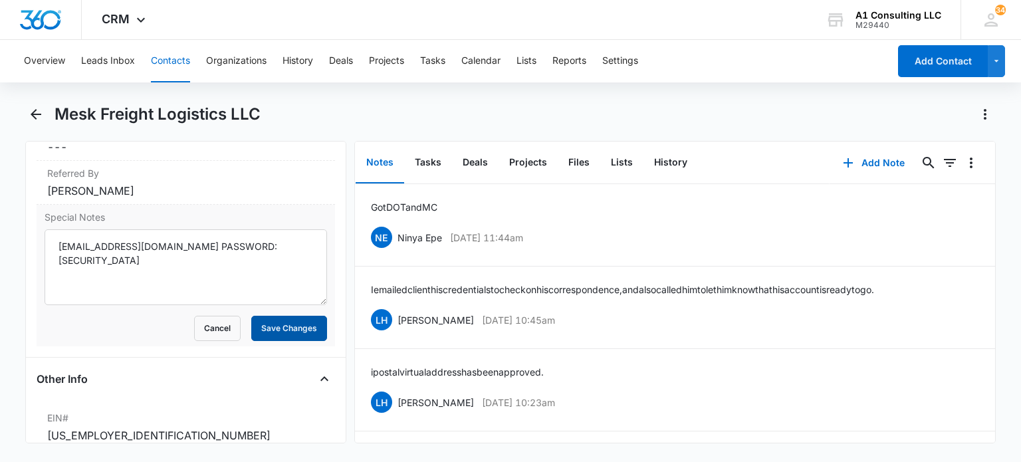
click at [258, 341] on button "Save Changes" at bounding box center [289, 328] width 76 height 25
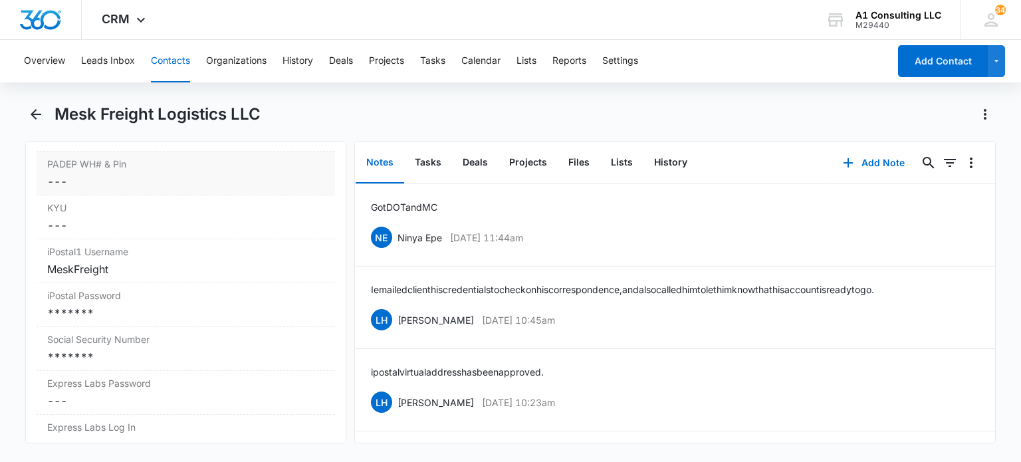
scroll to position [2776, 0]
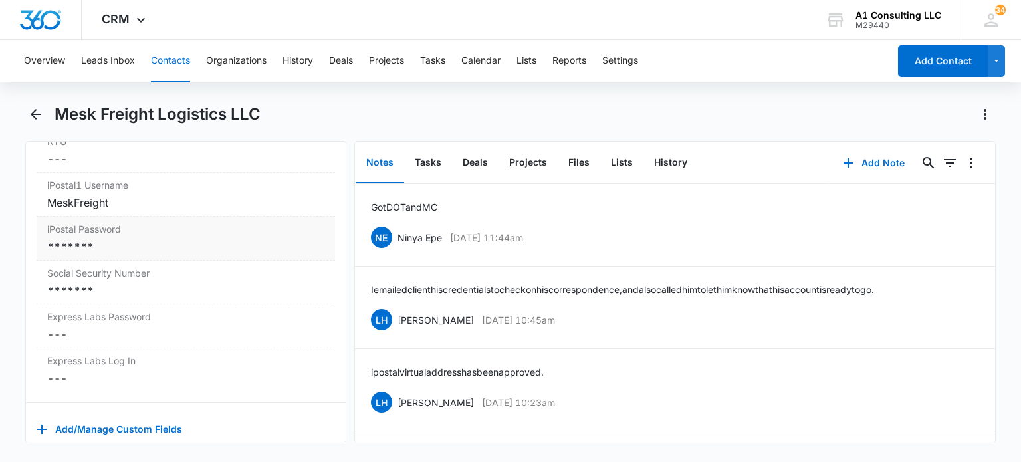
click at [142, 255] on div "*******" at bounding box center [185, 247] width 277 height 16
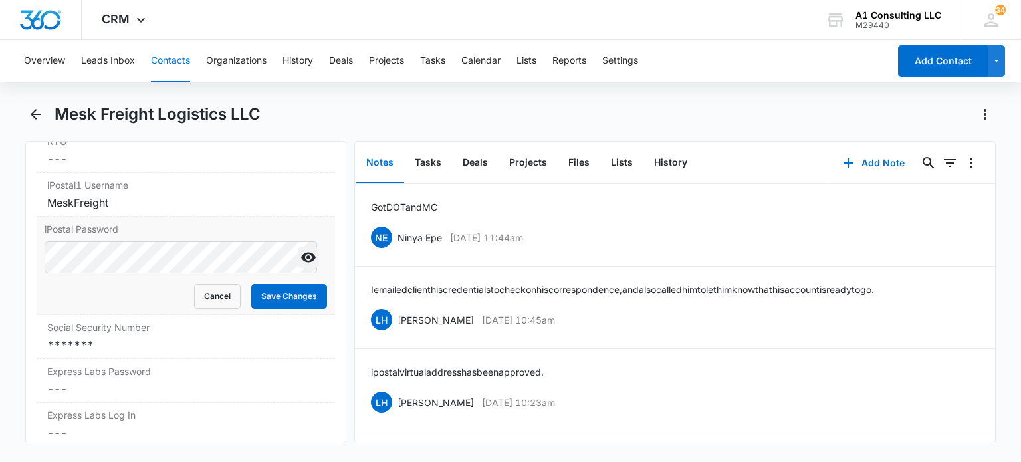
click at [301, 265] on icon "Show" at bounding box center [309, 257] width 16 height 16
drag, startPoint x: 287, startPoint y: 324, endPoint x: 115, endPoint y: 350, distance: 173.6
click at [286, 309] on button "Save Changes" at bounding box center [289, 296] width 76 height 25
click at [115, 353] on div "*******" at bounding box center [185, 345] width 277 height 16
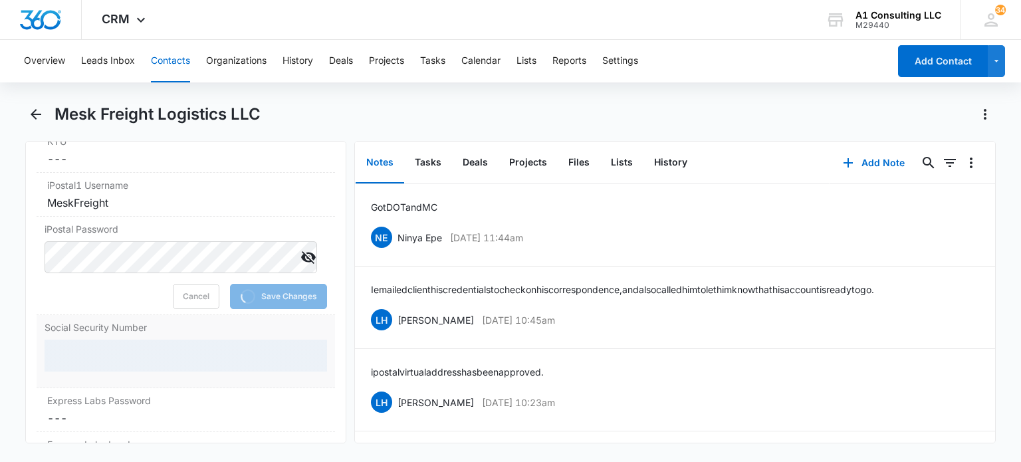
scroll to position [2843, 0]
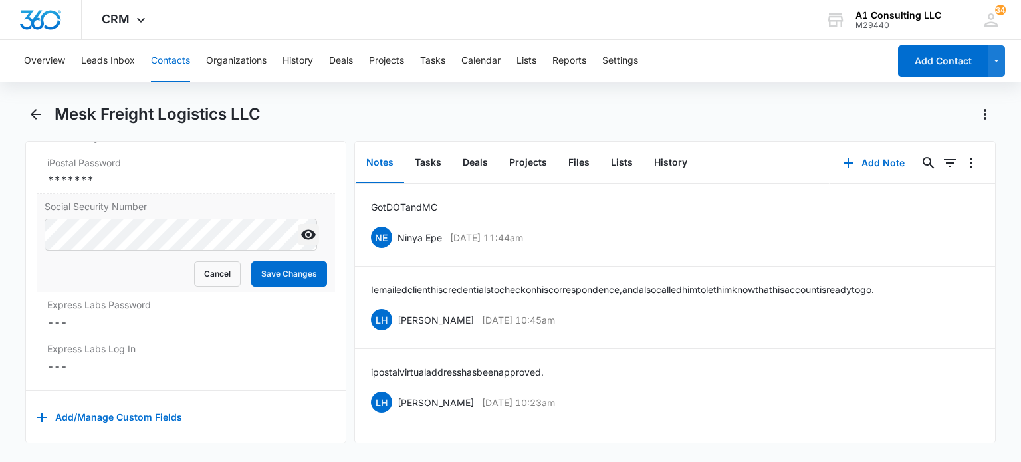
click at [301, 243] on icon "Show" at bounding box center [309, 235] width 16 height 16
click at [263, 287] on button "Save Changes" at bounding box center [289, 273] width 76 height 25
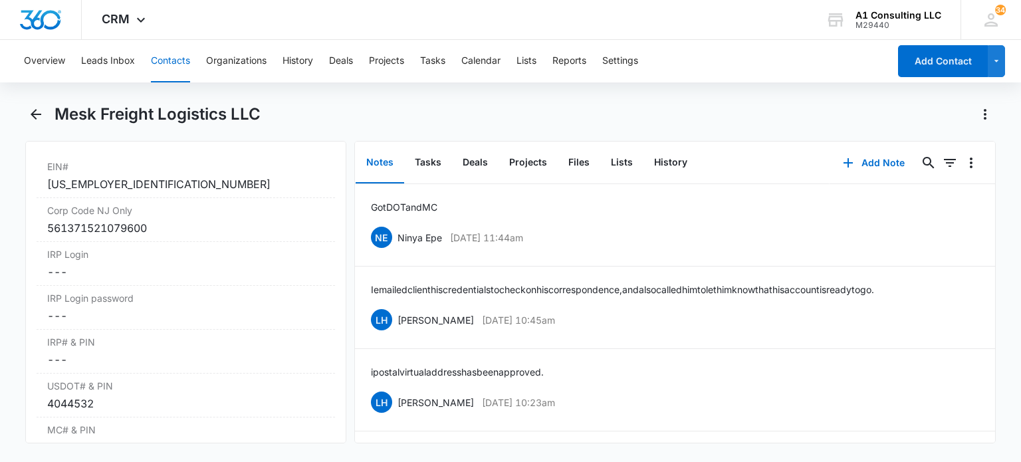
scroll to position [1897, 0]
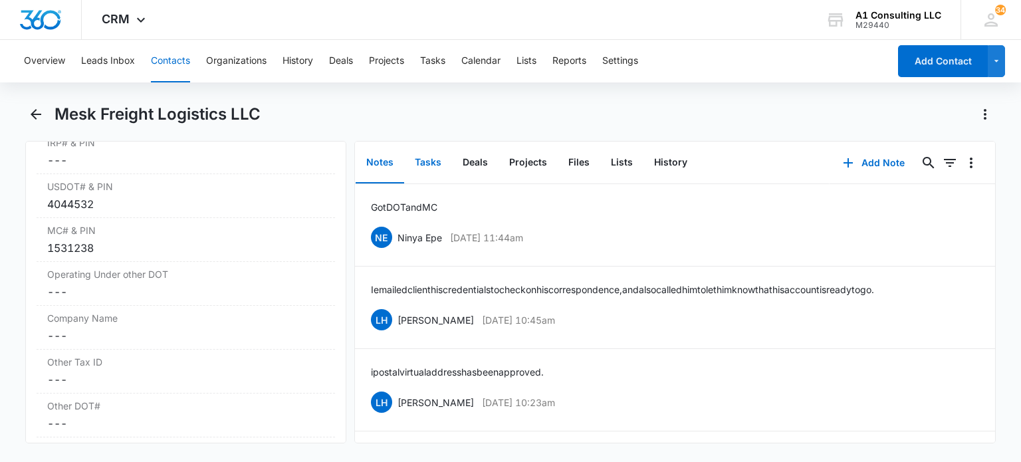
click at [428, 164] on button "Tasks" at bounding box center [428, 162] width 48 height 41
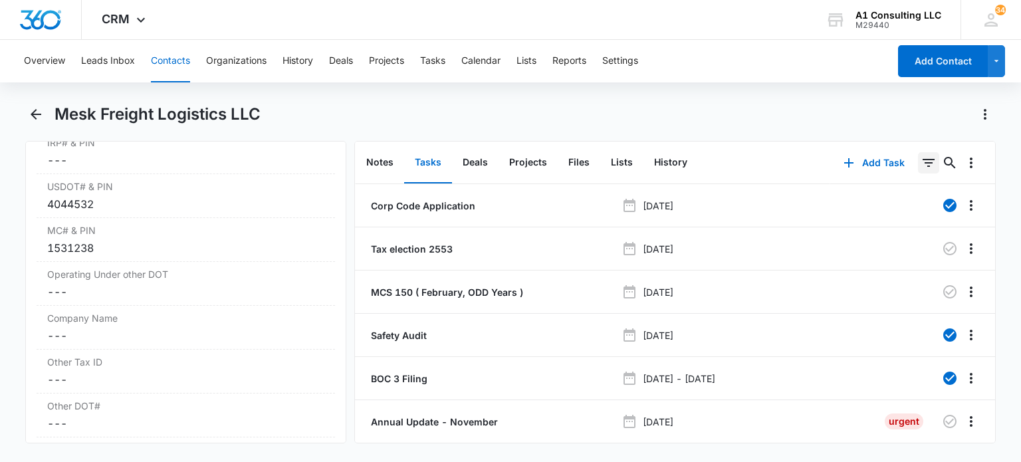
click at [921, 162] on icon "Filters" at bounding box center [929, 163] width 16 height 16
click at [904, 275] on icon "Show Task status filters" at bounding box center [912, 275] width 16 height 16
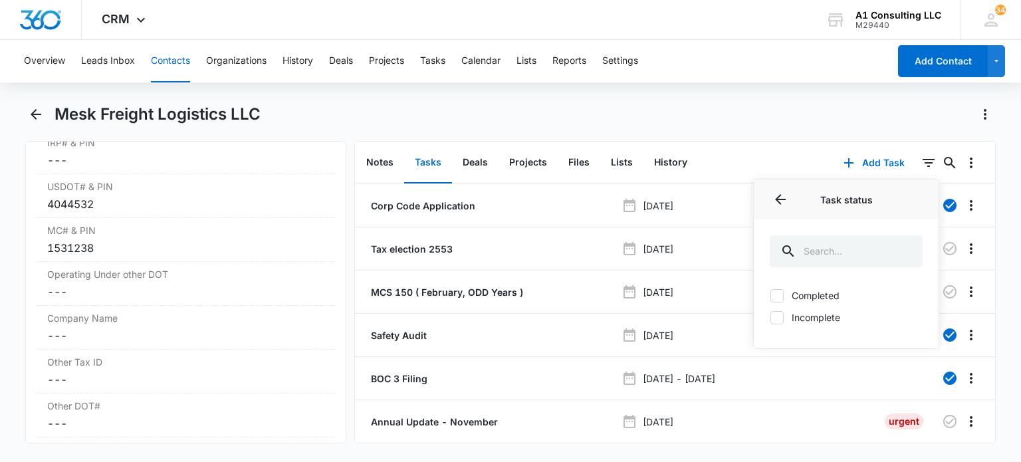
click at [815, 316] on label "Incomplete" at bounding box center [846, 317] width 153 height 14
click at [771, 317] on input "Incomplete" at bounding box center [770, 317] width 1 height 1
checkbox input "true"
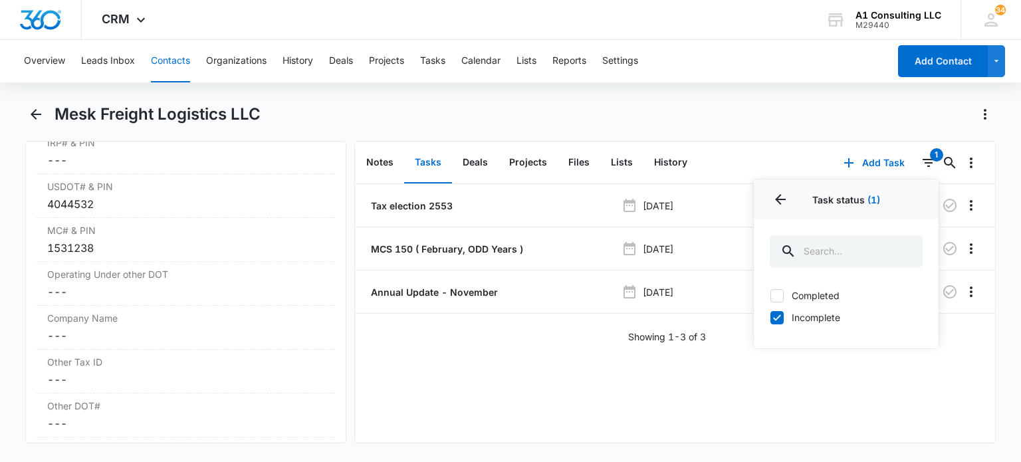
click at [818, 136] on div "Mesk Freight Logistics LLC" at bounding box center [510, 122] width 970 height 37
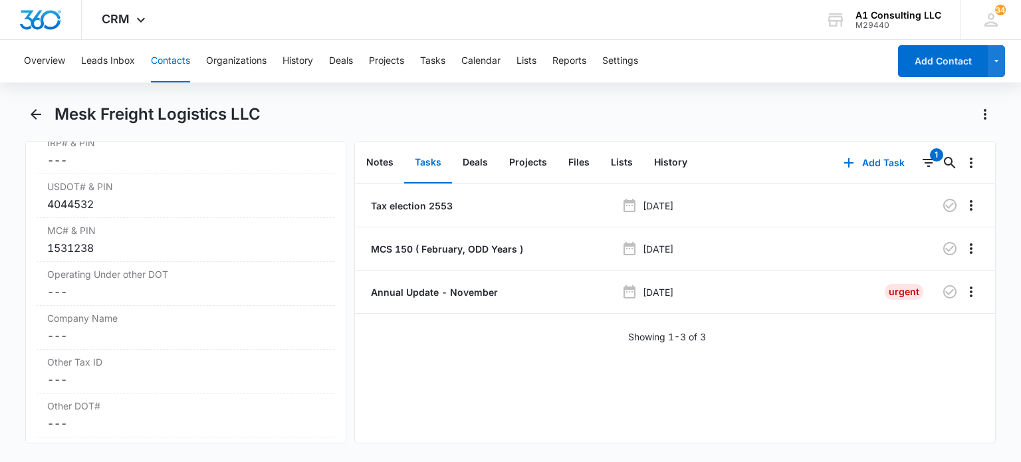
drag, startPoint x: 166, startPoint y: 62, endPoint x: 156, endPoint y: 69, distance: 12.0
click at [167, 62] on button "Contacts" at bounding box center [170, 61] width 39 height 43
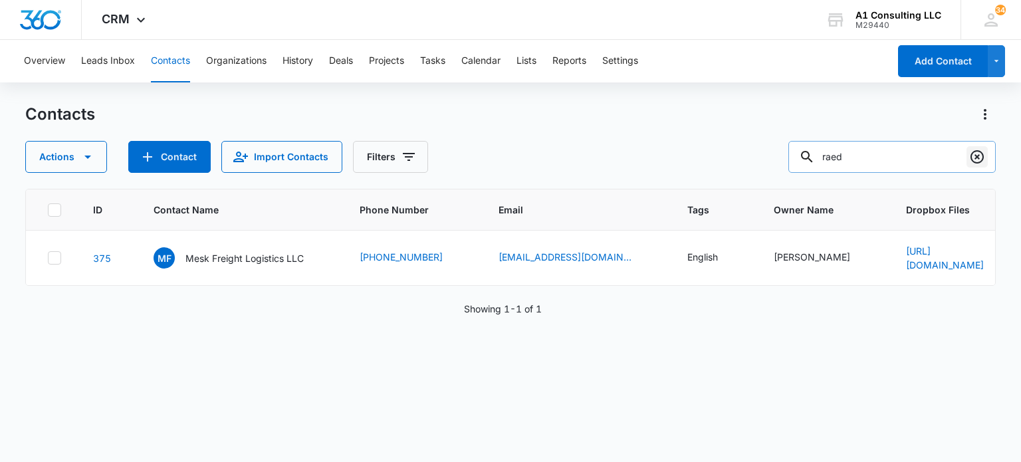
click at [979, 162] on icon "Clear" at bounding box center [977, 156] width 13 height 13
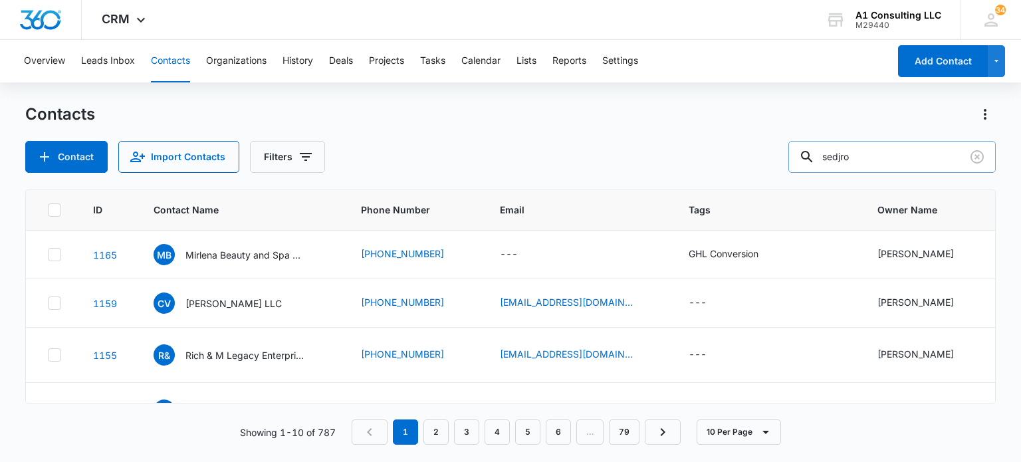
type input "sedjro"
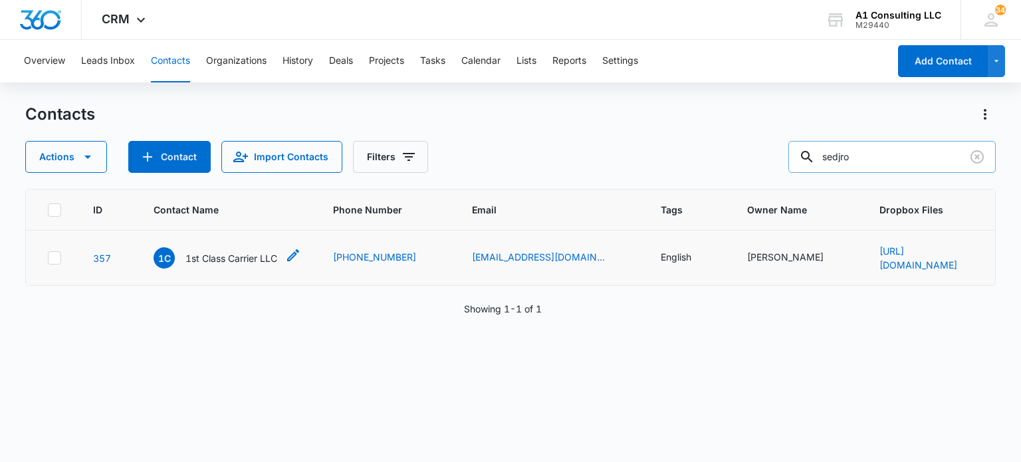
drag, startPoint x: 237, startPoint y: 251, endPoint x: 243, endPoint y: 244, distance: 9.9
click at [237, 251] on p "1st Class Carrier LLC" at bounding box center [231, 258] width 92 height 14
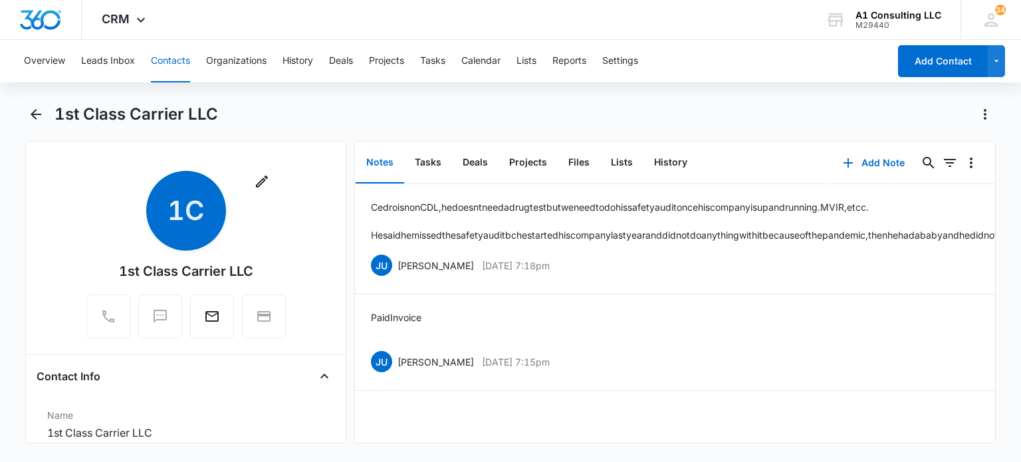
scroll to position [133, 0]
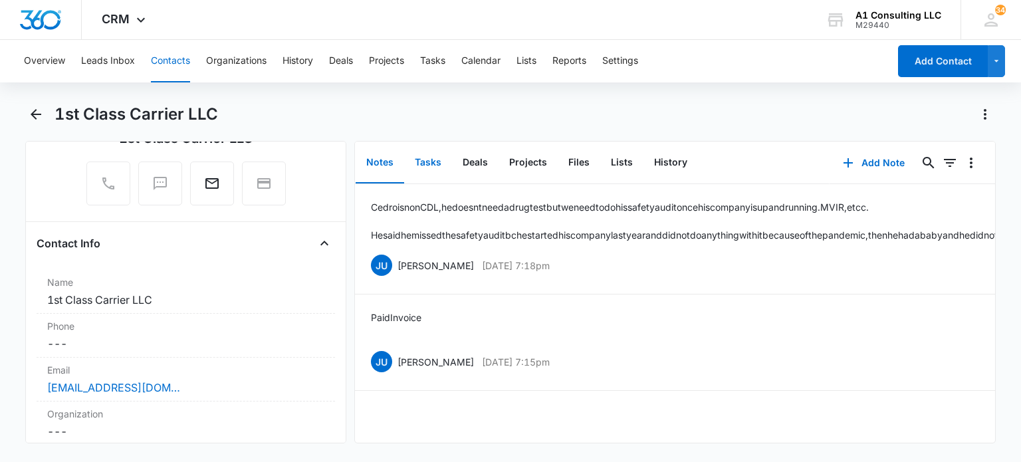
click at [432, 163] on button "Tasks" at bounding box center [428, 162] width 48 height 41
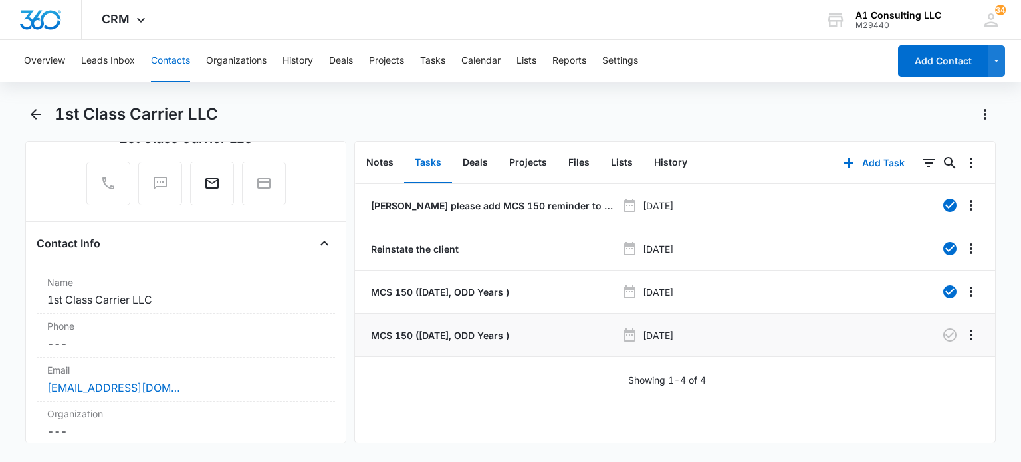
click at [392, 338] on p "MCS 150 (August 1, ODD Years )" at bounding box center [438, 335] width 141 height 14
drag, startPoint x: 158, startPoint y: 50, endPoint x: 232, endPoint y: 67, distance: 75.8
click at [158, 50] on button "Contacts" at bounding box center [170, 61] width 39 height 43
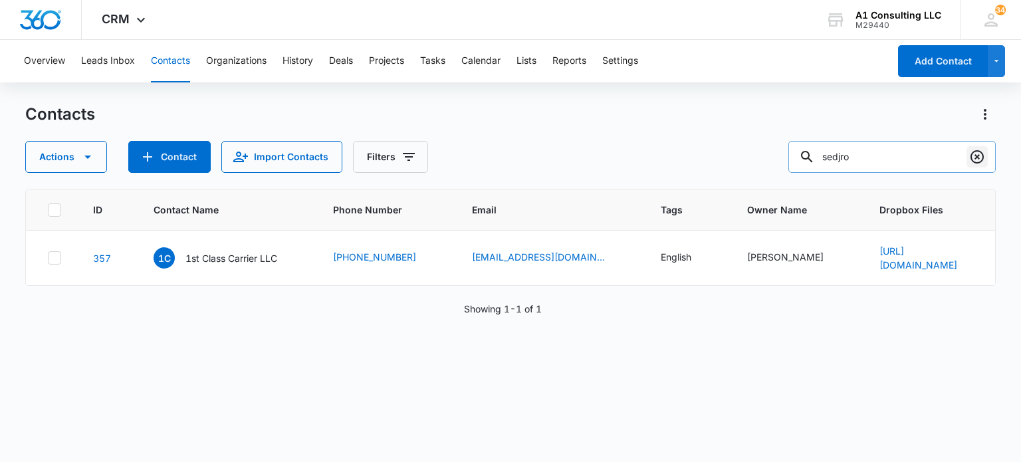
drag, startPoint x: 975, startPoint y: 160, endPoint x: 523, endPoint y: 3, distance: 478.5
click at [973, 161] on icon "Clear" at bounding box center [977, 157] width 16 height 16
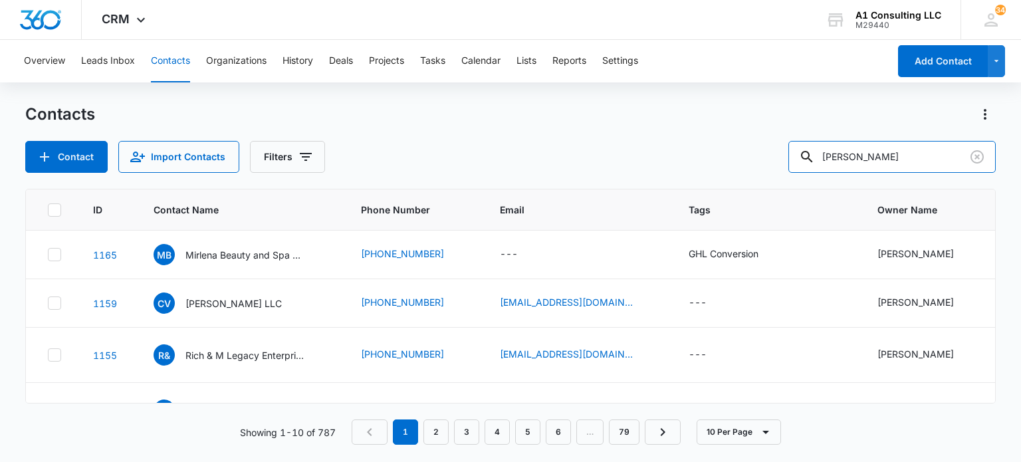
type input "raul"
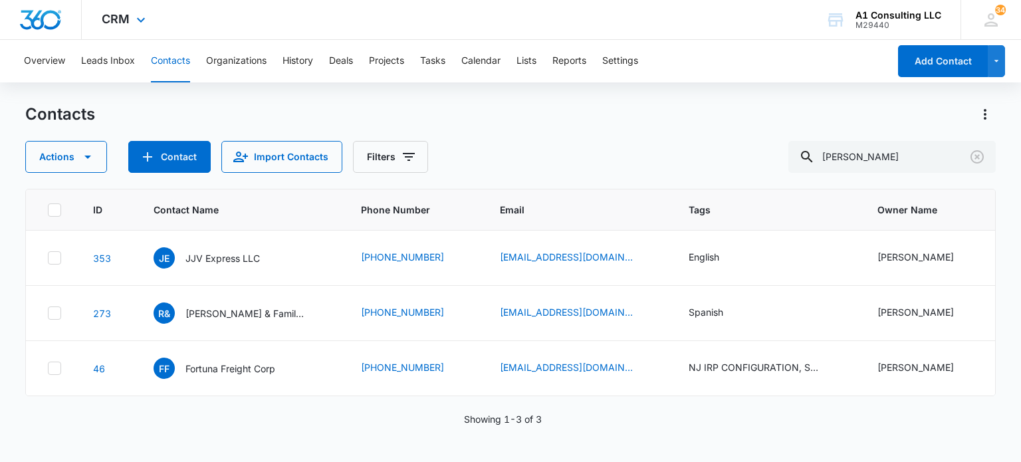
drag, startPoint x: 241, startPoint y: 267, endPoint x: 328, endPoint y: 27, distance: 254.9
click at [241, 266] on div "JE JJV Express LLC" at bounding box center [207, 257] width 106 height 21
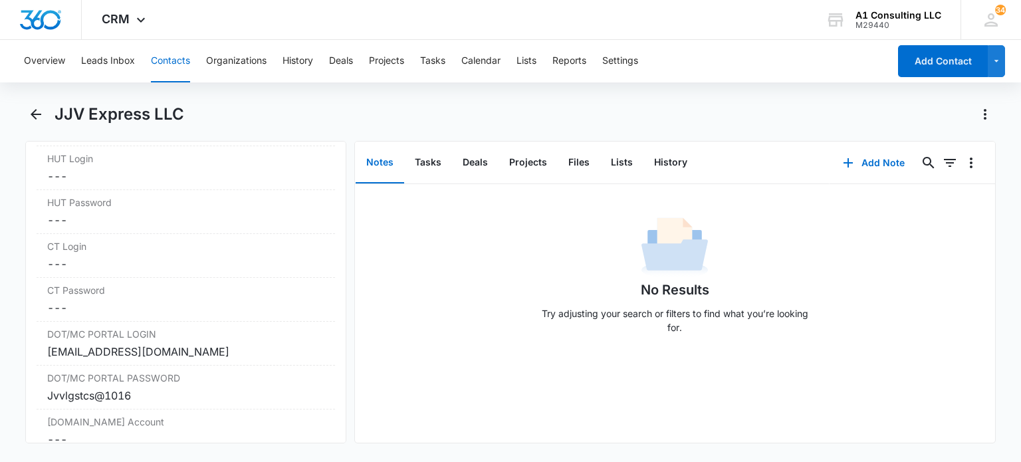
scroll to position [2393, 0]
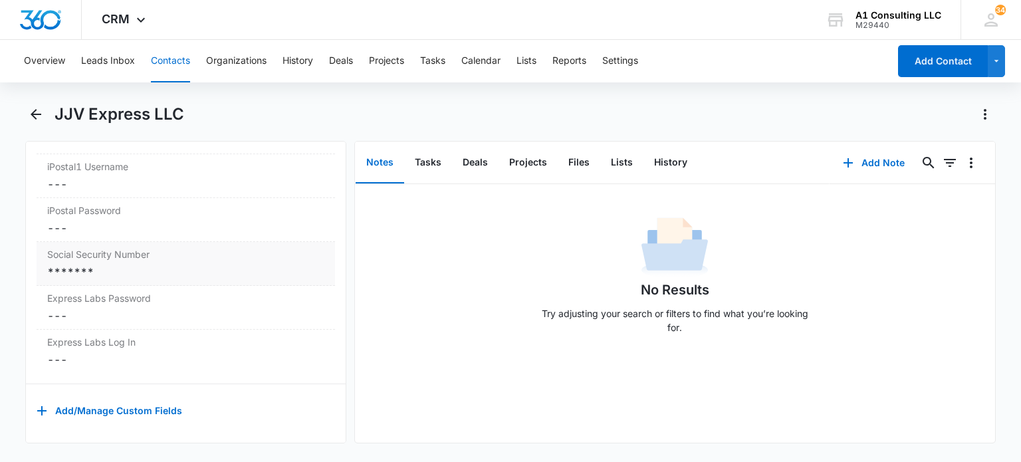
click at [180, 264] on div "*******" at bounding box center [185, 272] width 277 height 16
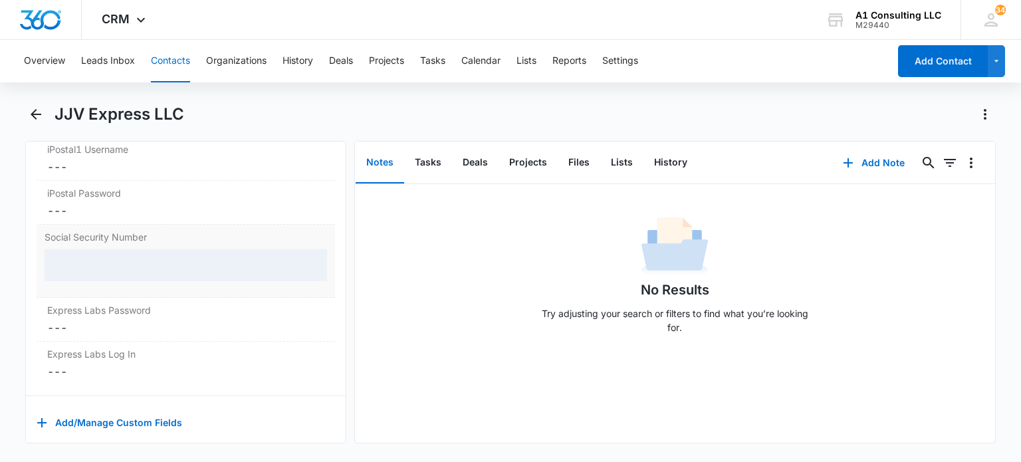
scroll to position [2796, 0]
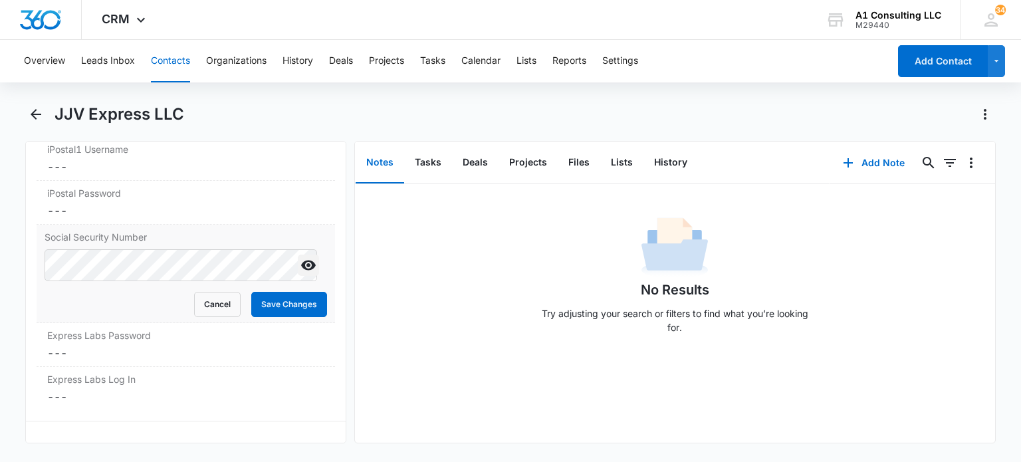
click at [301, 271] on icon "Show" at bounding box center [308, 266] width 15 height 10
drag, startPoint x: 269, startPoint y: 316, endPoint x: 309, endPoint y: 217, distance: 107.0
click at [271, 316] on button "Save Changes" at bounding box center [289, 304] width 76 height 25
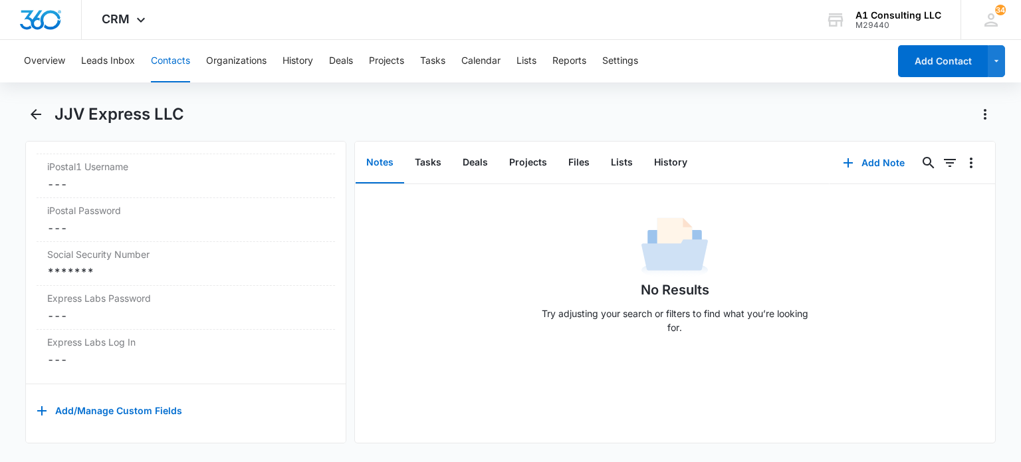
click at [402, 166] on button "Notes" at bounding box center [380, 162] width 49 height 41
click at [425, 165] on button "Tasks" at bounding box center [428, 162] width 48 height 41
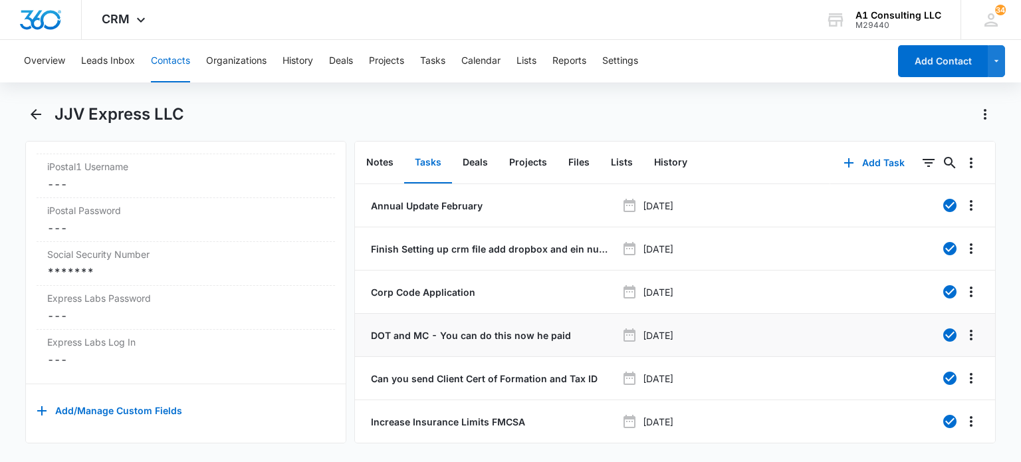
scroll to position [168, 0]
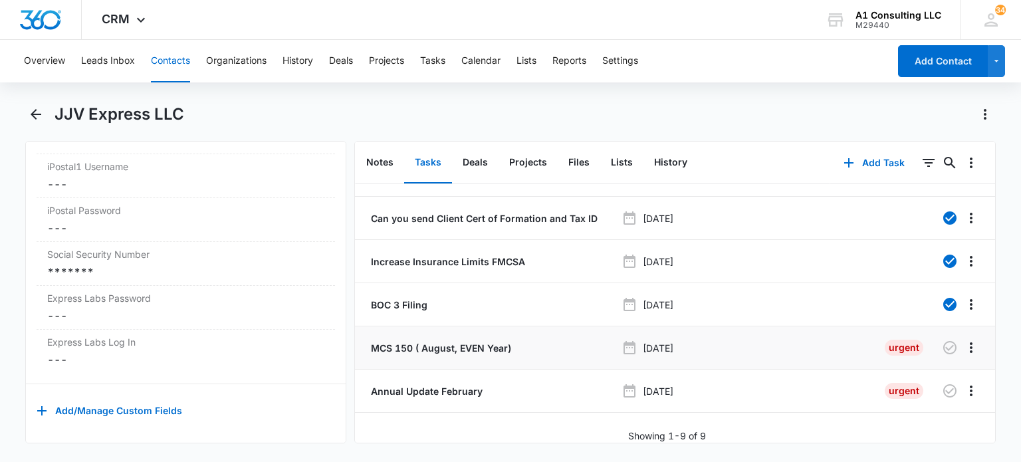
click at [471, 341] on p "MCS 150 ( August, EVEN Year)" at bounding box center [439, 348] width 143 height 14
click at [461, 385] on p "Annual Update February" at bounding box center [425, 391] width 114 height 14
click at [380, 152] on button "Notes" at bounding box center [380, 162] width 49 height 41
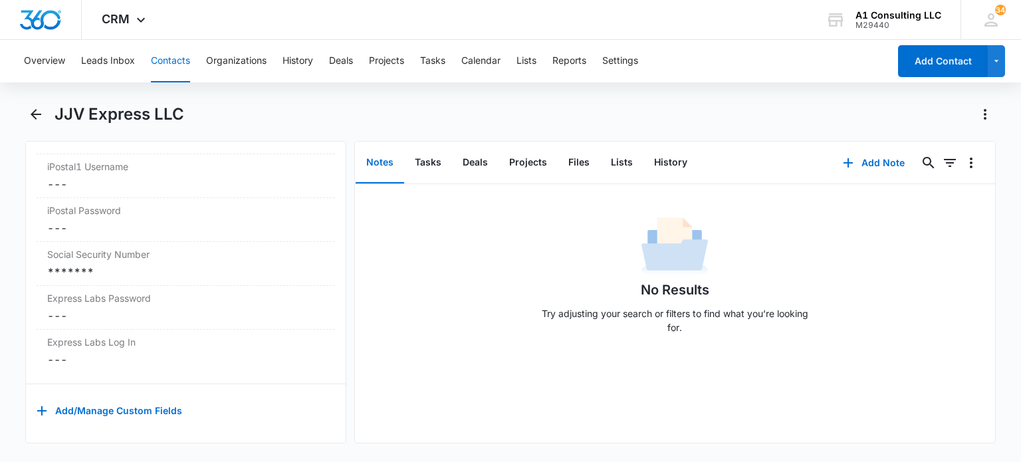
drag, startPoint x: 155, startPoint y: 60, endPoint x: 747, endPoint y: 133, distance: 596.8
click at [156, 61] on button "Contacts" at bounding box center [170, 61] width 39 height 43
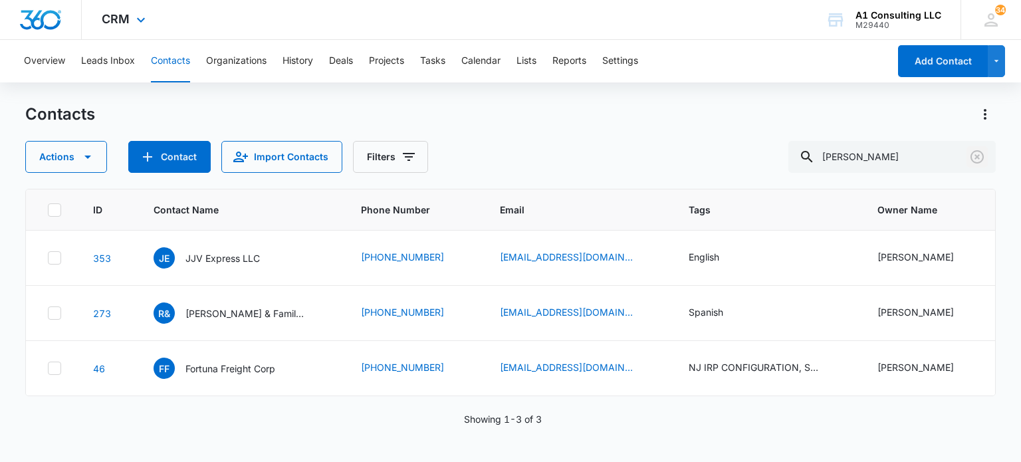
drag, startPoint x: 978, startPoint y: 160, endPoint x: 585, endPoint y: 8, distance: 421.1
click at [977, 159] on icon "Clear" at bounding box center [977, 157] width 16 height 16
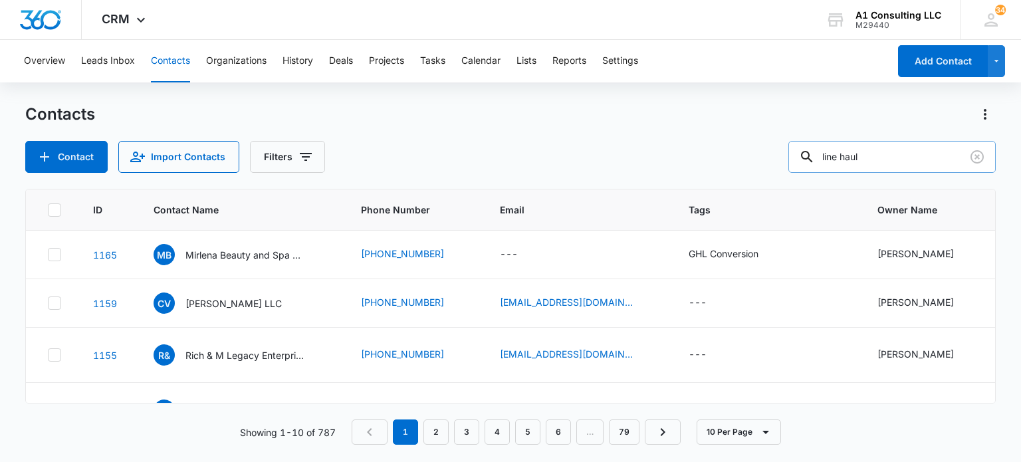
type input "line haul"
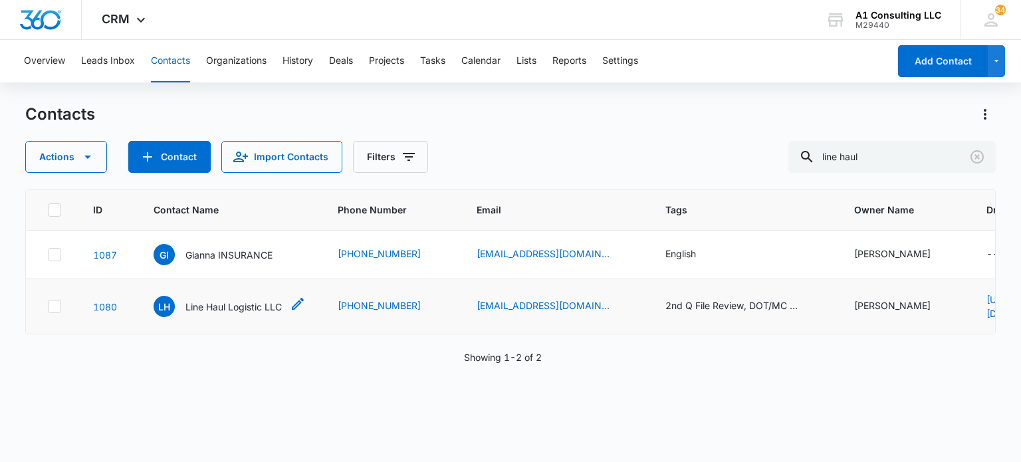
click at [193, 308] on p "Line Haul Logistic LLC" at bounding box center [233, 307] width 96 height 14
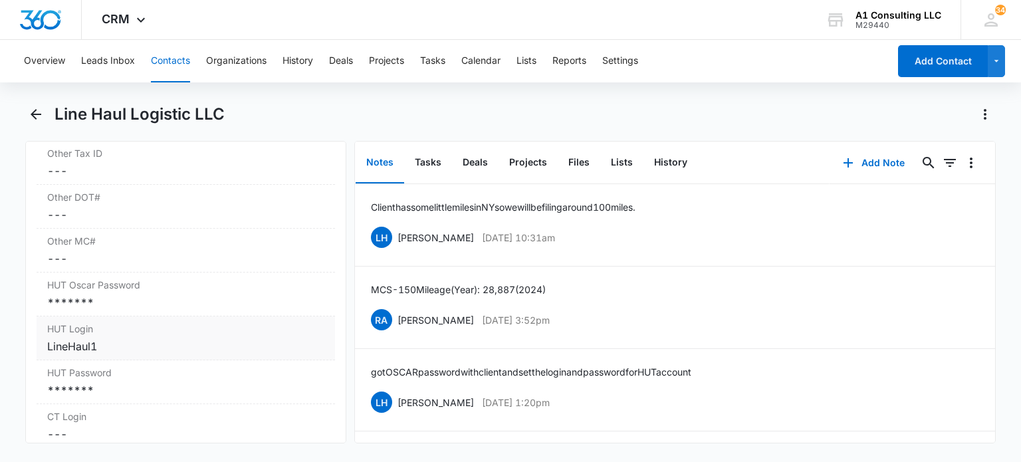
scroll to position [2260, 0]
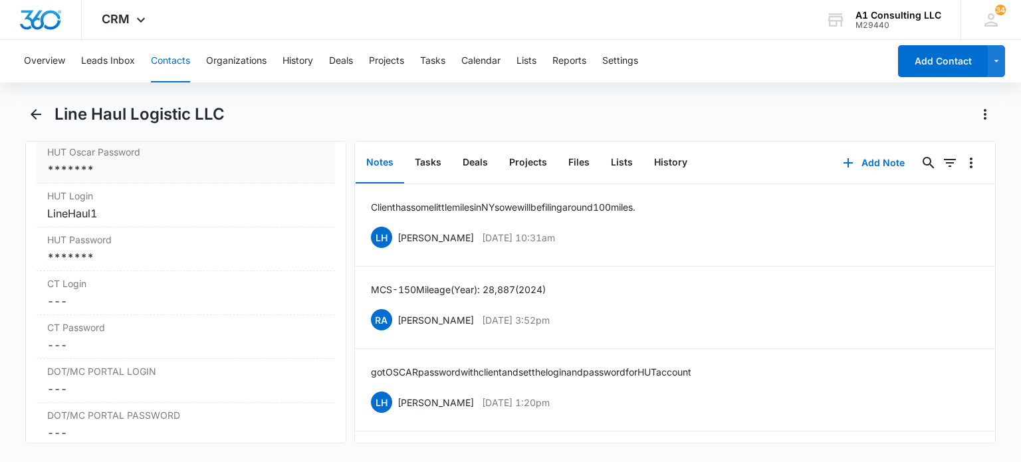
click at [127, 178] on div "*******" at bounding box center [185, 170] width 277 height 16
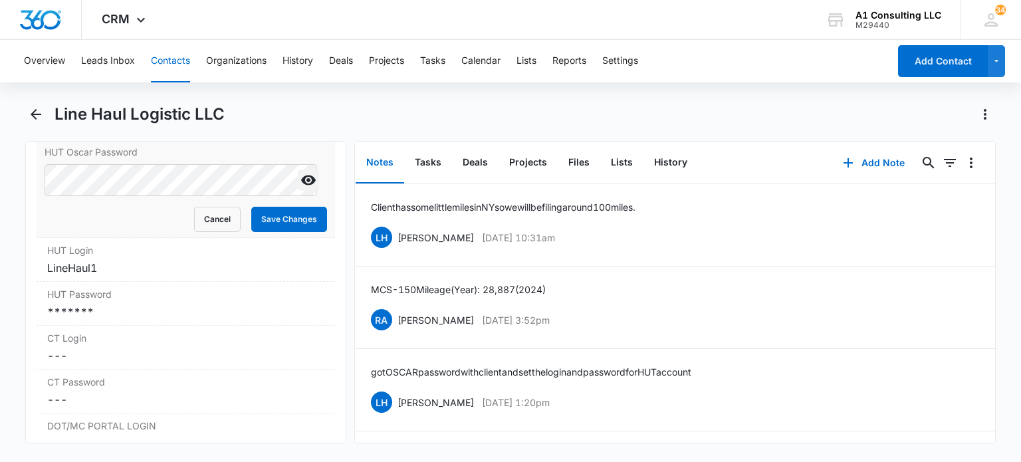
click at [301, 185] on icon "Show" at bounding box center [308, 181] width 15 height 10
drag, startPoint x: 265, startPoint y: 250, endPoint x: 344, endPoint y: 32, distance: 232.0
click at [266, 232] on button "Save Changes" at bounding box center [289, 219] width 76 height 25
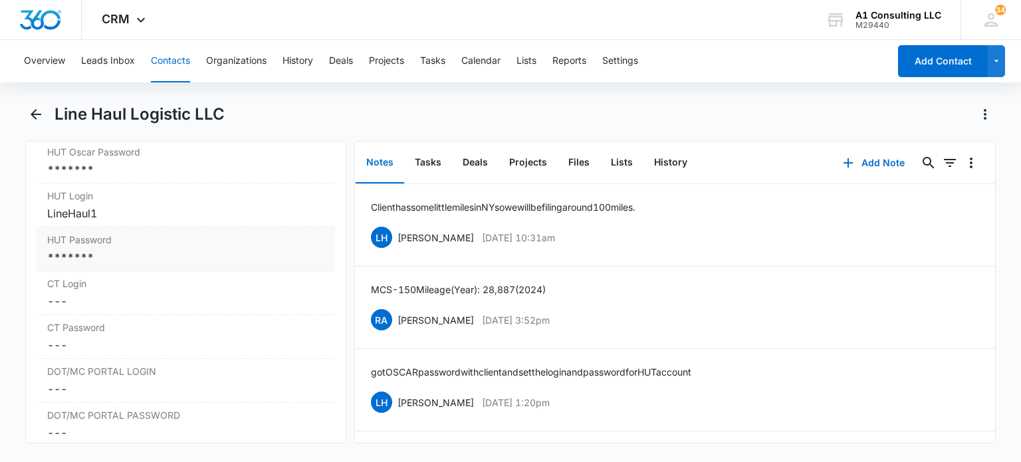
click at [88, 265] on div "*******" at bounding box center [185, 257] width 277 height 16
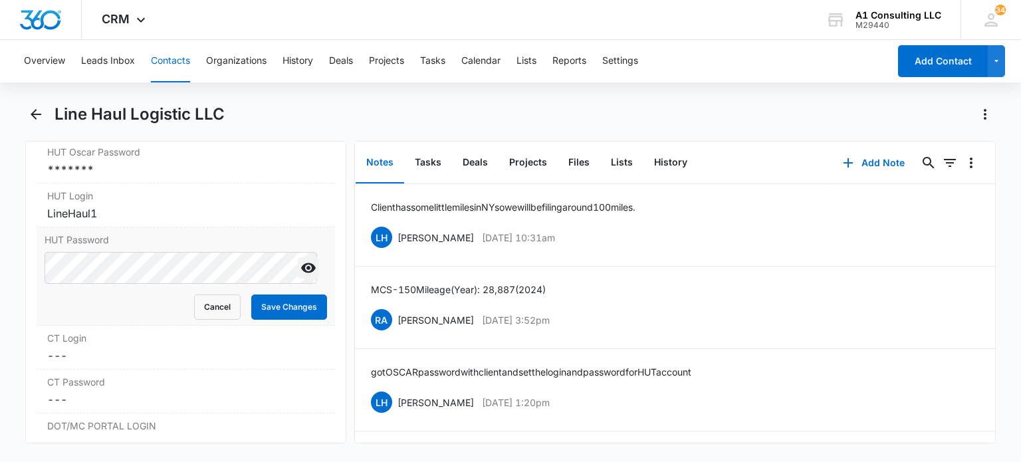
click at [301, 273] on icon "Show" at bounding box center [308, 268] width 15 height 10
drag, startPoint x: 271, startPoint y: 333, endPoint x: 367, endPoint y: 21, distance: 326.8
click at [273, 320] on button "Save Changes" at bounding box center [289, 307] width 76 height 25
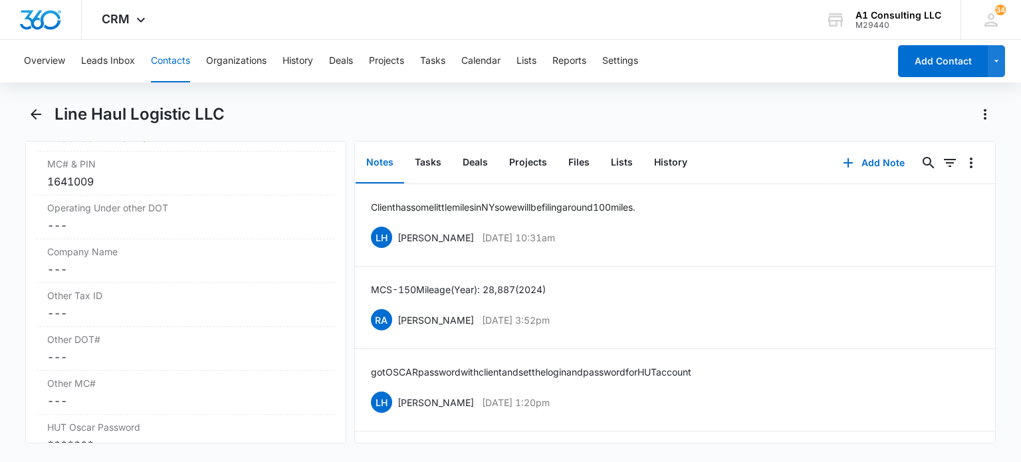
scroll to position [1919, 0]
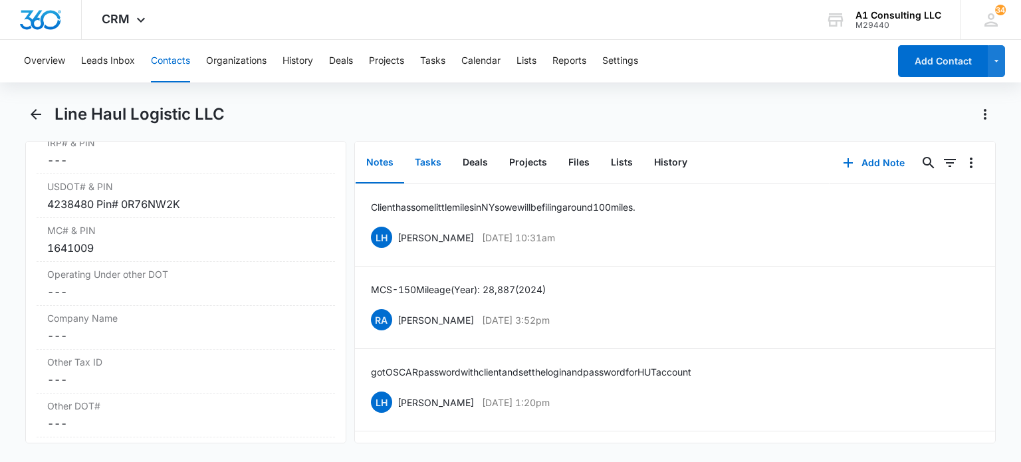
drag, startPoint x: 414, startPoint y: 162, endPoint x: 428, endPoint y: 164, distance: 14.2
click at [414, 162] on button "Tasks" at bounding box center [428, 162] width 48 height 41
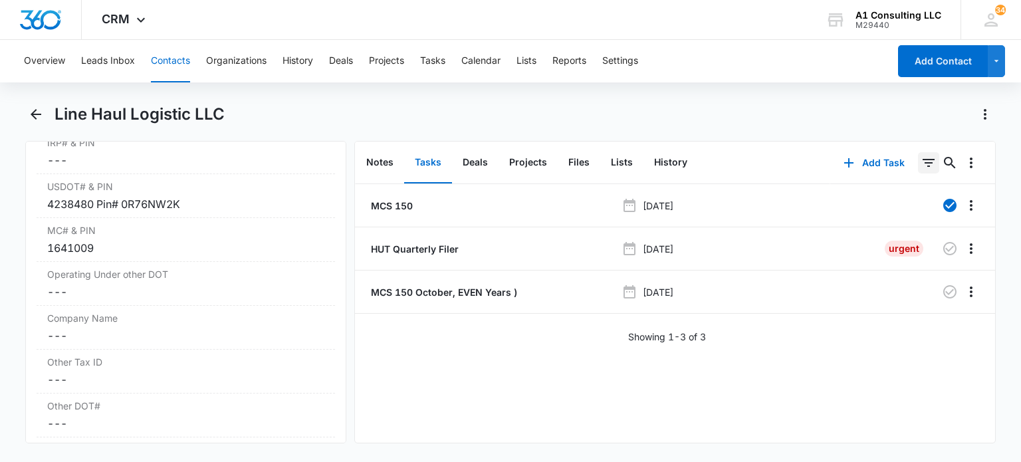
click at [921, 158] on icon "Filters" at bounding box center [929, 163] width 16 height 16
click at [904, 275] on icon "Show Task status filters" at bounding box center [912, 275] width 16 height 16
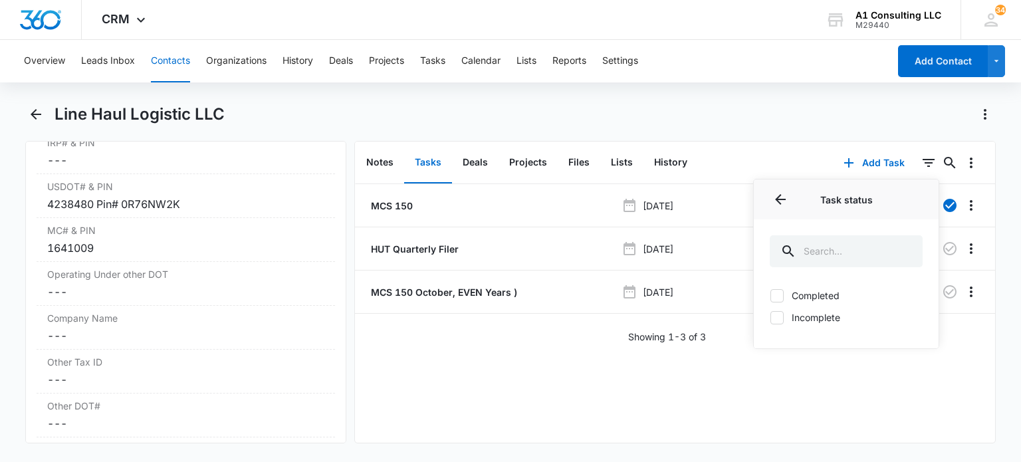
click at [780, 322] on label "Incomplete" at bounding box center [846, 317] width 153 height 14
click at [771, 318] on input "Incomplete" at bounding box center [770, 317] width 1 height 1
checkbox input "true"
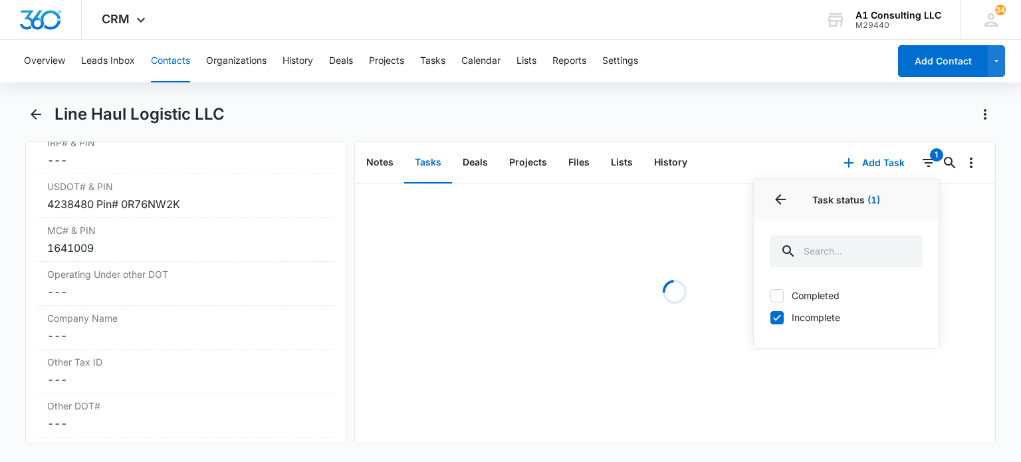
click at [701, 124] on div "Line Haul Logistic LLC" at bounding box center [525, 114] width 941 height 21
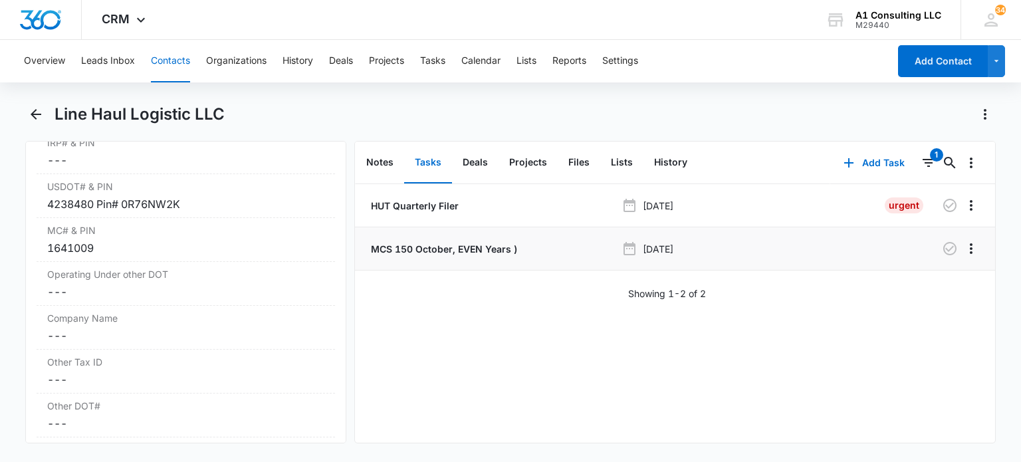
click at [434, 245] on p "MCS 150 October, EVEN Years )" at bounding box center [442, 249] width 149 height 14
click at [168, 59] on button "Contacts" at bounding box center [170, 61] width 39 height 43
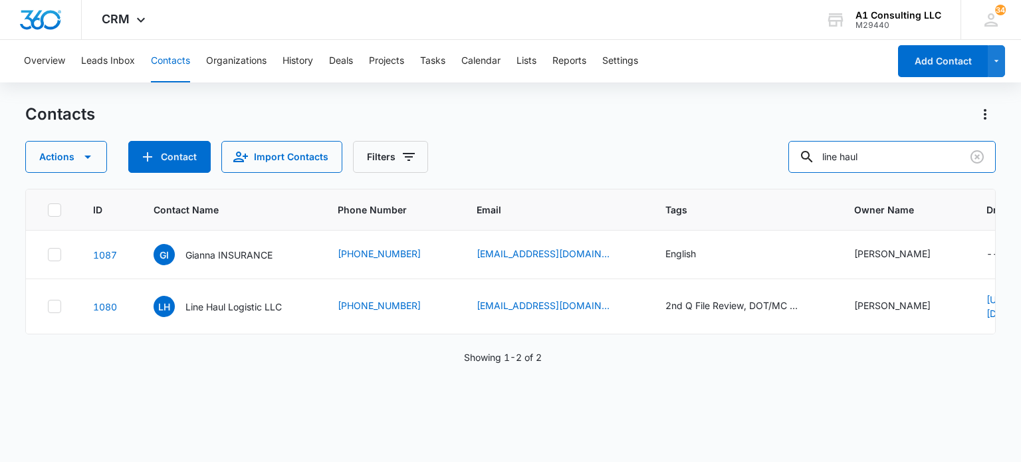
click at [654, 150] on div "Actions Contact Import Contacts Filters line haul" at bounding box center [510, 157] width 970 height 32
type input "jesse"
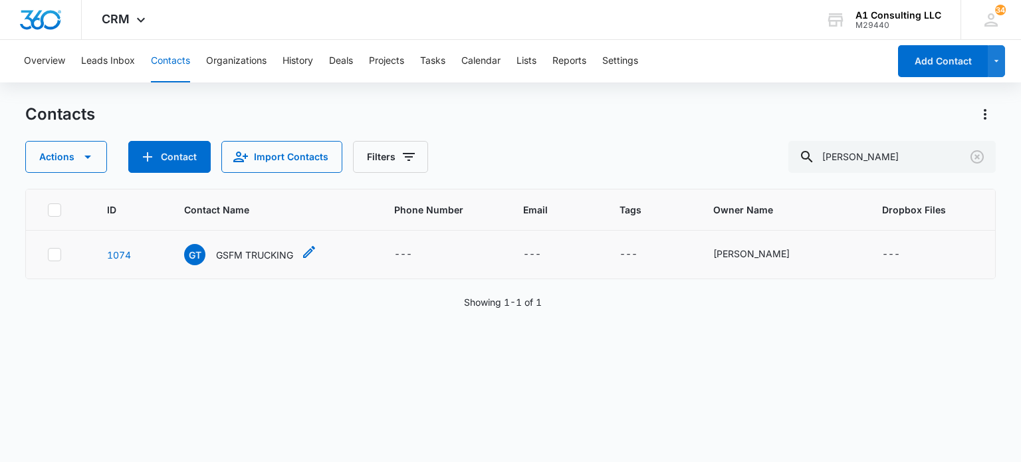
click at [243, 252] on p "GSFM TRUCKING" at bounding box center [254, 255] width 77 height 14
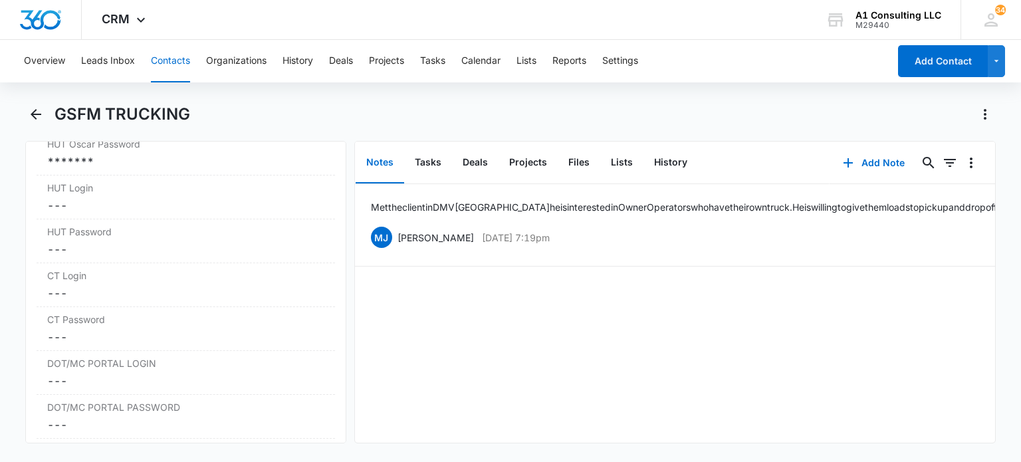
scroll to position [2127, 0]
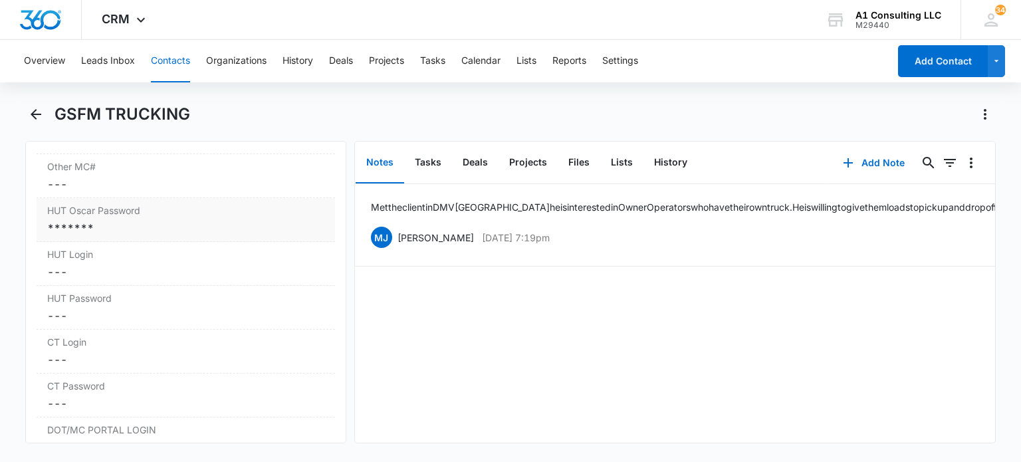
click at [138, 220] on div "*******" at bounding box center [185, 228] width 277 height 16
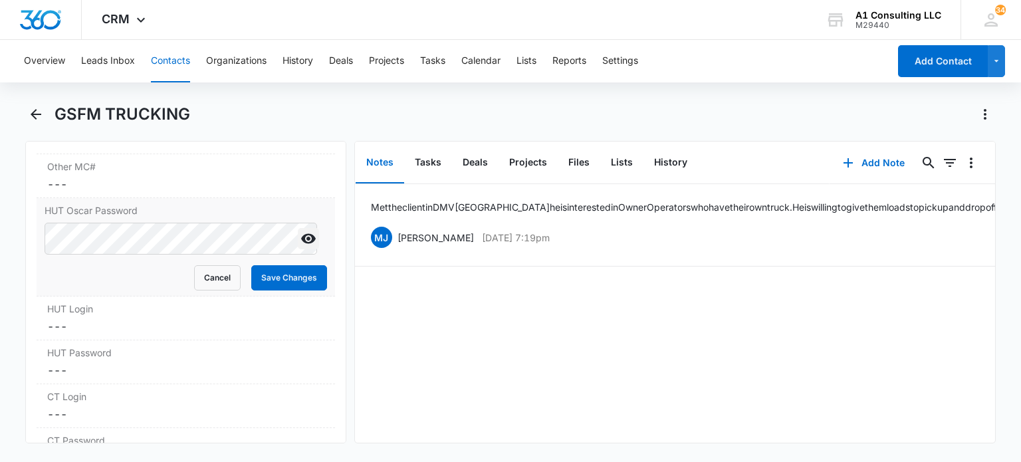
click at [301, 231] on icon "Show" at bounding box center [309, 239] width 16 height 16
click at [199, 268] on button "Cancel" at bounding box center [217, 277] width 47 height 25
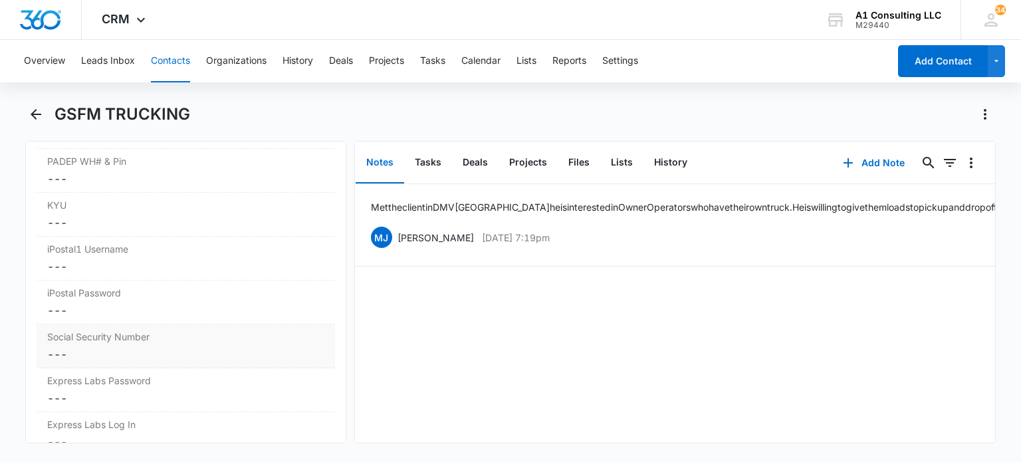
scroll to position [2743, 0]
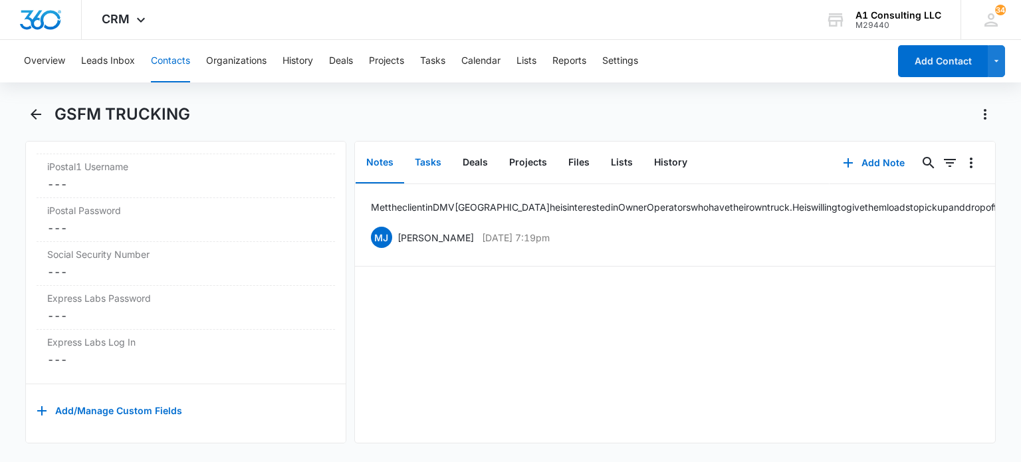
click at [430, 162] on button "Tasks" at bounding box center [428, 162] width 48 height 41
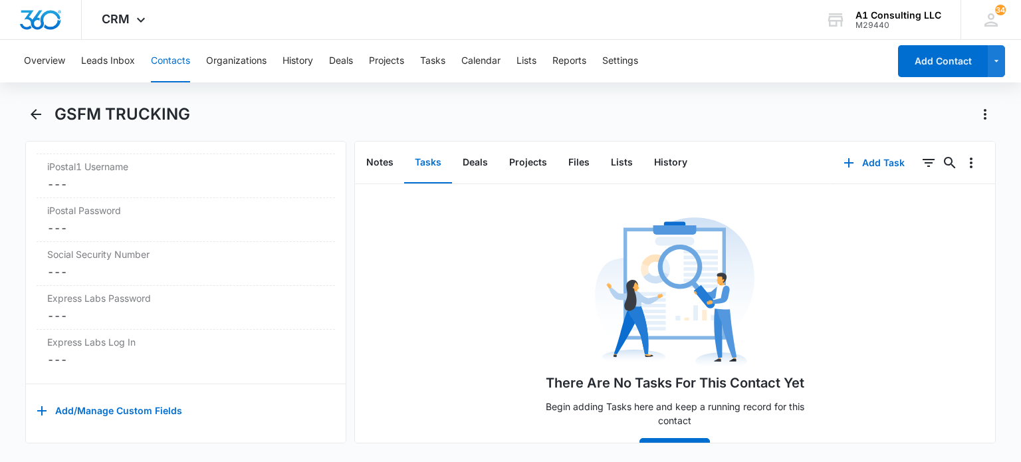
click at [163, 57] on button "Contacts" at bounding box center [170, 61] width 39 height 43
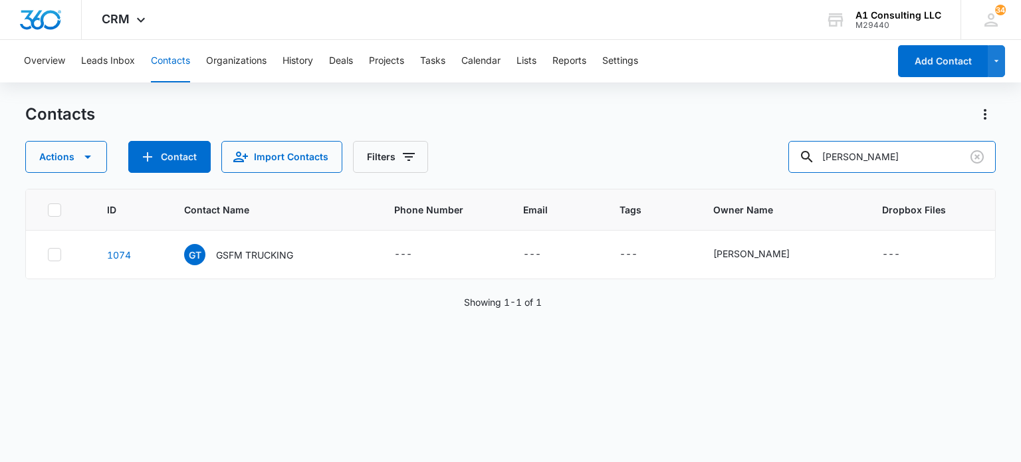
drag, startPoint x: 896, startPoint y: 148, endPoint x: 789, endPoint y: 154, distance: 106.5
click at [789, 154] on div "Actions Contact Import Contacts Filters jesse" at bounding box center [510, 157] width 970 height 32
type input "jared"
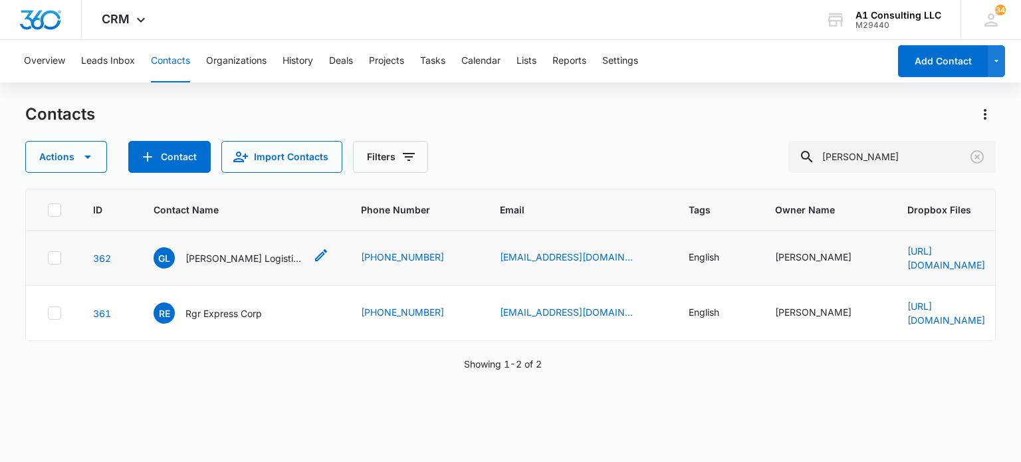
click at [247, 257] on p "Gamble Logistics LLC" at bounding box center [245, 258] width 120 height 14
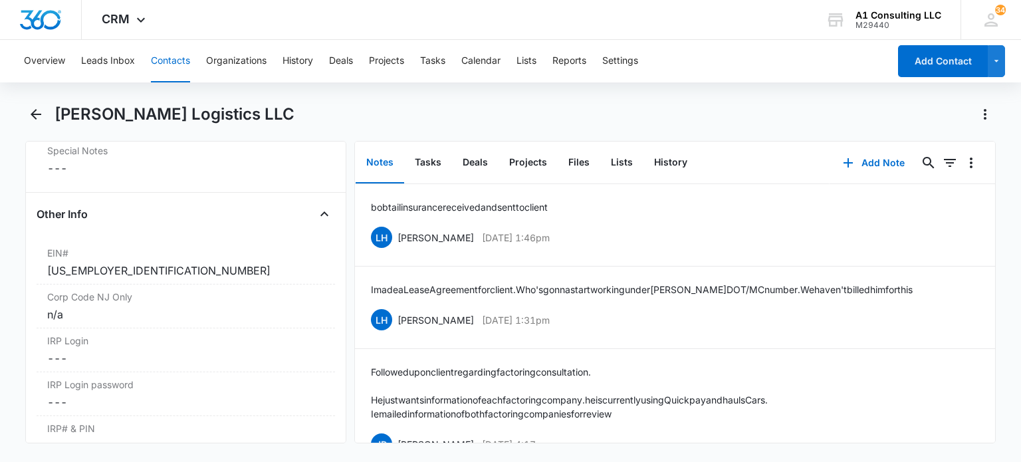
scroll to position [1662, 0]
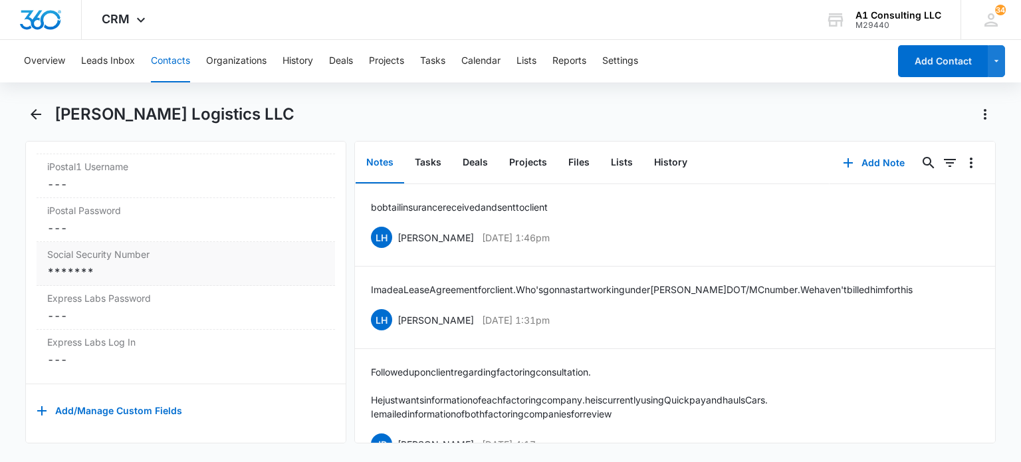
click at [181, 257] on div "Social Security Number Cancel Save Changes *******" at bounding box center [186, 264] width 298 height 44
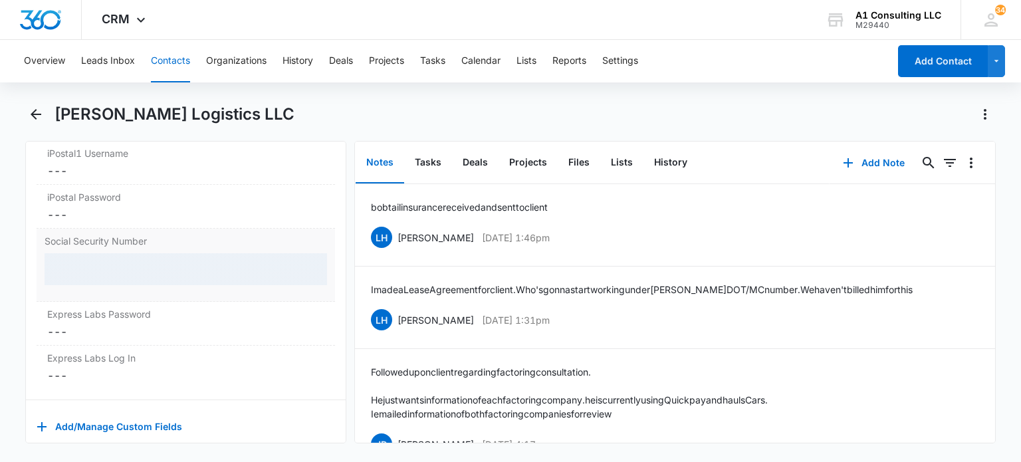
scroll to position [2792, 0]
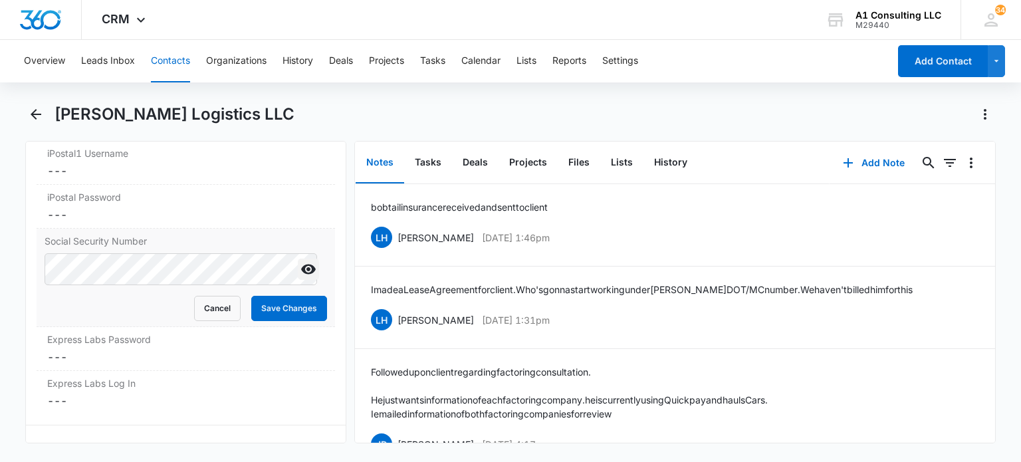
click at [301, 275] on icon "Show" at bounding box center [308, 270] width 15 height 10
drag, startPoint x: 267, startPoint y: 308, endPoint x: 375, endPoint y: 8, distance: 319.2
click at [267, 309] on button "Save Changes" at bounding box center [289, 308] width 76 height 25
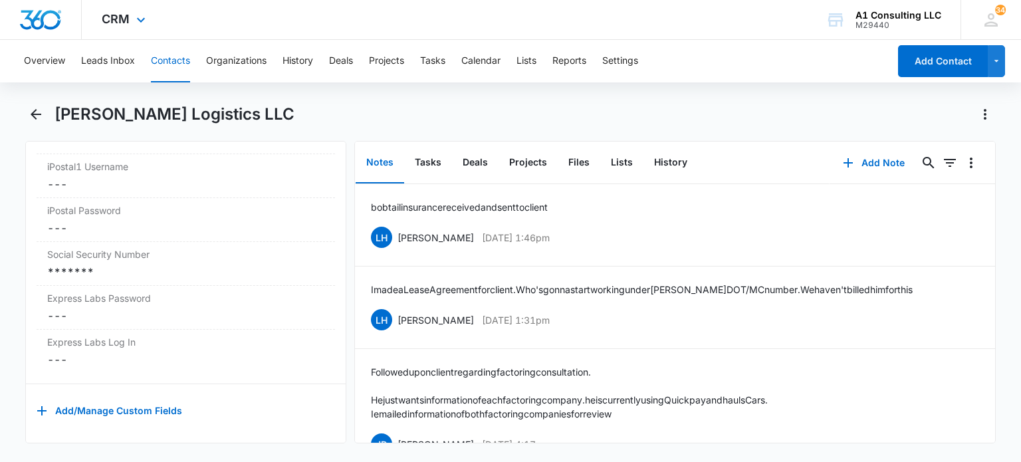
scroll to position [2726, 0]
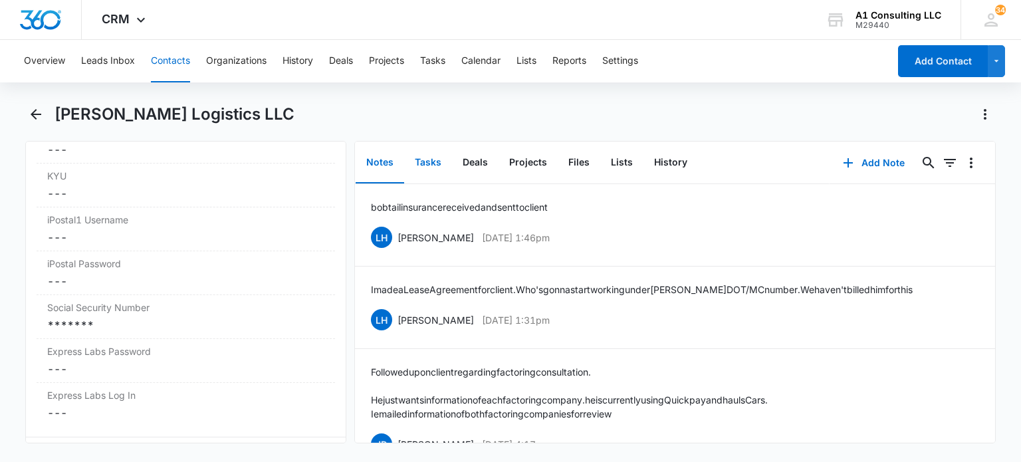
click at [419, 165] on button "Tasks" at bounding box center [428, 162] width 48 height 41
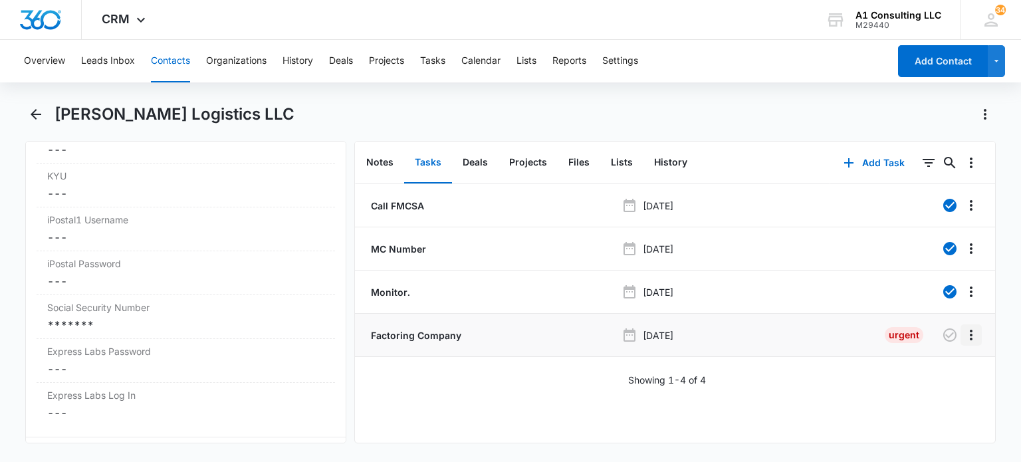
click at [971, 334] on button "Overflow Menu" at bounding box center [971, 334] width 21 height 21
click at [939, 394] on button "Delete" at bounding box center [934, 392] width 76 height 20
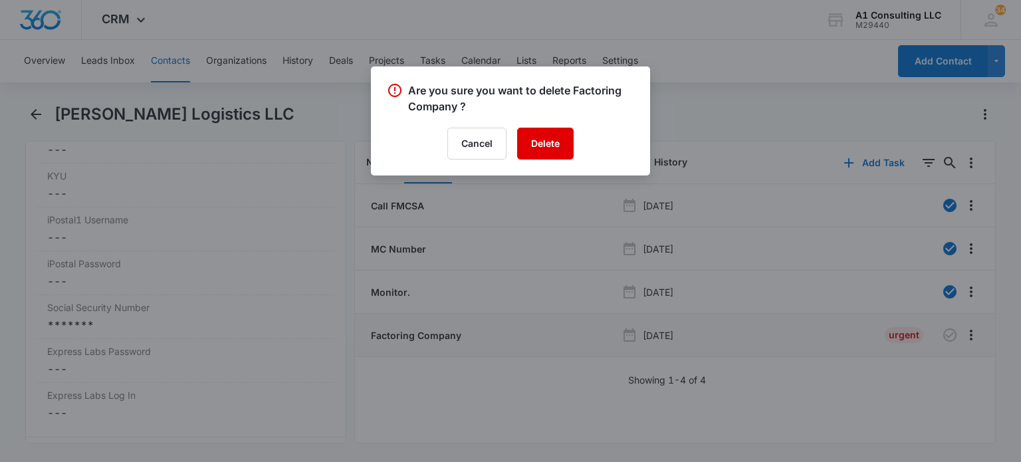
click at [550, 153] on button "Delete" at bounding box center [545, 144] width 57 height 32
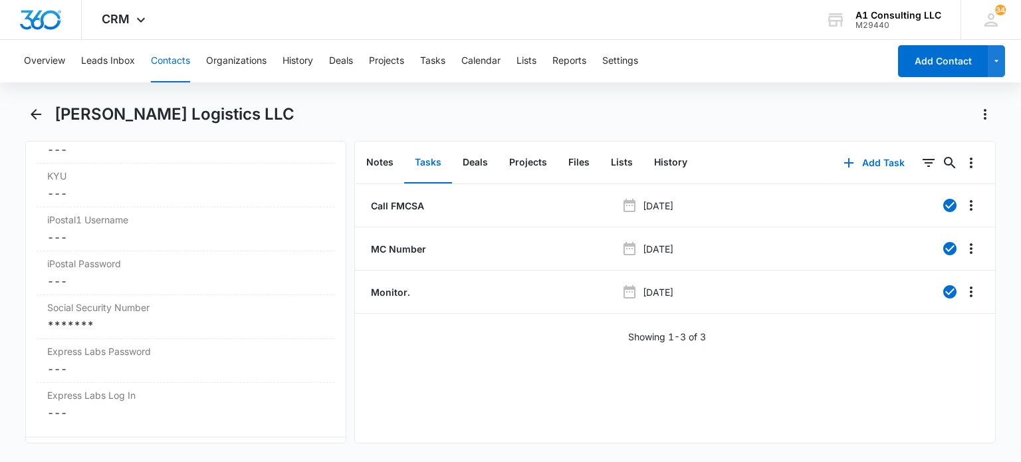
drag, startPoint x: 168, startPoint y: 58, endPoint x: 712, endPoint y: 177, distance: 557.4
click at [168, 58] on button "Contacts" at bounding box center [170, 61] width 39 height 43
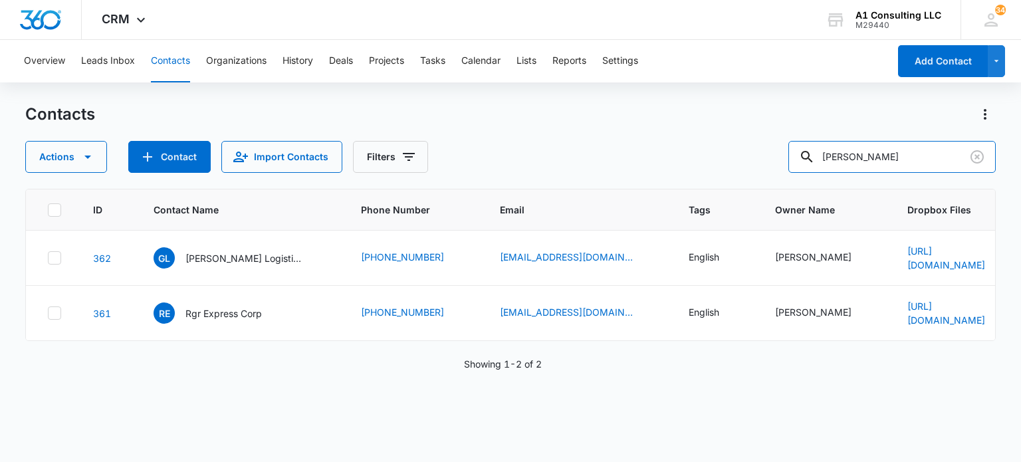
drag, startPoint x: 941, startPoint y: 157, endPoint x: 642, endPoint y: 162, distance: 299.9
click at [644, 166] on div "Actions Contact Import Contacts Filters jared" at bounding box center [510, 157] width 970 height 32
type input "beatriz"
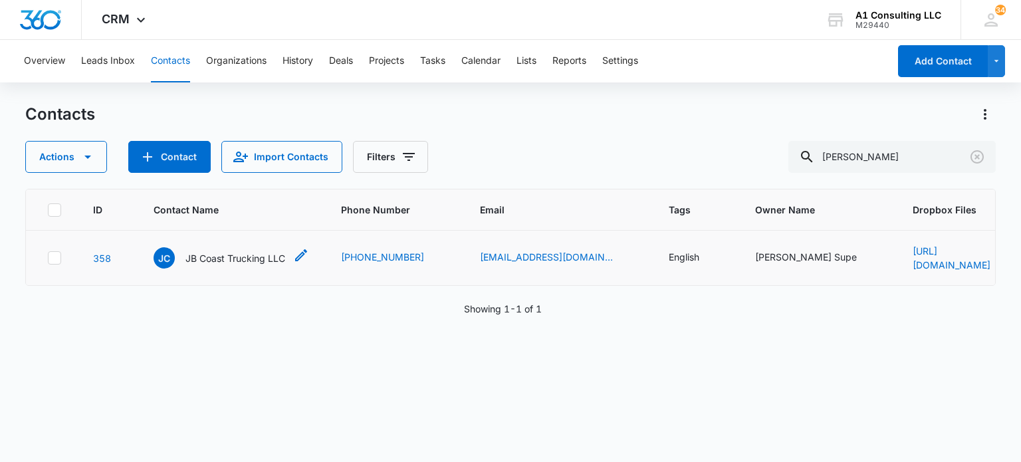
drag, startPoint x: 217, startPoint y: 263, endPoint x: 389, endPoint y: 13, distance: 303.5
click at [217, 263] on p "JB Coast Trucking LLC" at bounding box center [235, 258] width 100 height 14
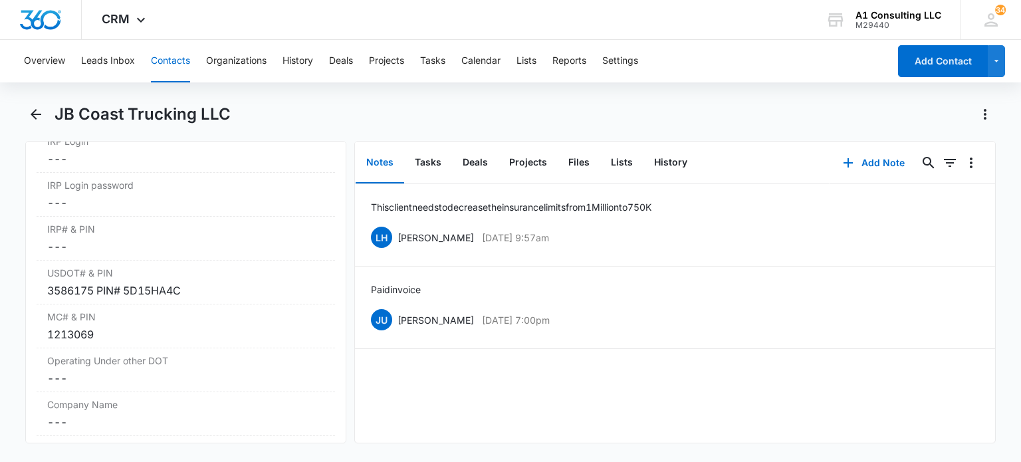
scroll to position [1729, 0]
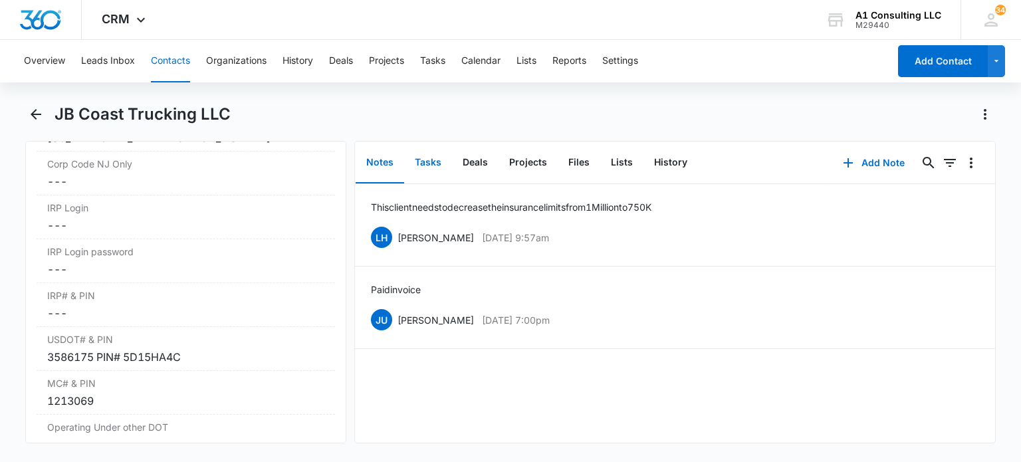
click at [418, 172] on button "Tasks" at bounding box center [428, 162] width 48 height 41
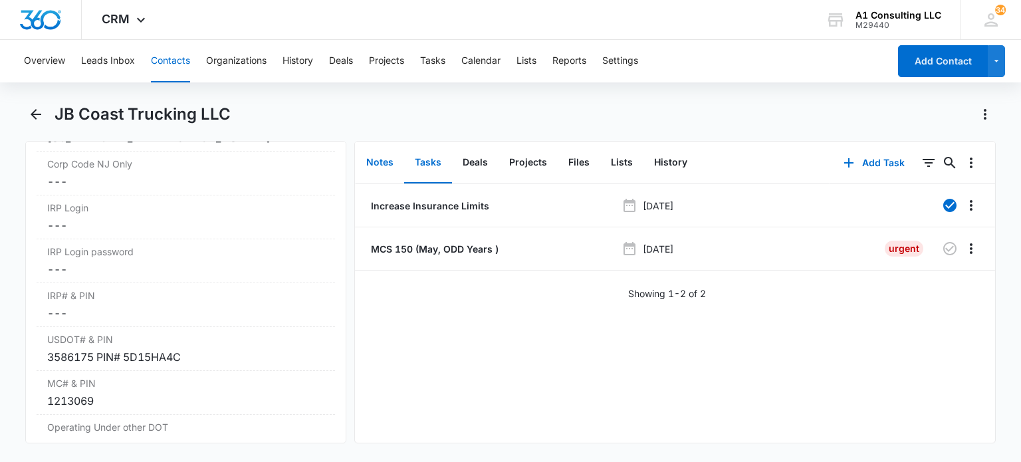
click at [368, 165] on button "Notes" at bounding box center [380, 162] width 49 height 41
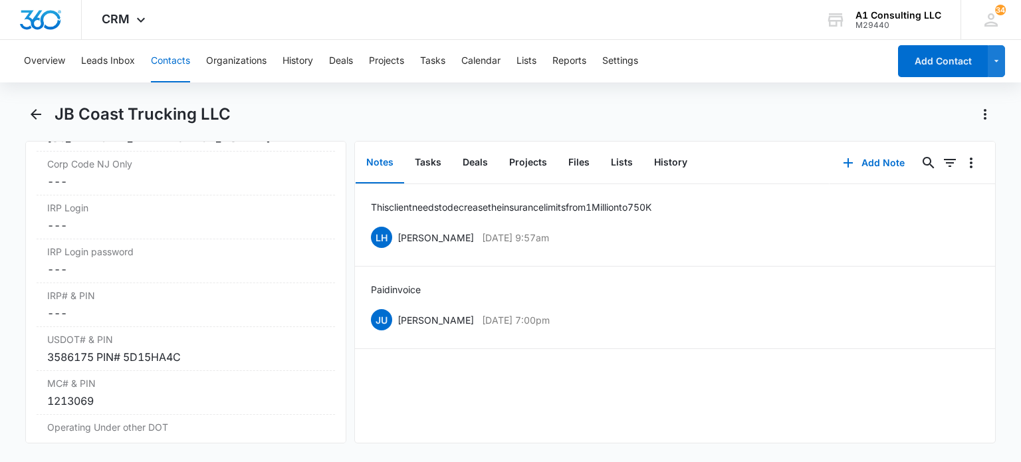
drag, startPoint x: 173, startPoint y: 64, endPoint x: 776, endPoint y: 146, distance: 608.6
click at [173, 64] on button "Contacts" at bounding box center [170, 61] width 39 height 43
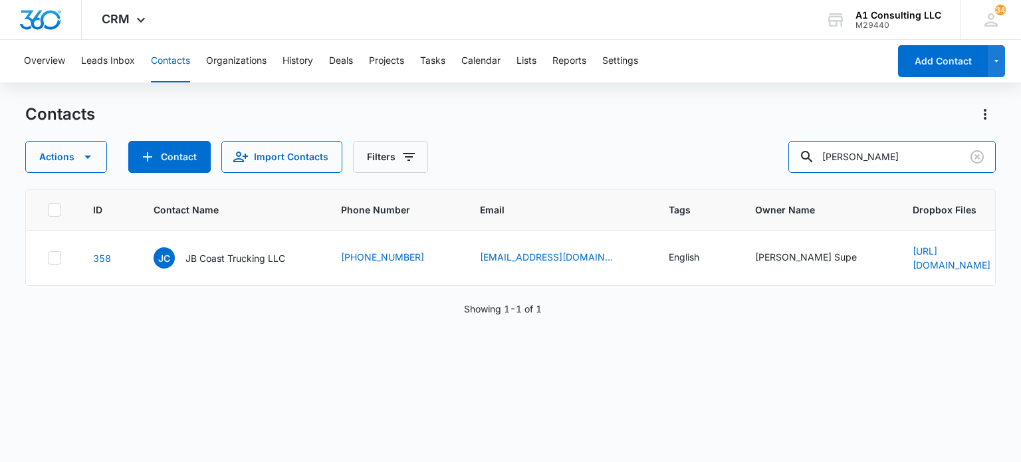
drag, startPoint x: 846, startPoint y: 148, endPoint x: 729, endPoint y: 144, distance: 117.8
click at [735, 147] on div "Actions Contact Import Contacts Filters beatriz" at bounding box center [510, 157] width 970 height 32
type input "walter"
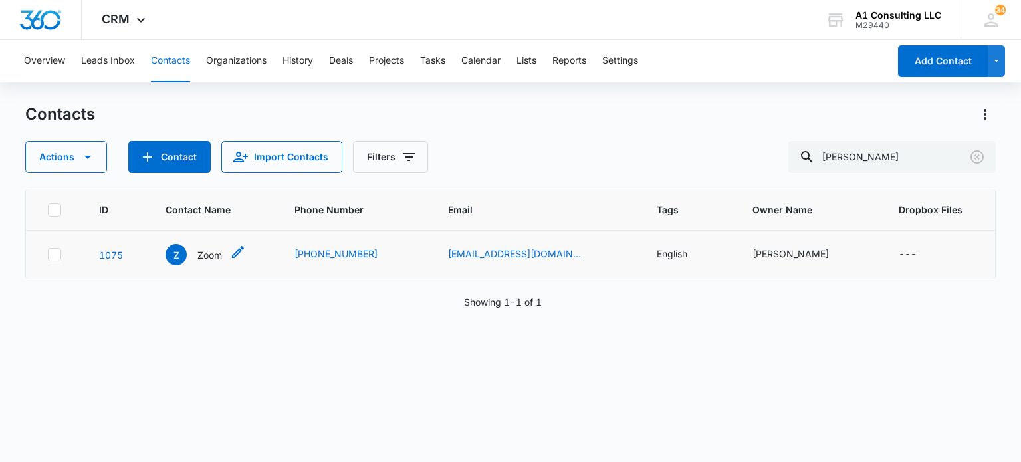
click at [221, 260] on p "Zoom" at bounding box center [209, 255] width 25 height 14
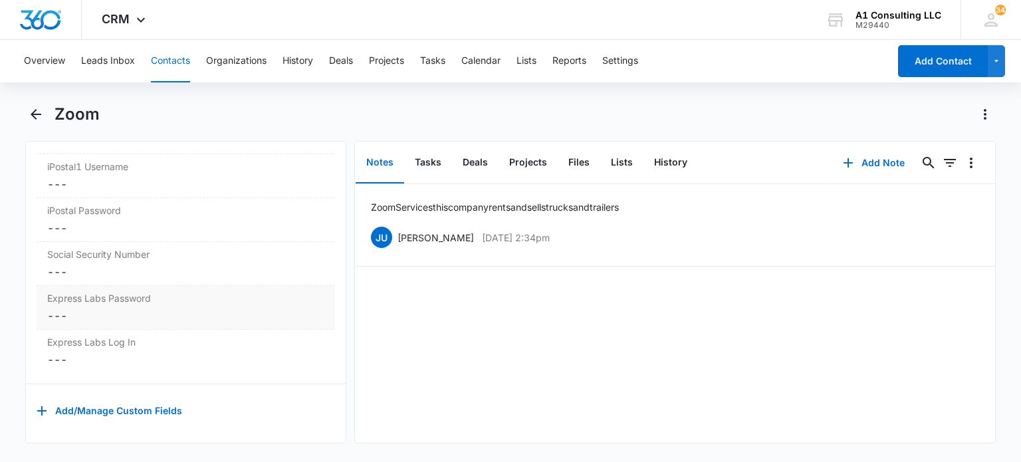
scroll to position [2464, 0]
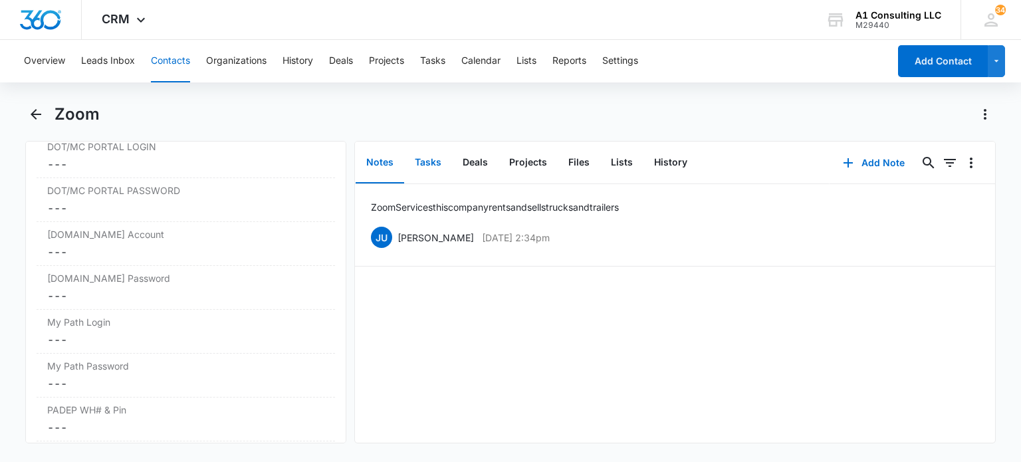
click at [431, 165] on button "Tasks" at bounding box center [428, 162] width 48 height 41
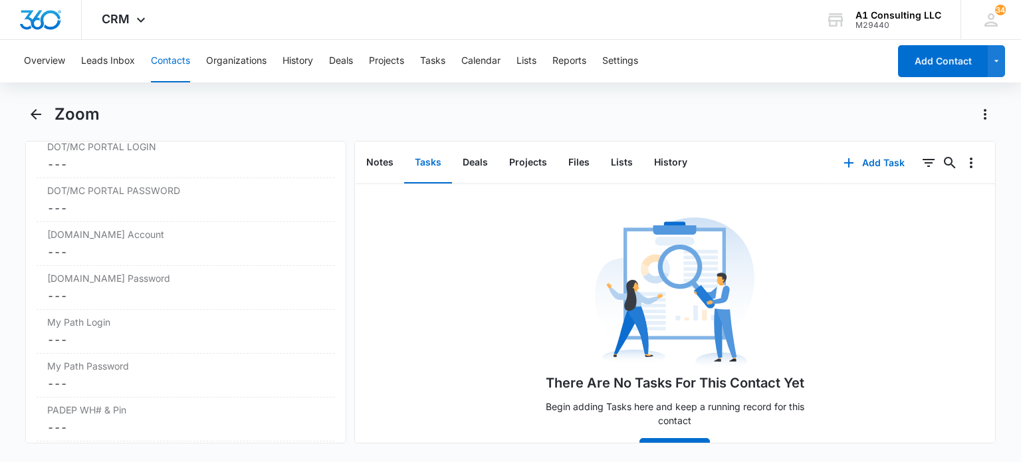
click at [180, 63] on button "Contacts" at bounding box center [170, 61] width 39 height 43
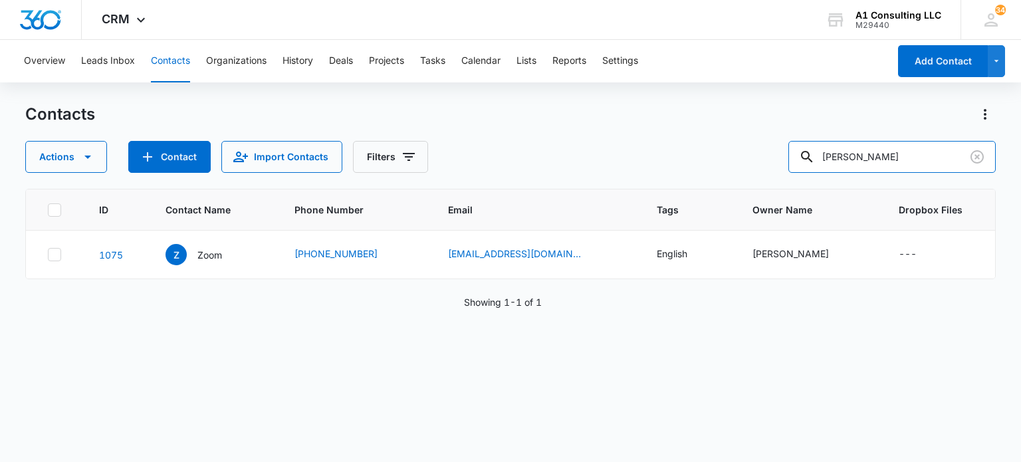
drag, startPoint x: 870, startPoint y: 168, endPoint x: 751, endPoint y: 172, distance: 118.4
click at [755, 172] on div "Actions Contact Import Contacts Filters walter" at bounding box center [510, 157] width 970 height 32
type input "steve"
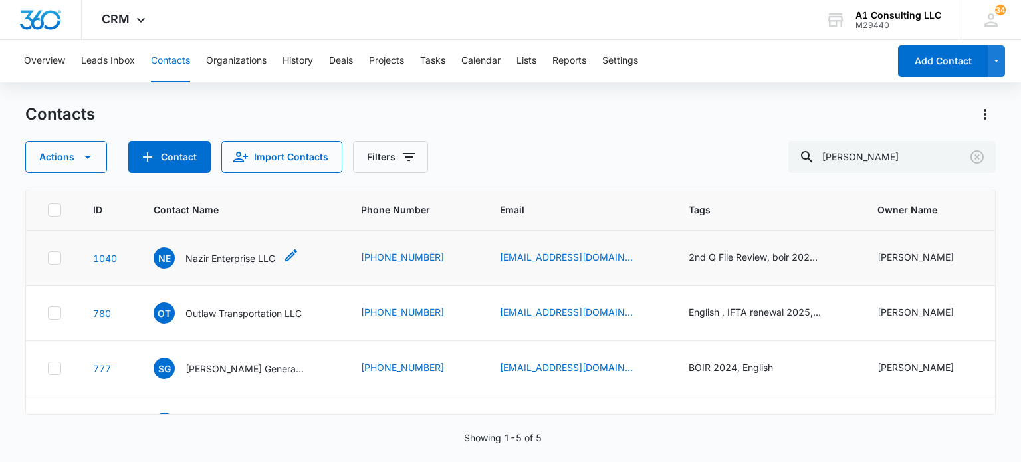
click at [242, 260] on p "Nazir Enterprise LLC" at bounding box center [230, 258] width 90 height 14
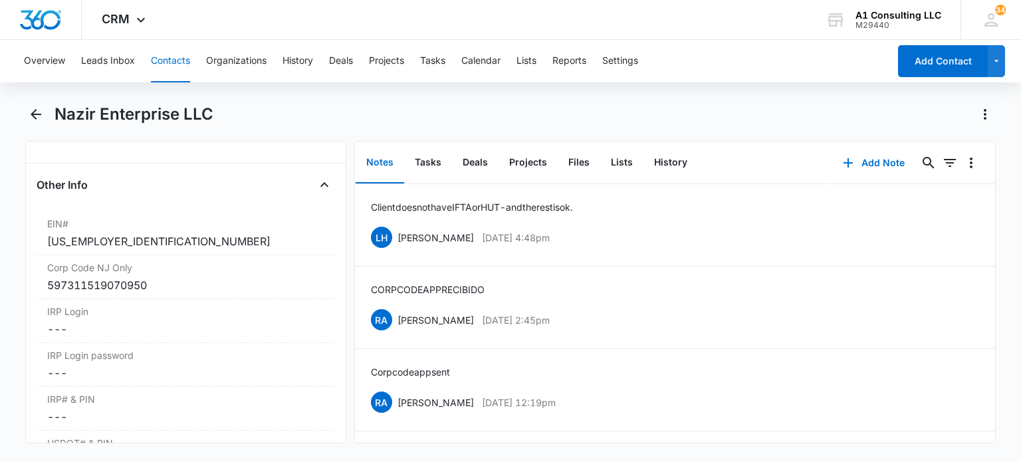
scroll to position [1729, 0]
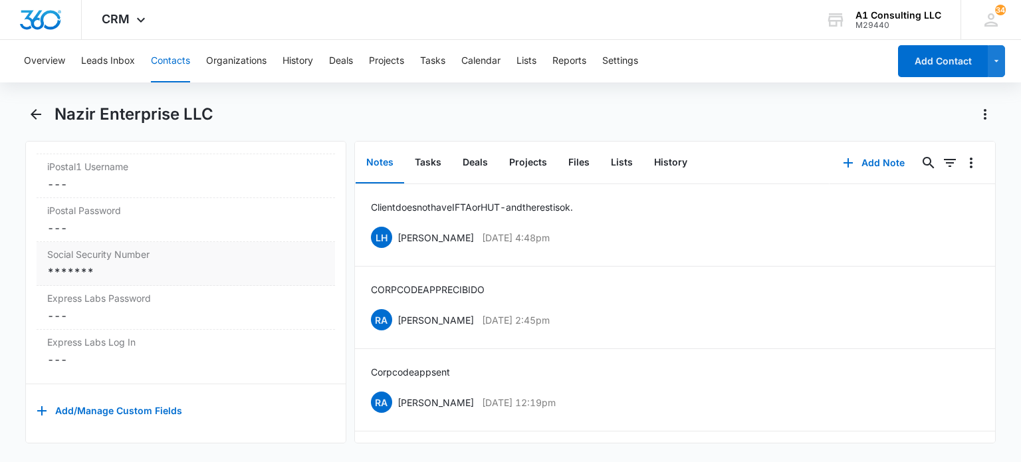
drag, startPoint x: 157, startPoint y: 256, endPoint x: 166, endPoint y: 265, distance: 12.2
click at [158, 264] on div "*******" at bounding box center [185, 272] width 277 height 16
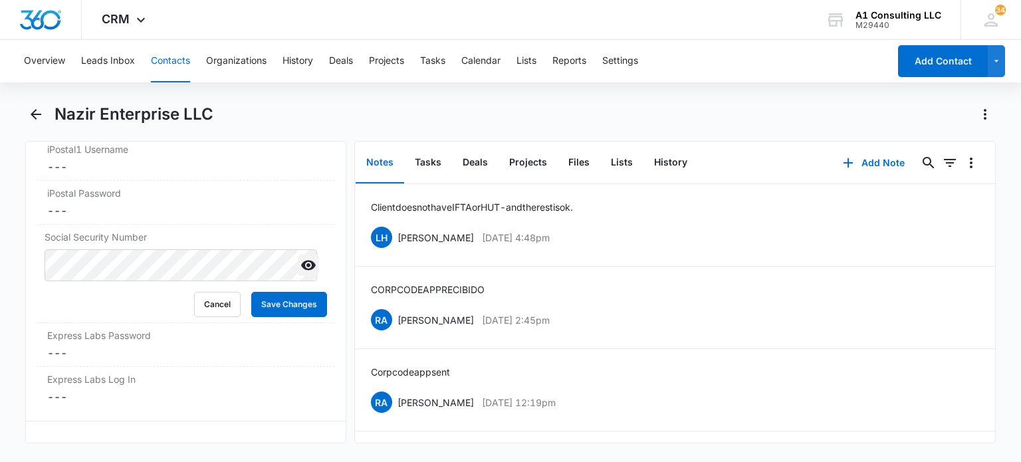
drag, startPoint x: 298, startPoint y: 277, endPoint x: 233, endPoint y: 291, distance: 66.5
click at [301, 273] on icon "Show" at bounding box center [309, 265] width 16 height 16
click at [229, 291] on form "Cancel Save Changes" at bounding box center [186, 283] width 282 height 68
click at [287, 310] on button "Save Changes" at bounding box center [289, 304] width 76 height 25
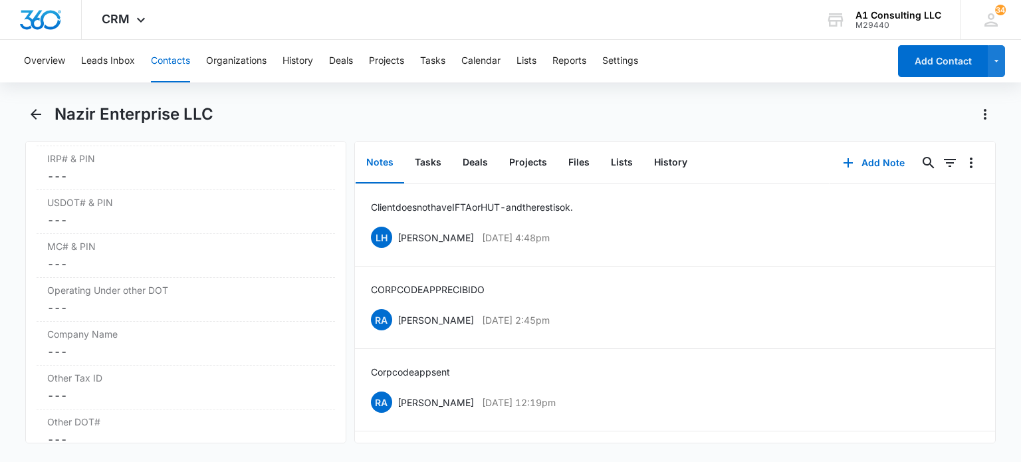
scroll to position [1770, 0]
click at [428, 162] on button "Tasks" at bounding box center [428, 162] width 48 height 41
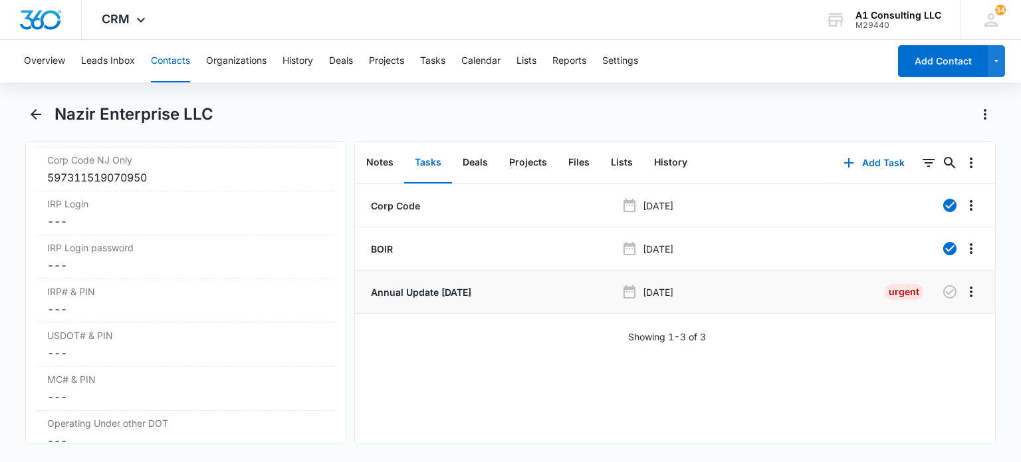
click at [461, 293] on p "Annual Update [DATE]" at bounding box center [419, 292] width 103 height 14
click at [178, 64] on button "Contacts" at bounding box center [170, 61] width 39 height 43
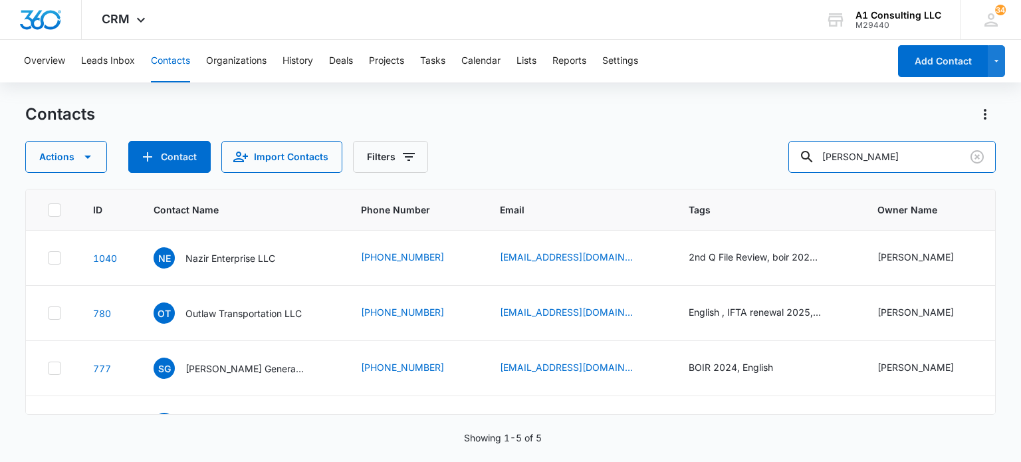
drag, startPoint x: 886, startPoint y: 164, endPoint x: 683, endPoint y: 162, distance: 202.1
click at [683, 162] on div "Actions Contact Import Contacts Filters steve" at bounding box center [510, 157] width 970 height 32
type input "edwin"
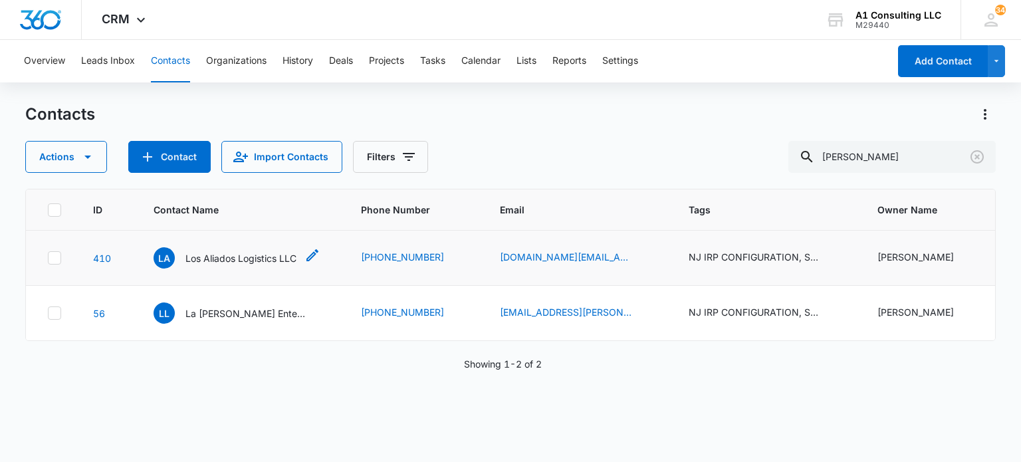
click at [233, 262] on p "Los Aliados Logistics LLC" at bounding box center [240, 258] width 111 height 14
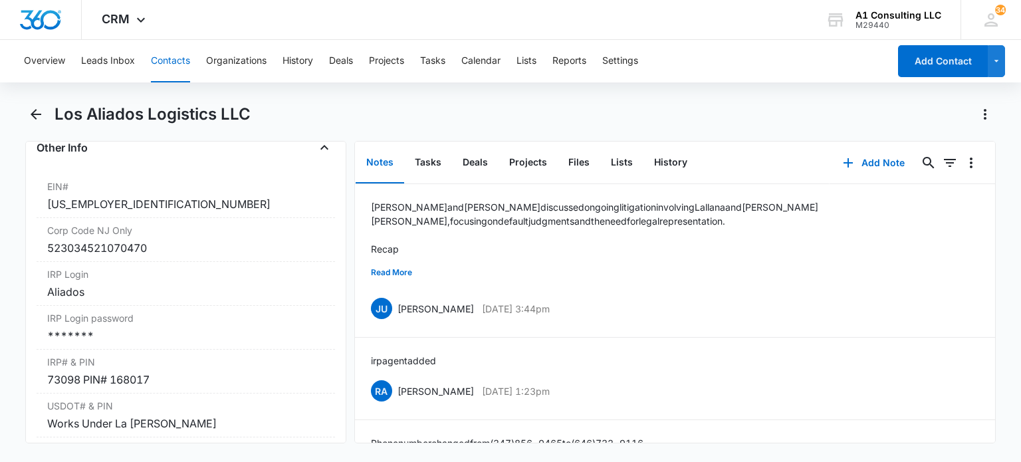
scroll to position [1729, 0]
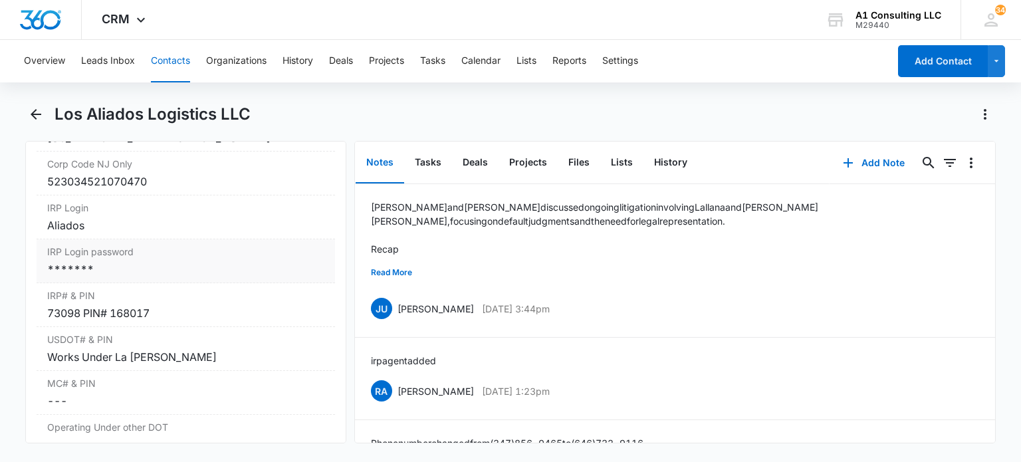
click at [127, 277] on div "*******" at bounding box center [185, 269] width 277 height 16
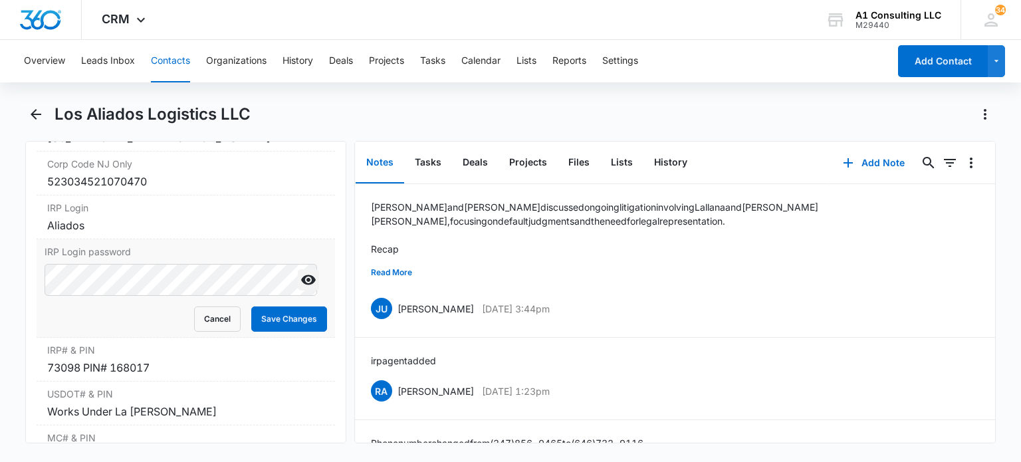
click at [301, 288] on icon "Show" at bounding box center [309, 280] width 16 height 16
click at [300, 332] on button "Save Changes" at bounding box center [289, 318] width 76 height 25
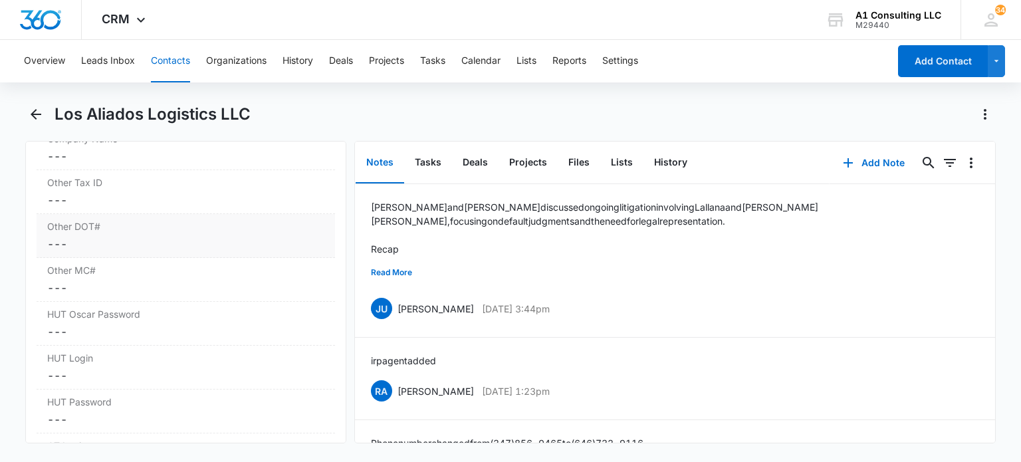
scroll to position [1795, 0]
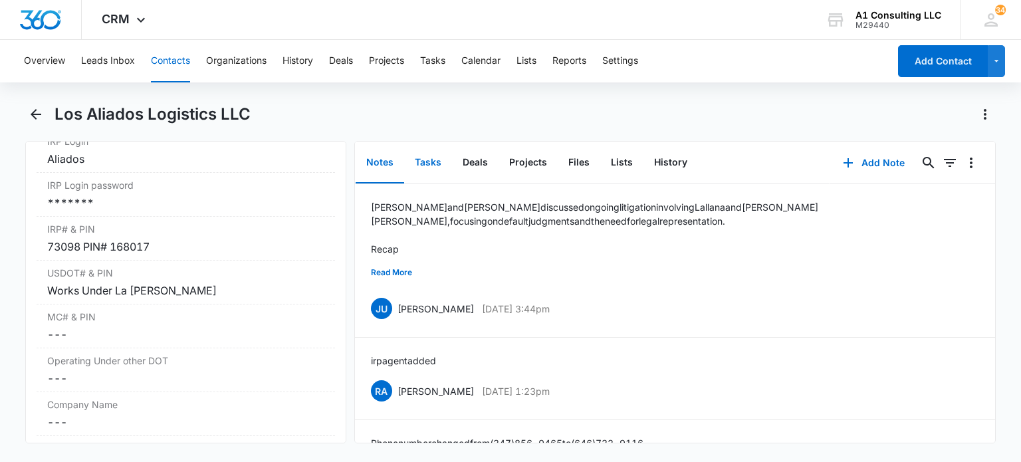
click at [427, 149] on button "Tasks" at bounding box center [428, 162] width 48 height 41
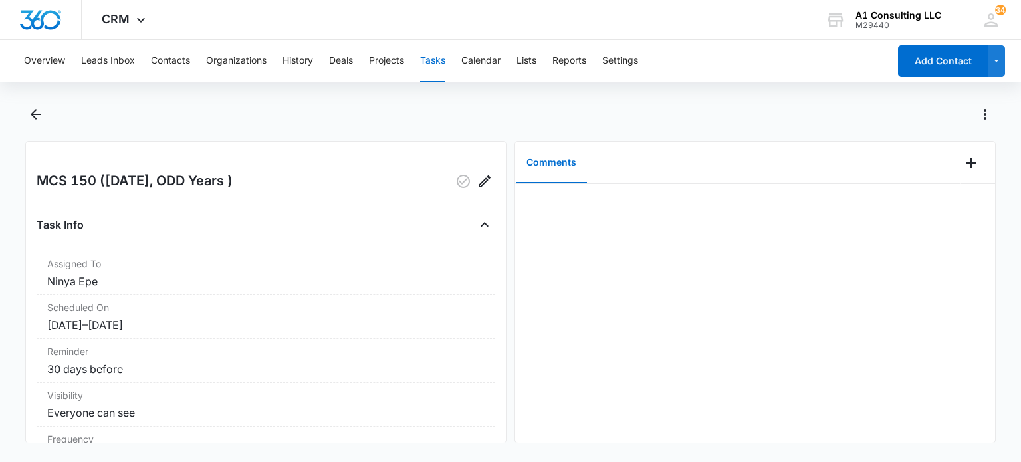
click at [51, 178] on div "MCS 150 (August 1, ODD Years )" at bounding box center [266, 181] width 459 height 21
drag, startPoint x: 229, startPoint y: 179, endPoint x: 249, endPoint y: 185, distance: 20.8
click at [233, 185] on h2 "MCS 150 (August 1, ODD Years )" at bounding box center [135, 181] width 196 height 21
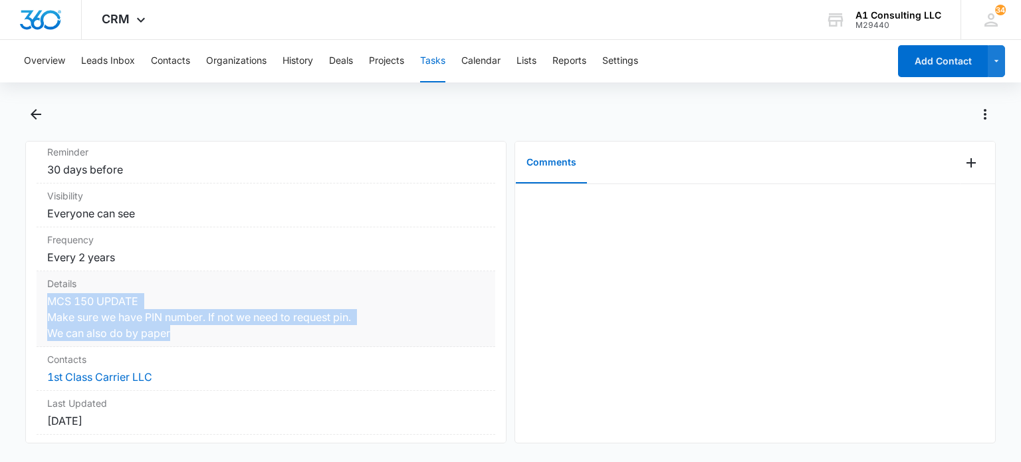
drag, startPoint x: 170, startPoint y: 331, endPoint x: 47, endPoint y: 305, distance: 126.3
click at [47, 305] on div "Details MCS 150 UPDATE Make sure we have PIN number. If not we need to request …" at bounding box center [266, 309] width 459 height 76
copy dd "MCS 150 UPDATE Make sure we have PIN number. If not we need to request pin. We …"
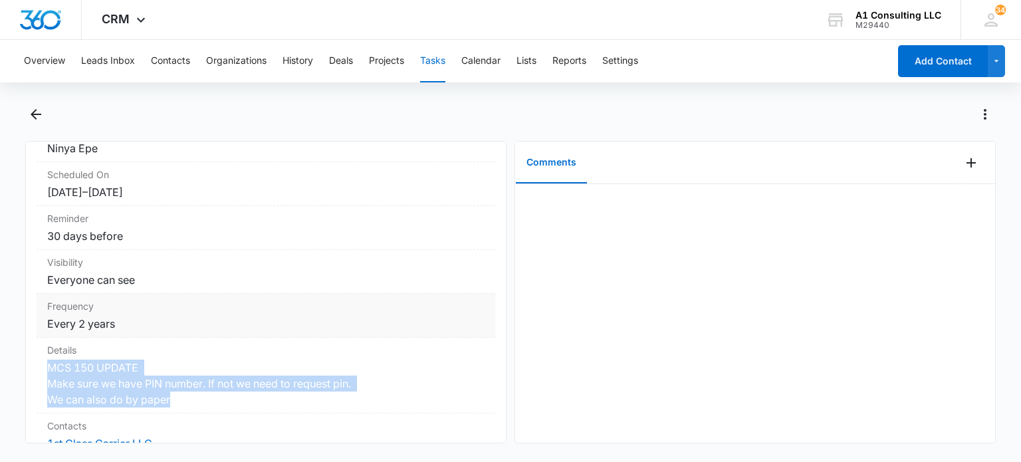
scroll to position [66, 0]
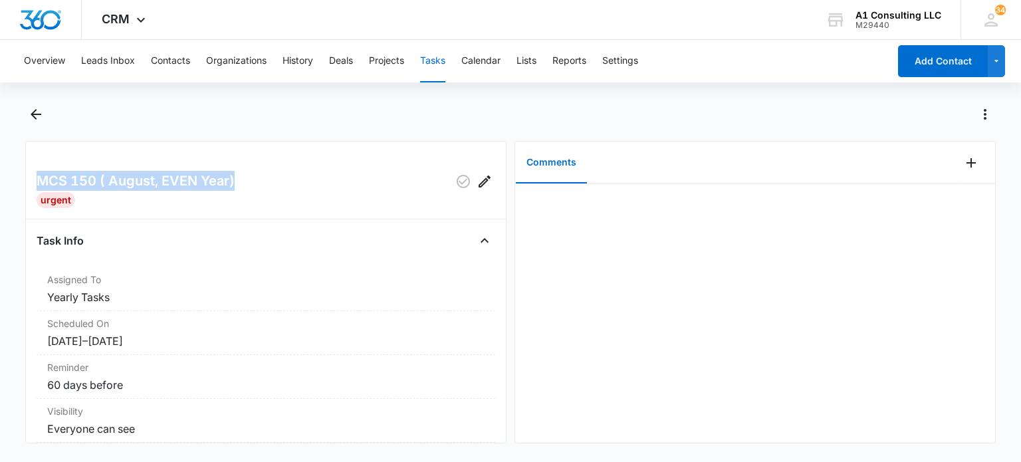
drag, startPoint x: 250, startPoint y: 185, endPoint x: 27, endPoint y: 174, distance: 223.0
click at [27, 174] on div "MCS 150 ( August, EVEN Year) Urgent Task Info Assigned To Yearly Tasks Schedule…" at bounding box center [265, 292] width 481 height 302
copy h2 "MCS 150 ( August, EVEN Year)"
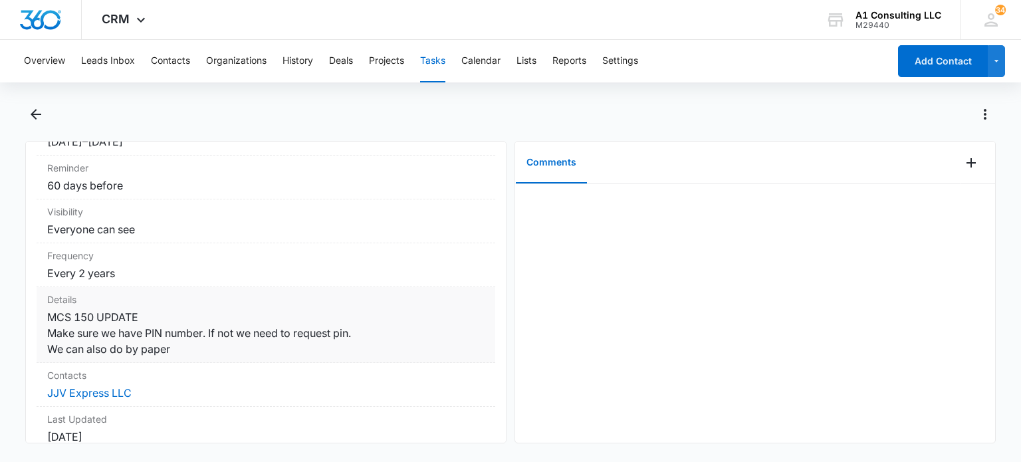
drag, startPoint x: 132, startPoint y: 349, endPoint x: 49, endPoint y: 316, distance: 89.5
click at [43, 320] on div "Details MCS 150 UPDATE Make sure we have PIN number. If not we need to request …" at bounding box center [266, 325] width 459 height 76
copy dd "MCS 150 UPDATE Make sure we have PIN number. If not we need to request pin. We …"
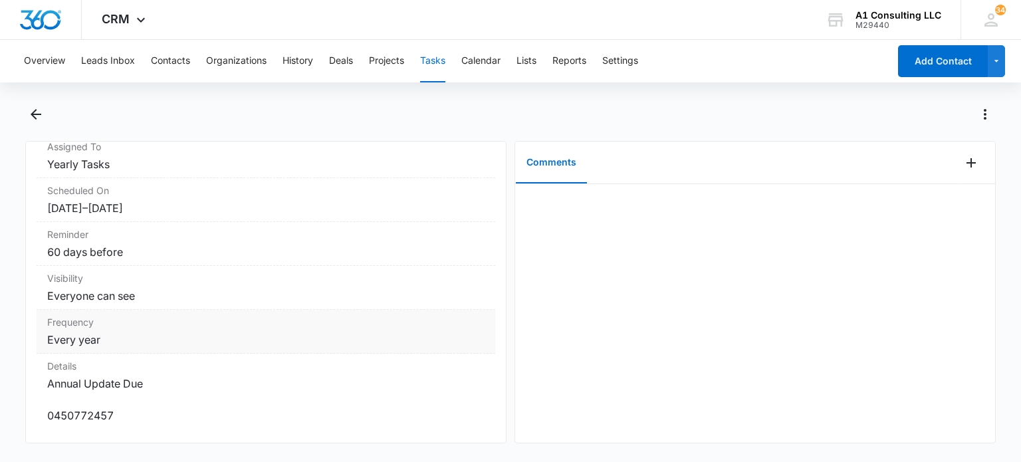
scroll to position [266, 0]
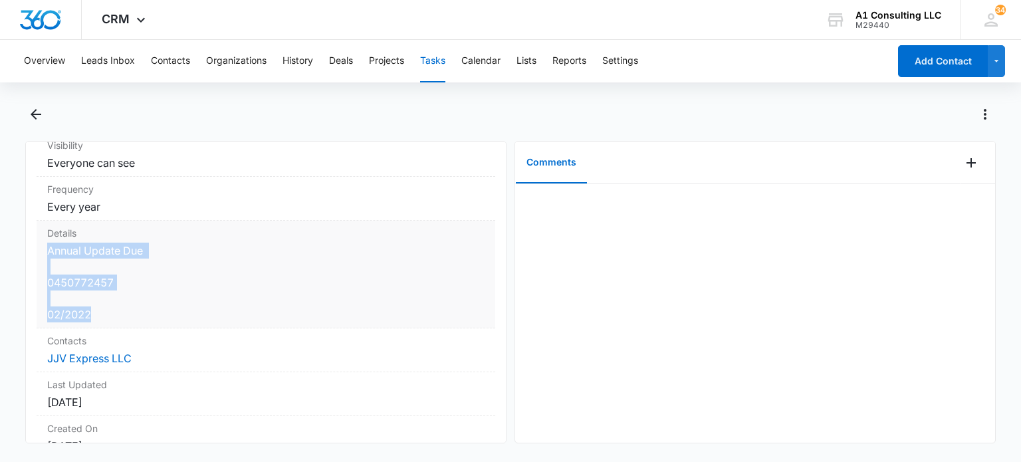
drag, startPoint x: 88, startPoint y: 310, endPoint x: 46, endPoint y: 256, distance: 69.2
click at [46, 256] on div "Details Annual Update Due 0450772457 02/2022" at bounding box center [266, 275] width 459 height 108
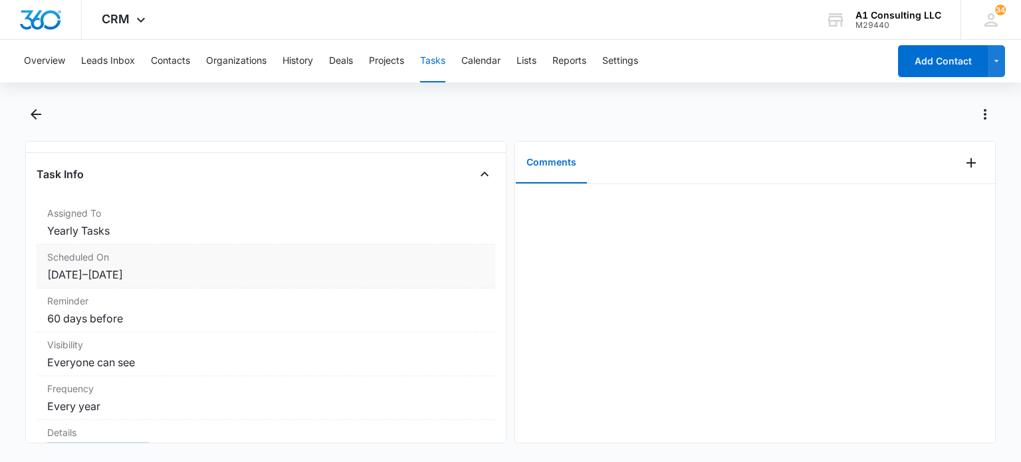
scroll to position [199, 0]
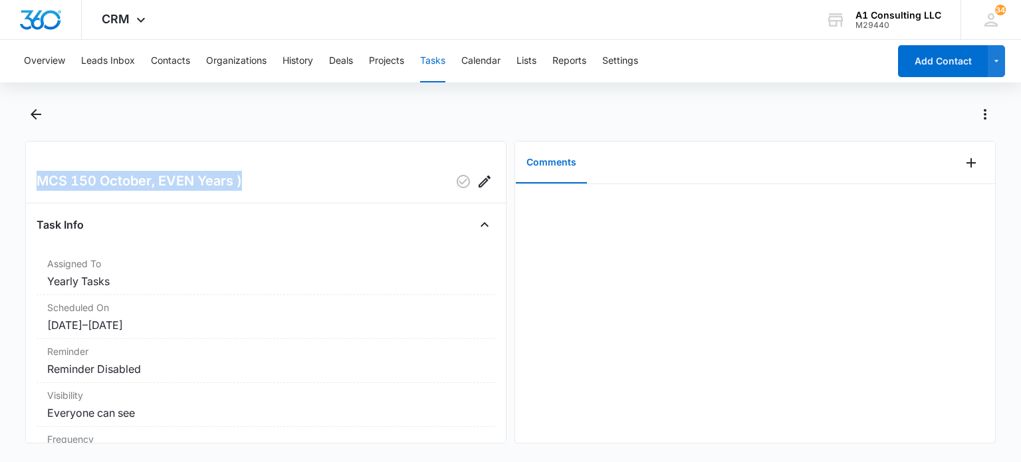
drag, startPoint x: 159, startPoint y: 187, endPoint x: 0, endPoint y: 191, distance: 158.9
click at [0, 191] on main "MCS 150 October, EVEN Years ) Task Info Assigned To Yearly Tasks Scheduled On […" at bounding box center [510, 282] width 1021 height 356
copy h2 "MCS 150 October, EVEN Years )"
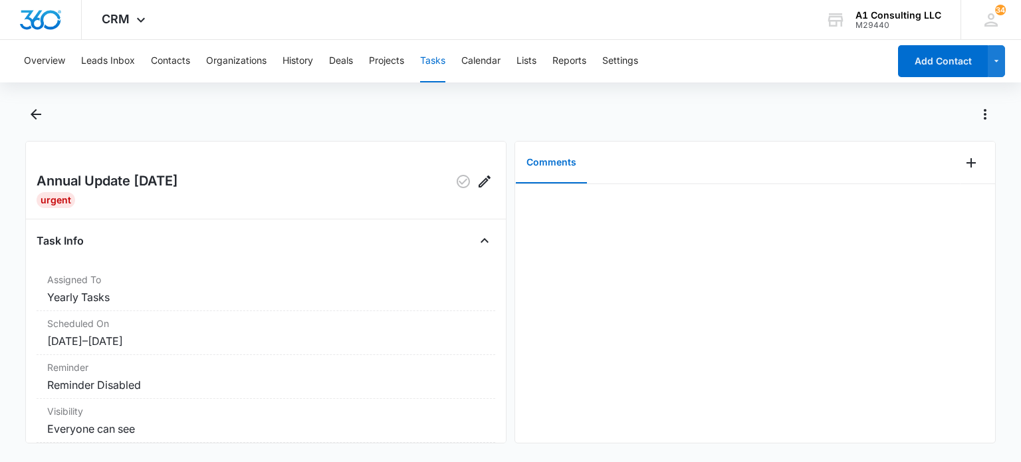
drag, startPoint x: 205, startPoint y: 180, endPoint x: 42, endPoint y: 180, distance: 162.9
click at [42, 180] on div "Annual Update [DATE]" at bounding box center [266, 181] width 459 height 21
copy h2 "nnual Update [DATE]"
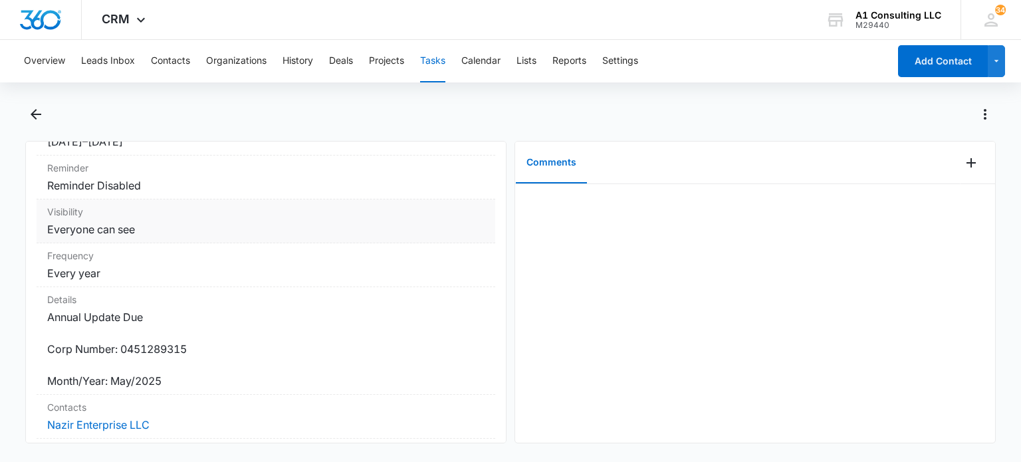
scroll to position [266, 0]
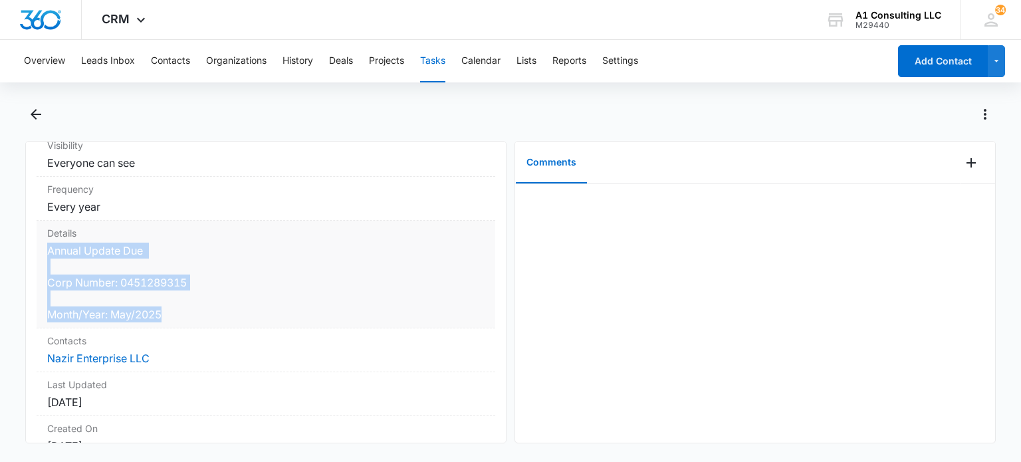
drag, startPoint x: 168, startPoint y: 316, endPoint x: 47, endPoint y: 253, distance: 136.5
click at [46, 254] on div "Details Annual Update Due Corp Number: 0451289315 Month/Year: May/2025" at bounding box center [266, 275] width 459 height 108
copy dd "Annual Update Due Corp Number: 0451289315 Month/Year: May/2025"
